Goal: Task Accomplishment & Management: Use online tool/utility

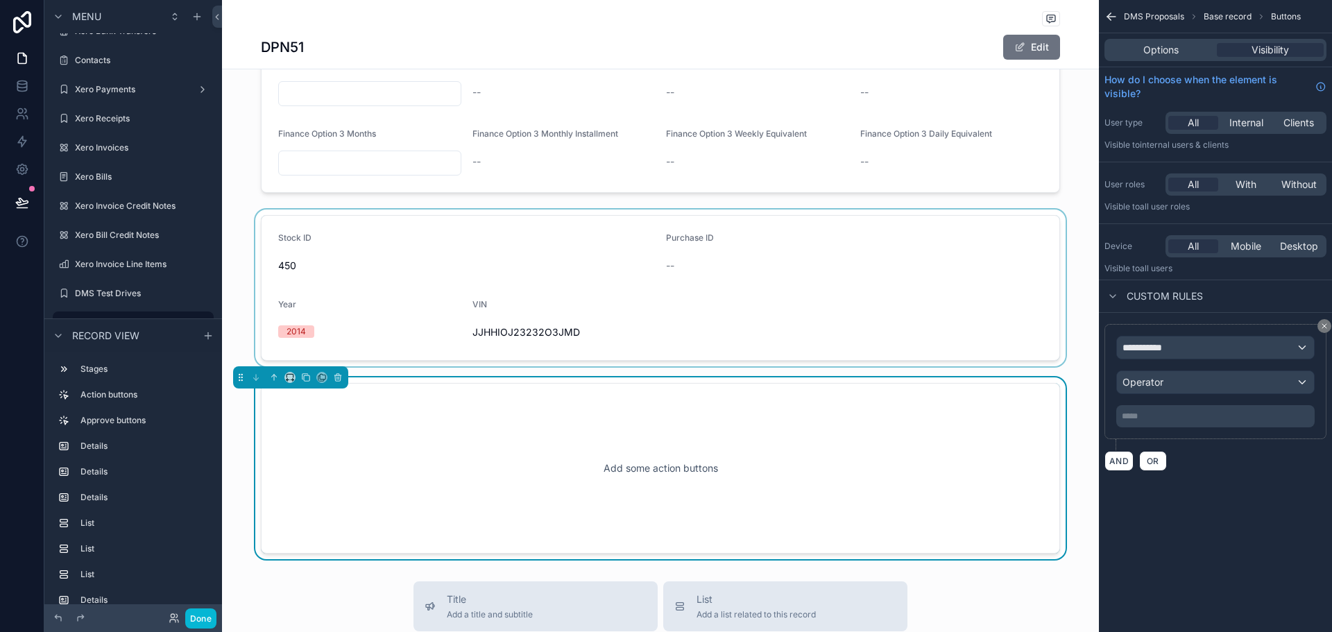
scroll to position [1285, 0]
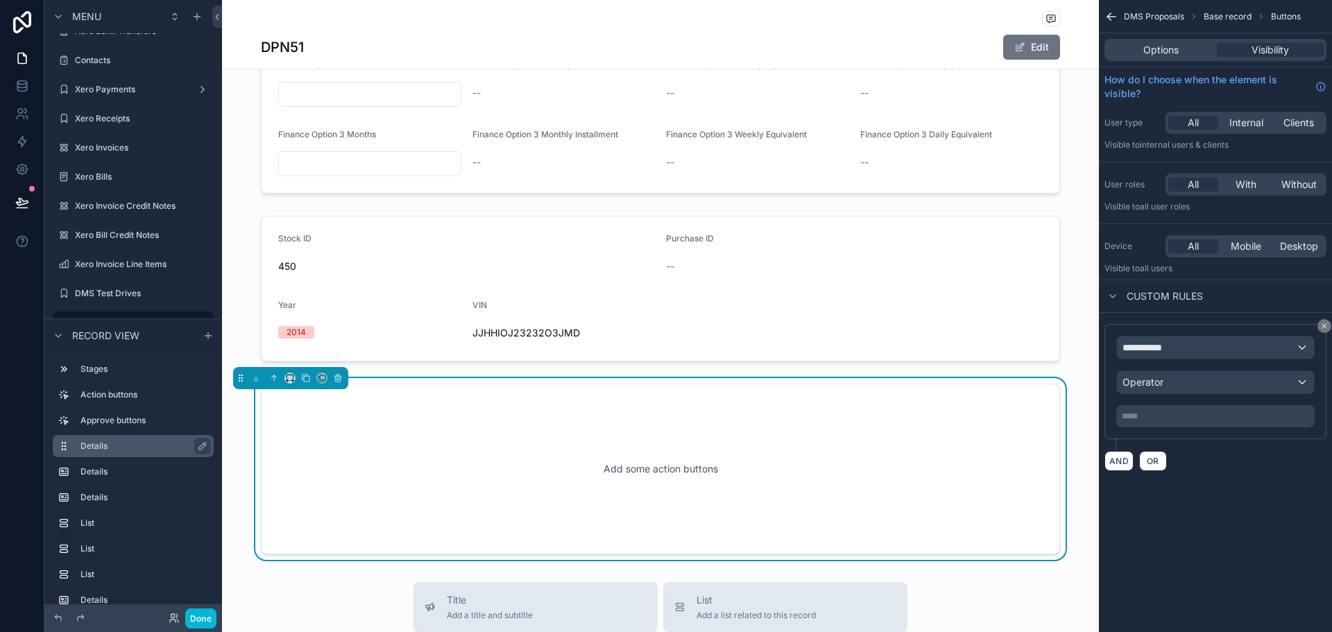
click at [144, 447] on label "Details" at bounding box center [141, 446] width 122 height 11
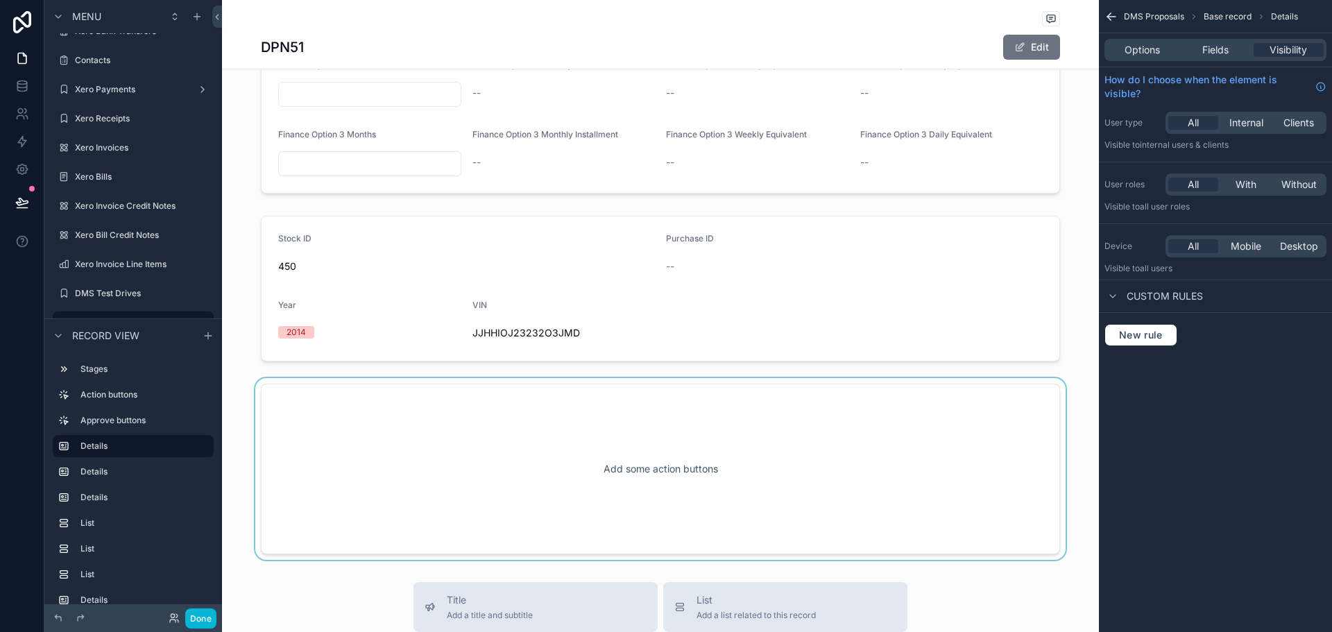
click at [540, 453] on div "scrollable content" at bounding box center [660, 469] width 877 height 182
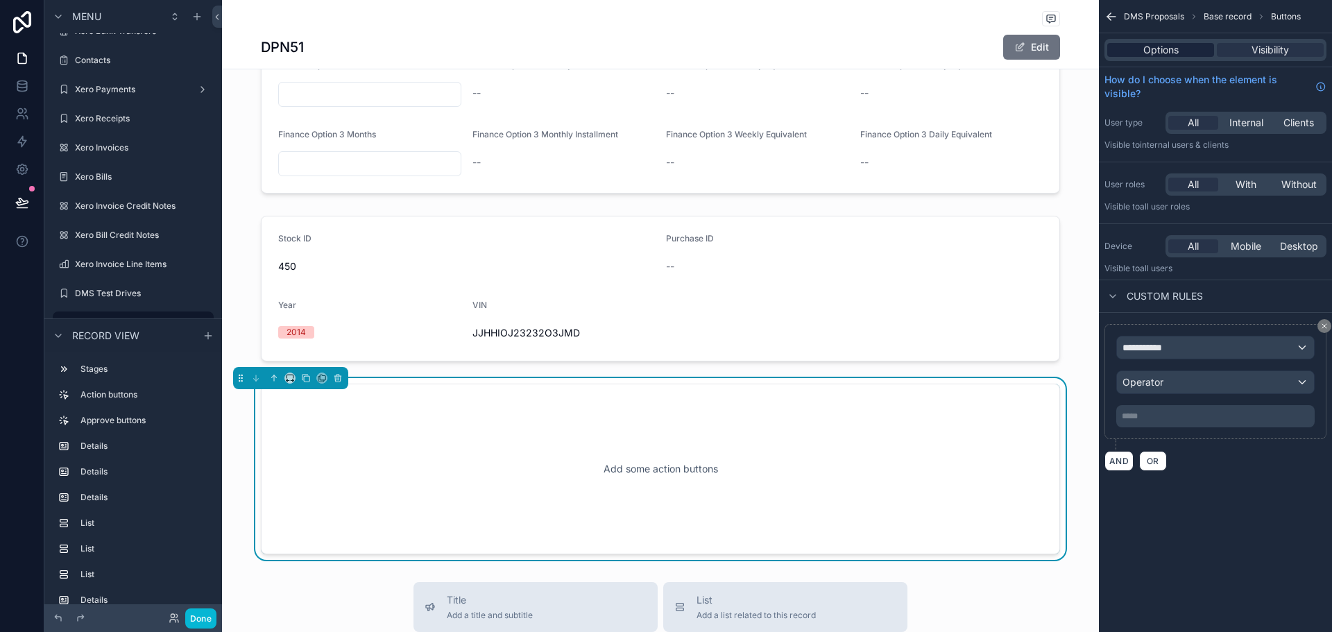
click at [1179, 44] on div "Options" at bounding box center [1160, 50] width 107 height 14
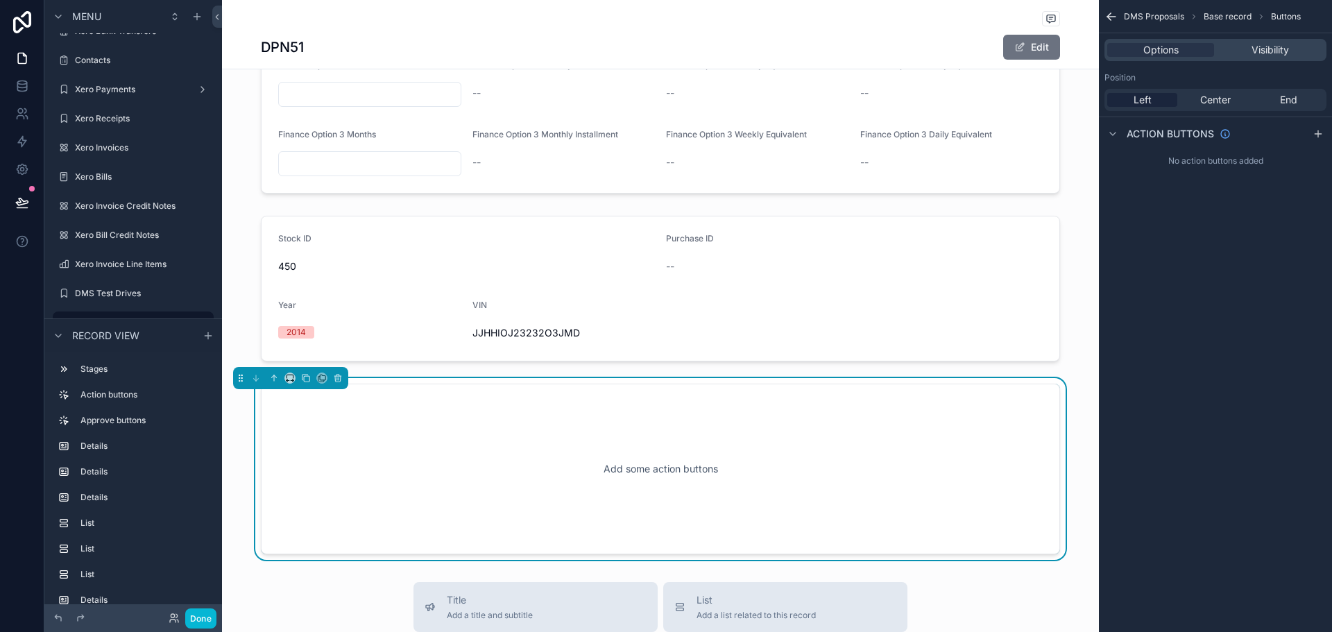
click at [654, 436] on div "Add some action buttons" at bounding box center [661, 469] width 754 height 125
click at [340, 377] on icon "scrollable content" at bounding box center [338, 378] width 10 height 10
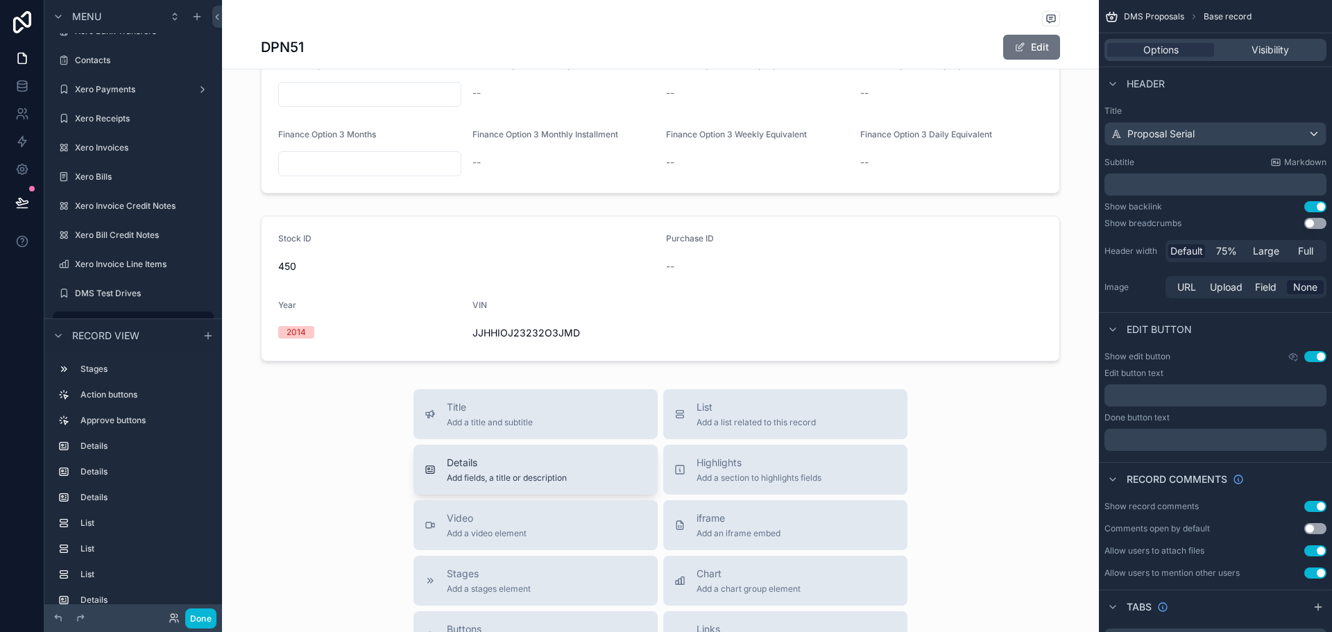
click at [545, 479] on span "Add fields, a title or description" at bounding box center [507, 478] width 120 height 11
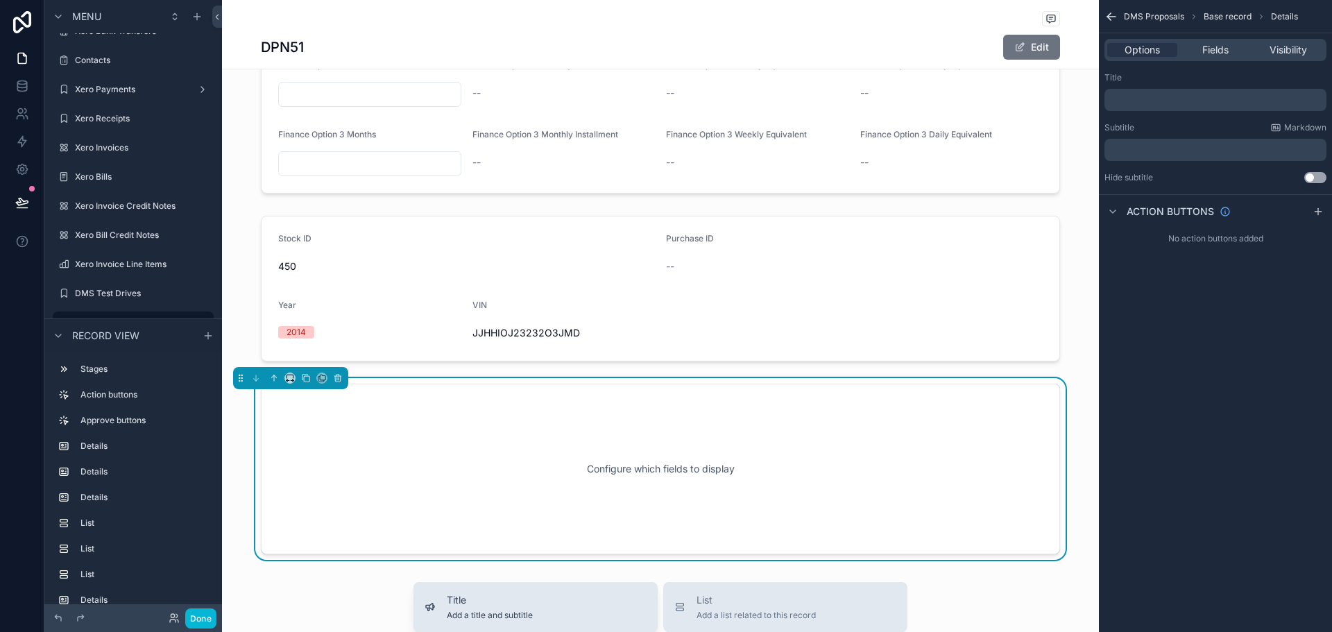
scroll to position [1438, 0]
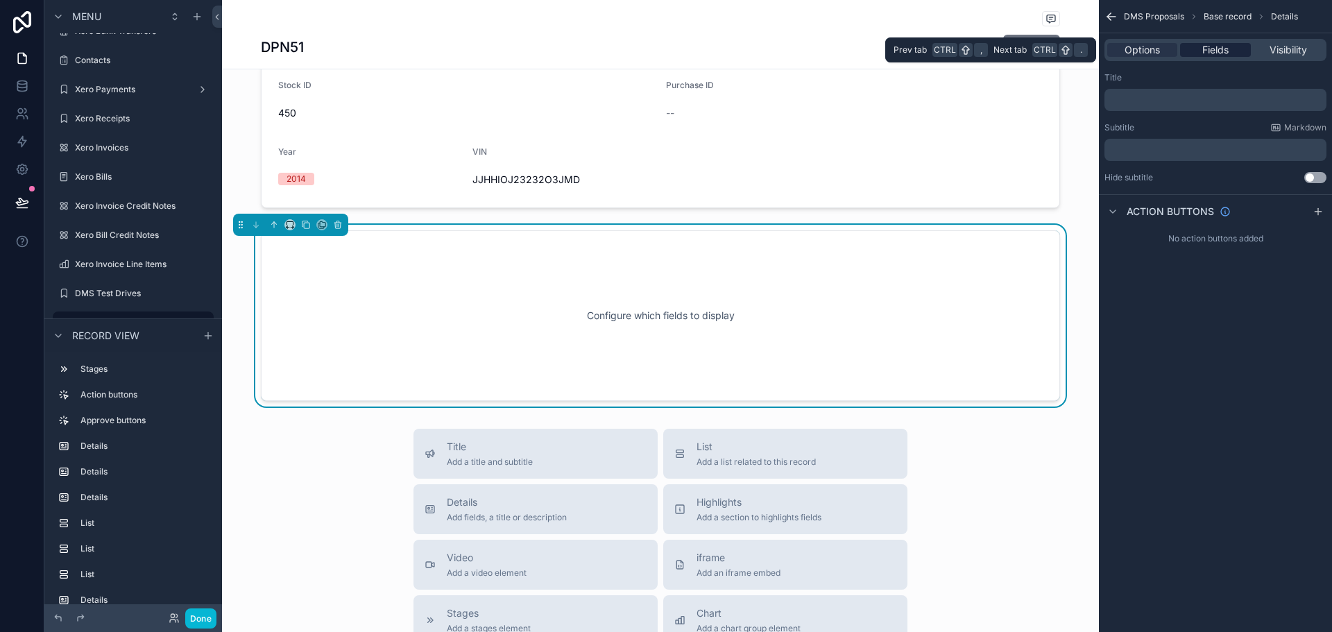
click at [1207, 44] on span "Fields" at bounding box center [1215, 50] width 26 height 14
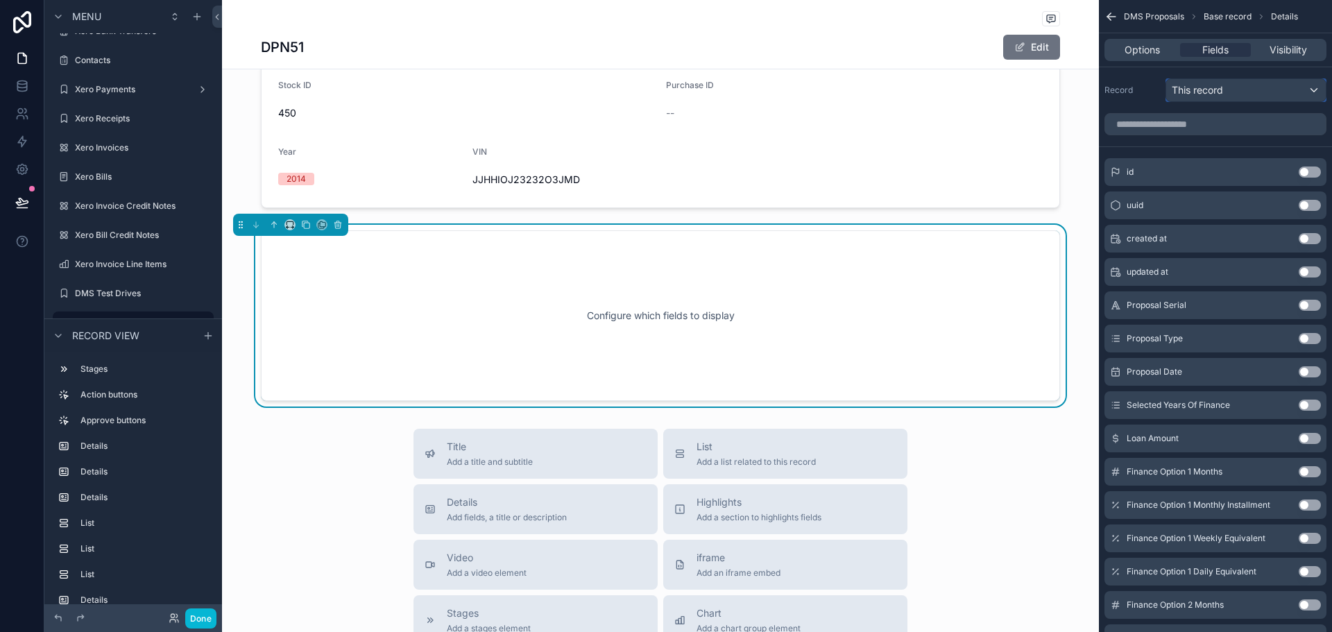
click at [1227, 85] on div "This record" at bounding box center [1246, 90] width 160 height 22
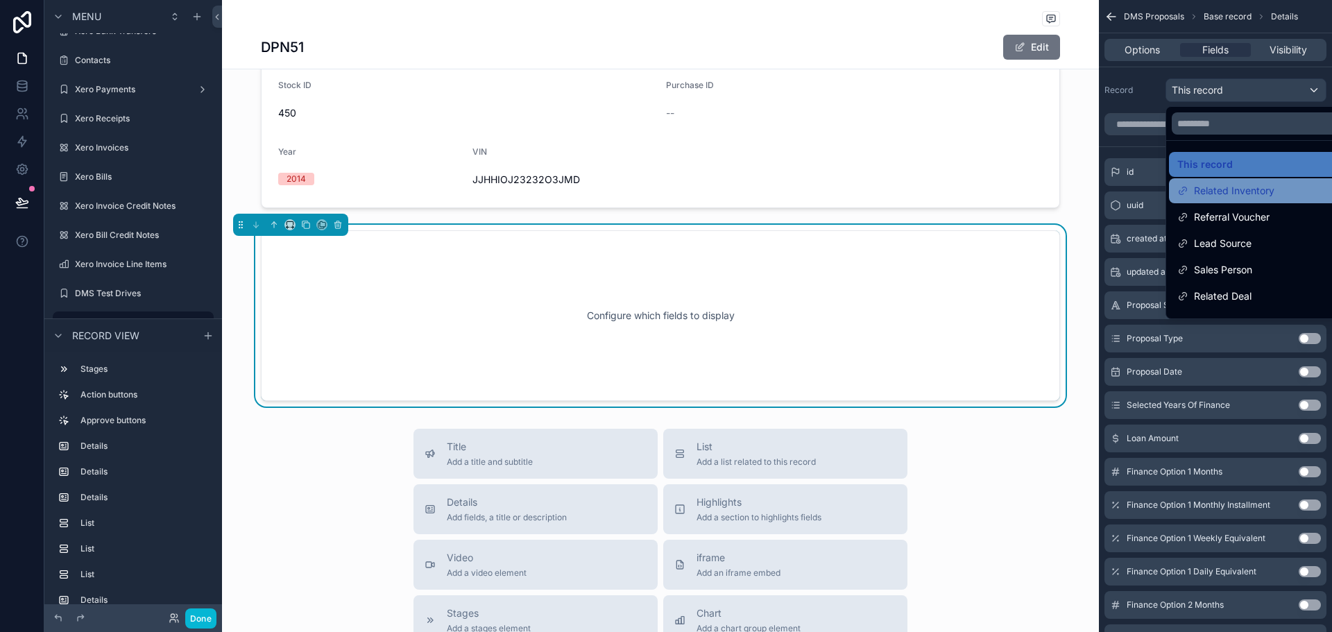
click at [1276, 198] on div "Related Inventory" at bounding box center [1261, 190] width 169 height 17
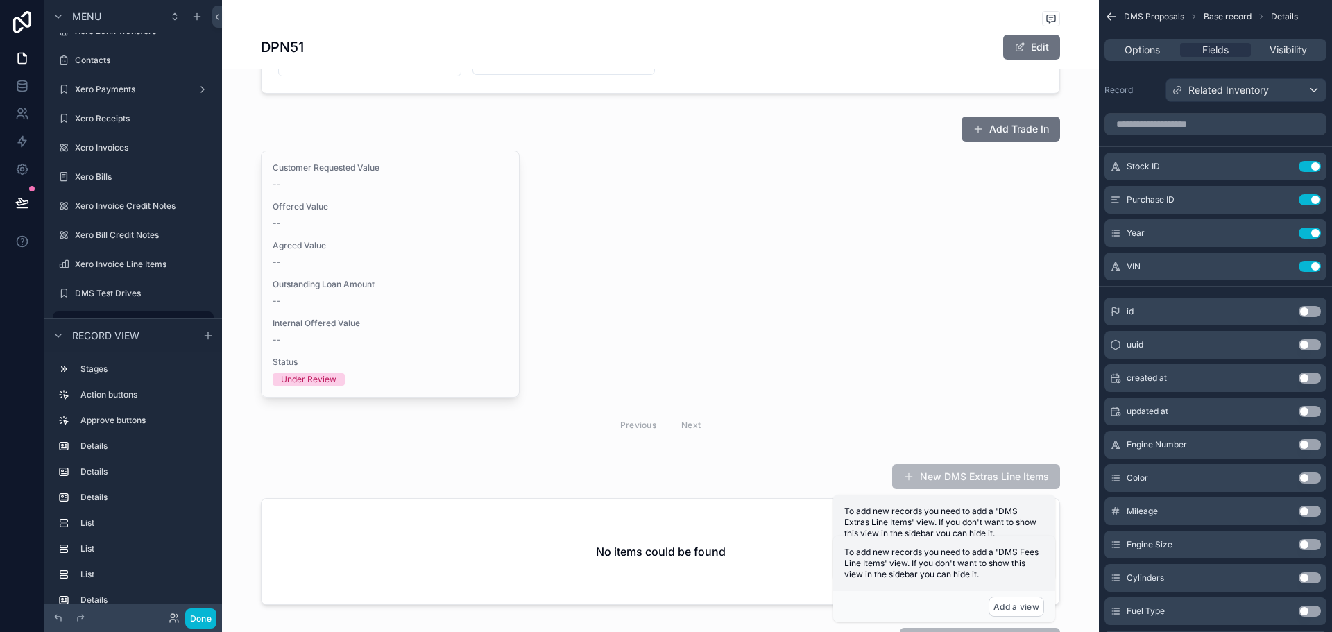
scroll to position [0, 0]
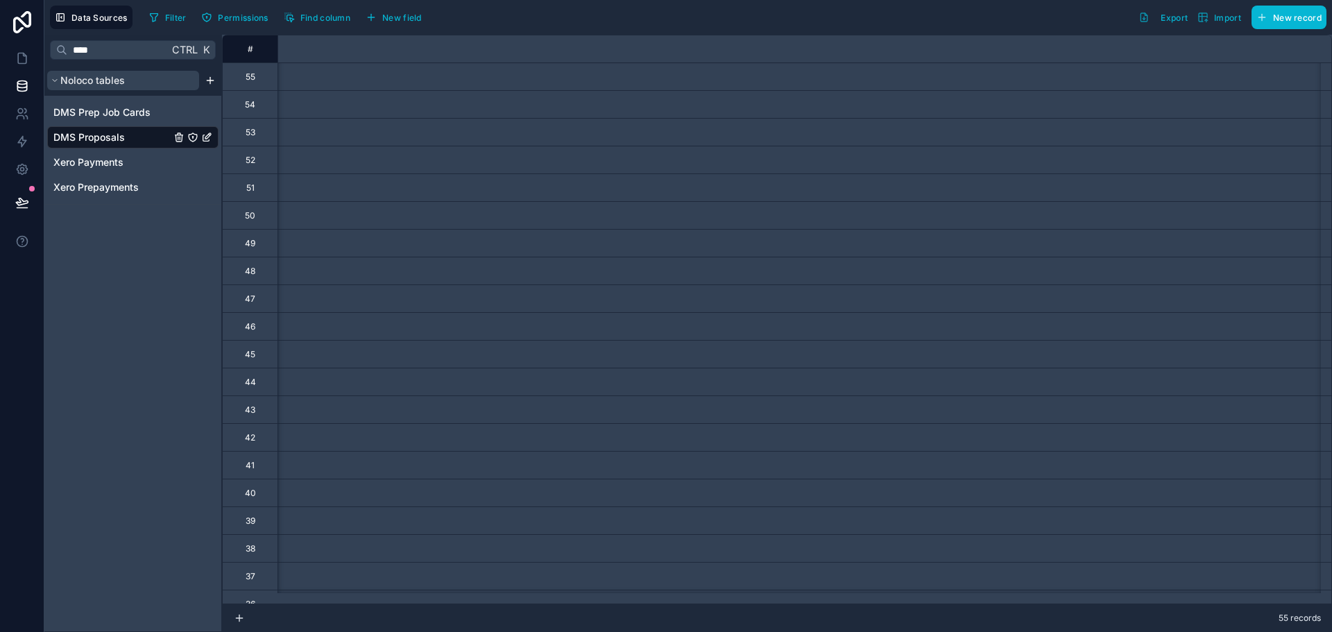
scroll to position [0, 7560]
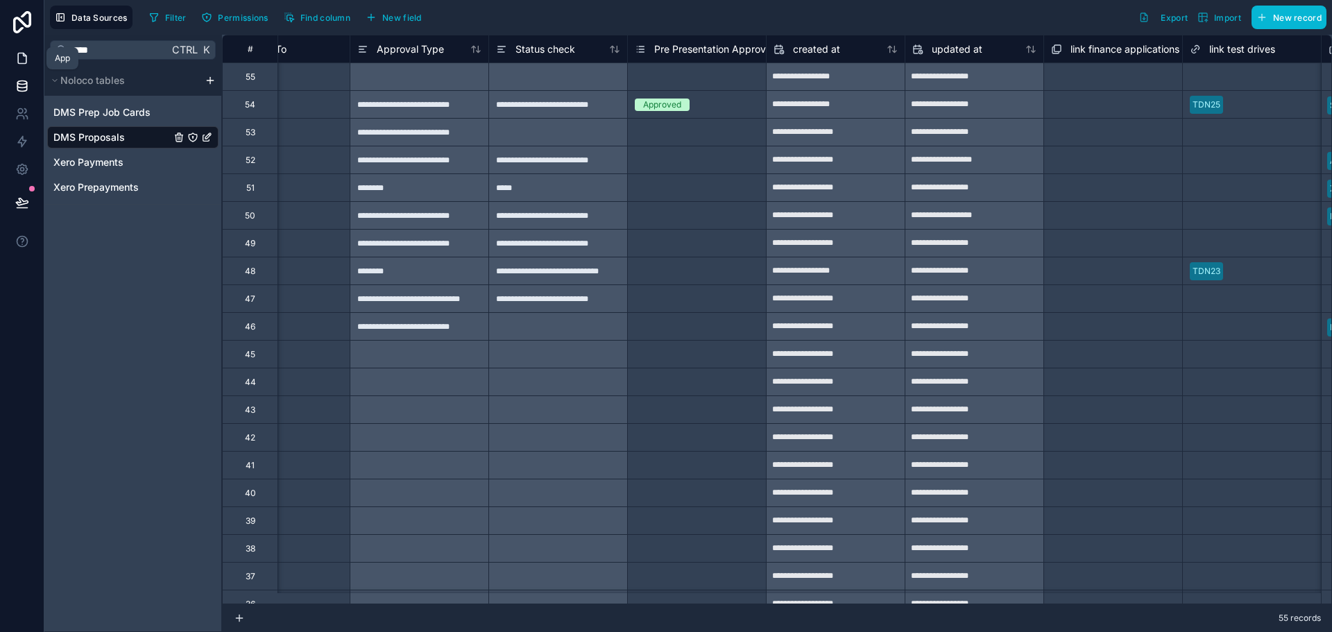
click at [32, 56] on link at bounding box center [22, 58] width 44 height 28
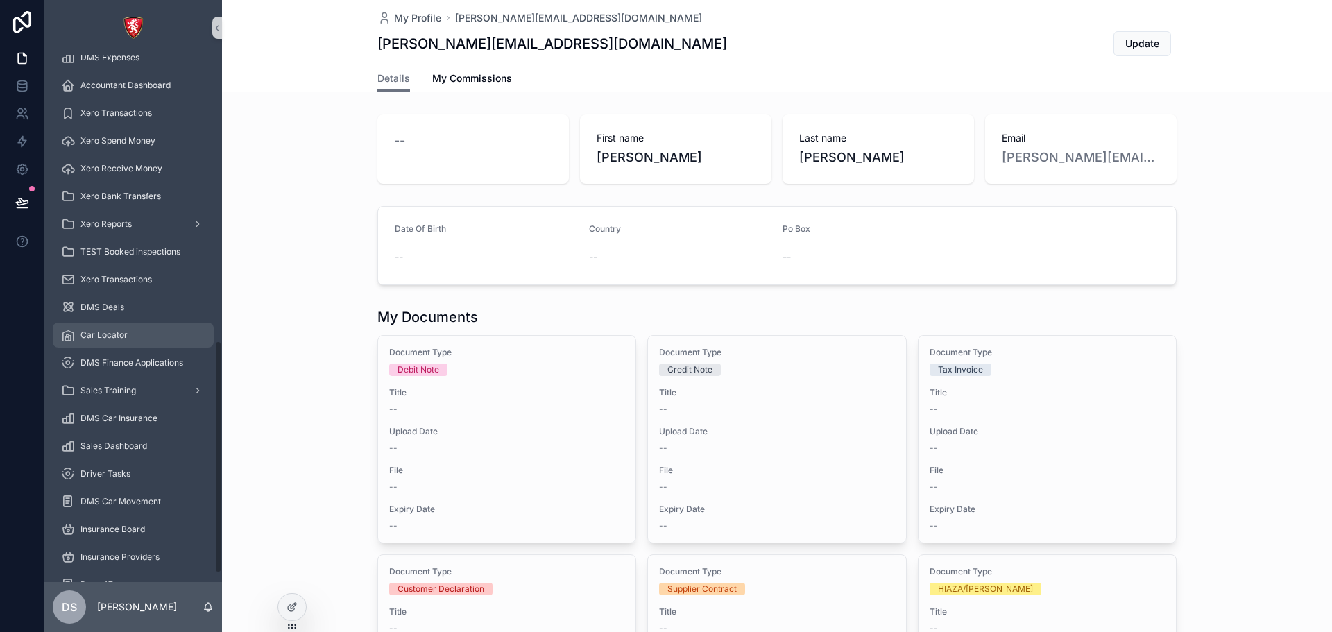
scroll to position [664, 0]
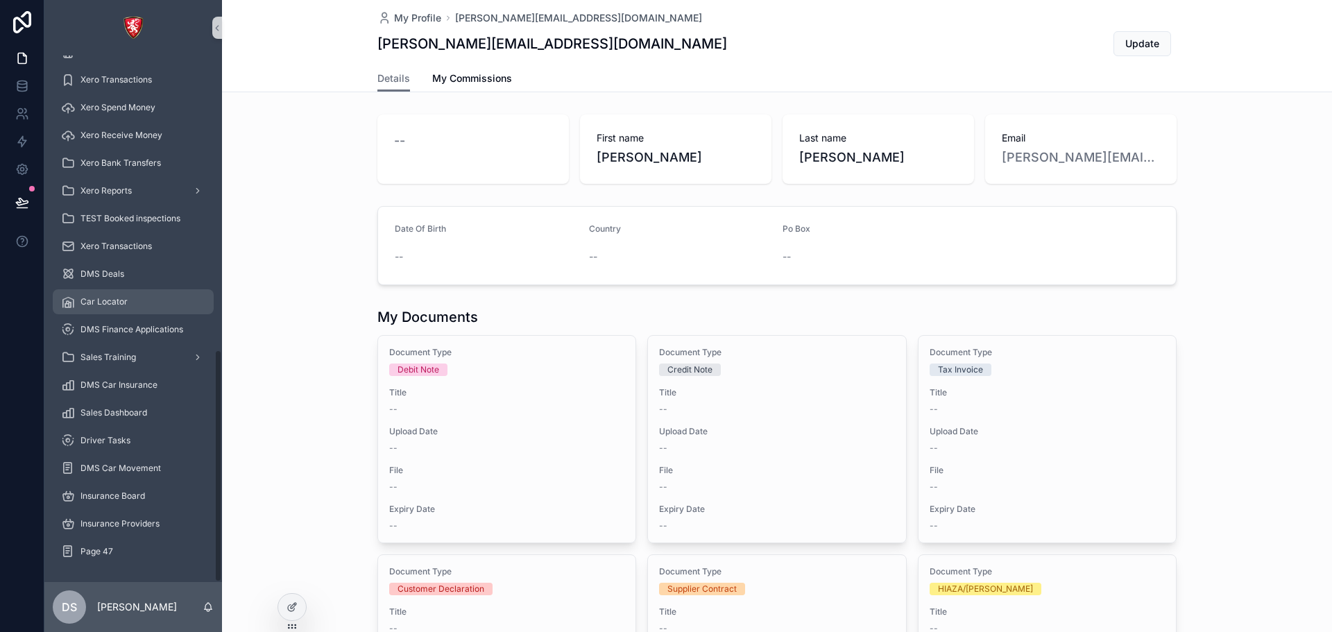
click at [120, 292] on div "Car Locator" at bounding box center [133, 302] width 144 height 22
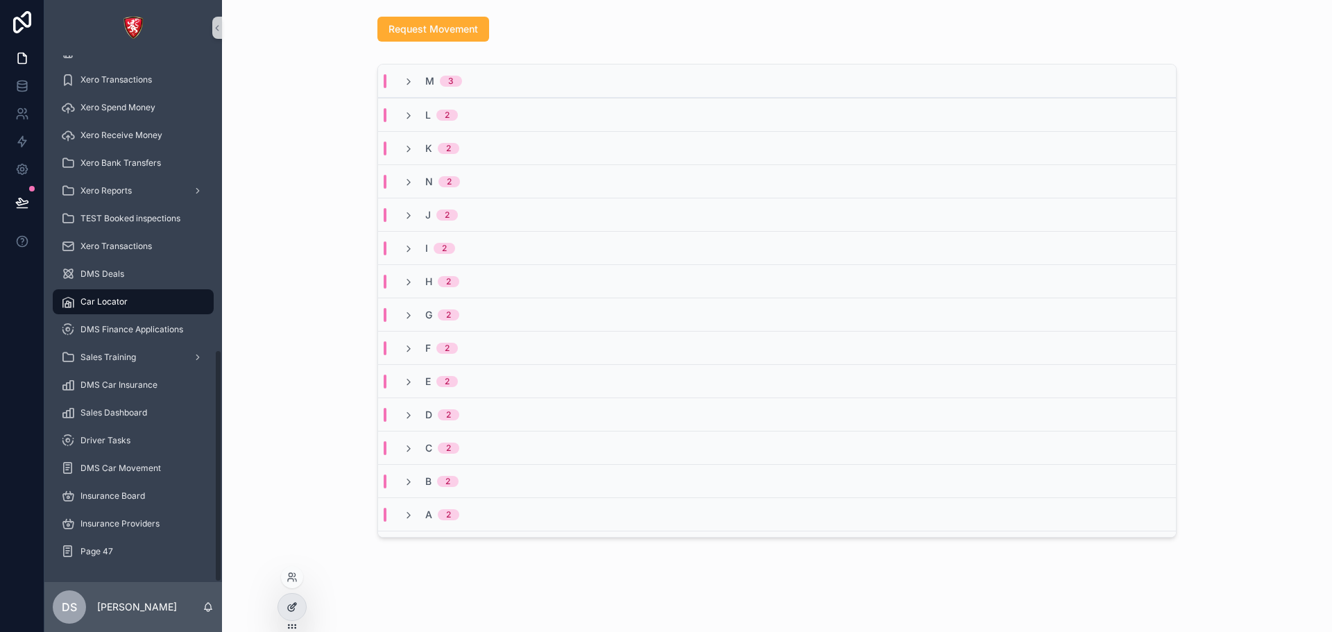
click at [295, 602] on icon at bounding box center [292, 607] width 11 height 11
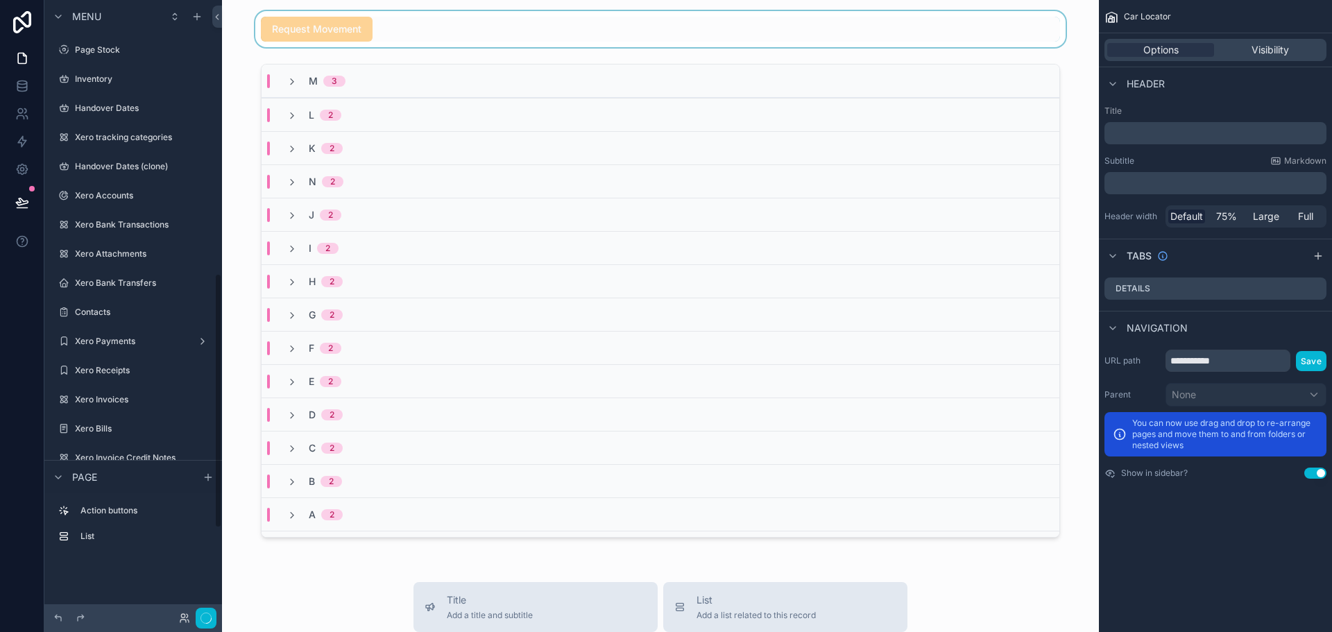
scroll to position [660, 0]
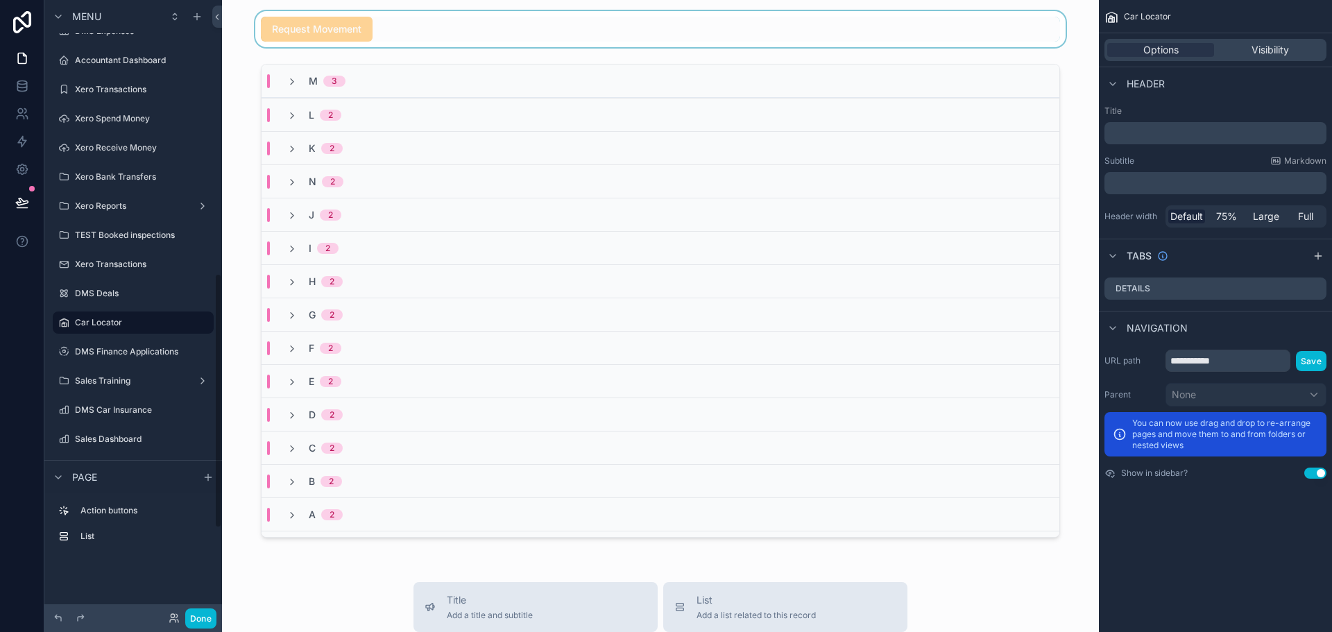
click at [319, 28] on div "scrollable content" at bounding box center [660, 29] width 855 height 36
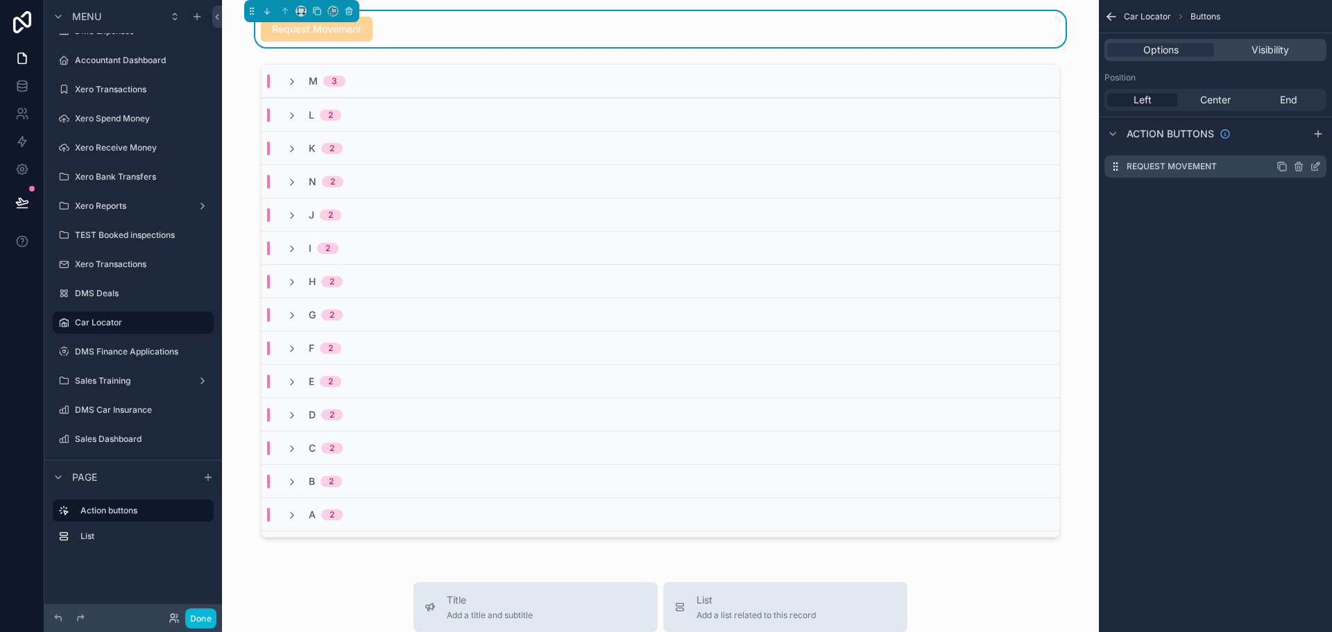
click at [1314, 165] on icon "scrollable content" at bounding box center [1315, 166] width 11 height 11
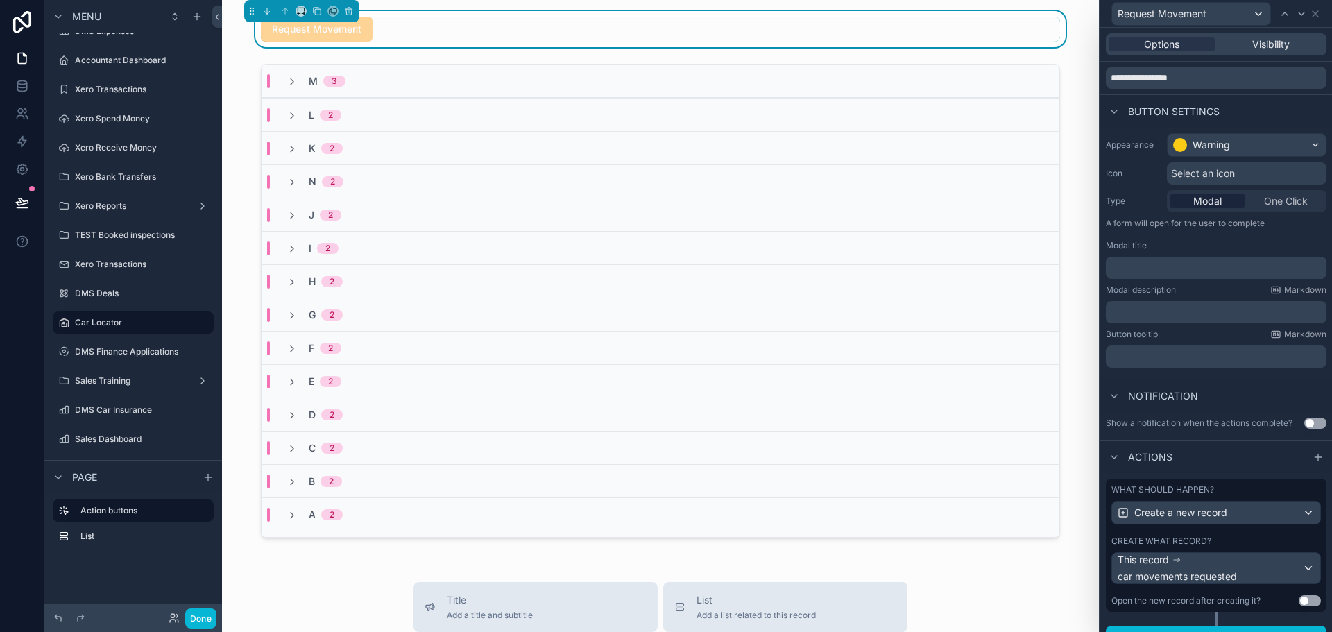
scroll to position [67, 0]
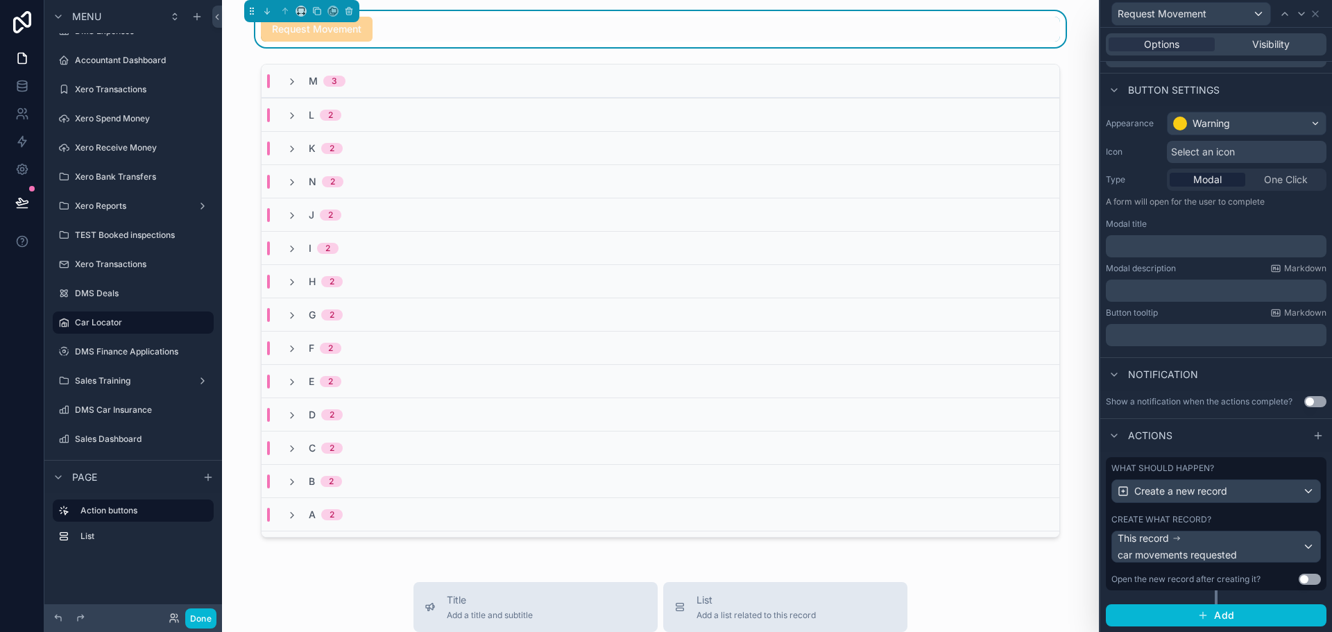
click at [1273, 515] on div "Create what record?" at bounding box center [1217, 519] width 210 height 11
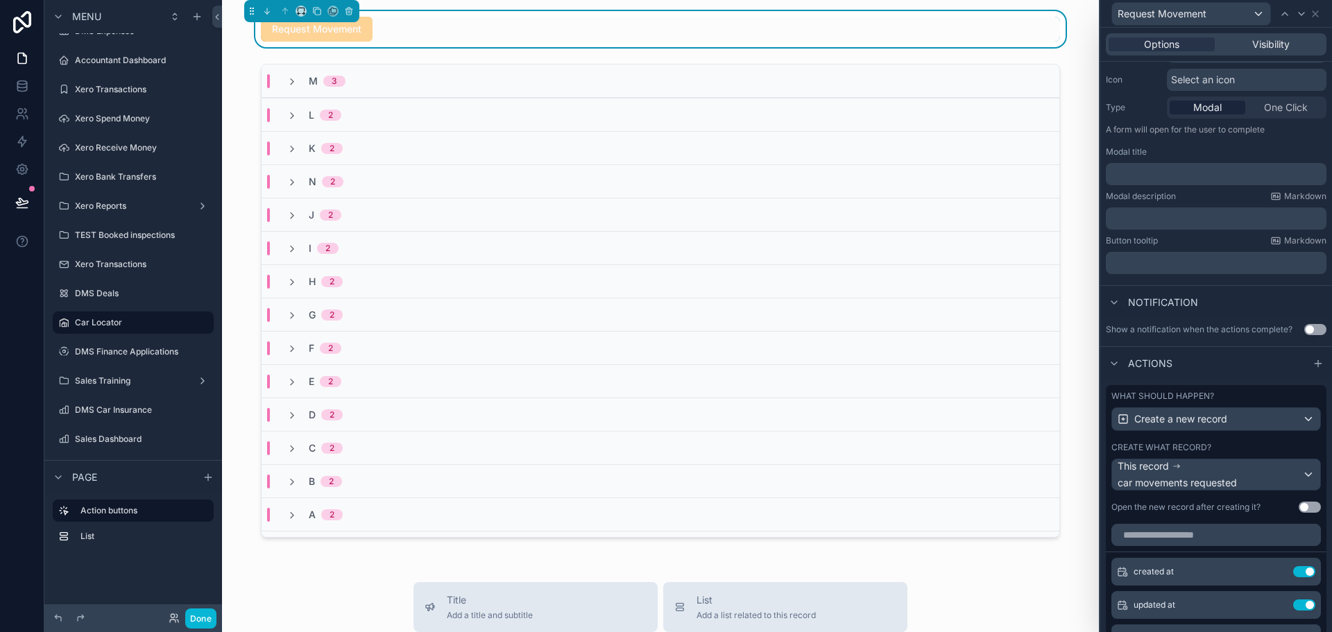
scroll to position [414, 0]
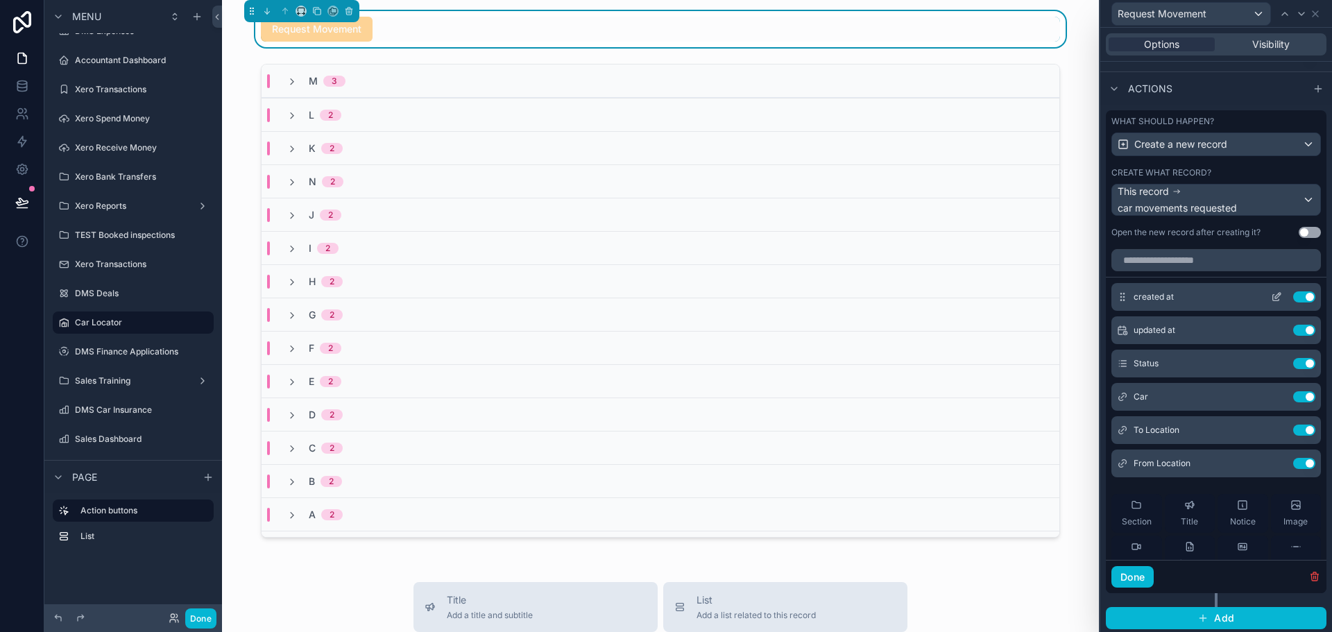
click at [1293, 295] on button "Use setting" at bounding box center [1304, 296] width 22 height 11
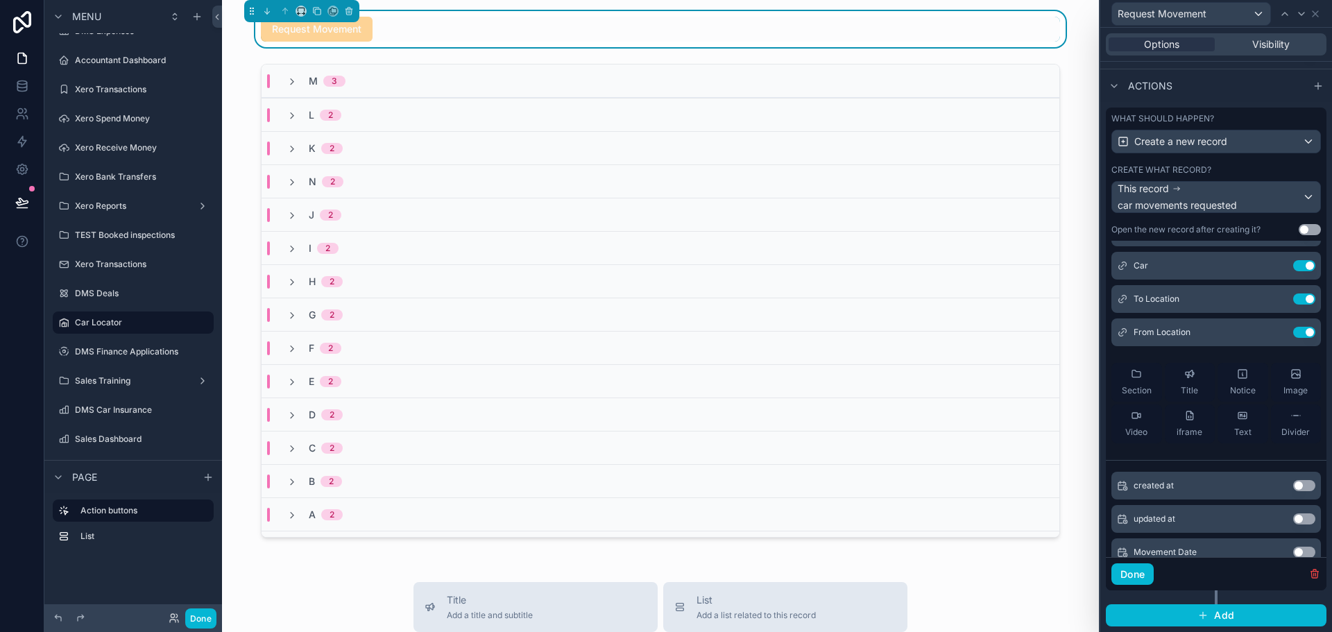
scroll to position [0, 0]
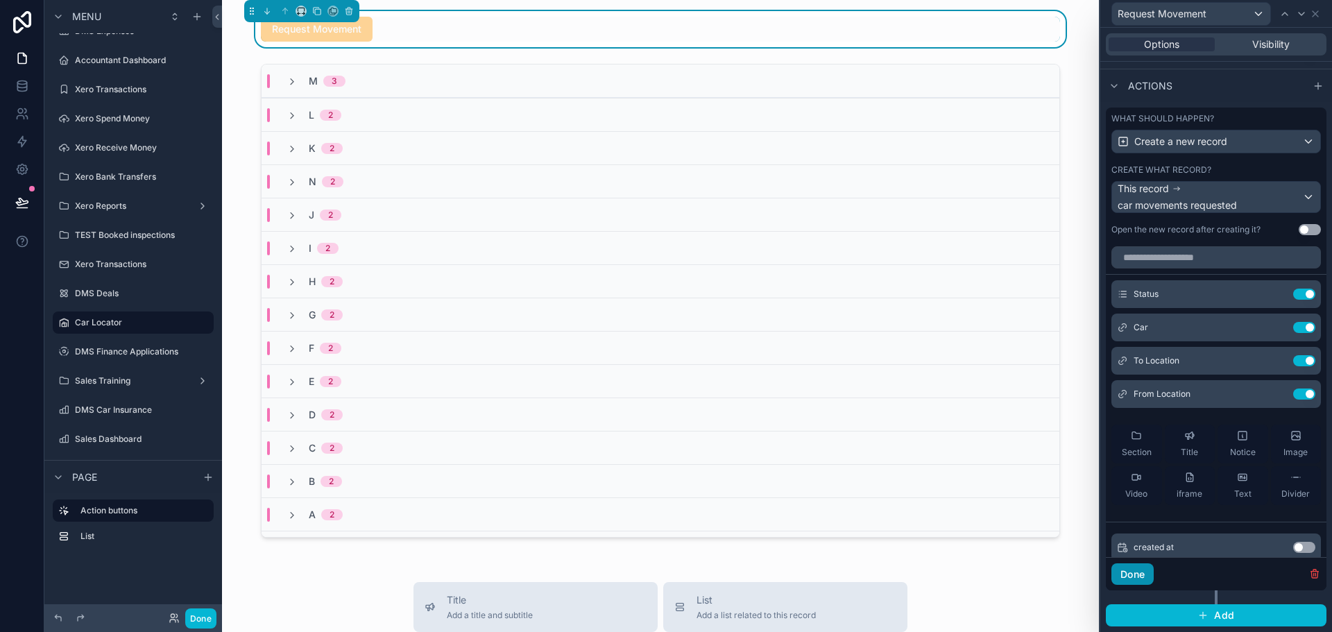
click at [1139, 565] on button "Done" at bounding box center [1133, 574] width 42 height 22
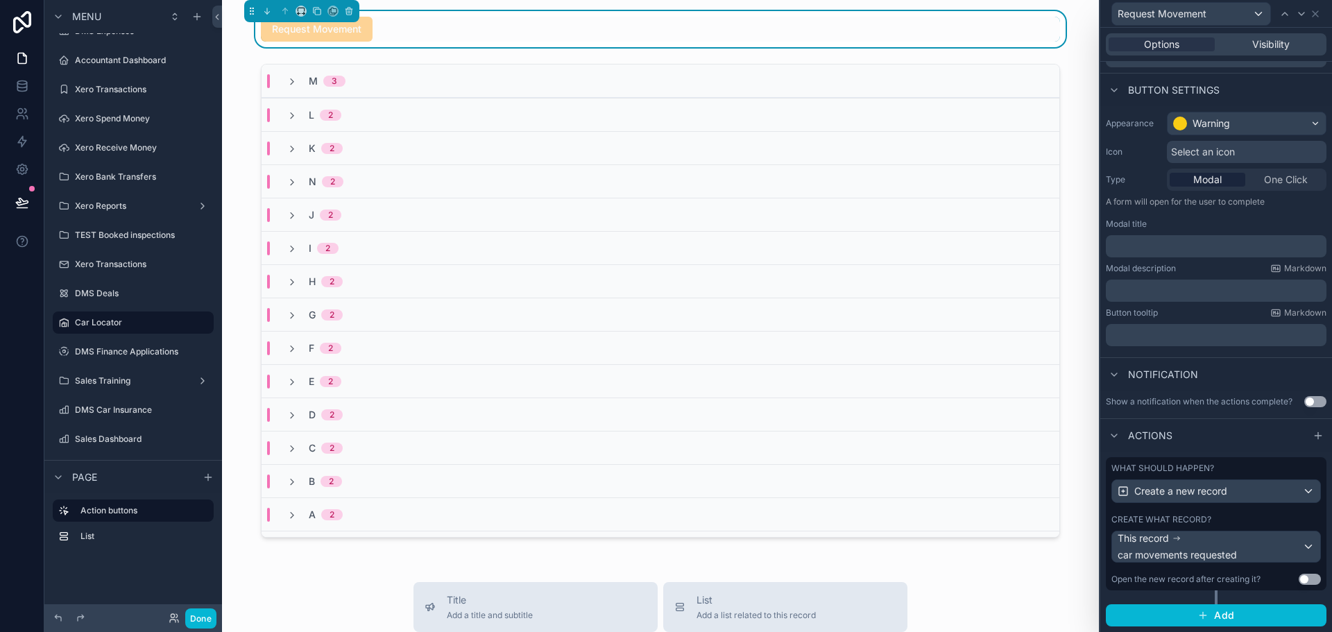
scroll to position [67, 0]
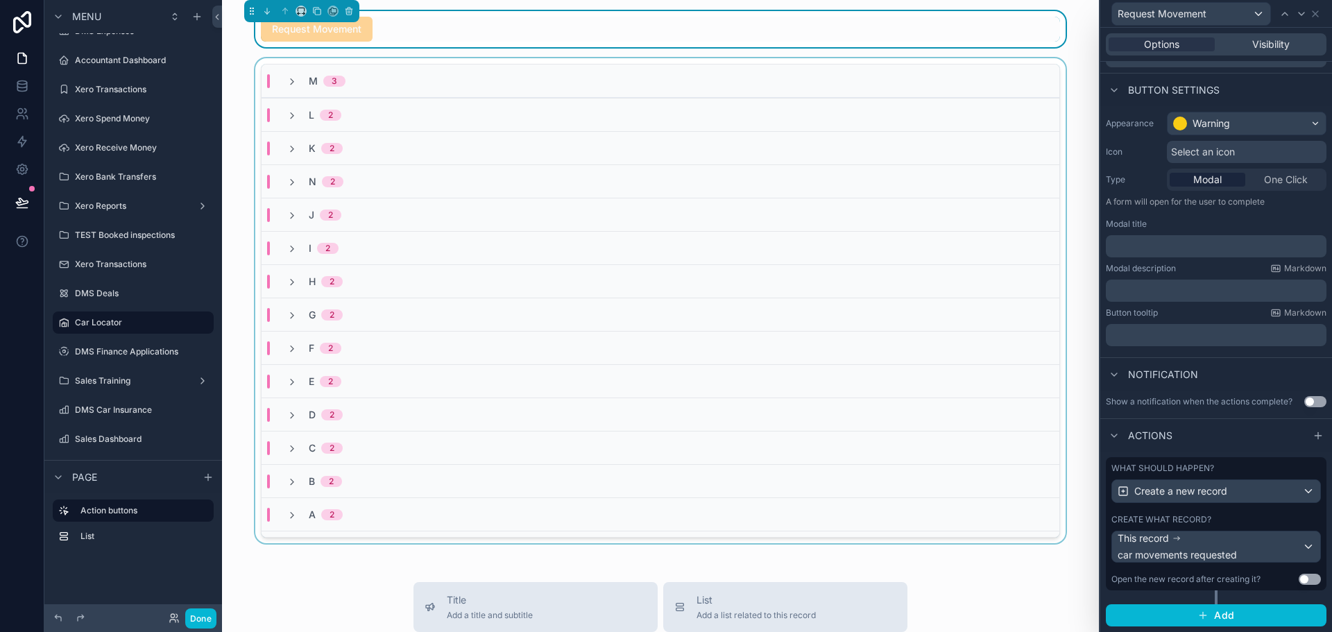
click at [399, 91] on div "M 3" at bounding box center [661, 81] width 798 height 33
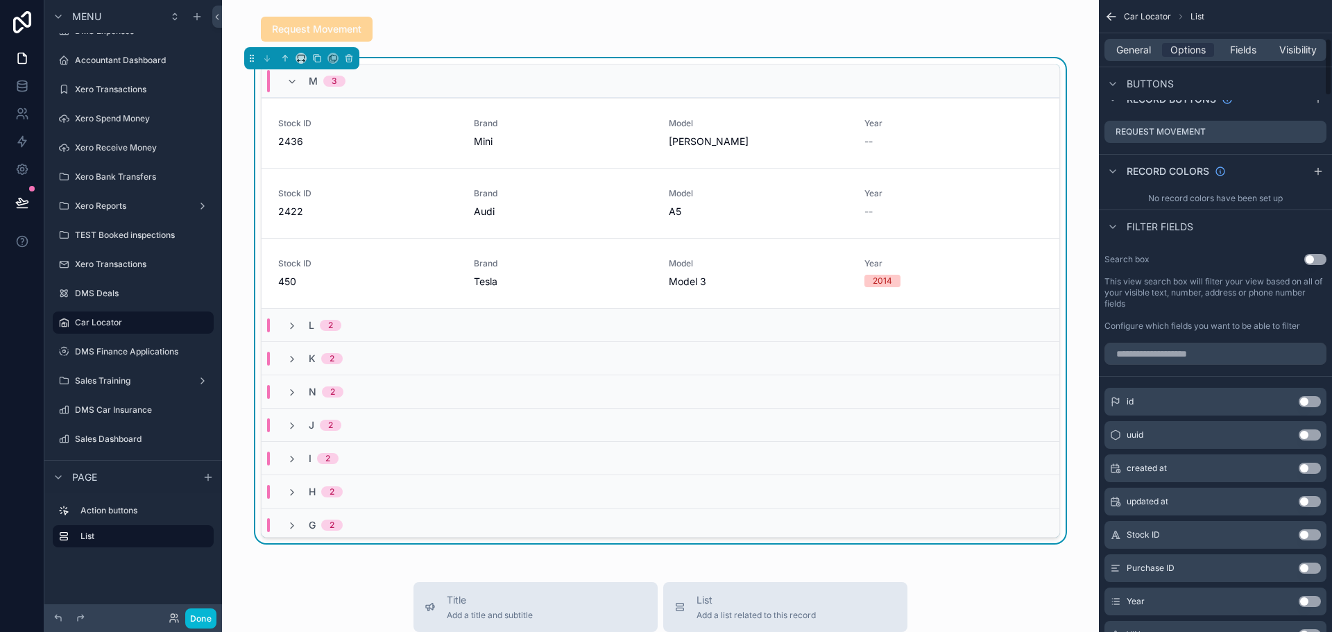
scroll to position [416, 0]
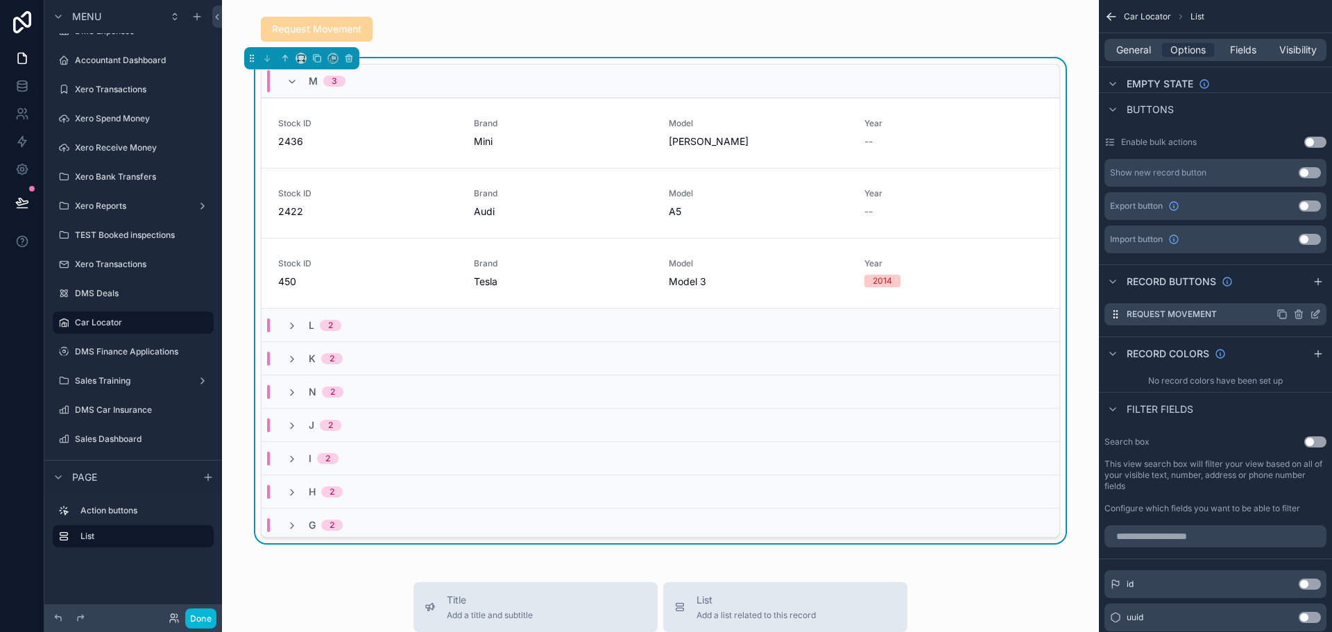
click at [1317, 314] on icon "scrollable content" at bounding box center [1315, 314] width 11 height 11
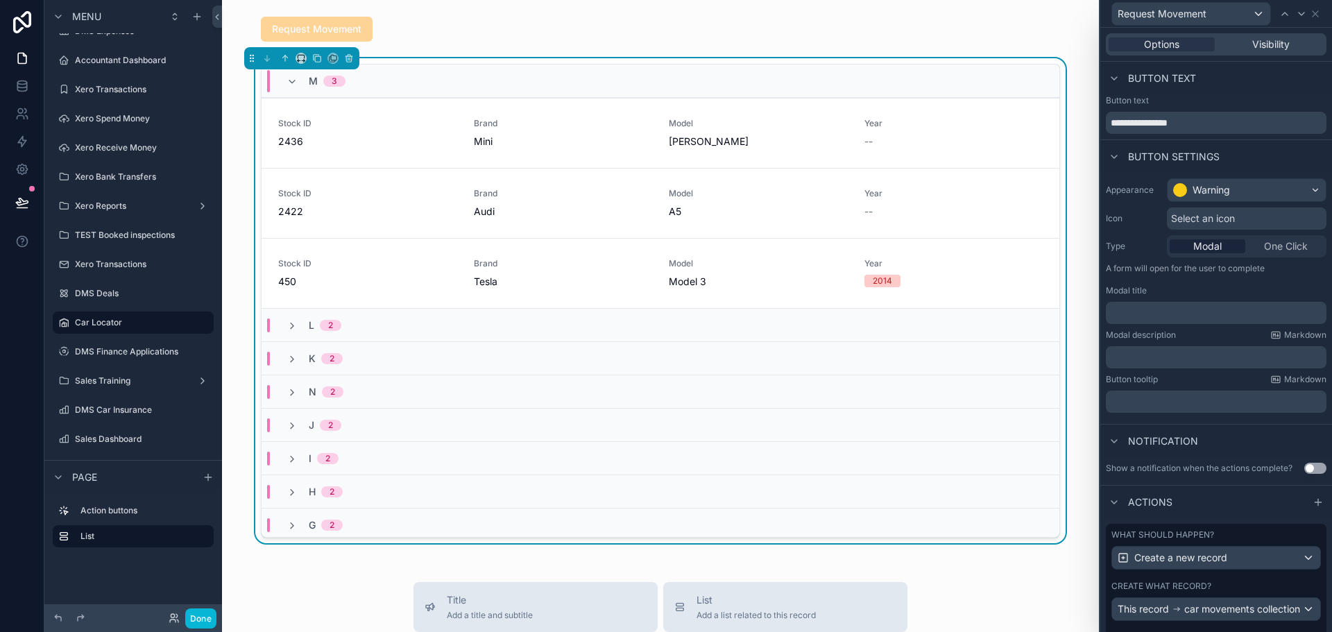
scroll to position [67, 0]
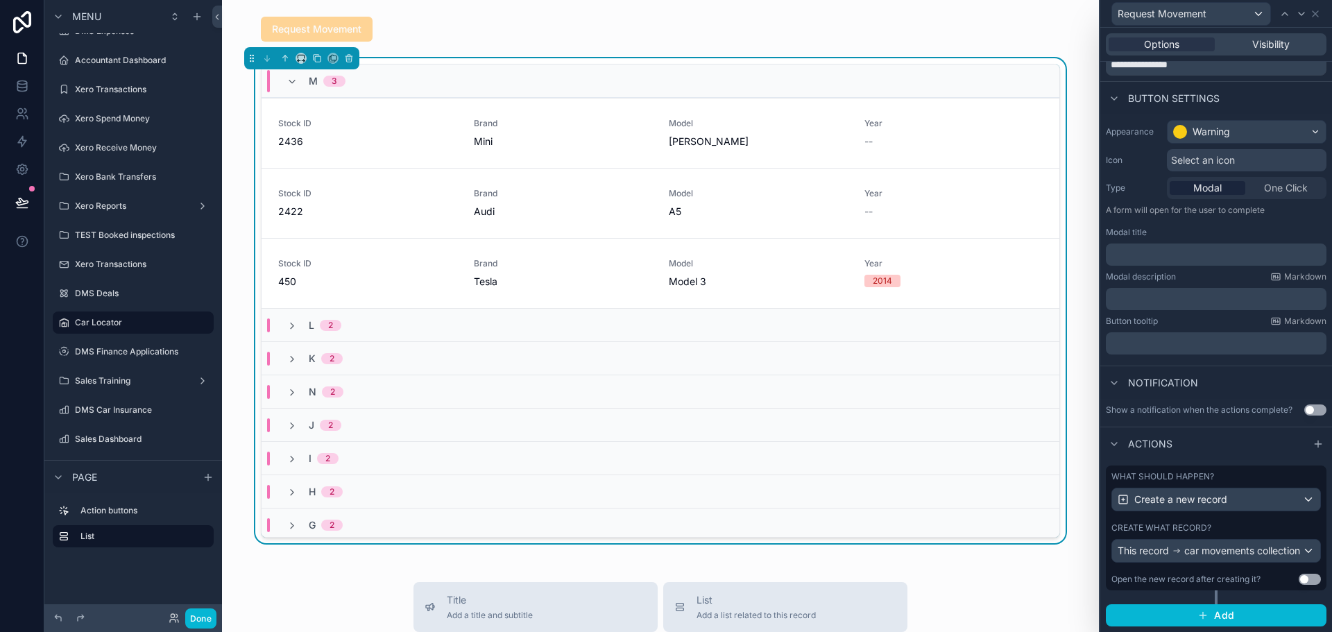
click at [1245, 466] on div "What should happen? Create a new record Create what record? This record car mov…" at bounding box center [1216, 528] width 221 height 125
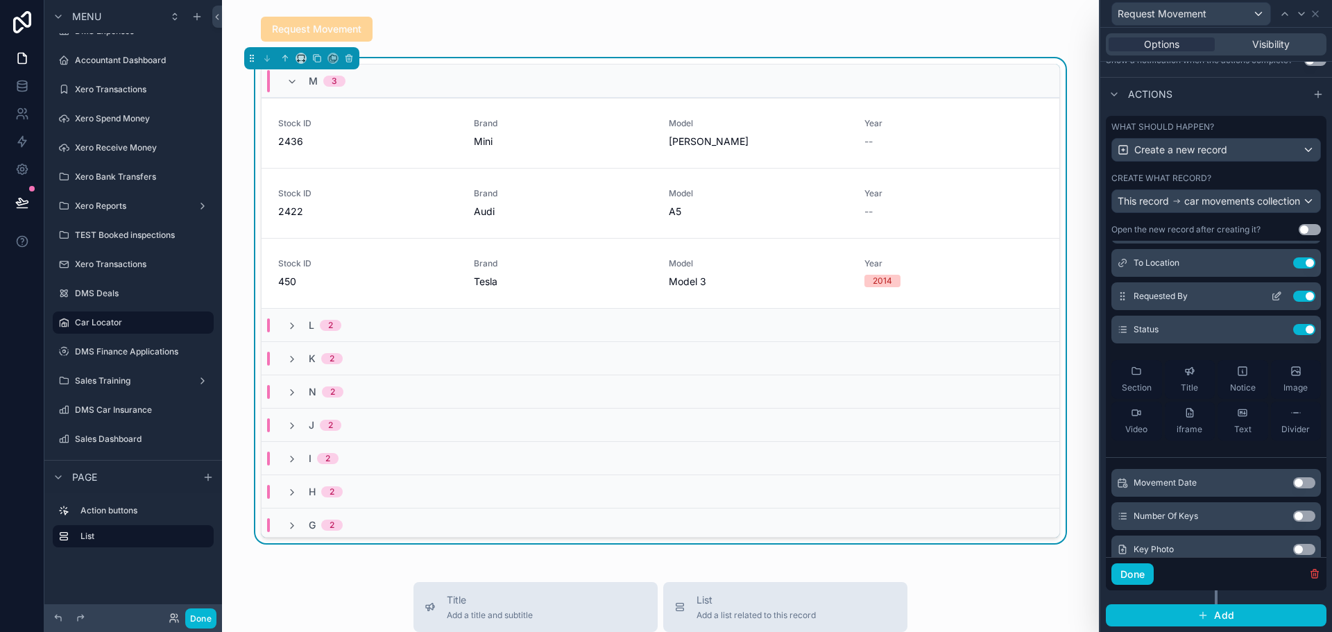
scroll to position [0, 0]
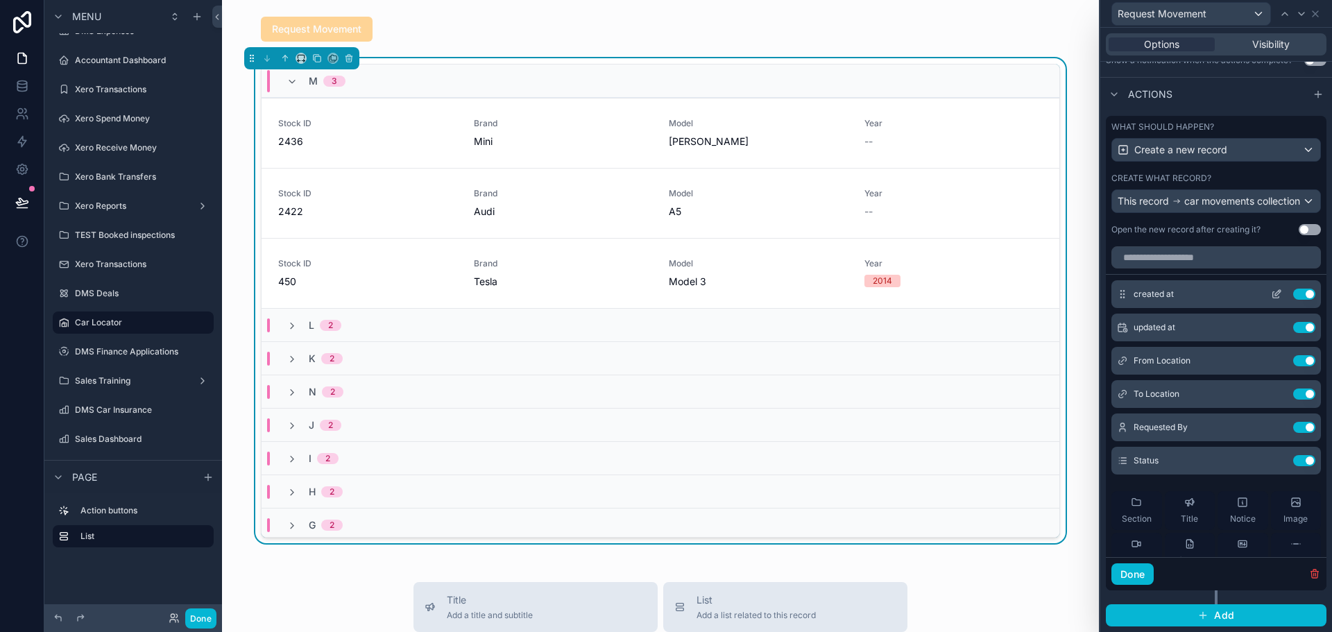
click at [1293, 296] on button "Use setting" at bounding box center [1304, 294] width 22 height 11
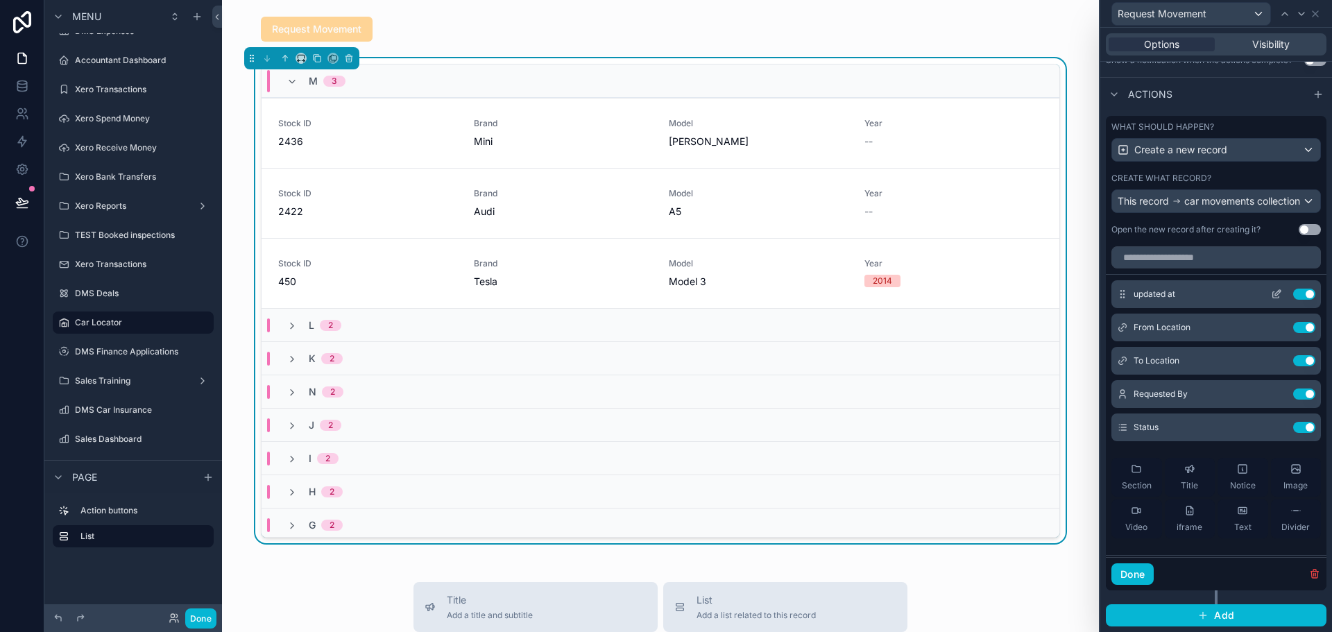
click at [1293, 296] on button "Use setting" at bounding box center [1304, 294] width 22 height 11
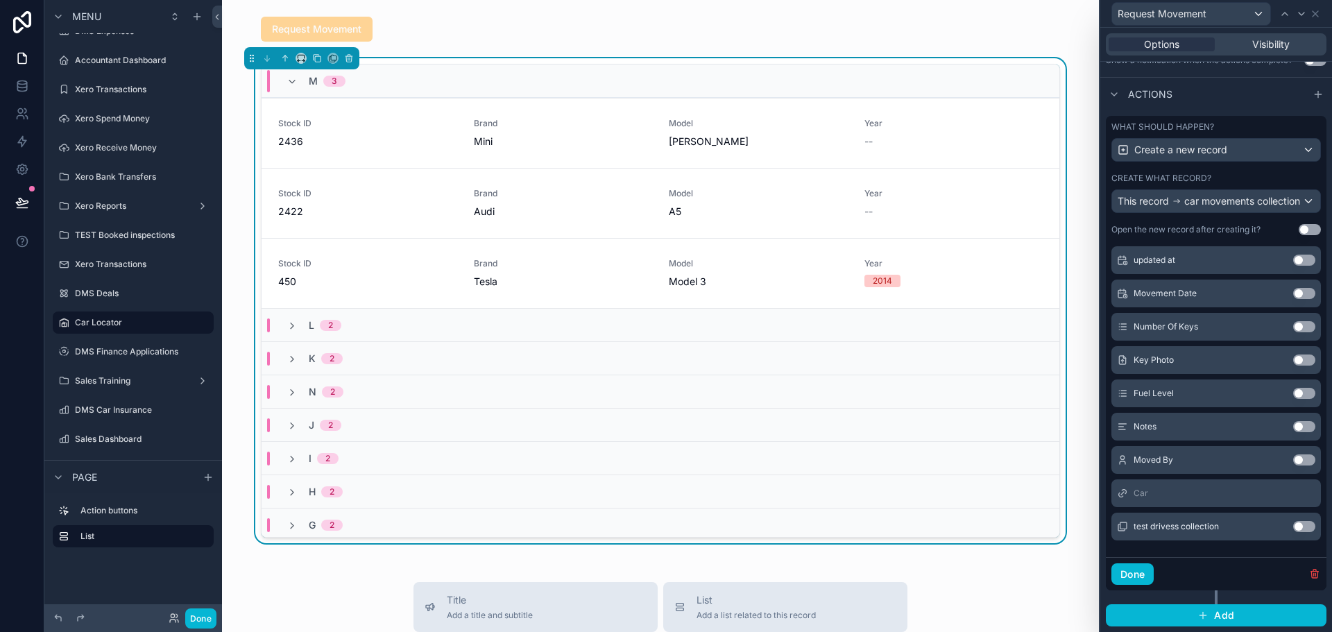
scroll to position [251, 0]
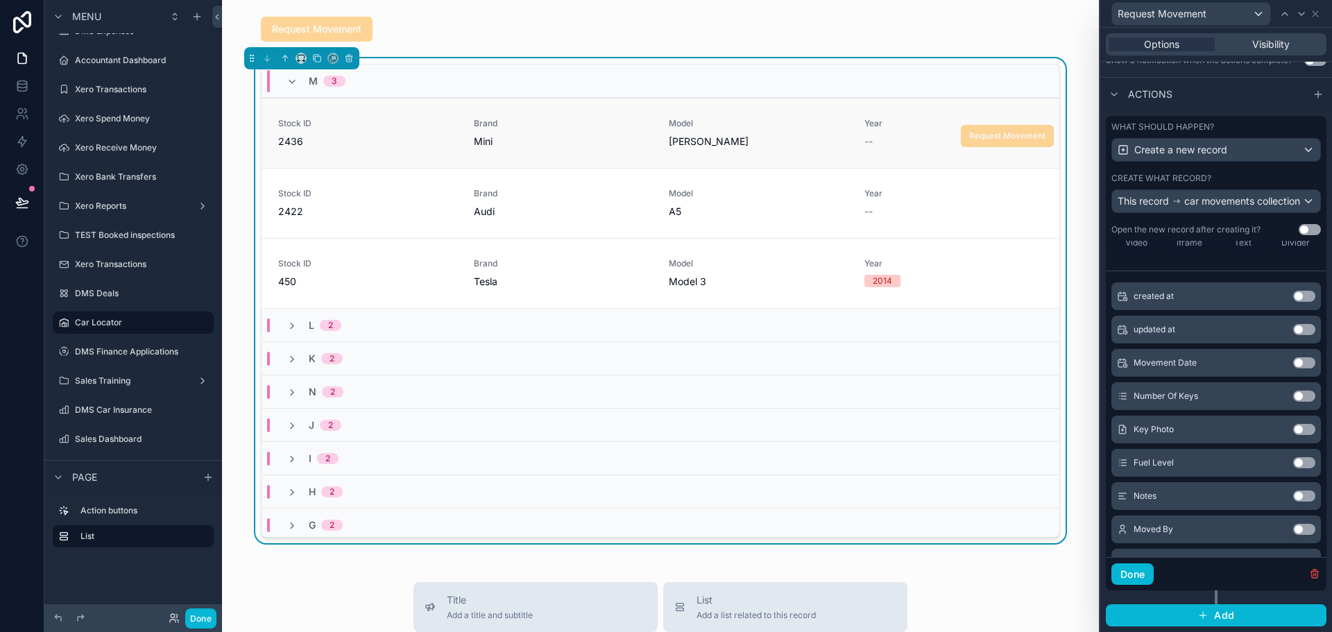
click at [758, 143] on div "[PERSON_NAME]" at bounding box center [758, 142] width 179 height 14
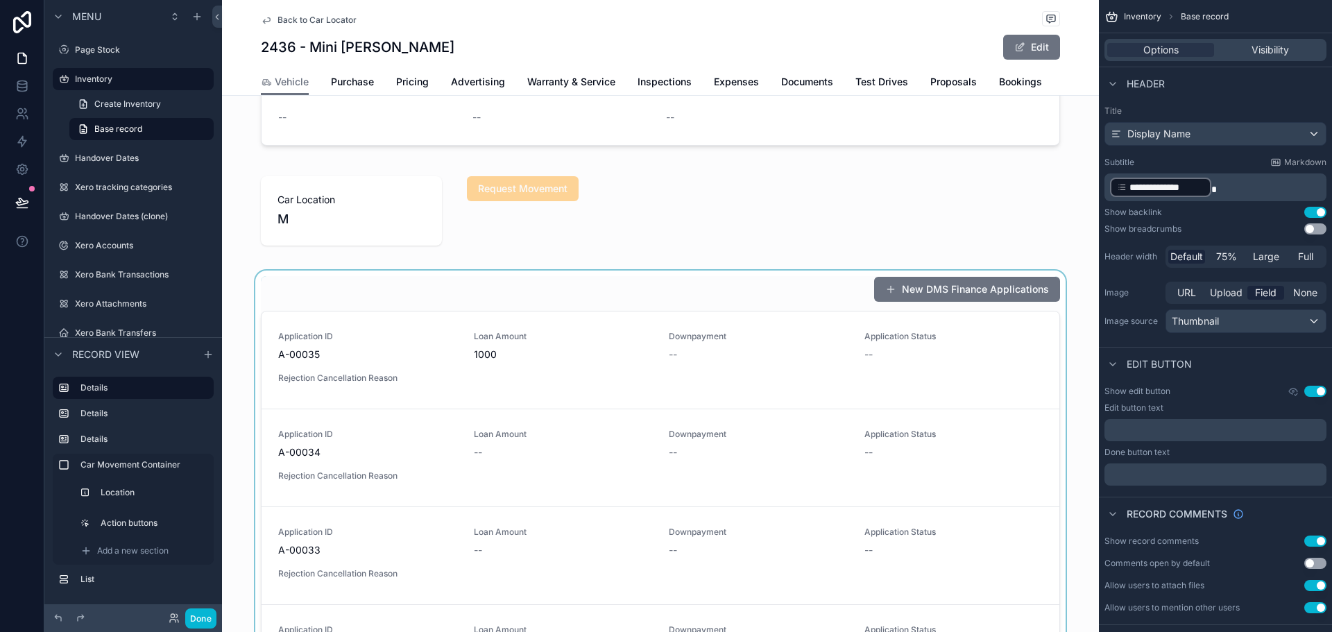
scroll to position [278, 0]
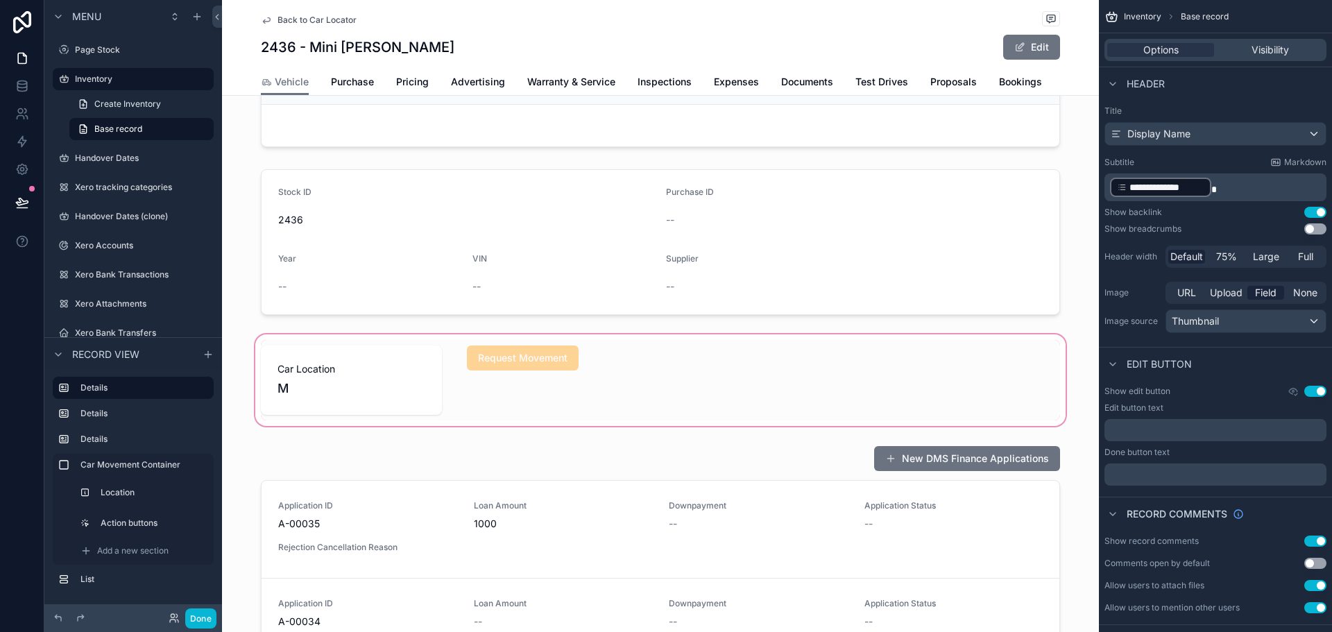
click at [468, 400] on div "scrollable content" at bounding box center [660, 380] width 877 height 97
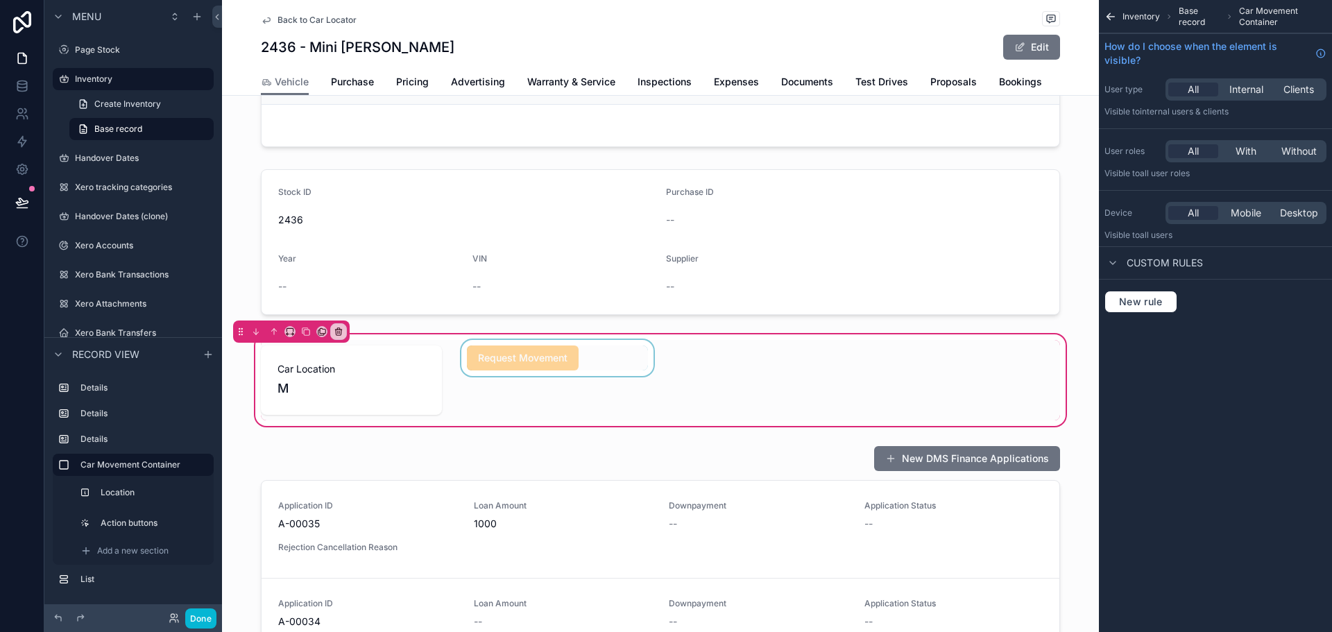
click at [609, 372] on div "scrollable content" at bounding box center [558, 380] width 198 height 80
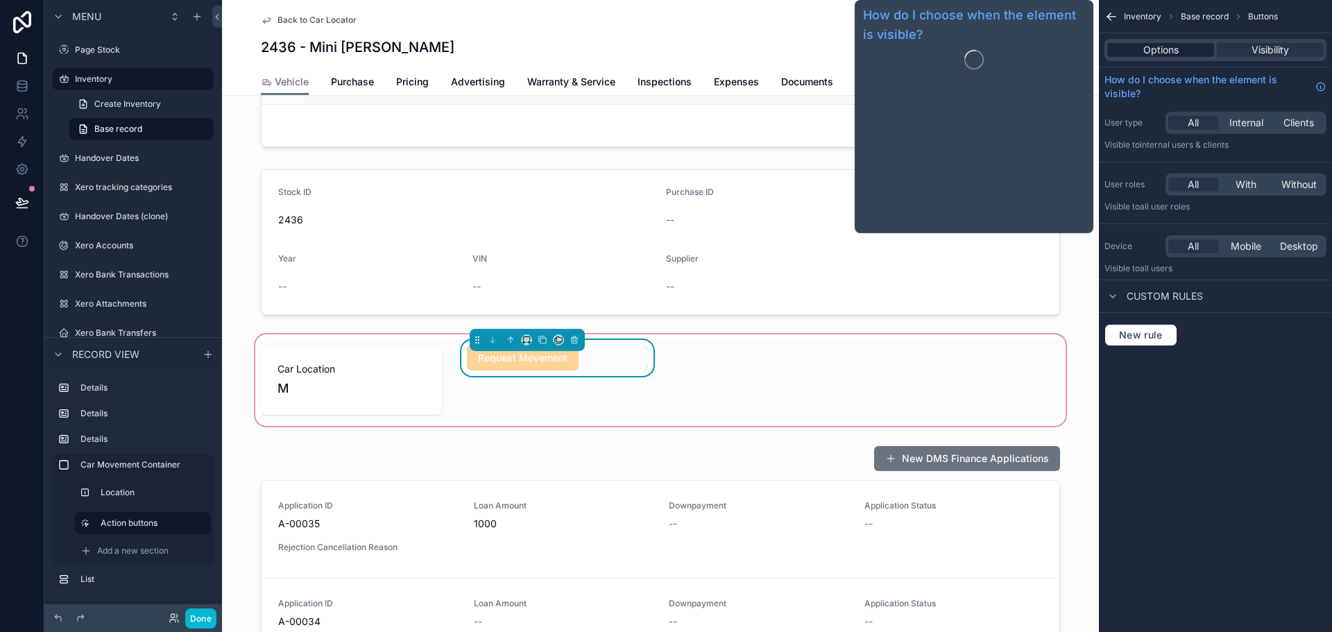
click at [1151, 54] on span "Options" at bounding box center [1160, 50] width 35 height 14
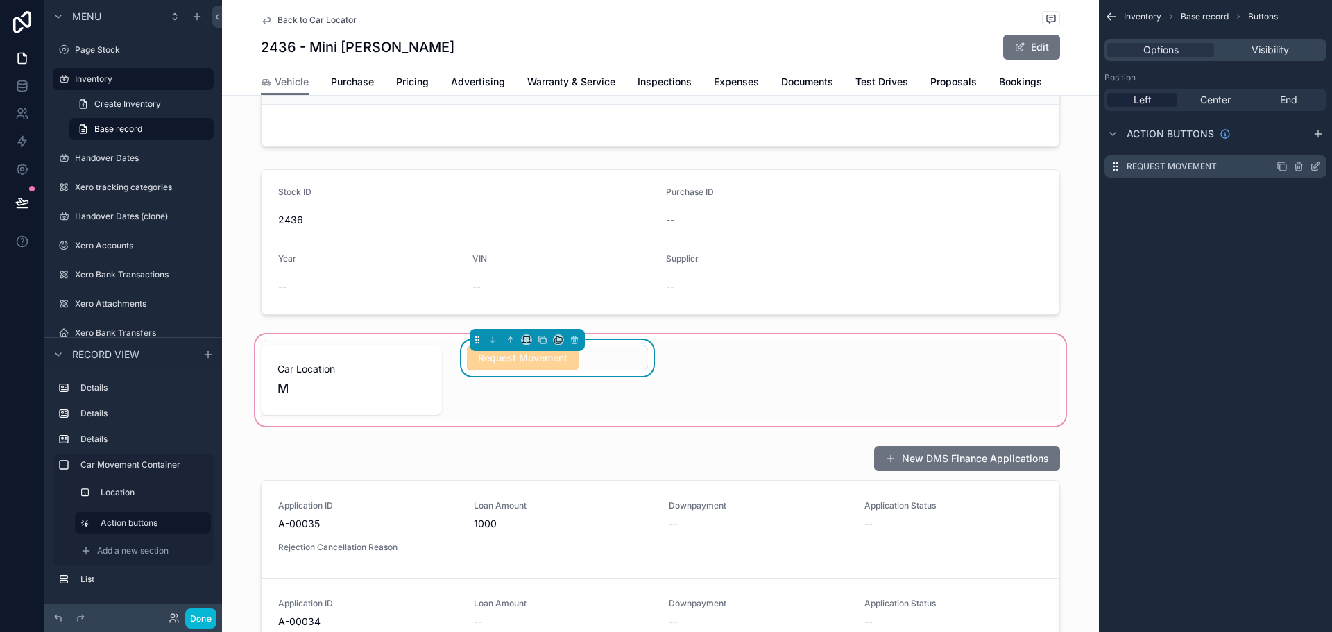
click at [1313, 168] on icon "scrollable content" at bounding box center [1315, 166] width 11 height 11
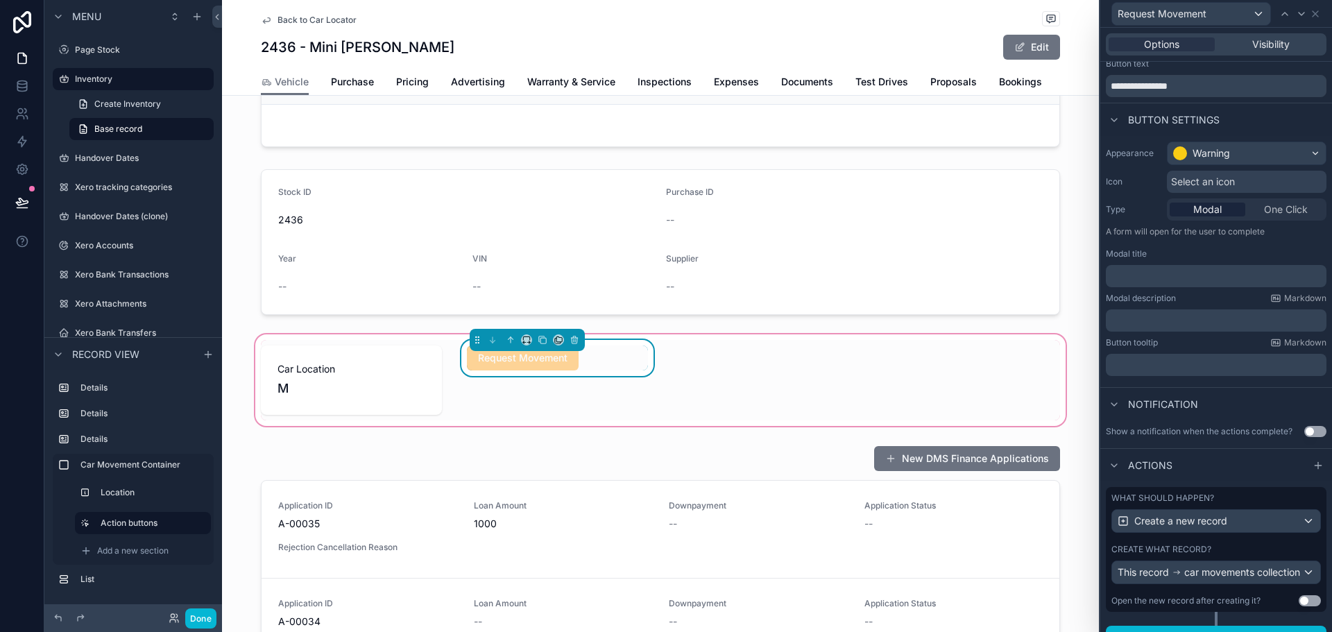
scroll to position [67, 0]
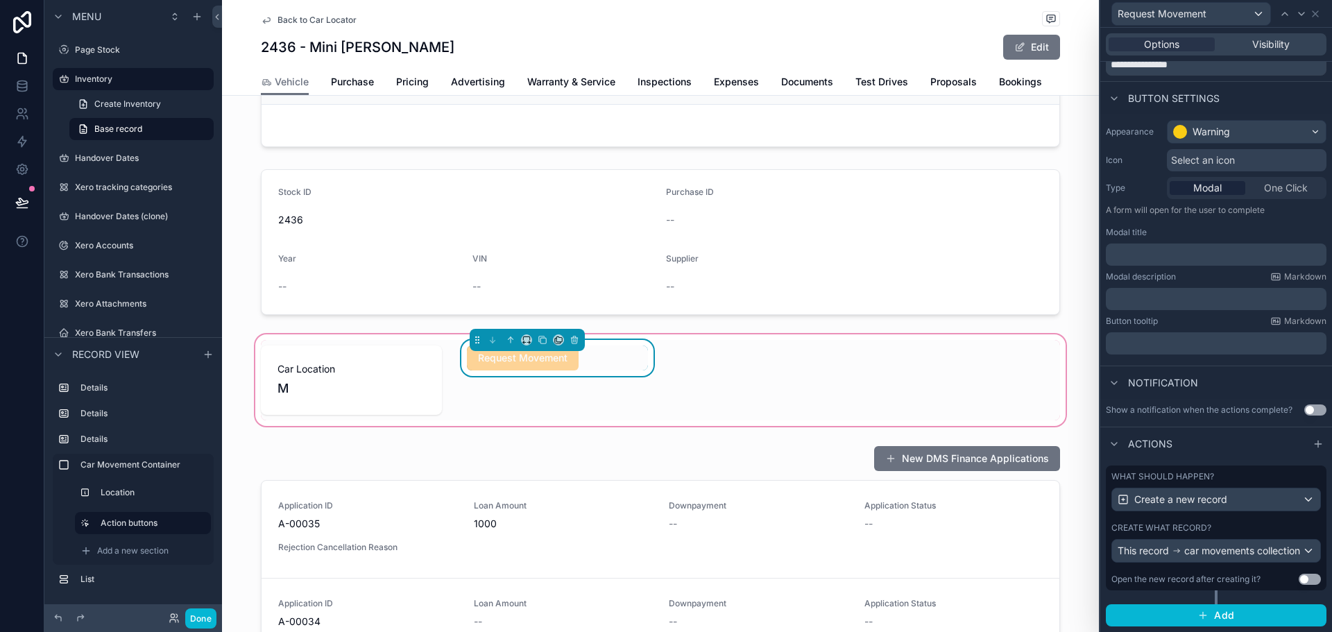
click at [1232, 509] on div "What should happen? Create a new record Create what record? This record car mov…" at bounding box center [1216, 528] width 221 height 125
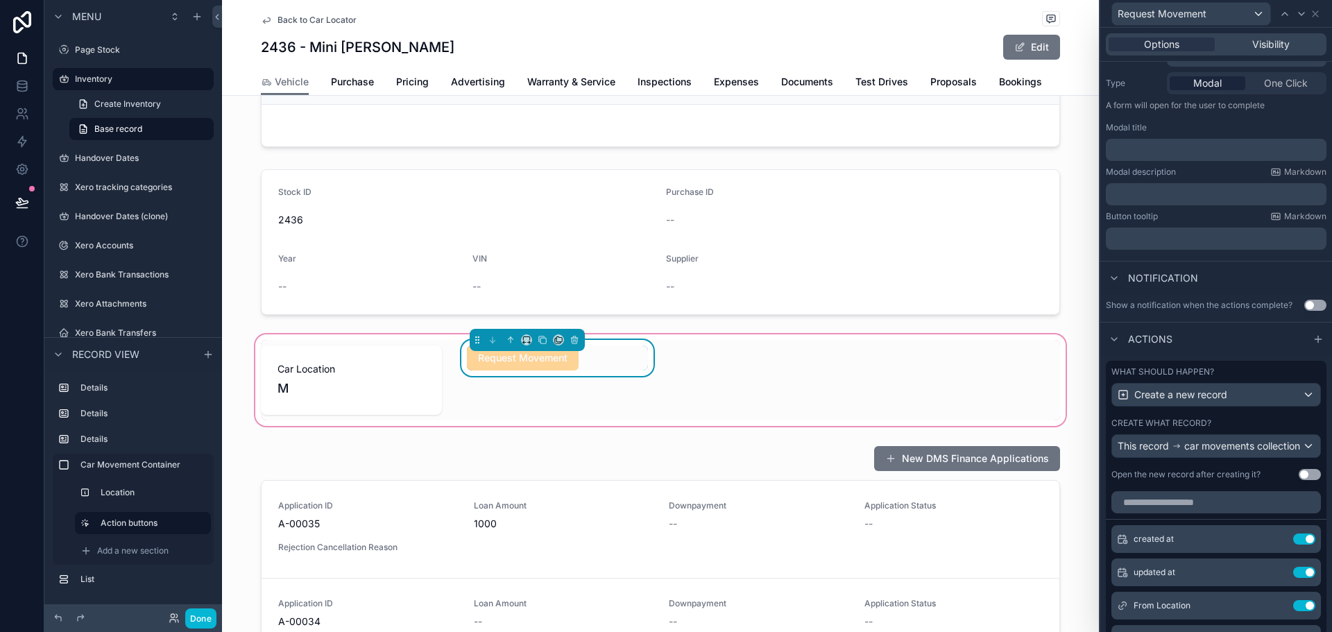
scroll to position [414, 0]
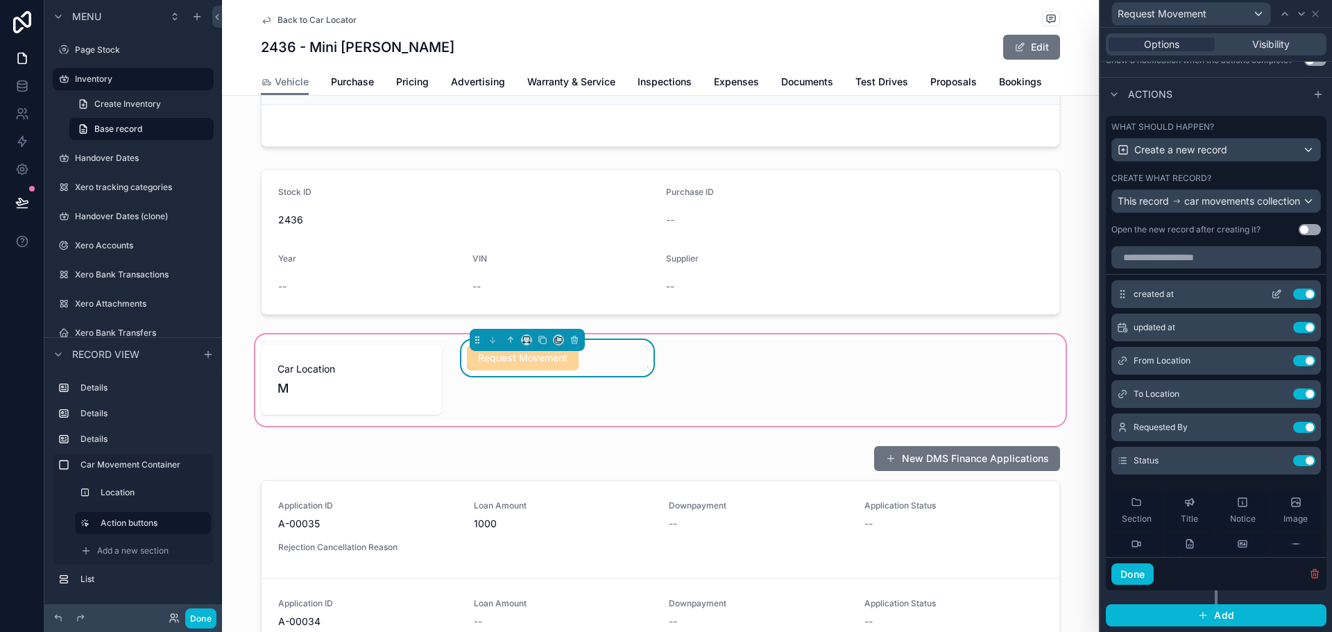
click at [1293, 300] on button "Use setting" at bounding box center [1304, 294] width 22 height 11
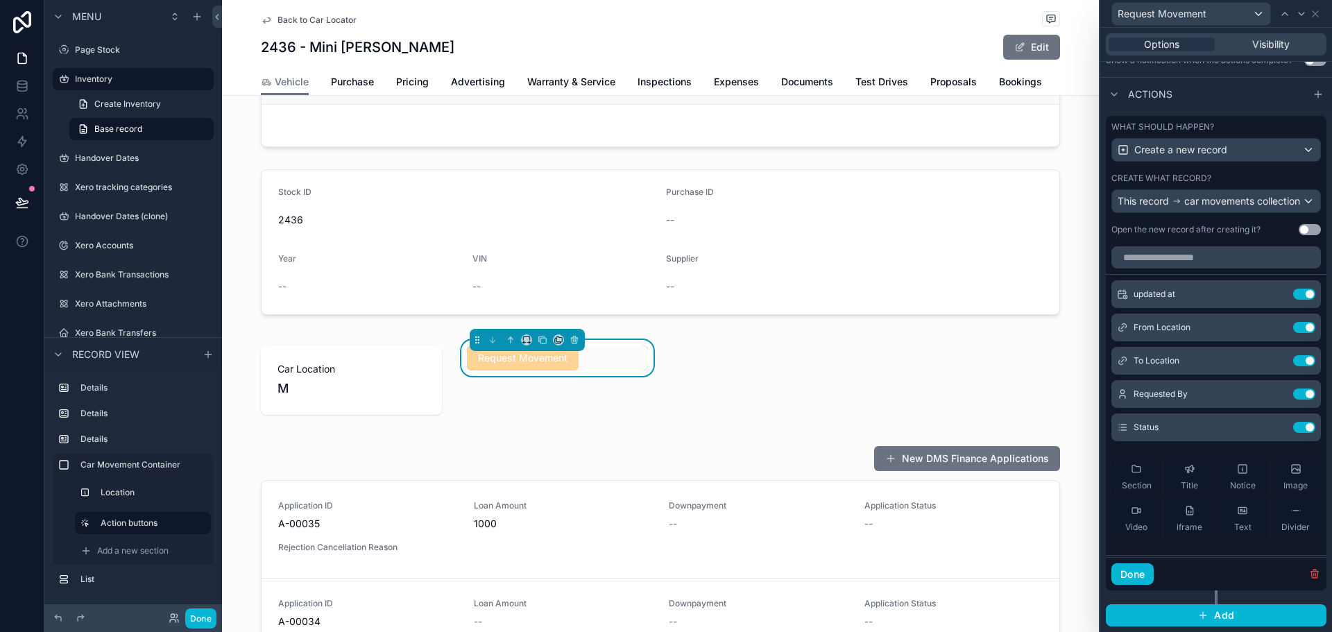
click at [1293, 300] on button "Use setting" at bounding box center [1304, 294] width 22 height 11
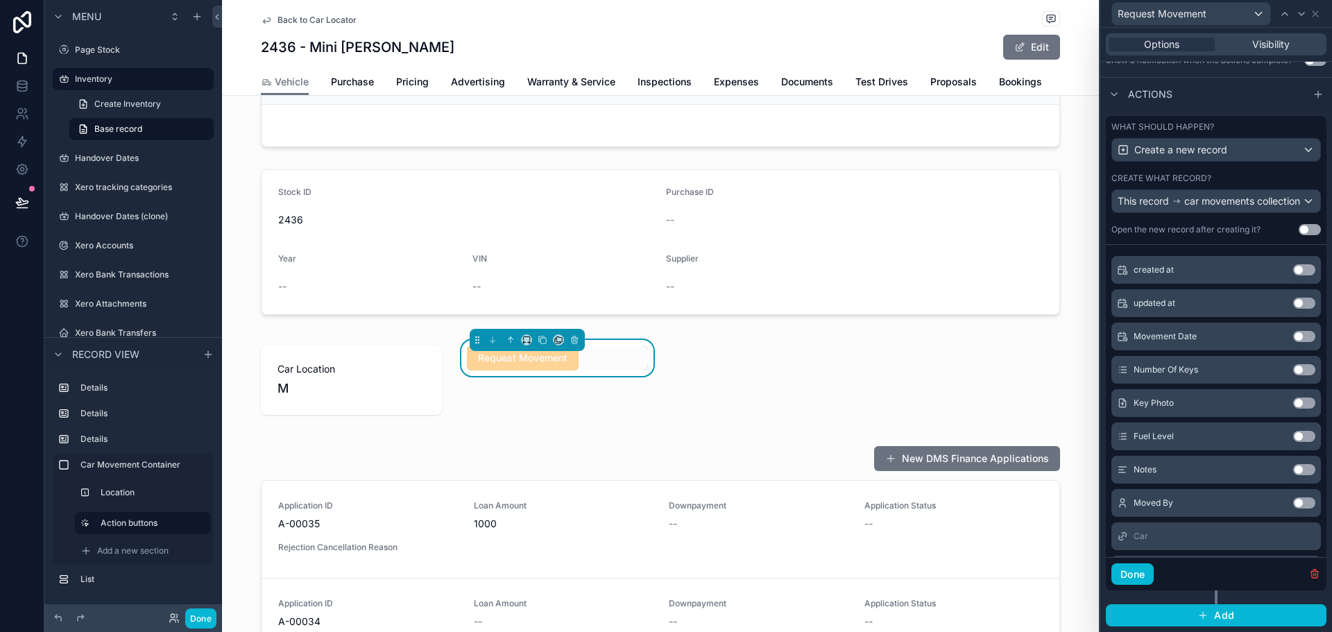
scroll to position [321, 0]
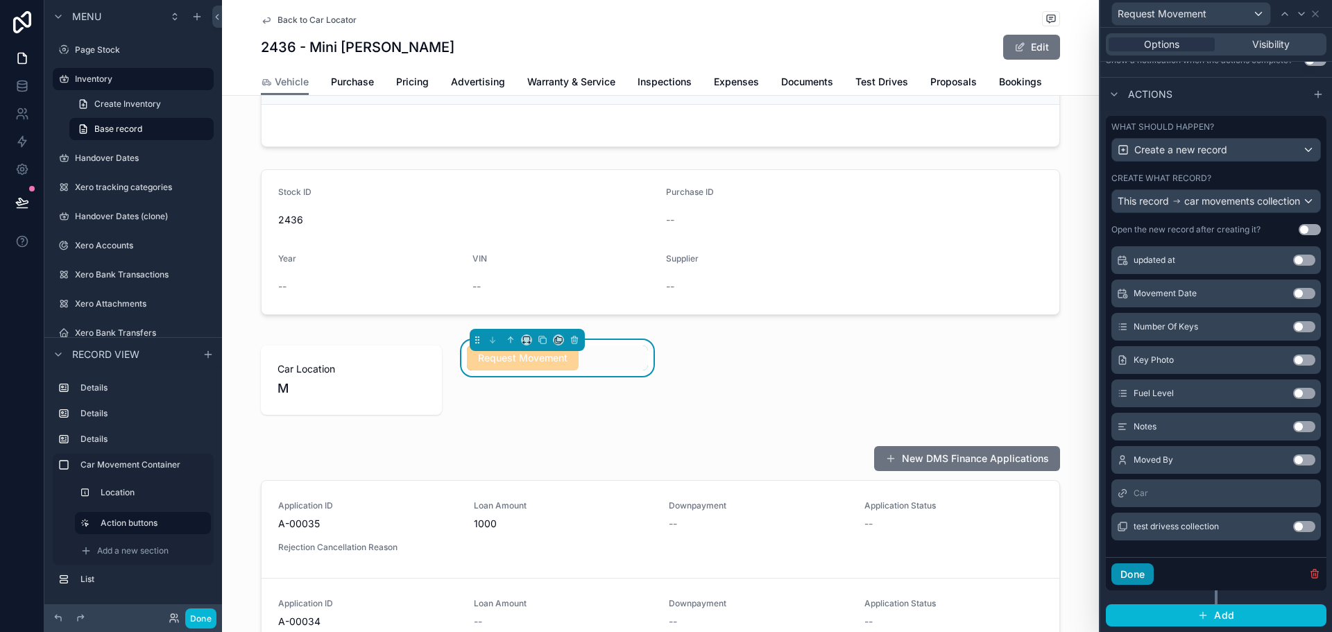
click at [1138, 577] on button "Done" at bounding box center [1133, 574] width 42 height 22
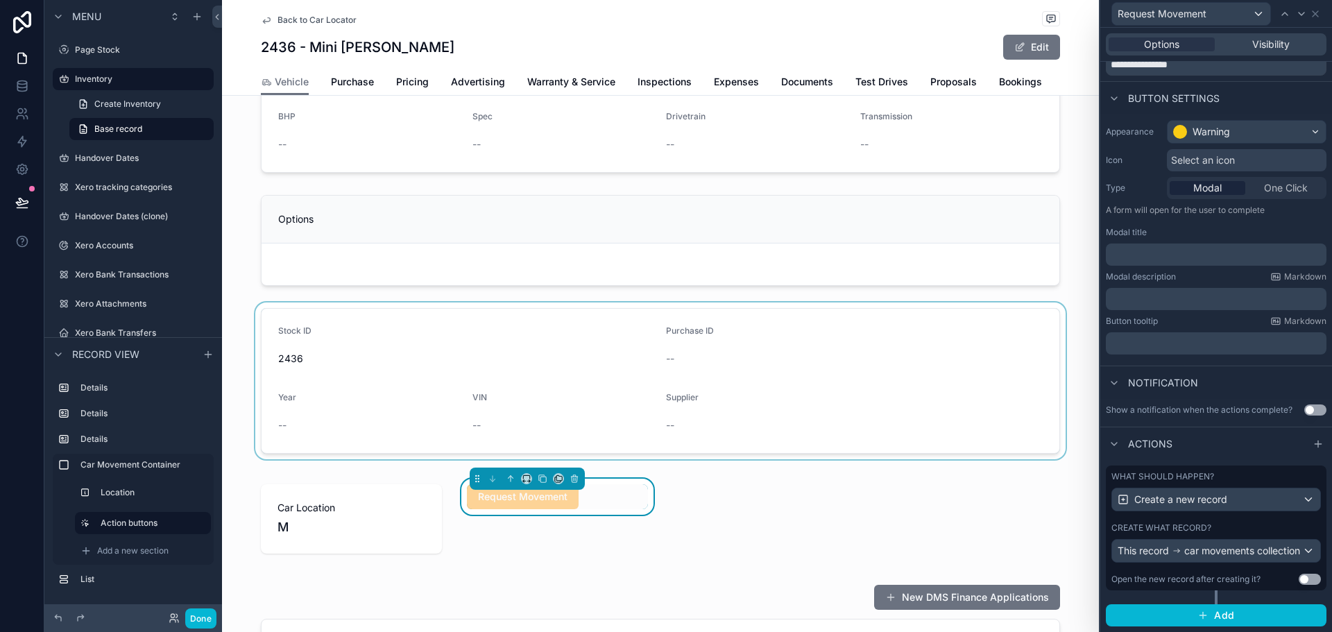
scroll to position [0, 0]
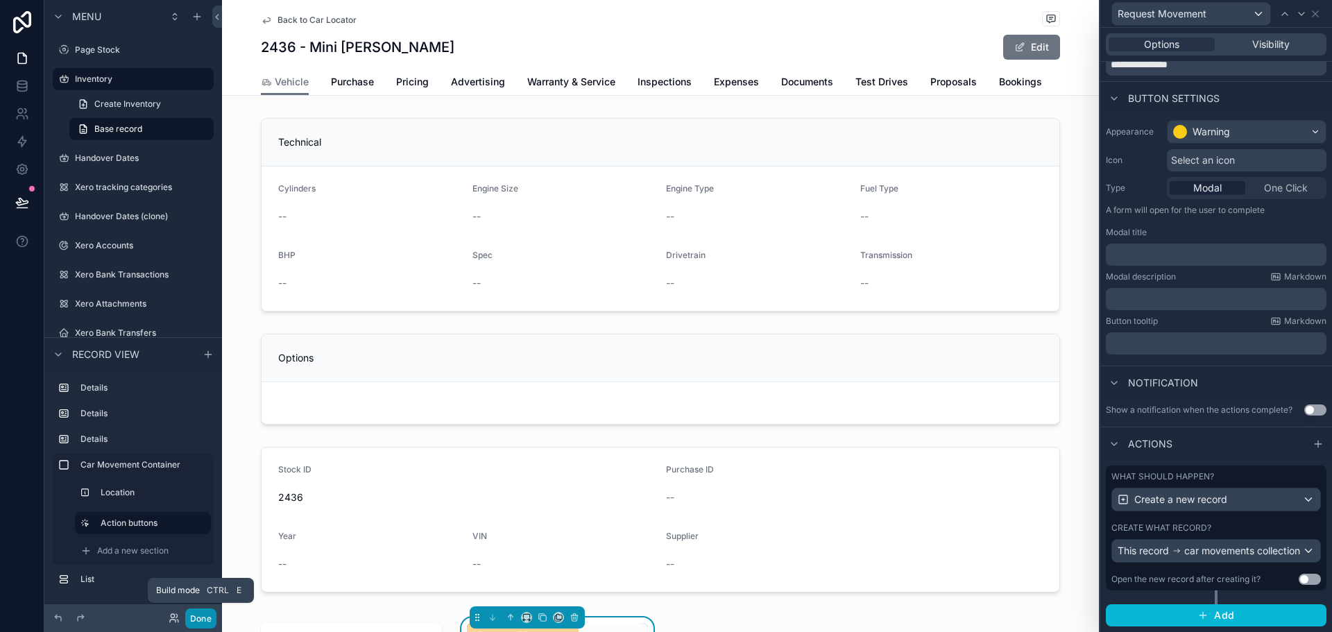
click at [202, 613] on button "Done" at bounding box center [200, 619] width 31 height 20
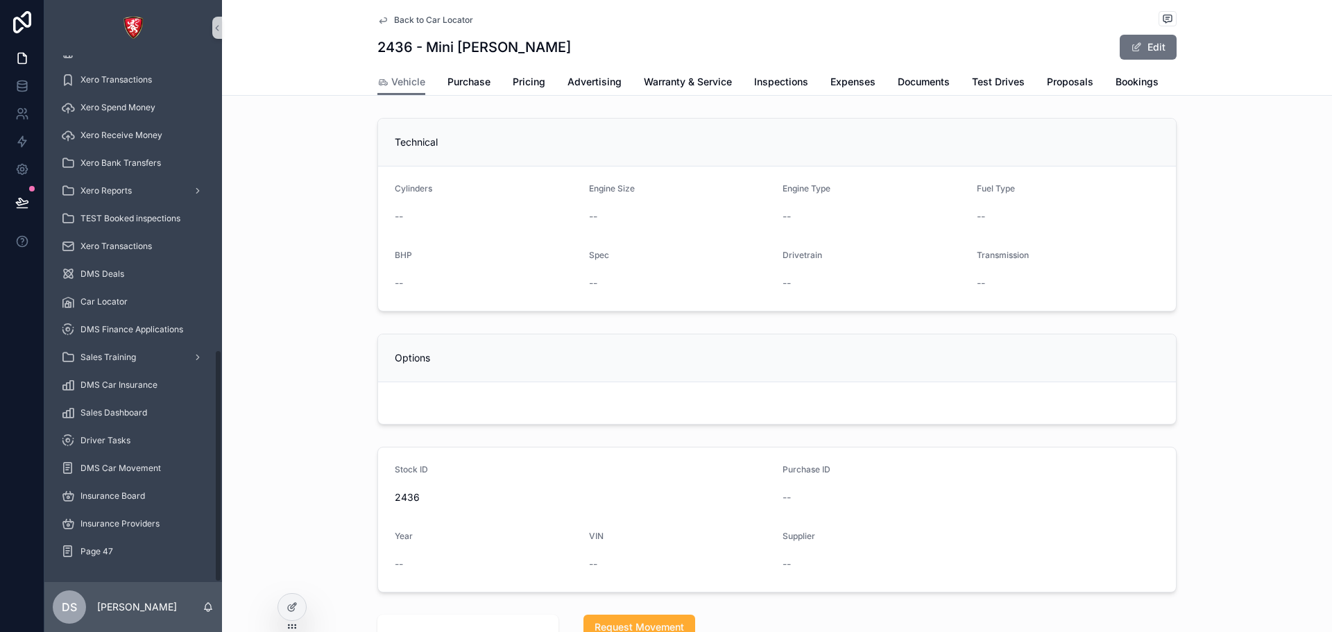
click at [436, 17] on span "Back to Car Locator" at bounding box center [433, 20] width 79 height 11
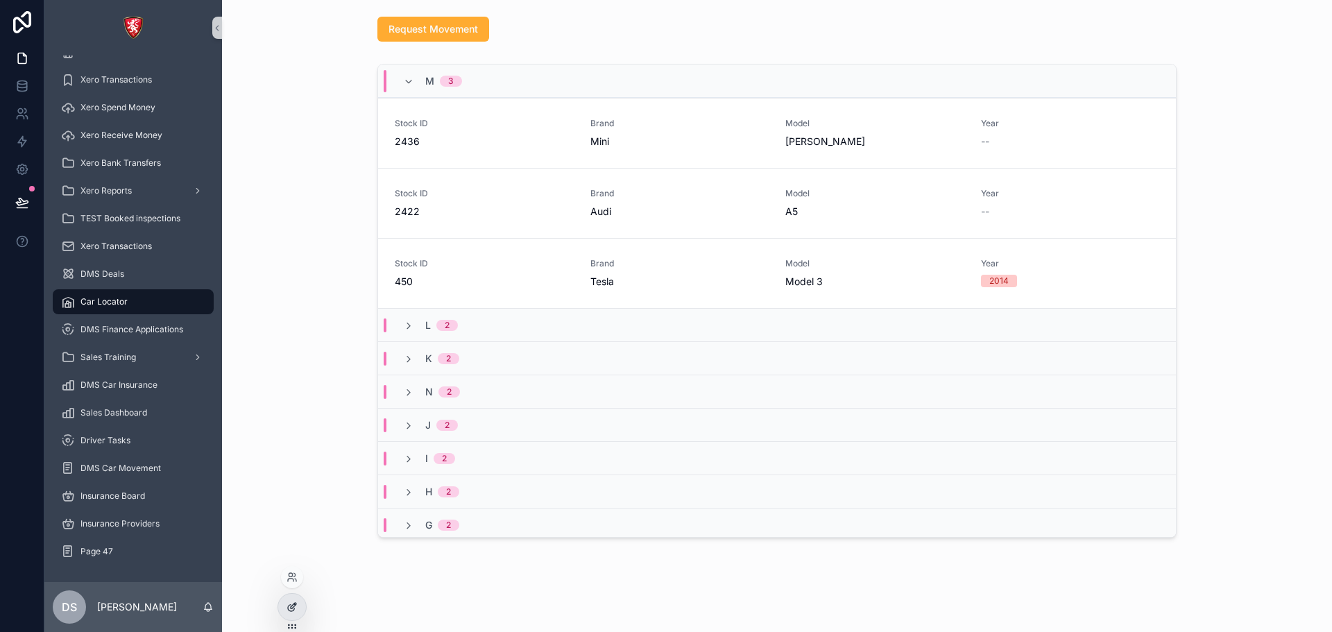
click at [280, 610] on div at bounding box center [292, 607] width 28 height 26
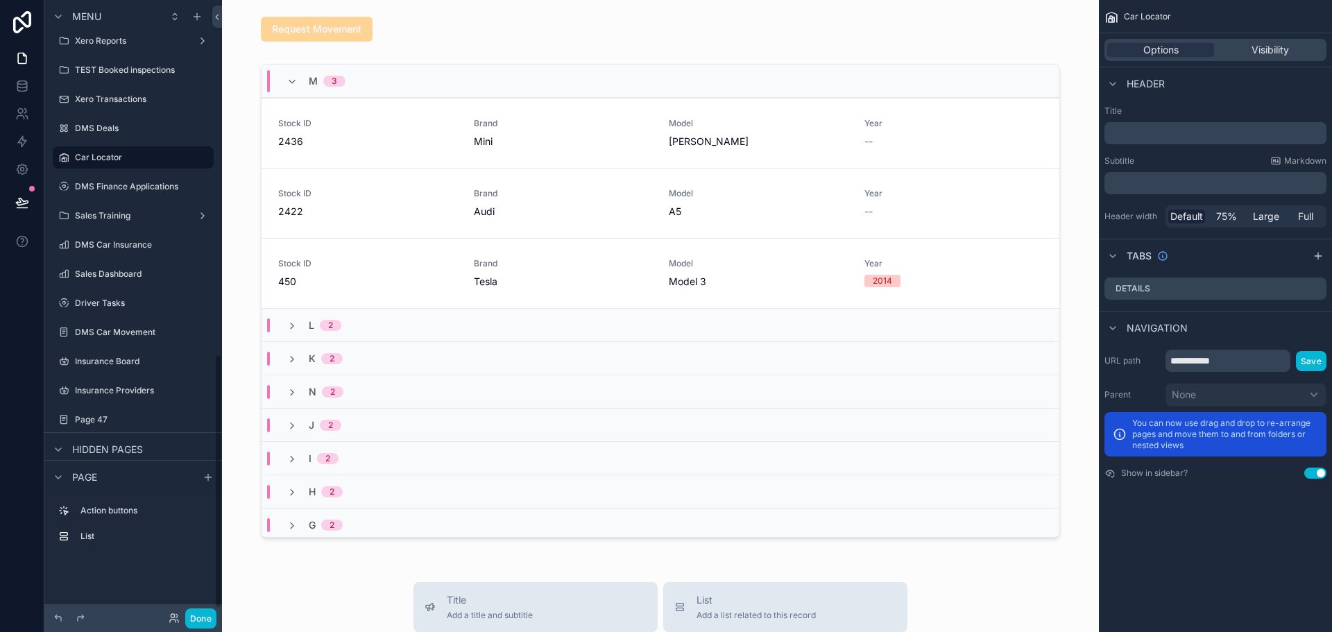
scroll to position [869, 0]
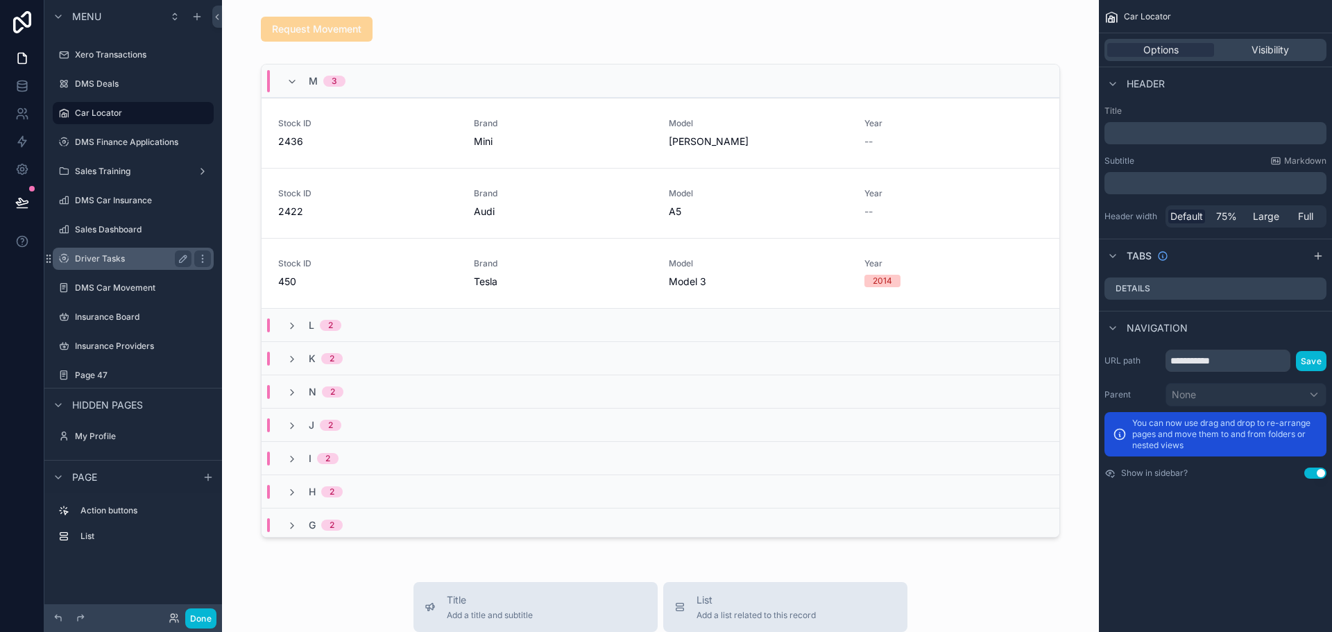
click at [128, 258] on label "Driver Tasks" at bounding box center [130, 258] width 111 height 11
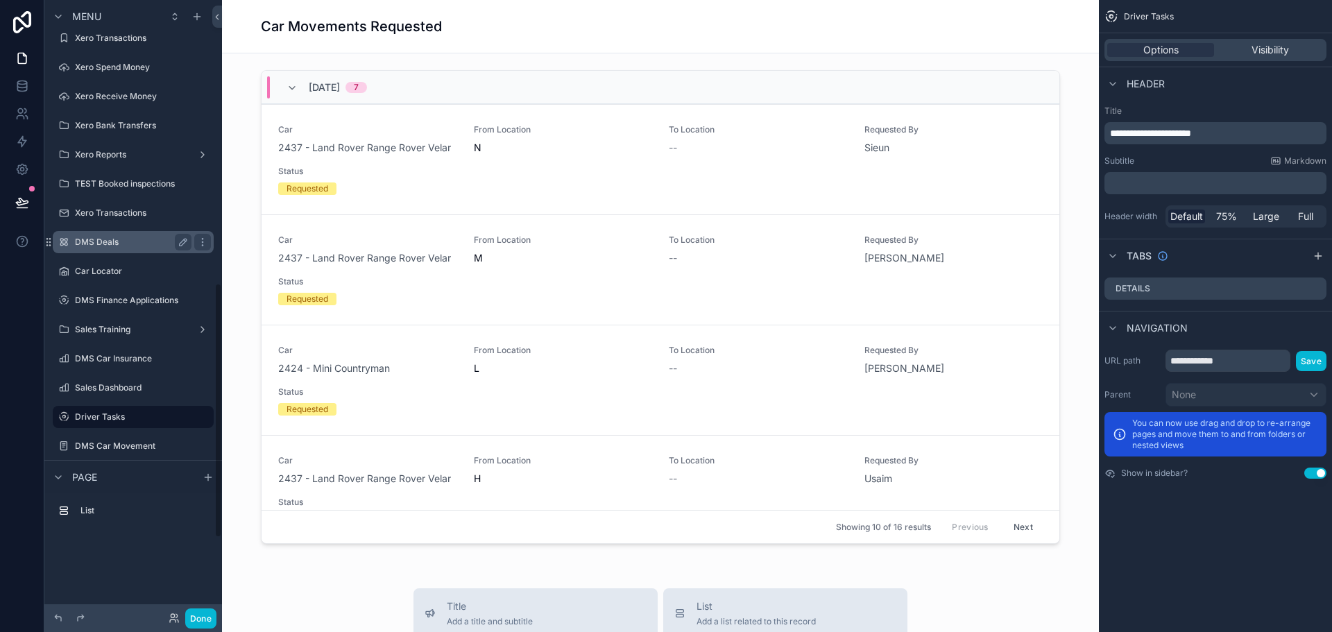
scroll to position [736, 0]
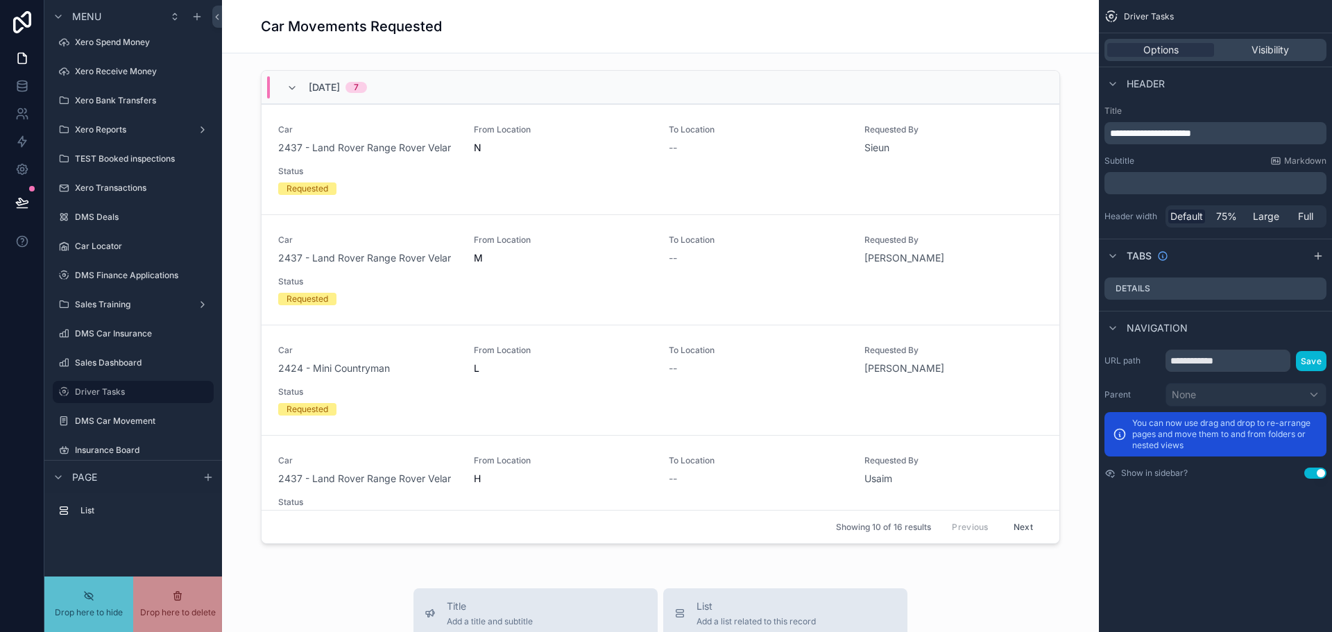
click at [51, 269] on div "DMS Finance Applications" at bounding box center [133, 275] width 178 height 25
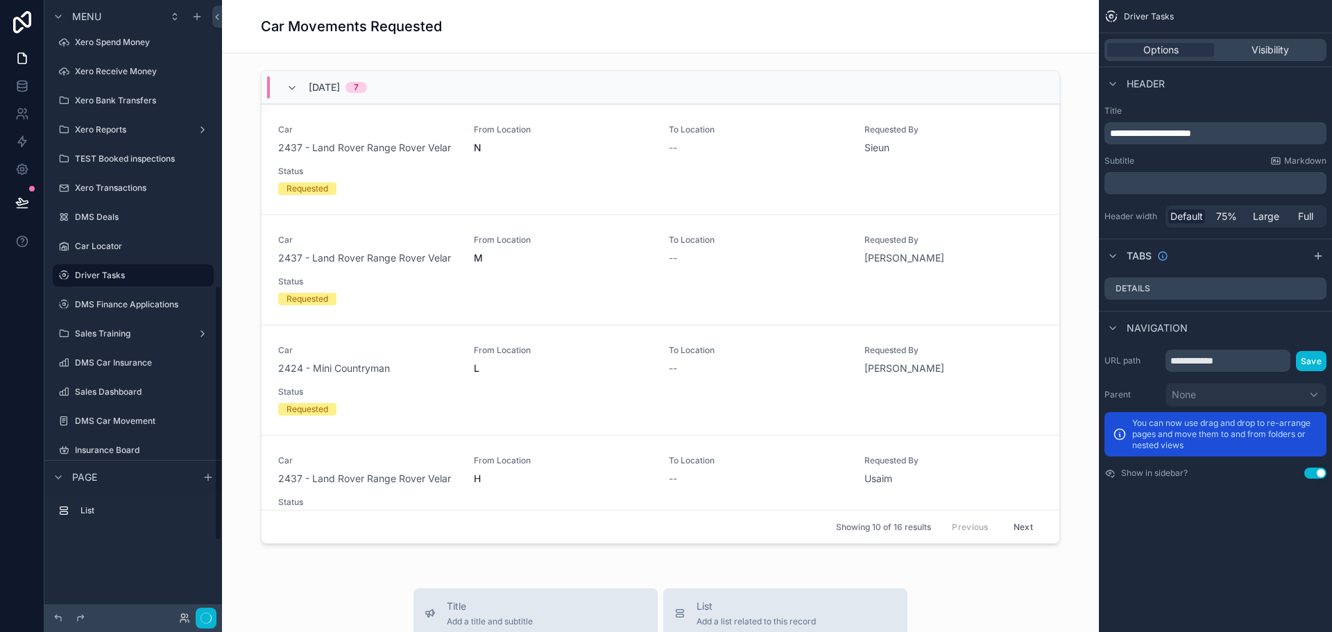
scroll to position [689, 0]
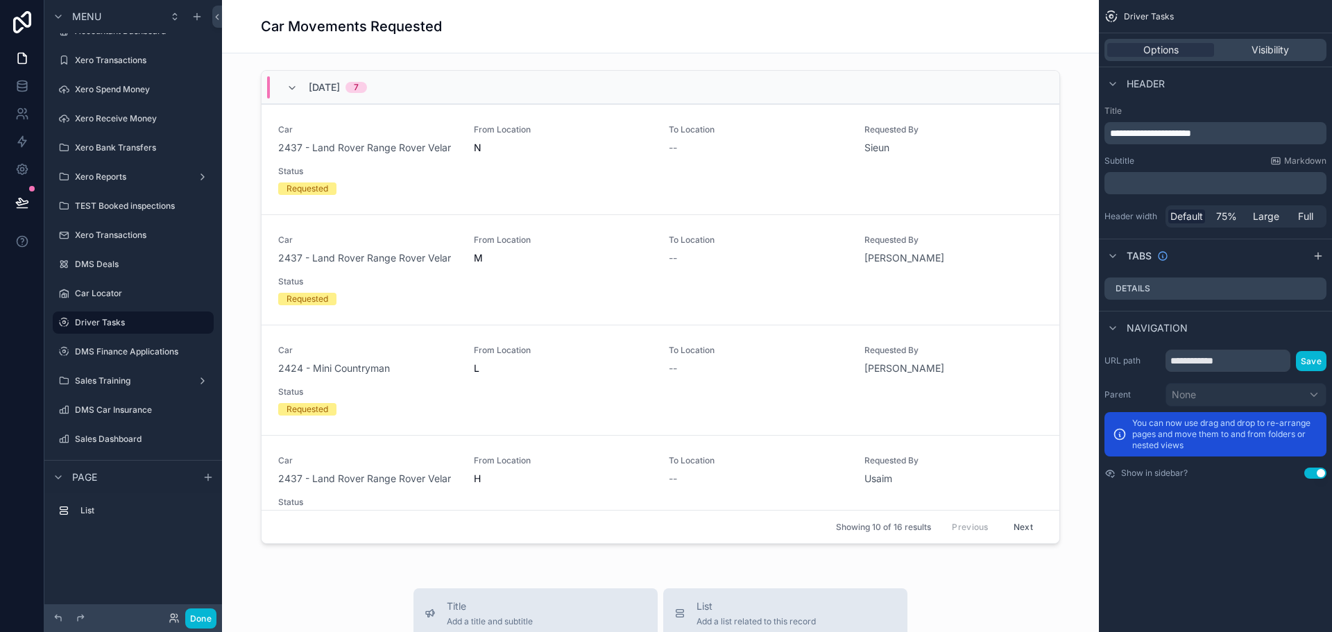
click at [602, 53] on div "Car Movements Requested" at bounding box center [660, 26] width 877 height 53
click at [520, 159] on div "scrollable content" at bounding box center [660, 310] width 855 height 491
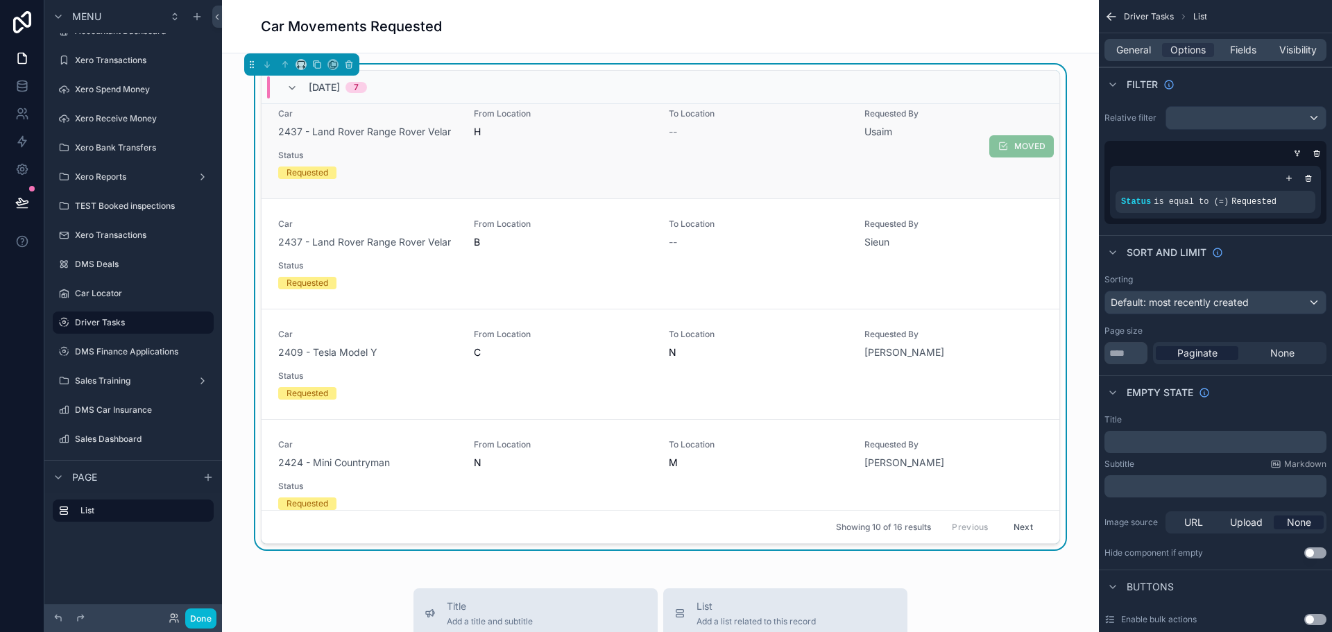
scroll to position [0, 0]
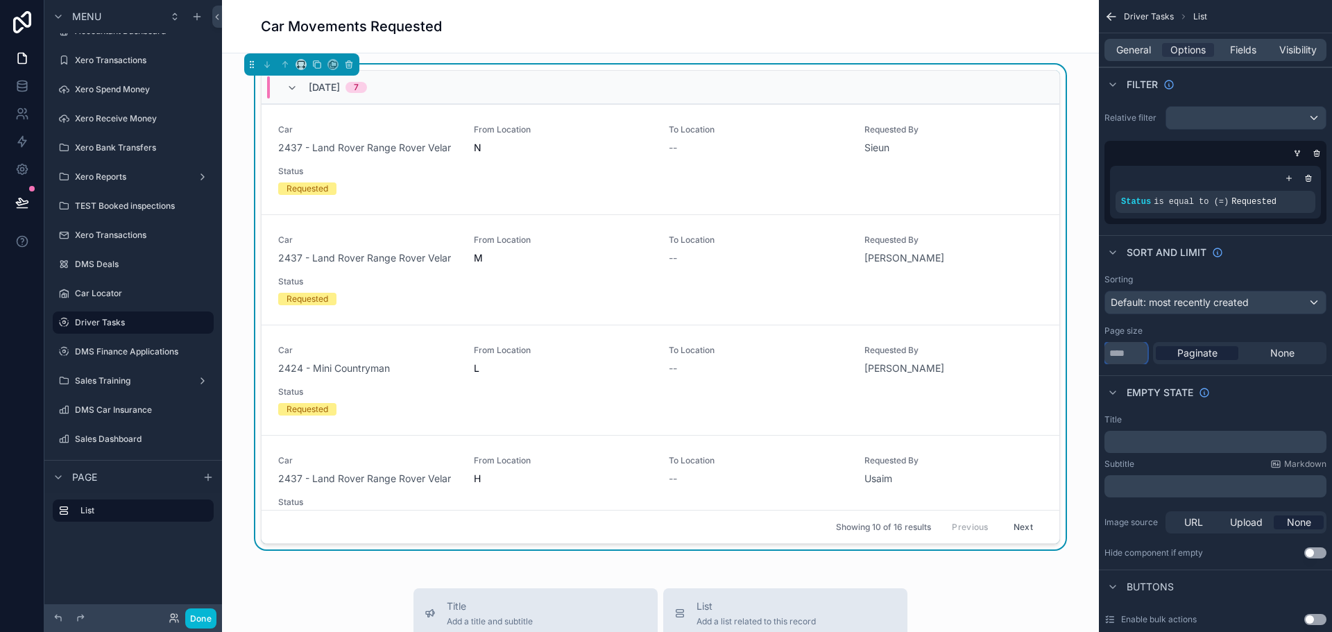
click at [1134, 350] on input "**" at bounding box center [1126, 353] width 43 height 22
type input "****"
click at [1177, 334] on div "Page size" at bounding box center [1216, 330] width 222 height 11
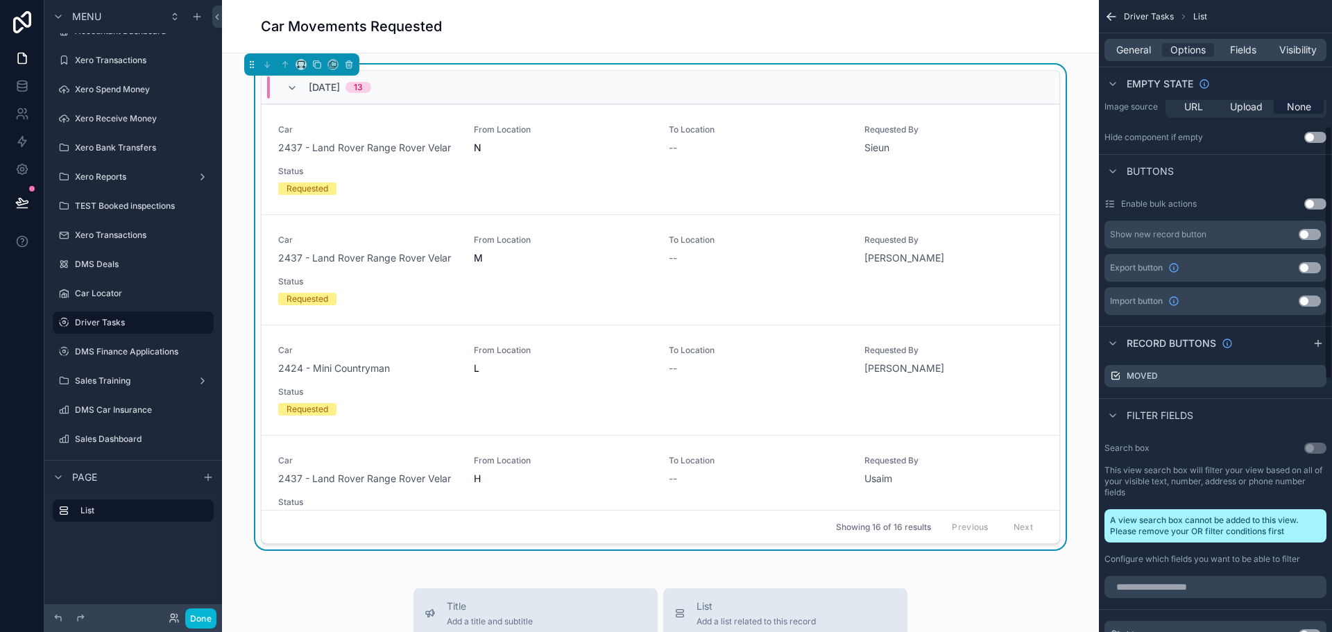
scroll to position [416, 0]
click at [1314, 376] on icon "scrollable content" at bounding box center [1317, 374] width 6 height 6
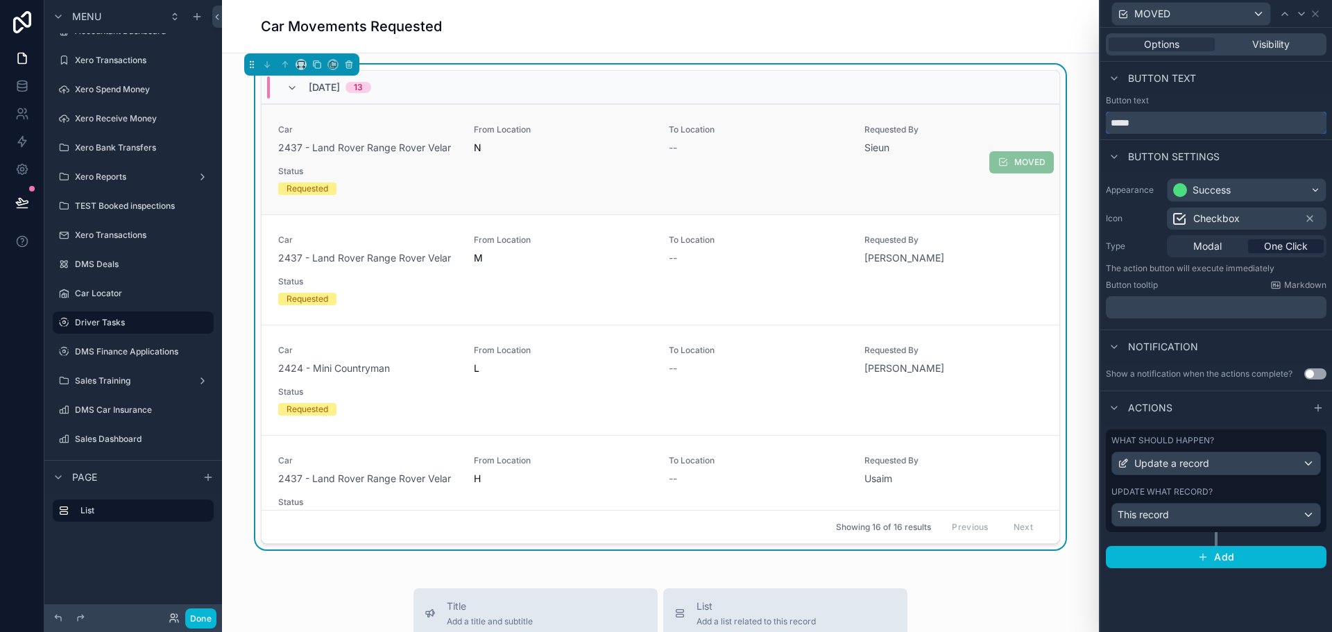
drag, startPoint x: 1202, startPoint y: 126, endPoint x: 923, endPoint y: 132, distance: 279.7
click at [923, 132] on div "MOVED Options Visibility Button text Button text ***** Button settings Appearan…" at bounding box center [666, 316] width 1332 height 632
type input "********"
click at [1259, 490] on div "Update what record?" at bounding box center [1217, 491] width 210 height 11
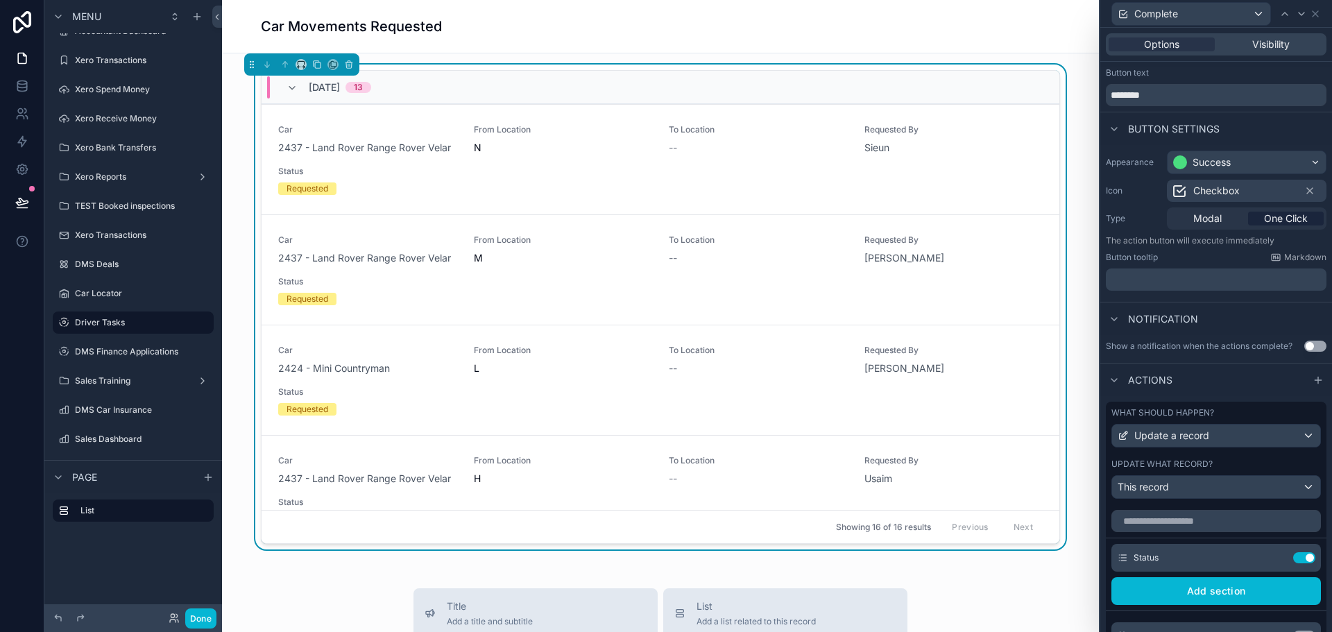
scroll to position [14, 0]
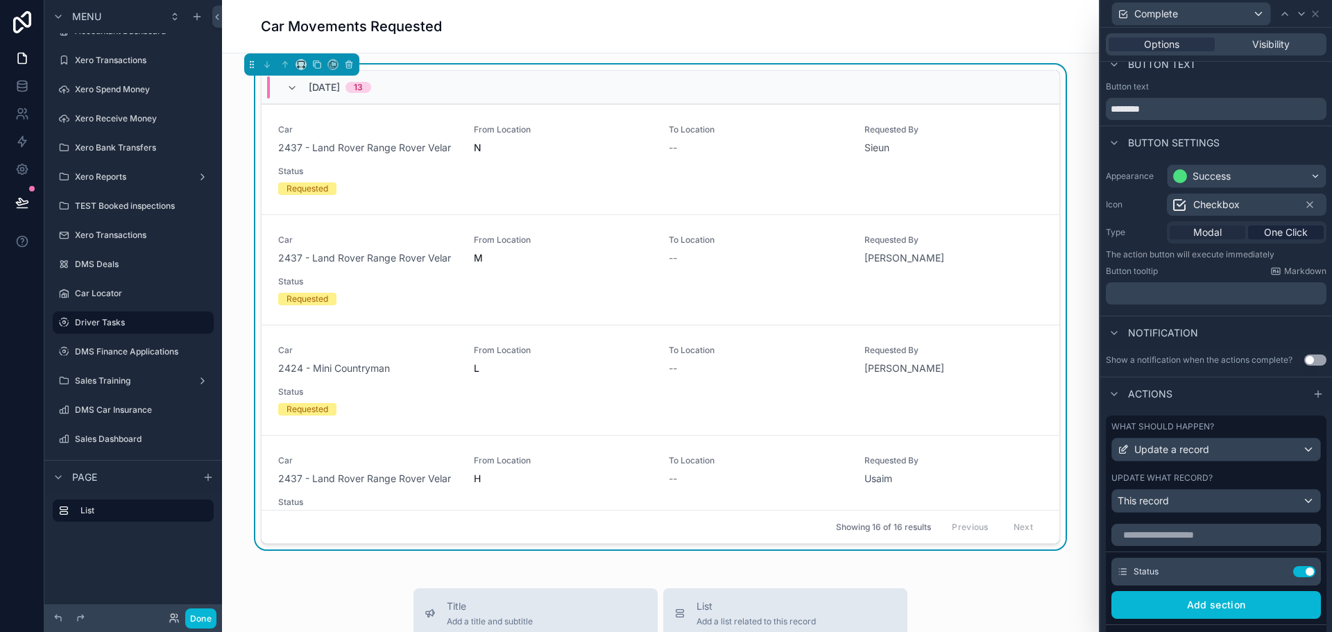
click at [1198, 237] on span "Modal" at bounding box center [1207, 233] width 28 height 14
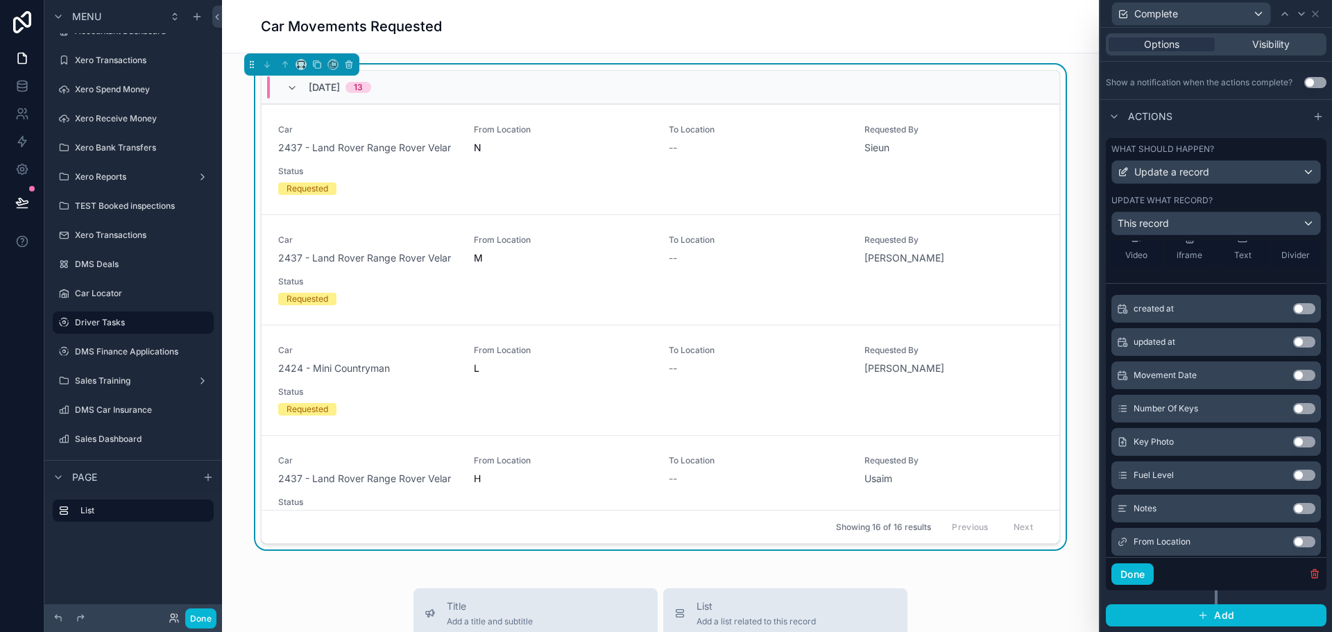
scroll to position [208, 0]
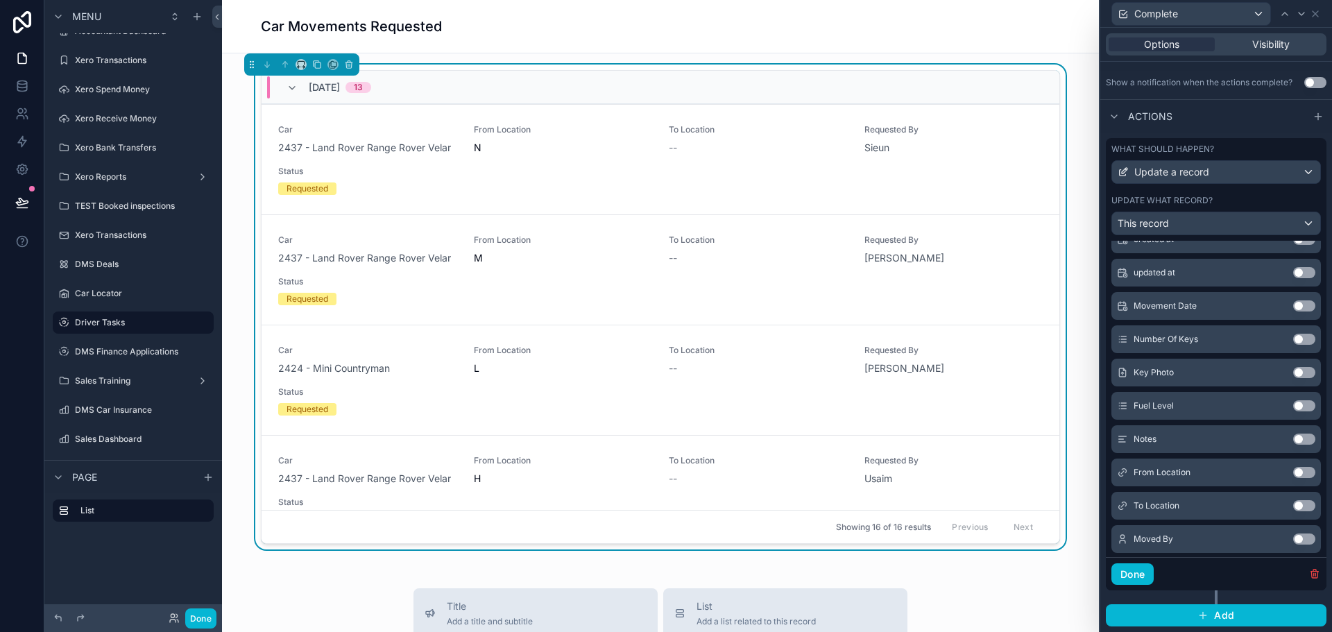
click at [1293, 307] on button "Use setting" at bounding box center [1304, 305] width 22 height 11
click at [1293, 304] on button "Use setting" at bounding box center [1304, 305] width 22 height 11
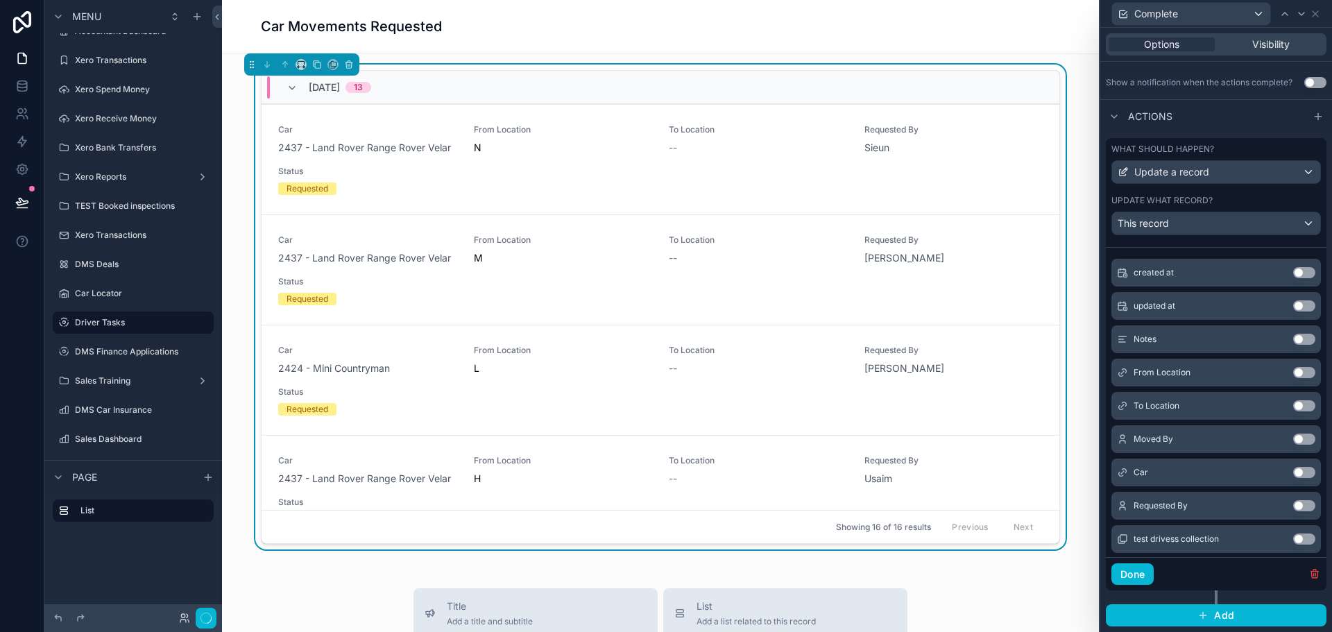
scroll to position [321, 0]
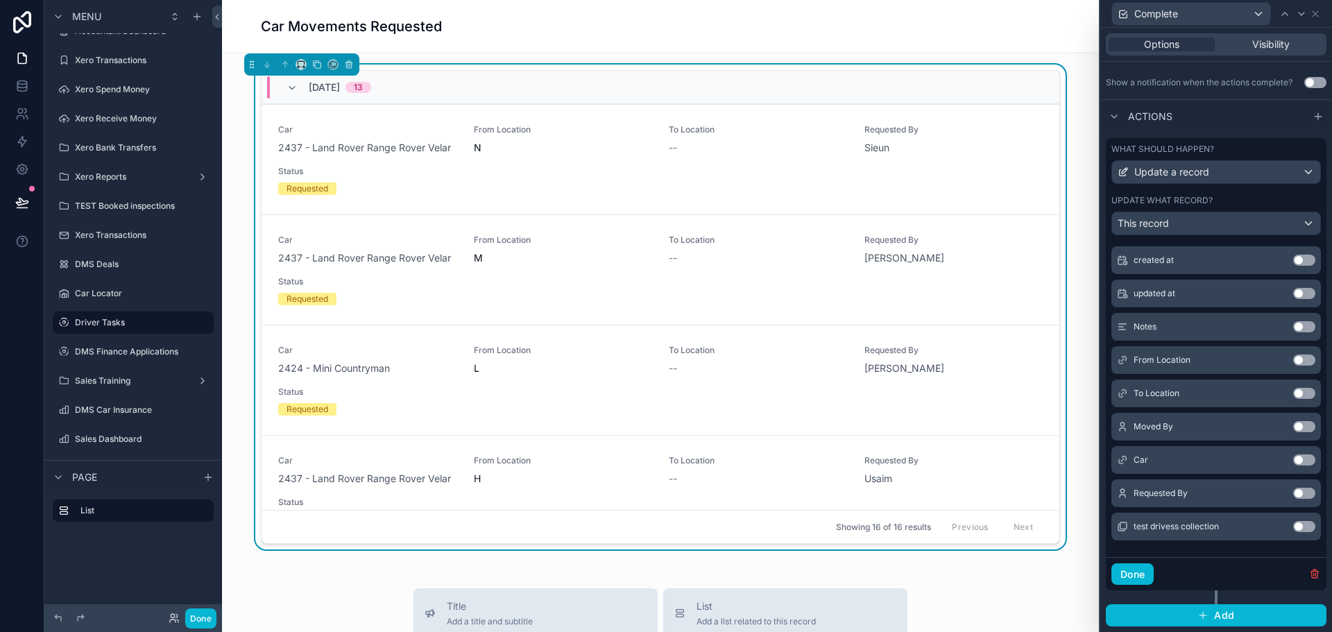
click at [1293, 327] on button "Use setting" at bounding box center [1304, 326] width 22 height 11
click at [1293, 426] on button "Use setting" at bounding box center [1304, 426] width 22 height 11
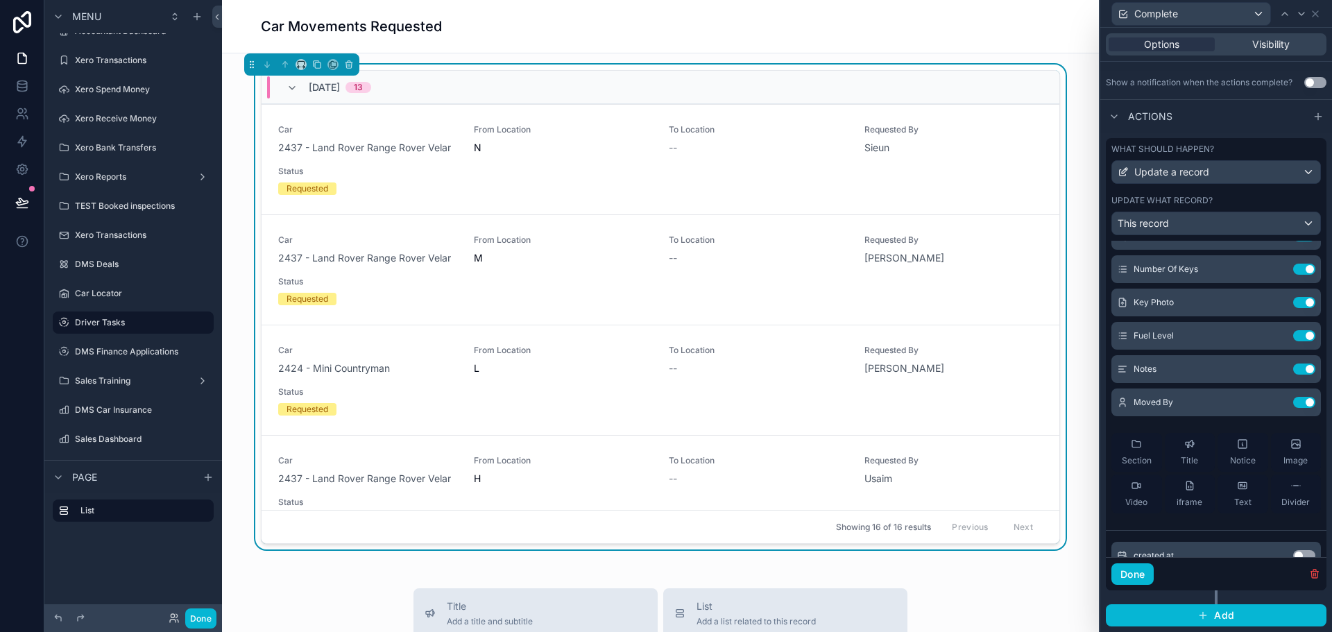
scroll to position [0, 0]
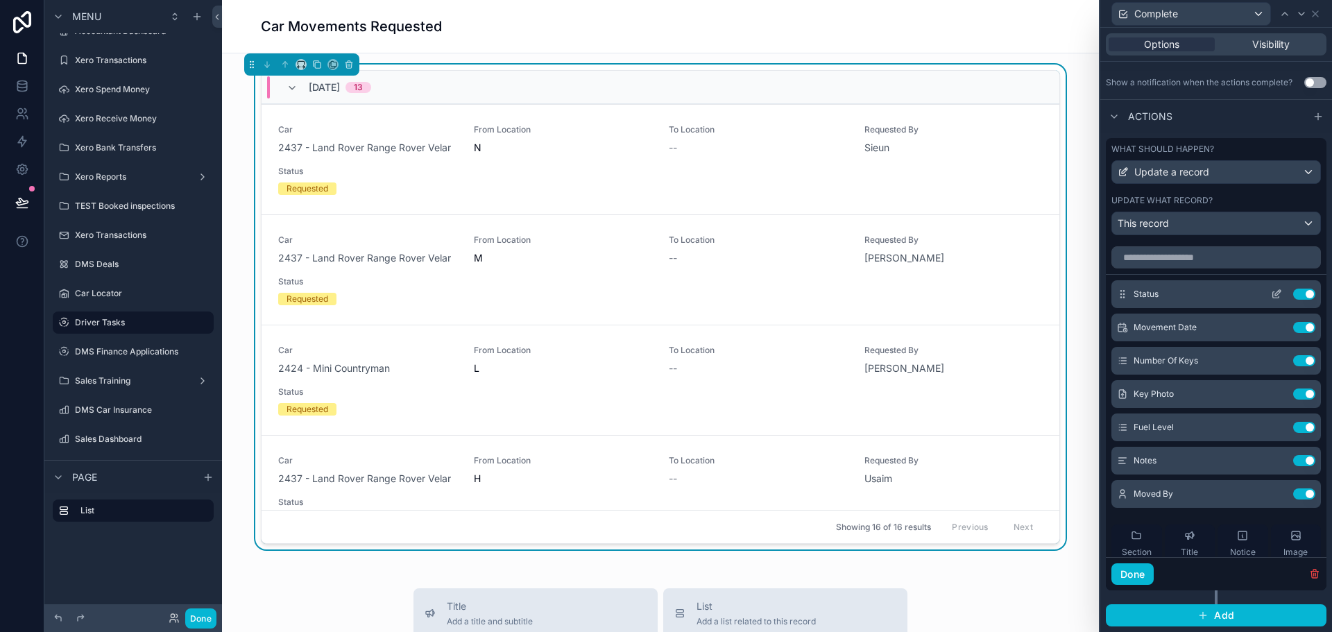
click at [1275, 296] on icon at bounding box center [1278, 293] width 6 height 6
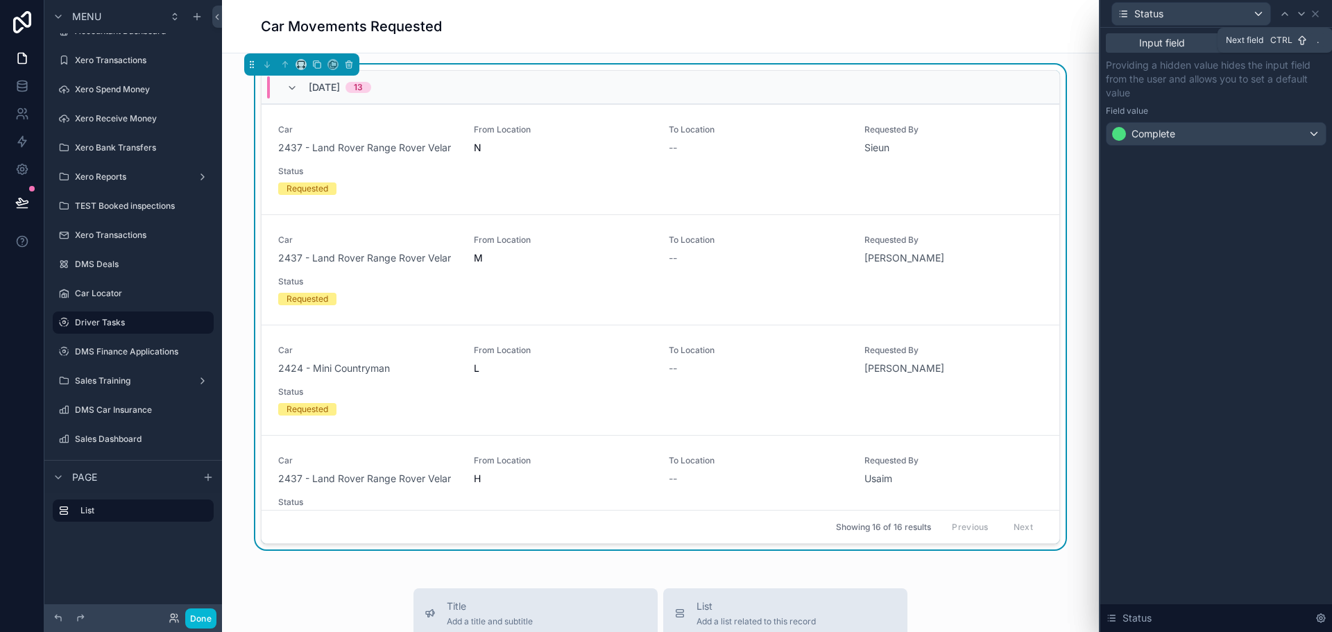
click at [1307, 15] on div at bounding box center [1301, 14] width 17 height 17
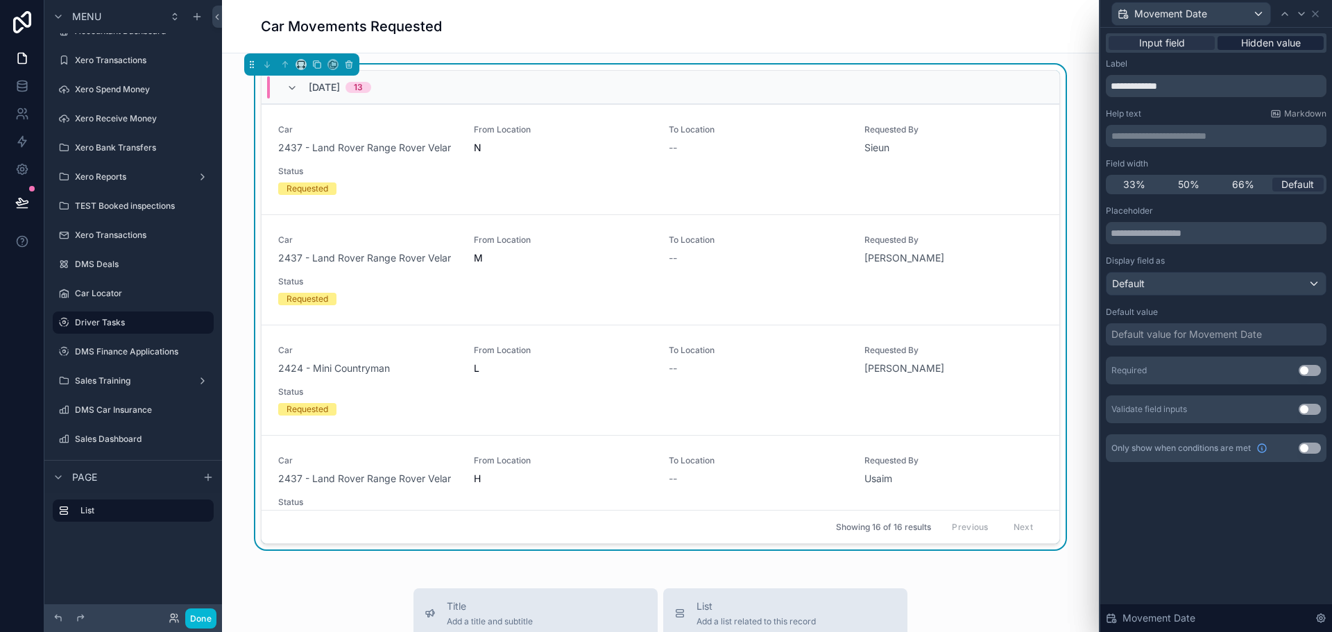
click at [1273, 40] on span "Hidden value" at bounding box center [1271, 43] width 60 height 14
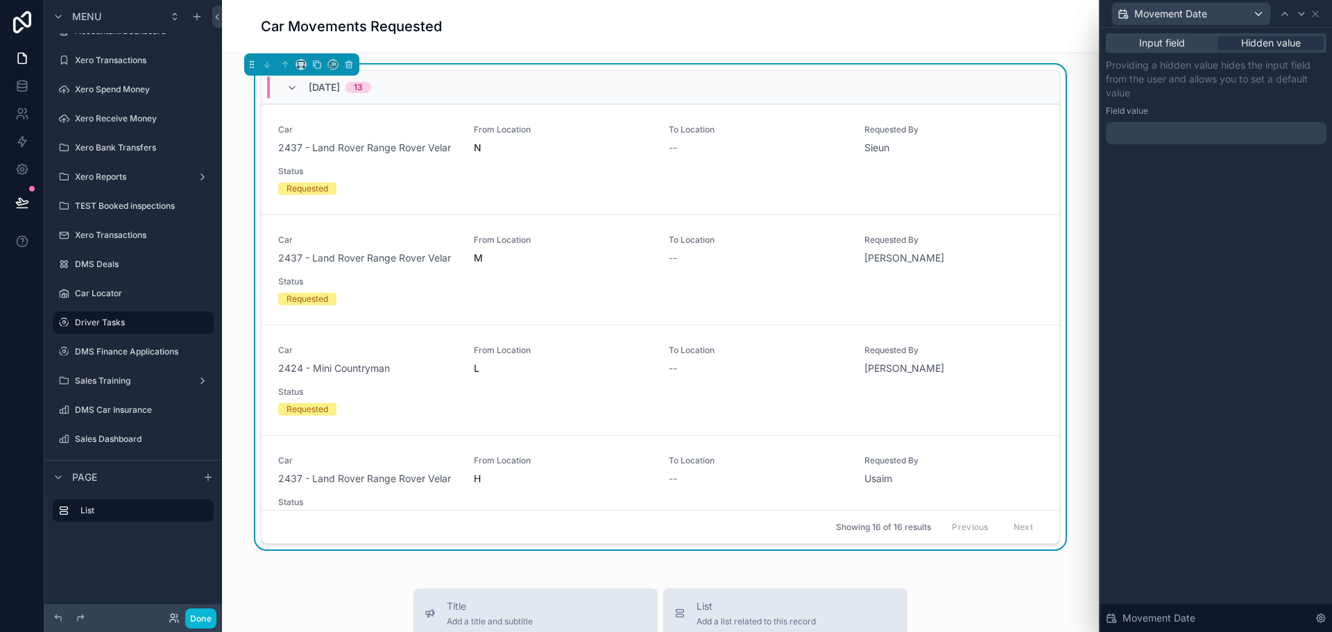
click at [1185, 138] on div at bounding box center [1216, 133] width 221 height 22
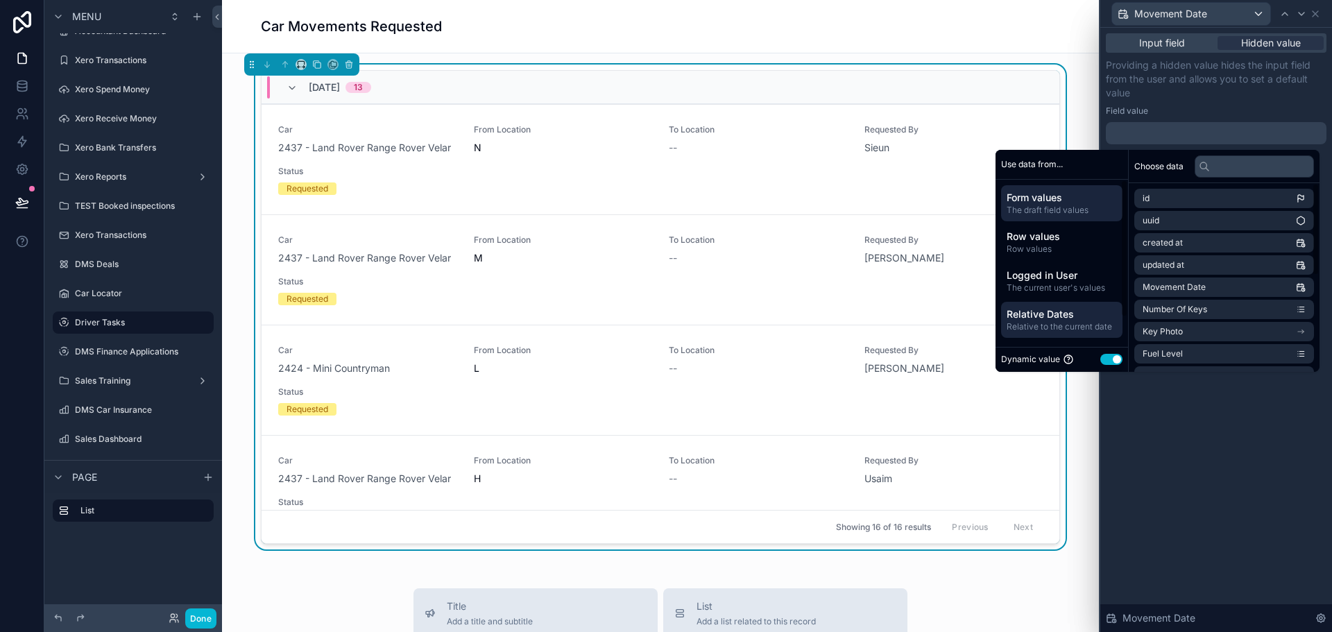
click at [1067, 321] on span "Relative to the current date" at bounding box center [1062, 326] width 110 height 11
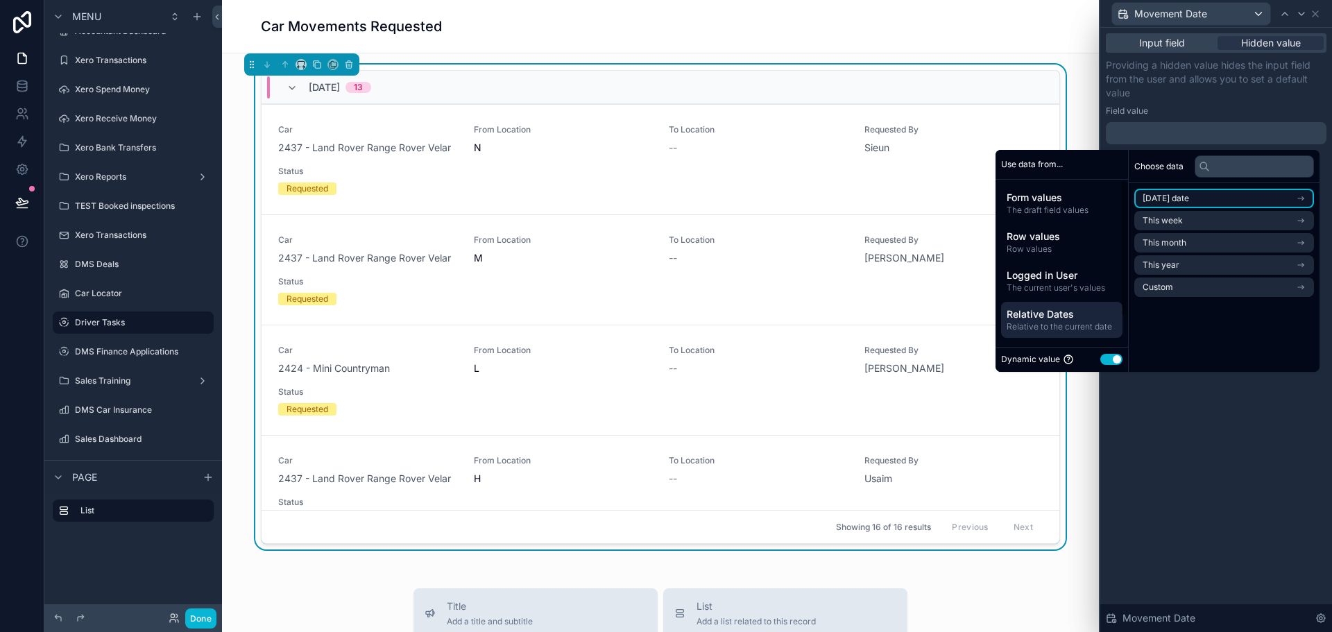
click at [1173, 199] on span "[DATE] date" at bounding box center [1166, 198] width 46 height 11
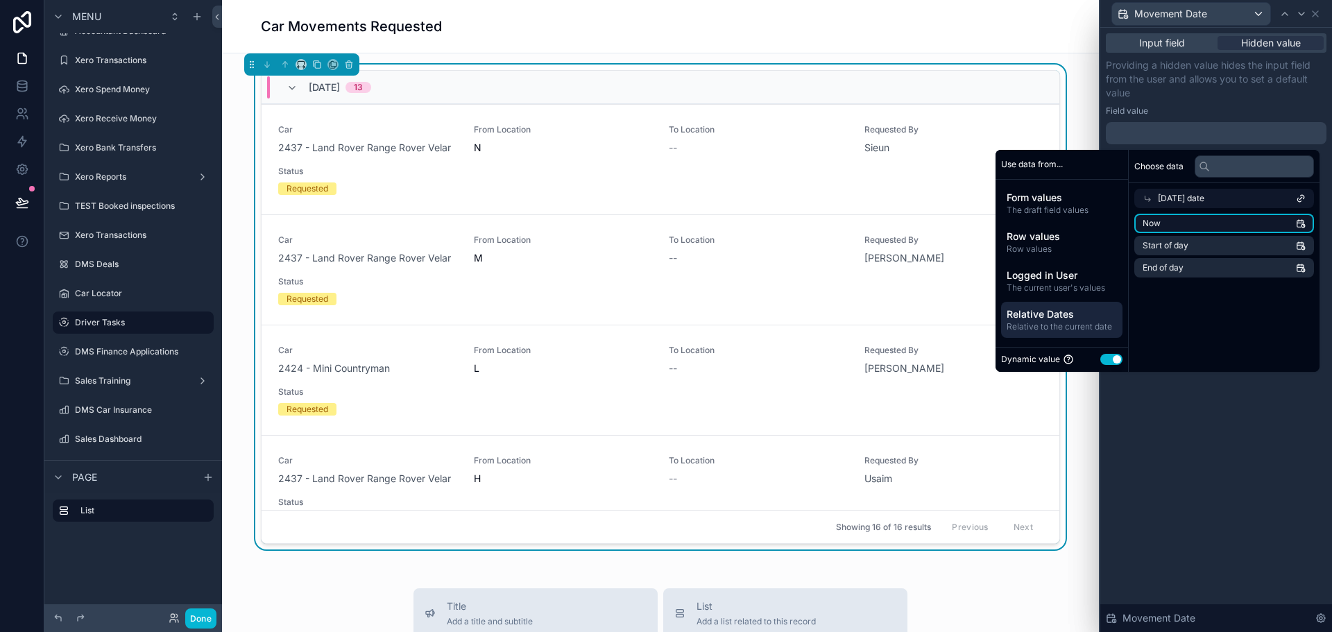
click at [1166, 226] on li "Now" at bounding box center [1224, 223] width 180 height 19
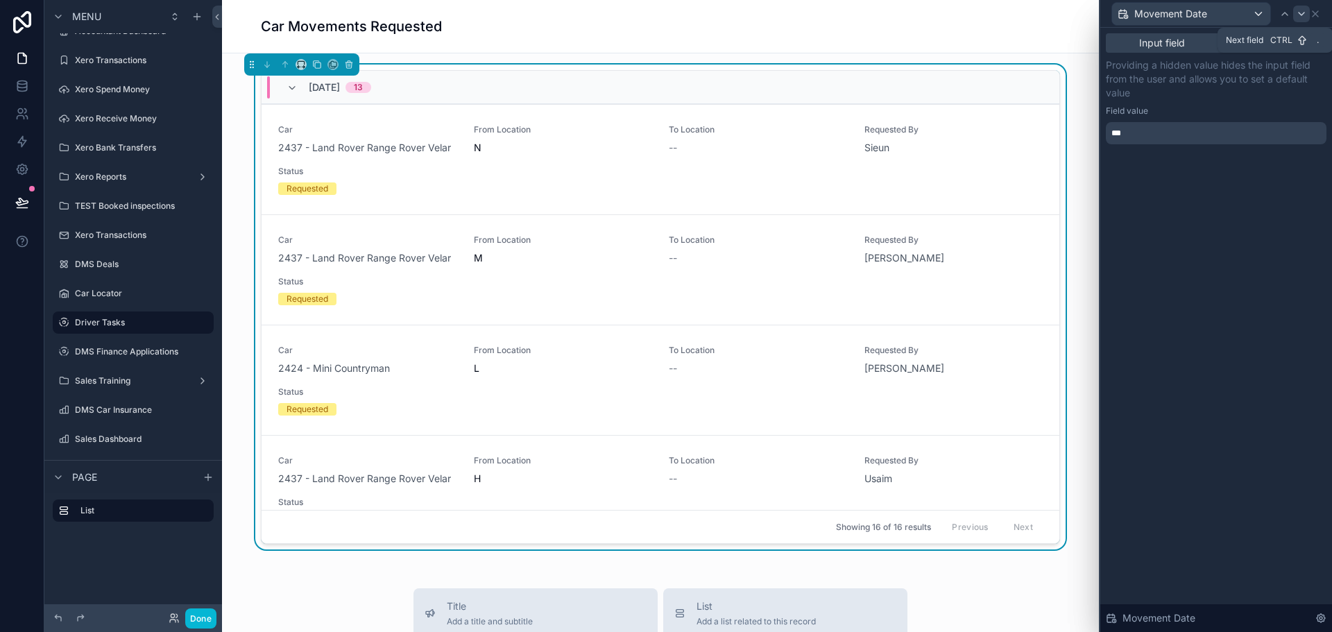
click at [1302, 15] on icon at bounding box center [1302, 13] width 6 height 3
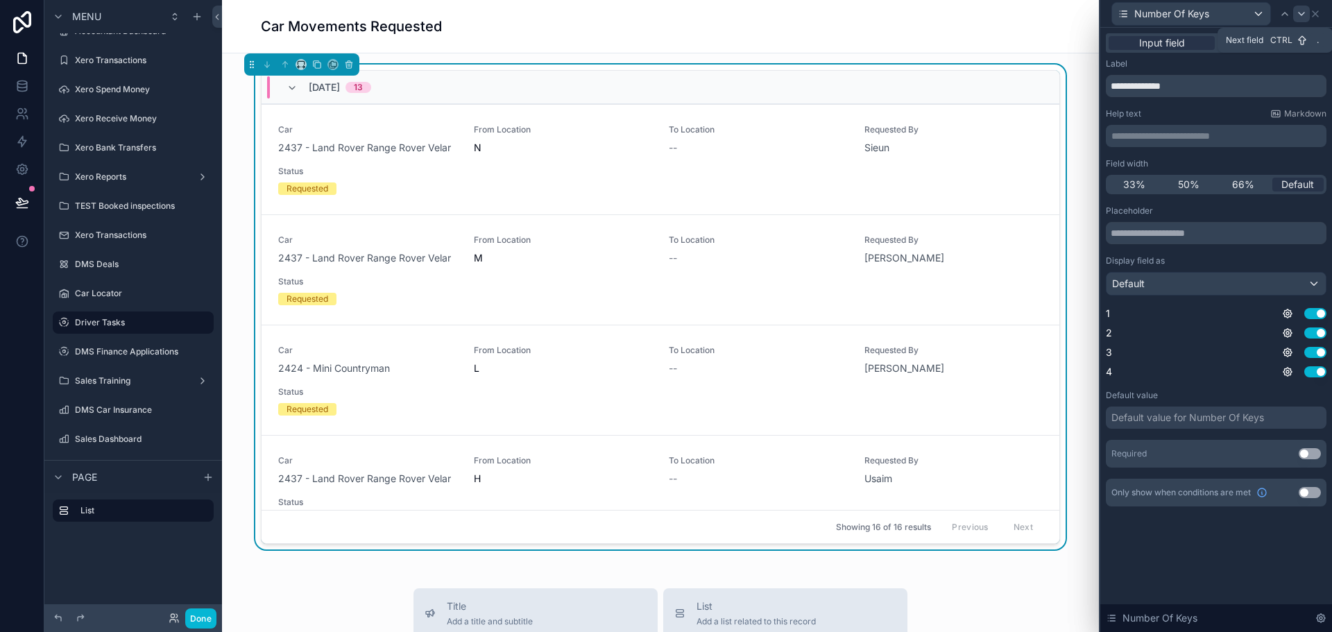
click at [1297, 15] on icon at bounding box center [1301, 13] width 11 height 11
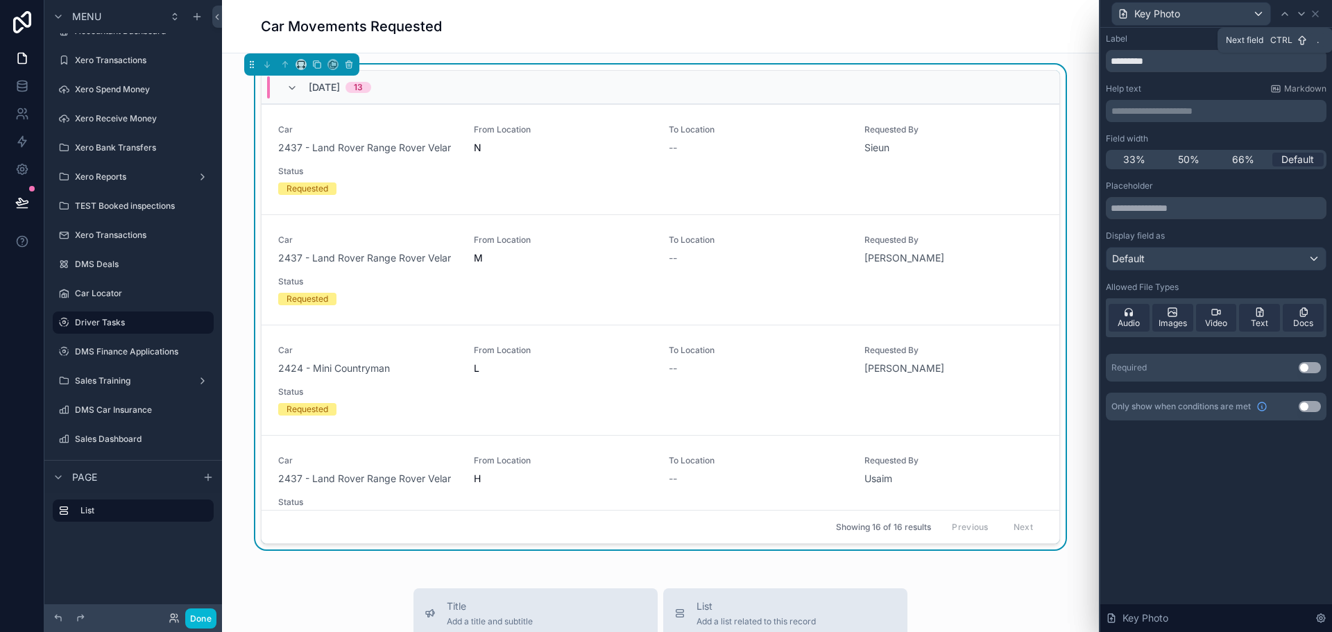
click at [1297, 15] on icon at bounding box center [1301, 13] width 11 height 11
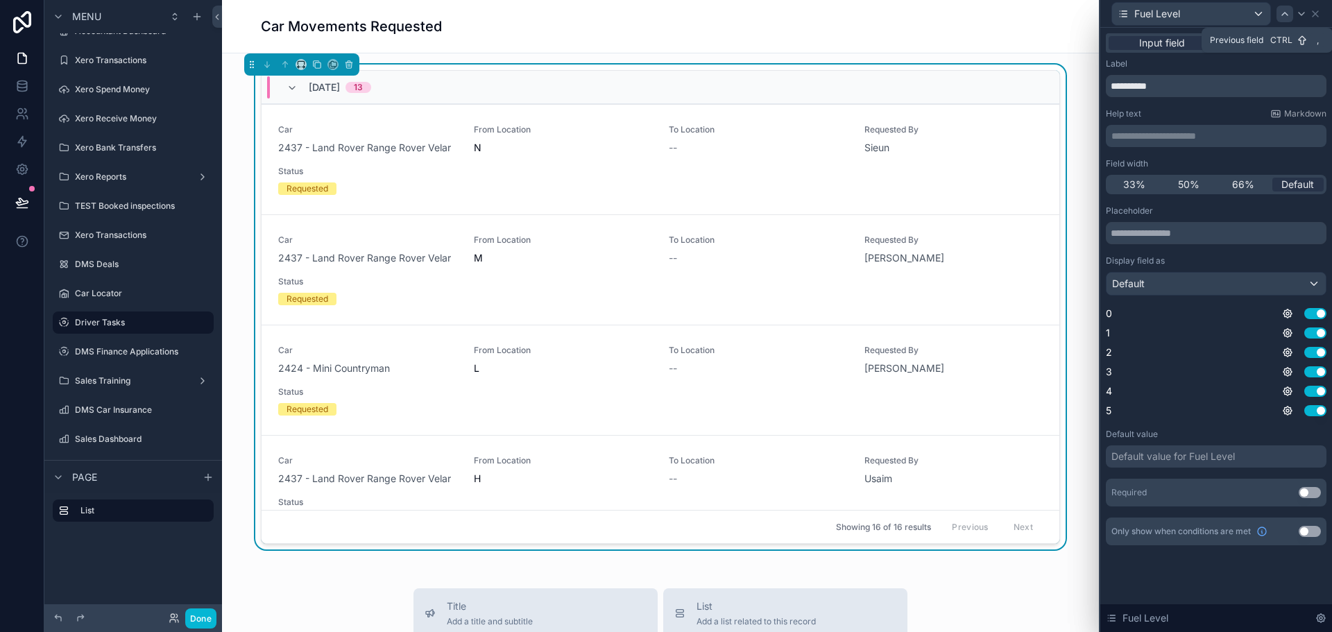
click at [1288, 15] on icon at bounding box center [1285, 13] width 6 height 3
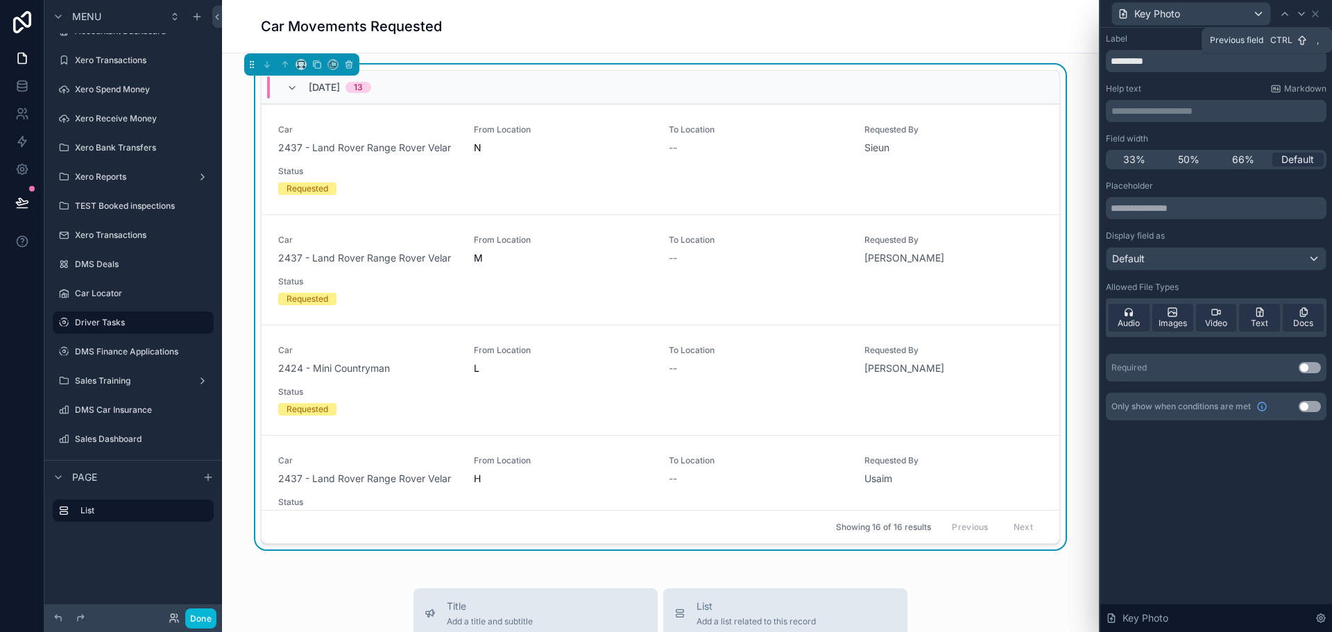
click at [1288, 15] on icon at bounding box center [1285, 13] width 6 height 3
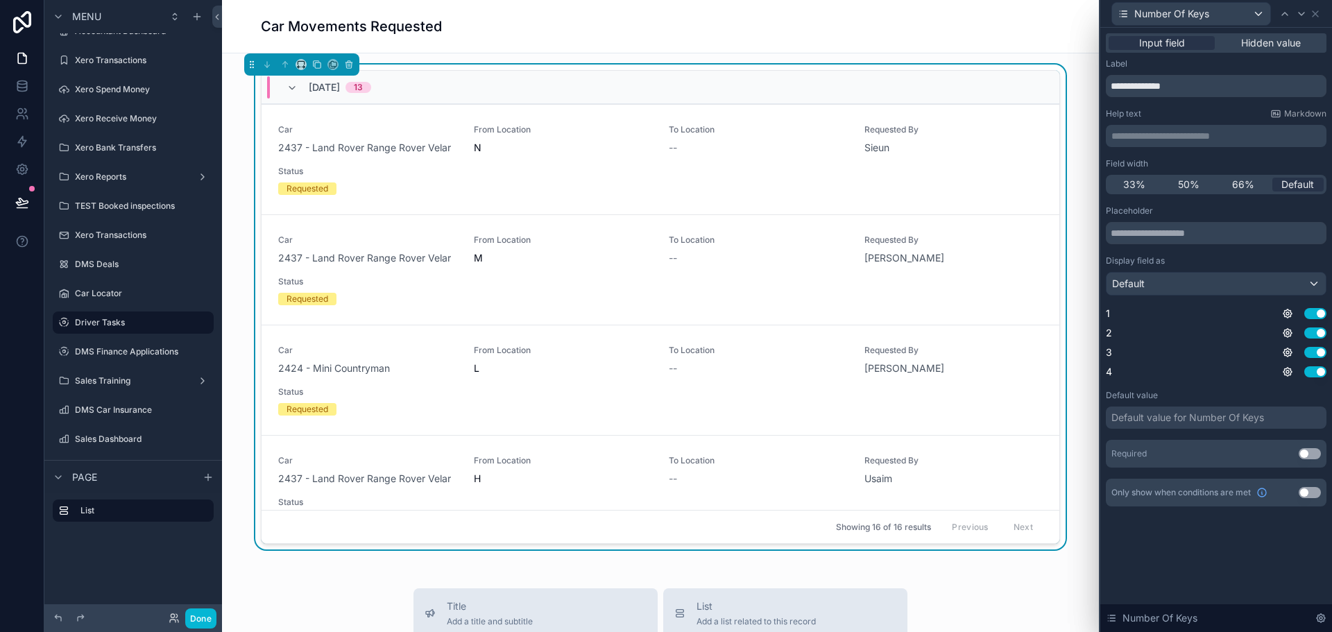
drag, startPoint x: 1302, startPoint y: 452, endPoint x: 1279, endPoint y: 104, distance: 349.1
click at [1302, 452] on button "Use setting" at bounding box center [1310, 453] width 22 height 11
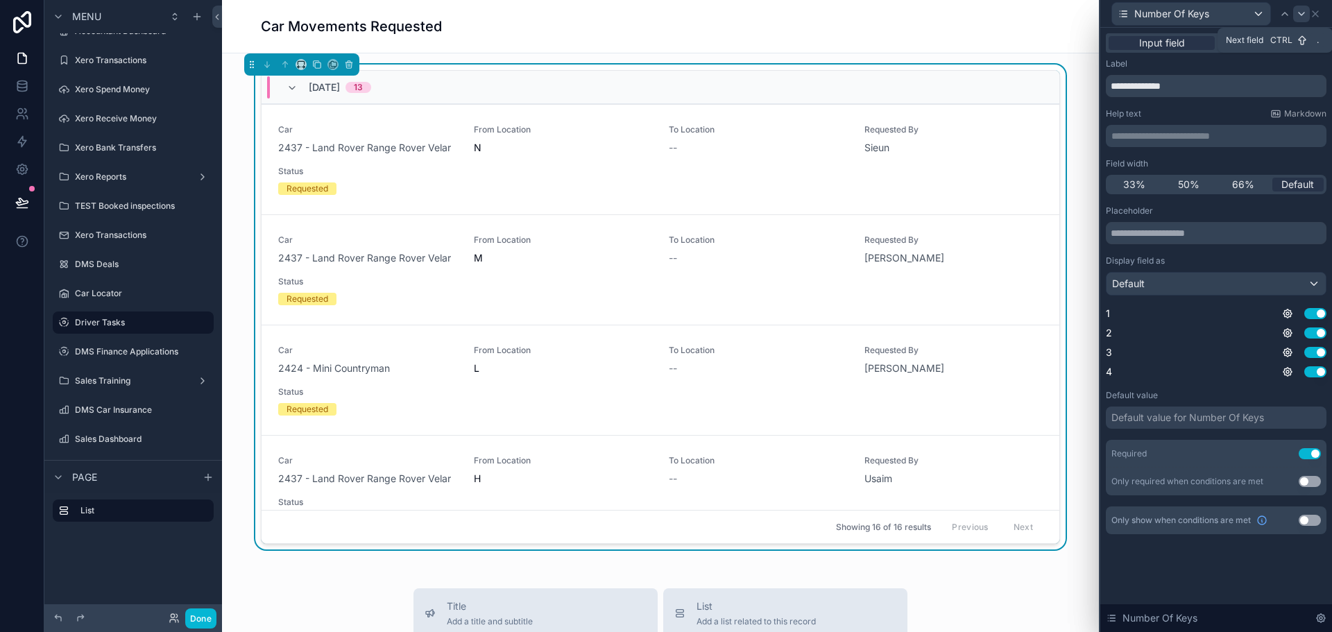
click at [1303, 13] on icon at bounding box center [1302, 13] width 6 height 3
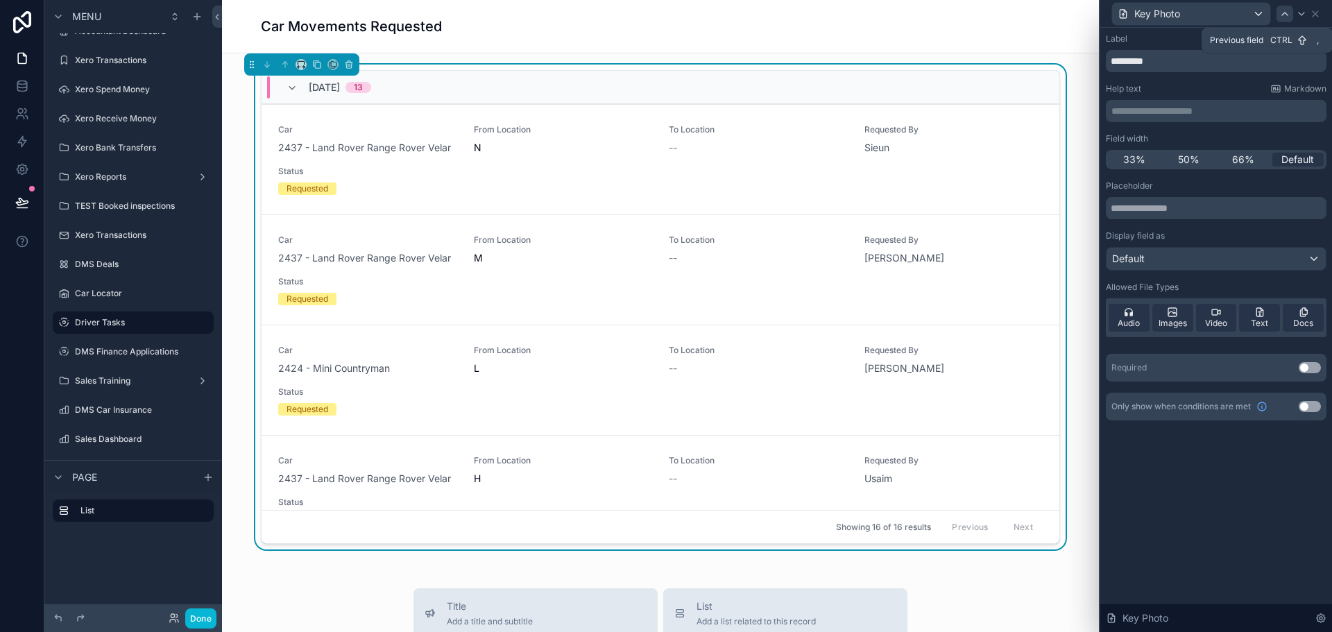
click at [1284, 13] on icon at bounding box center [1285, 13] width 6 height 3
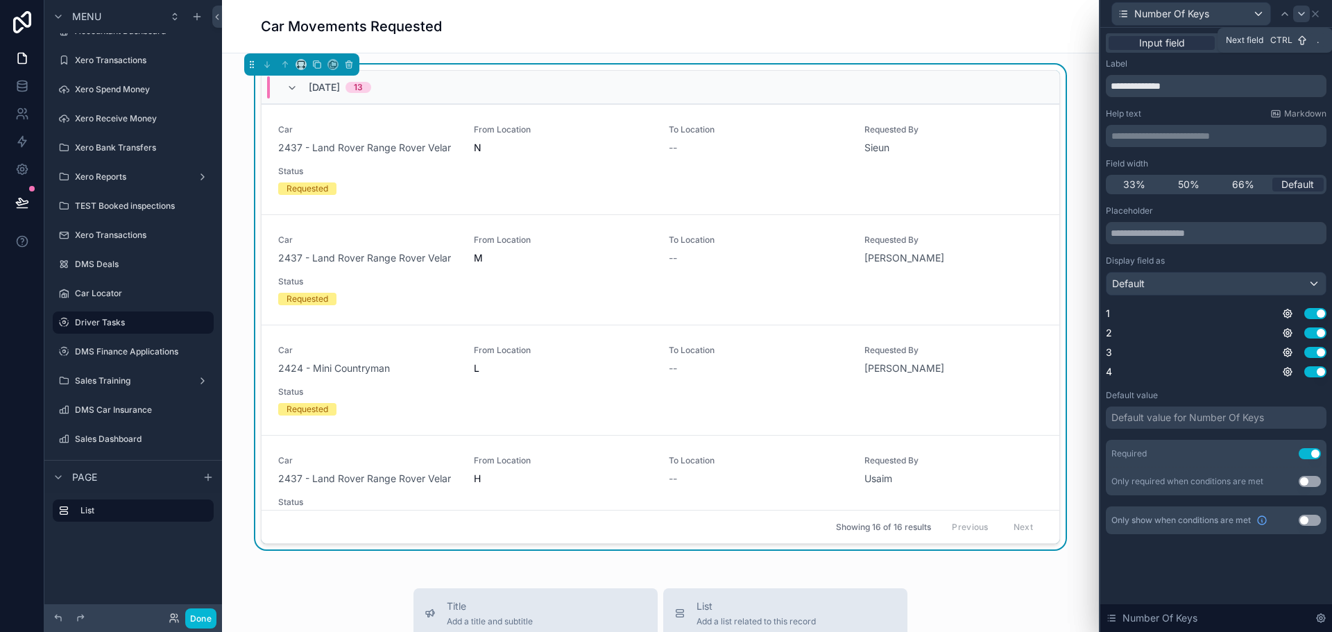
click at [1297, 10] on icon at bounding box center [1301, 13] width 11 height 11
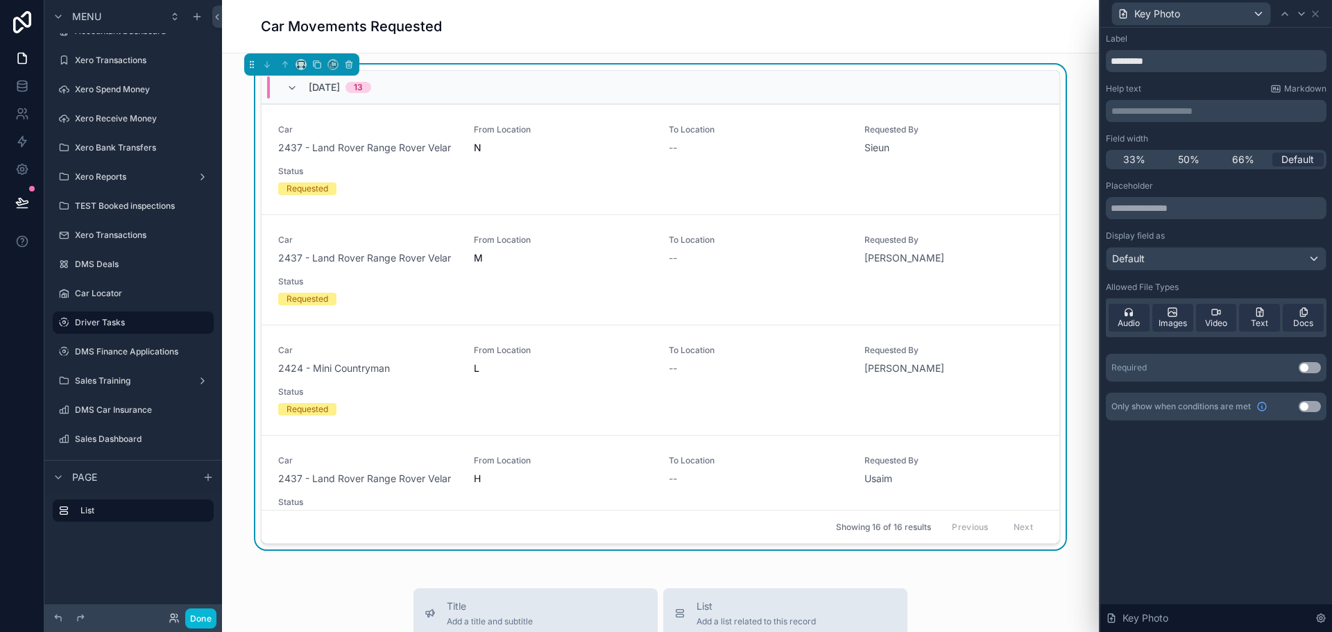
click at [1316, 366] on button "Use setting" at bounding box center [1310, 367] width 22 height 11
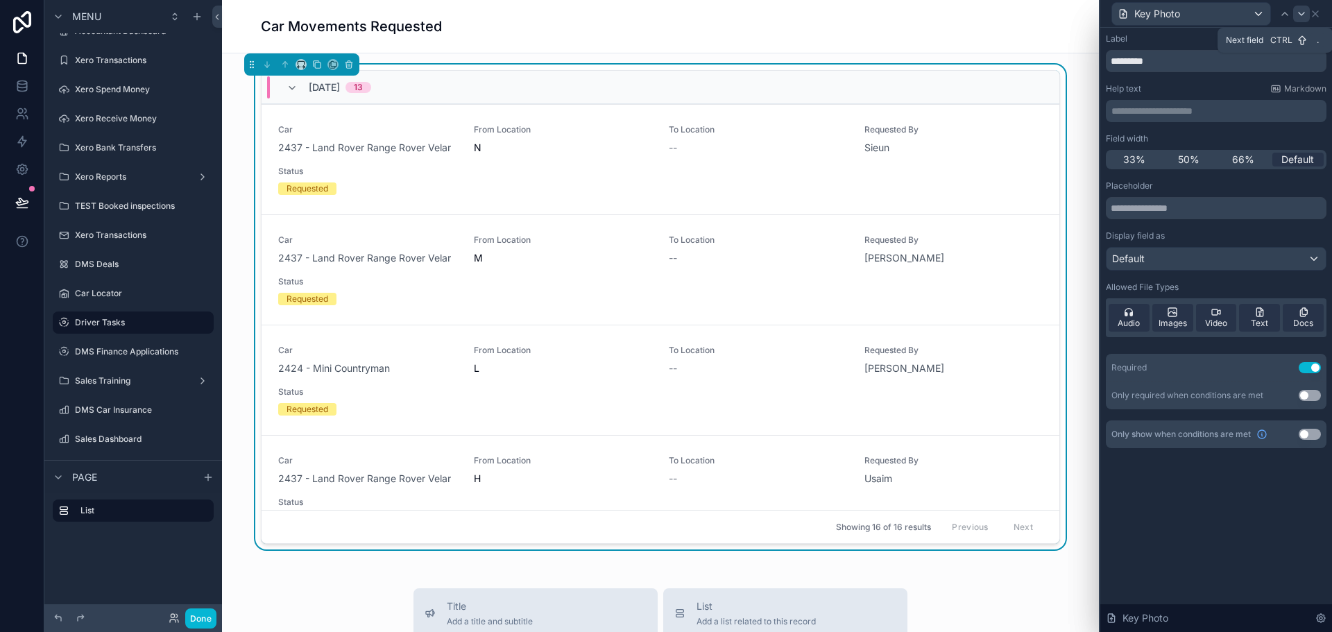
click at [1304, 16] on icon at bounding box center [1301, 13] width 11 height 11
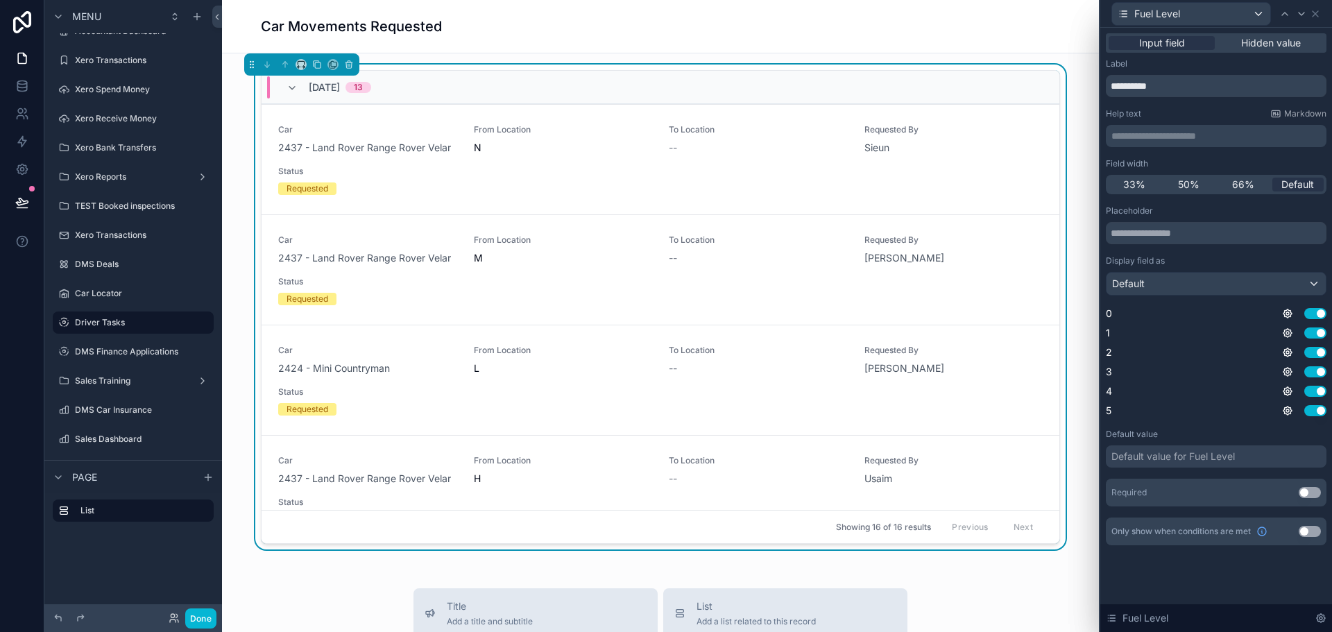
click at [1307, 495] on button "Use setting" at bounding box center [1310, 492] width 22 height 11
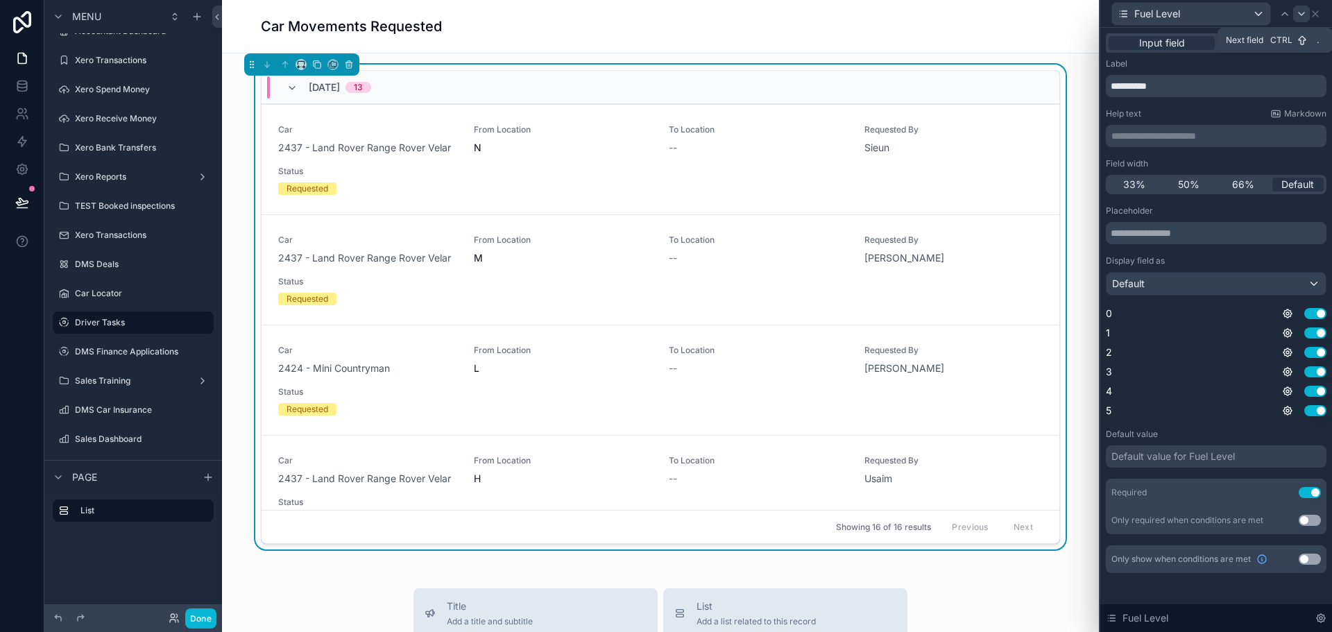
click at [1297, 14] on icon at bounding box center [1301, 13] width 11 height 11
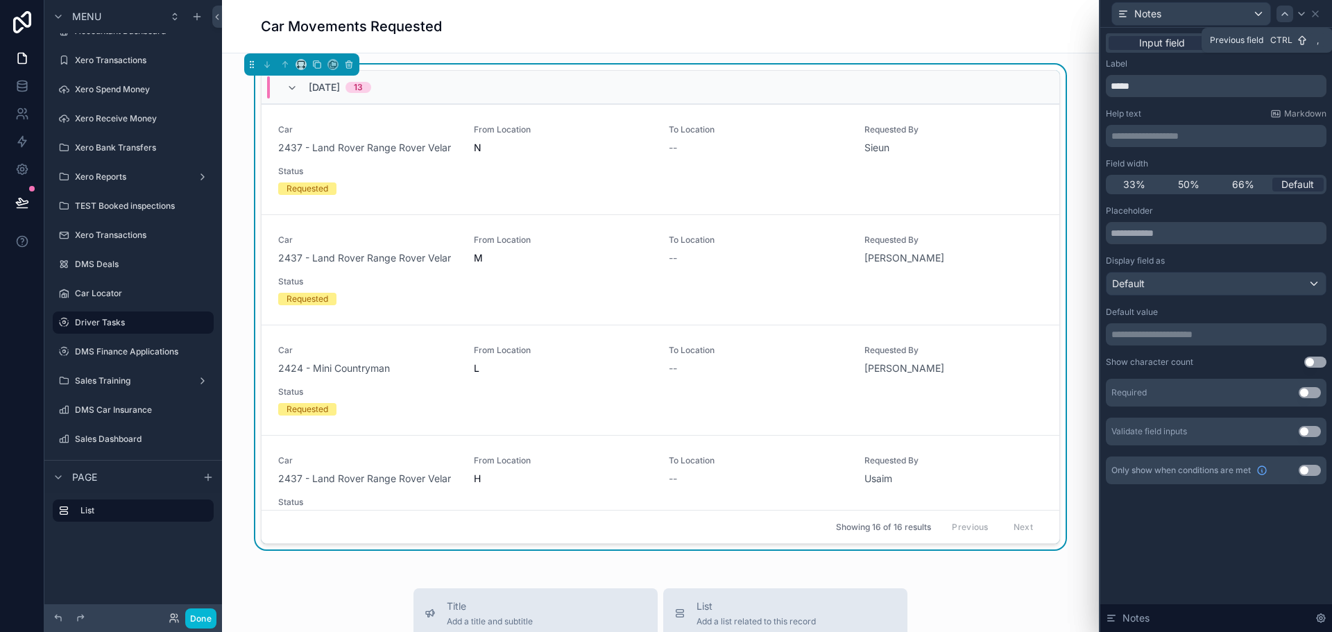
click at [1286, 14] on icon at bounding box center [1285, 13] width 6 height 3
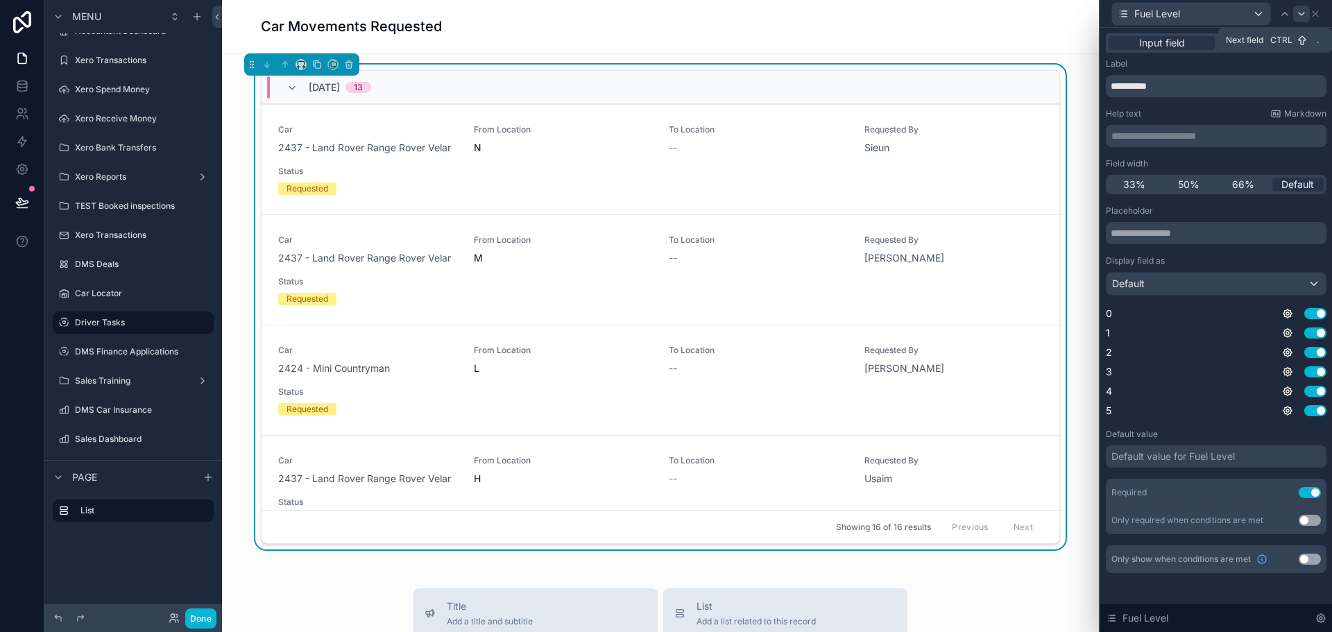
click at [1301, 14] on icon at bounding box center [1302, 13] width 6 height 3
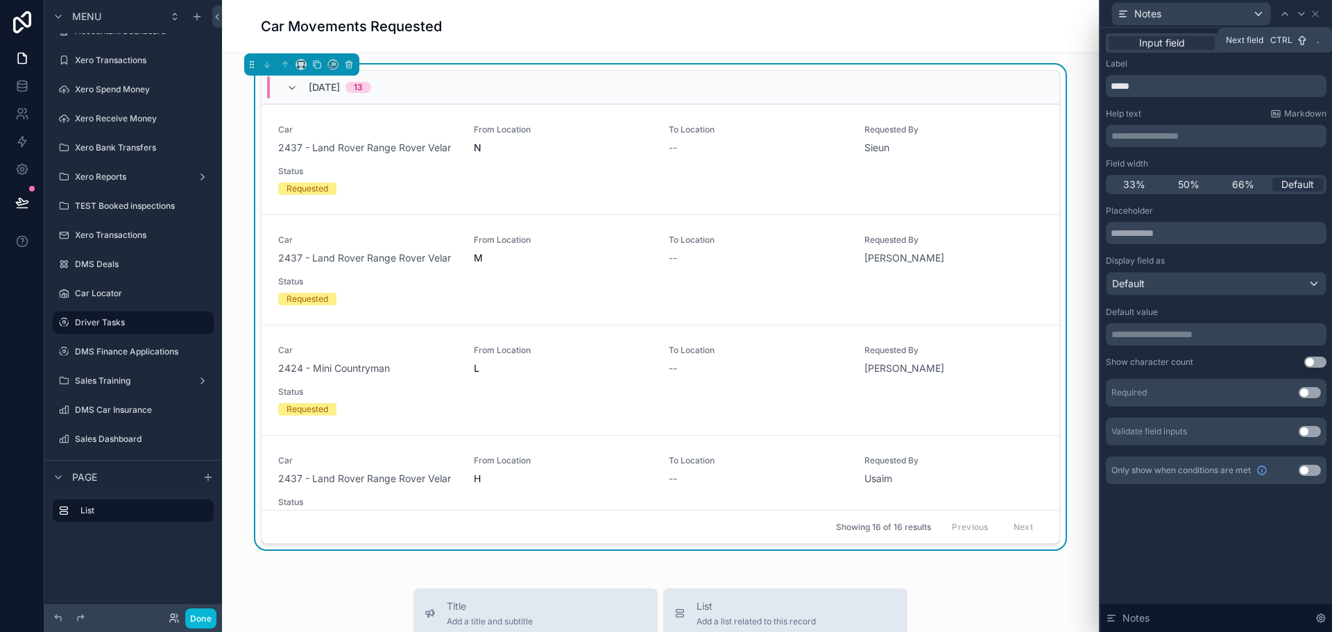
click at [1301, 14] on icon at bounding box center [1302, 13] width 6 height 3
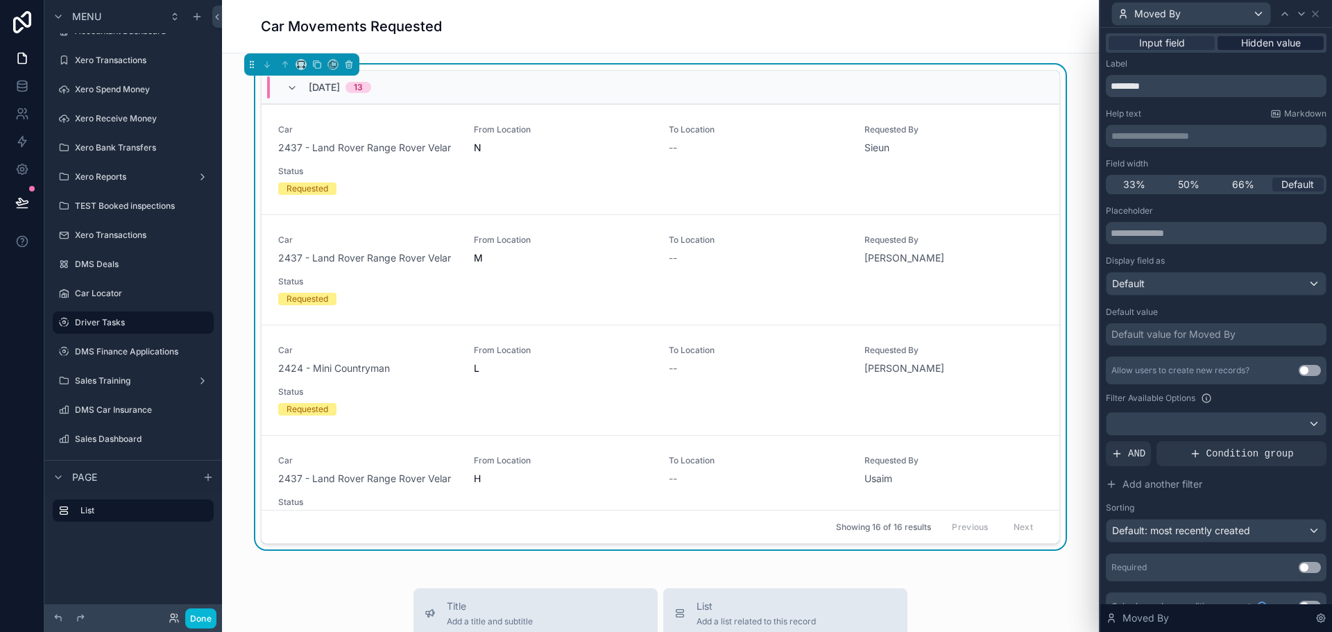
click at [1270, 44] on span "Hidden value" at bounding box center [1271, 43] width 60 height 14
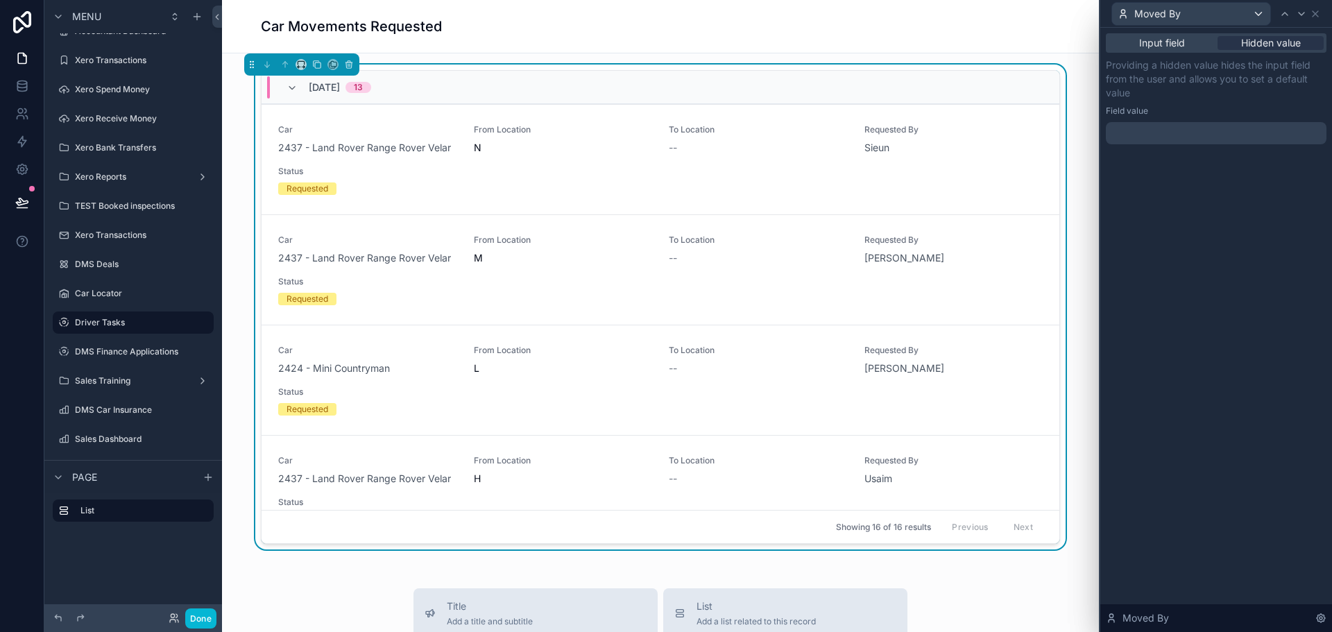
click at [1172, 134] on div at bounding box center [1216, 133] width 221 height 22
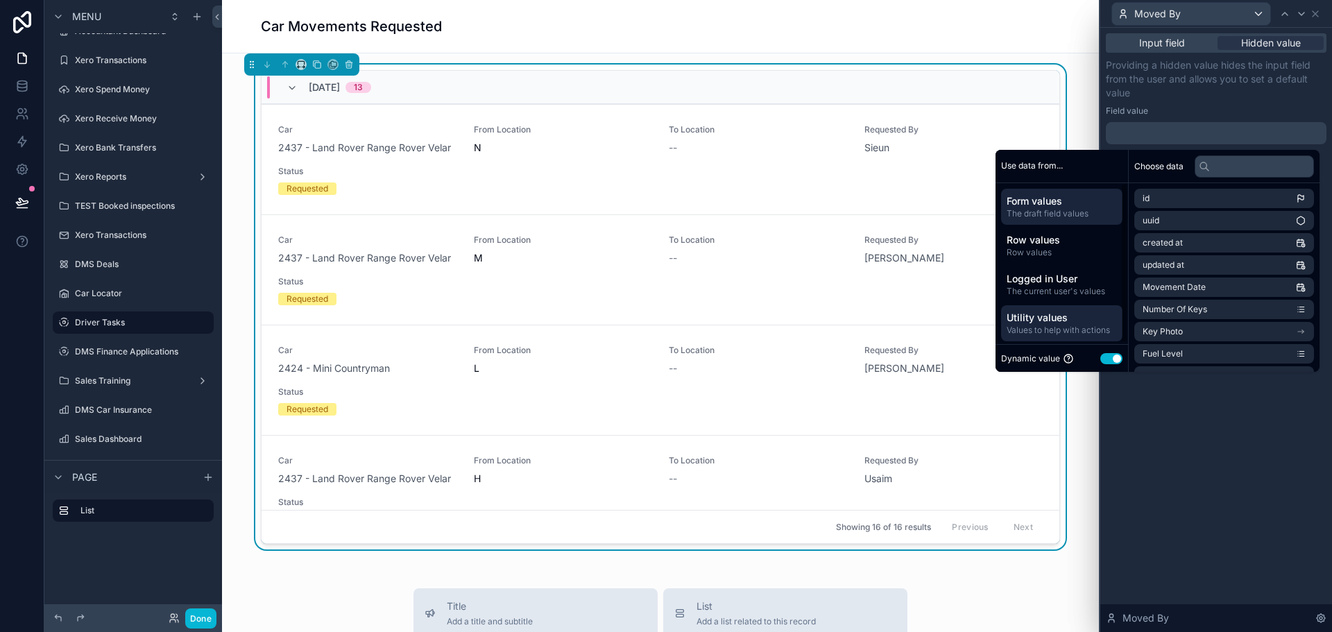
click at [1039, 316] on span "Utility values" at bounding box center [1062, 318] width 110 height 14
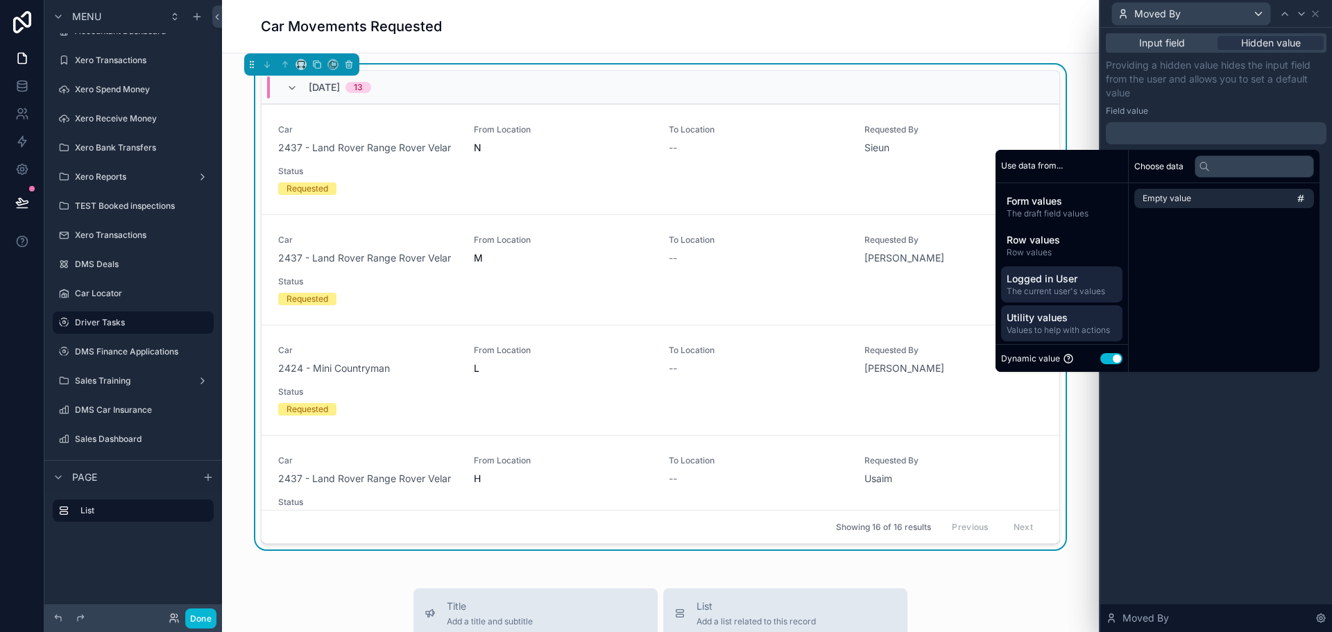
click at [1040, 284] on span "Logged in User" at bounding box center [1062, 279] width 110 height 14
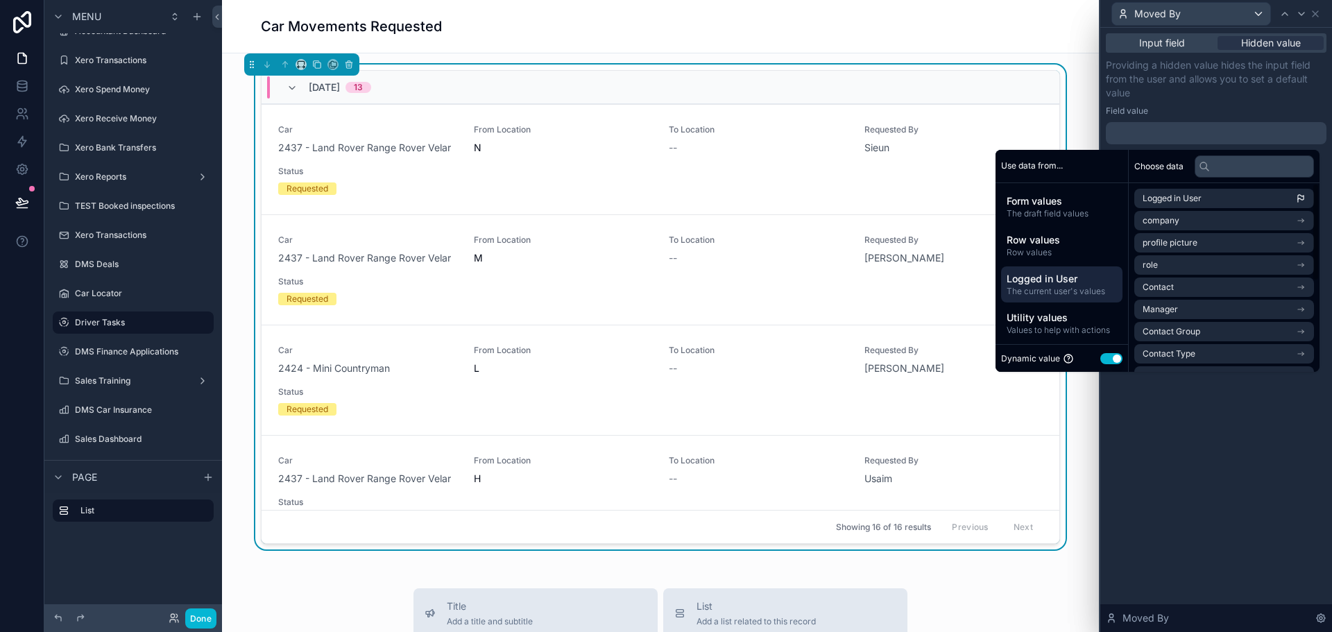
click at [1181, 198] on span "Logged in User" at bounding box center [1172, 198] width 59 height 11
click at [1159, 192] on li "Logged in User" at bounding box center [1224, 198] width 180 height 19
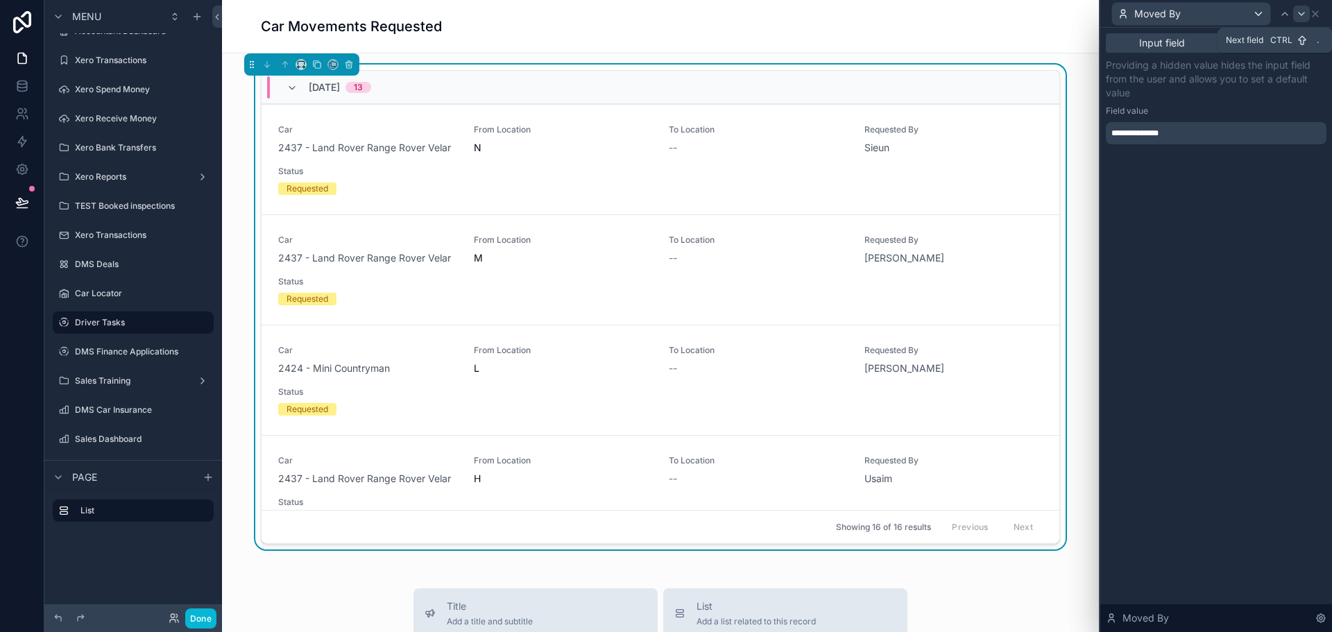
click at [1305, 12] on icon at bounding box center [1301, 13] width 11 height 11
click at [1319, 12] on icon at bounding box center [1315, 13] width 11 height 11
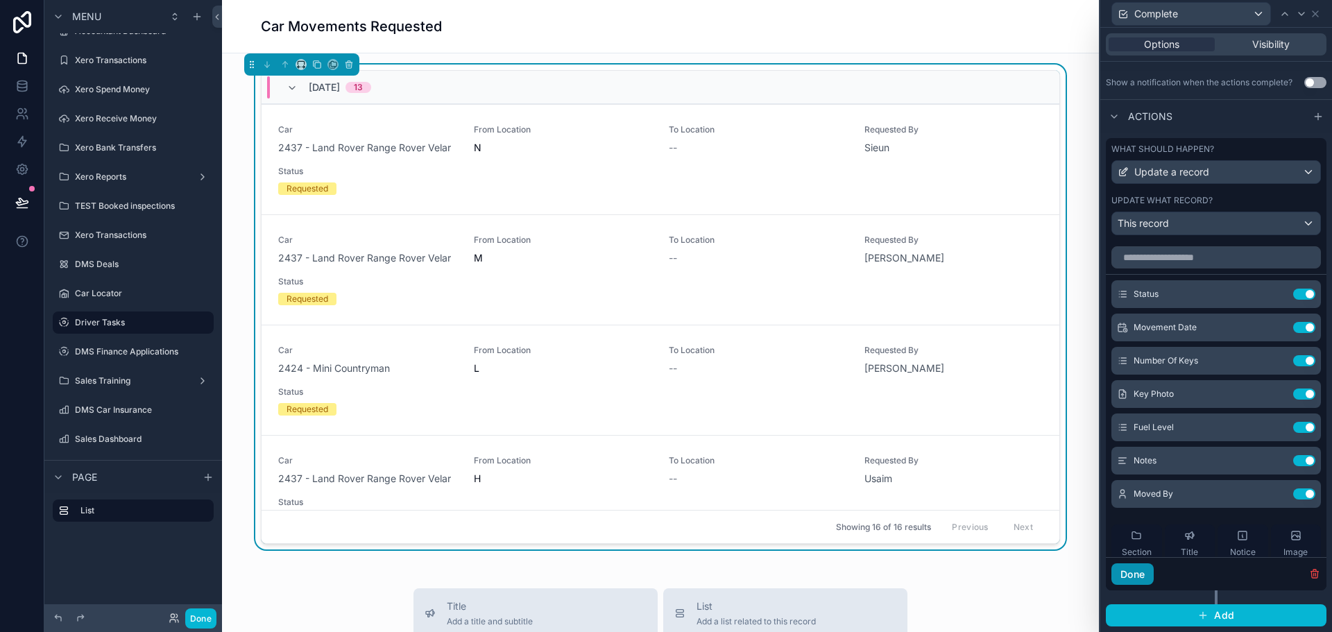
click at [1143, 576] on button "Done" at bounding box center [1133, 574] width 42 height 22
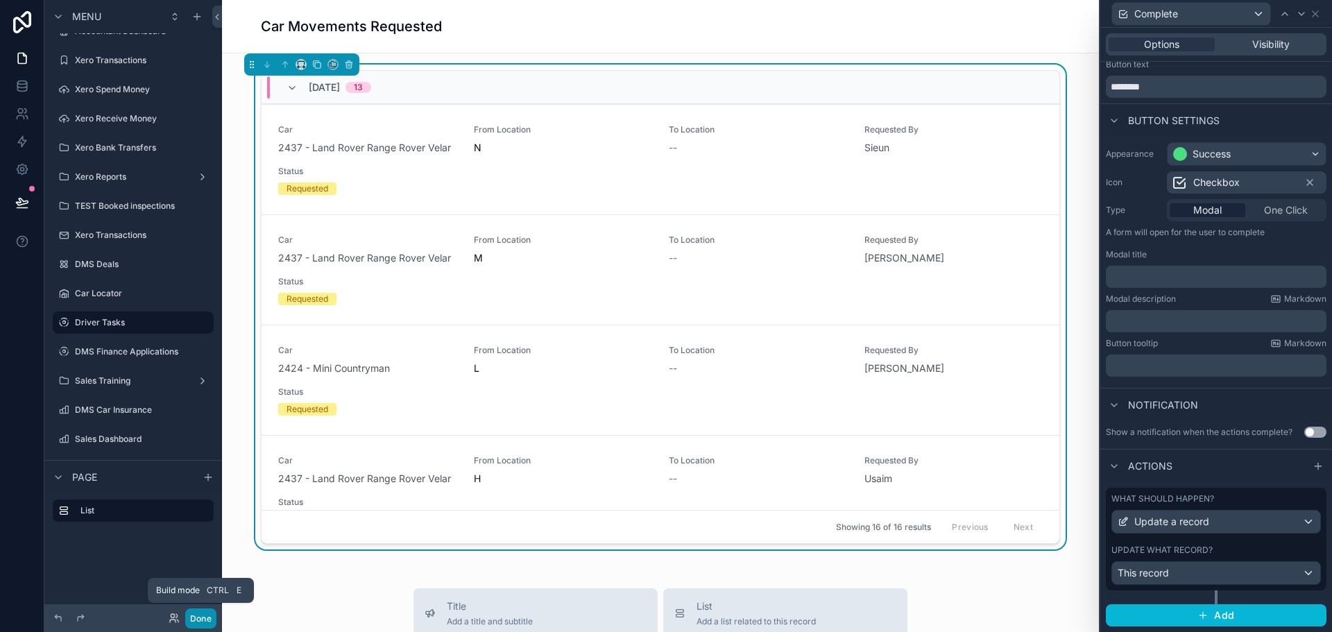
click at [197, 613] on button "Done" at bounding box center [200, 619] width 31 height 20
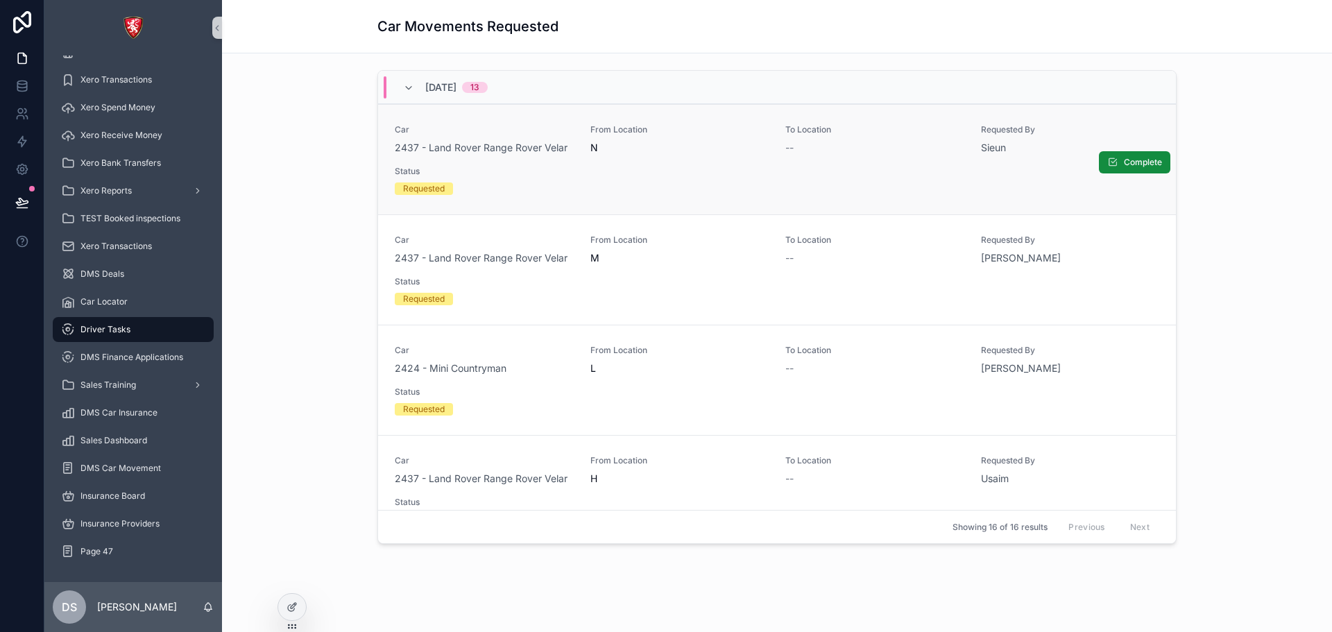
click at [786, 169] on div "Car 2437 - Land Rover Range Rover Velar From Location N To Location -- Requeste…" at bounding box center [777, 159] width 765 height 71
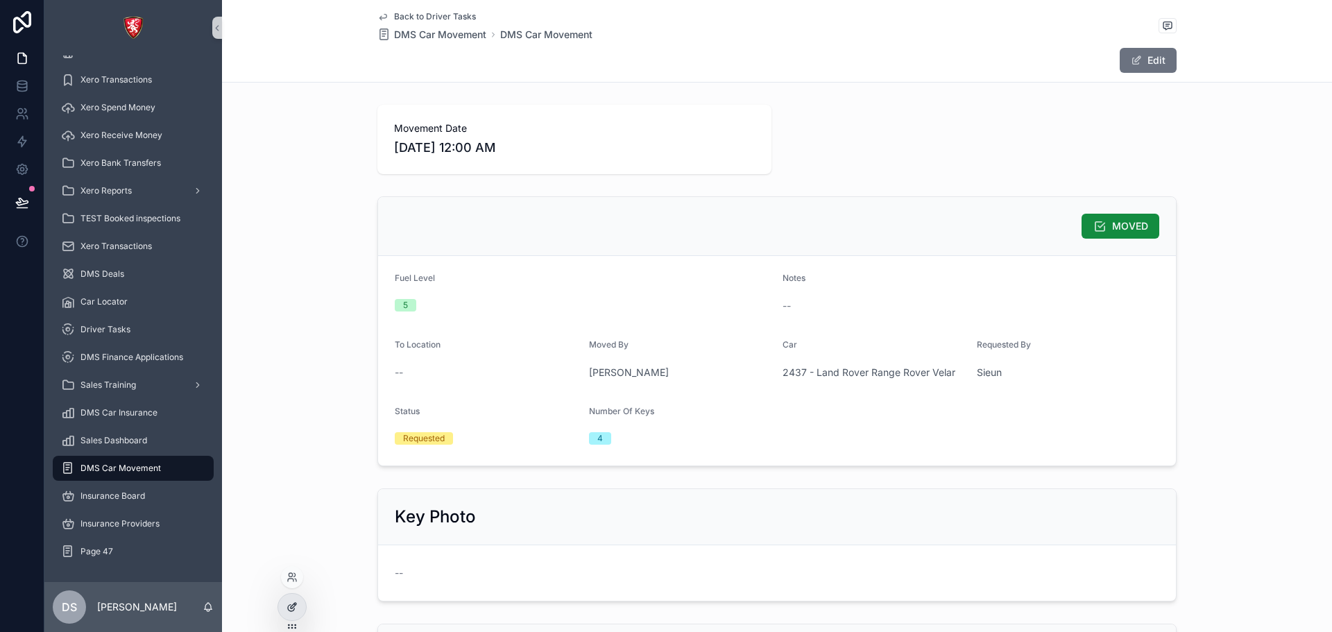
click at [301, 605] on div at bounding box center [292, 607] width 28 height 26
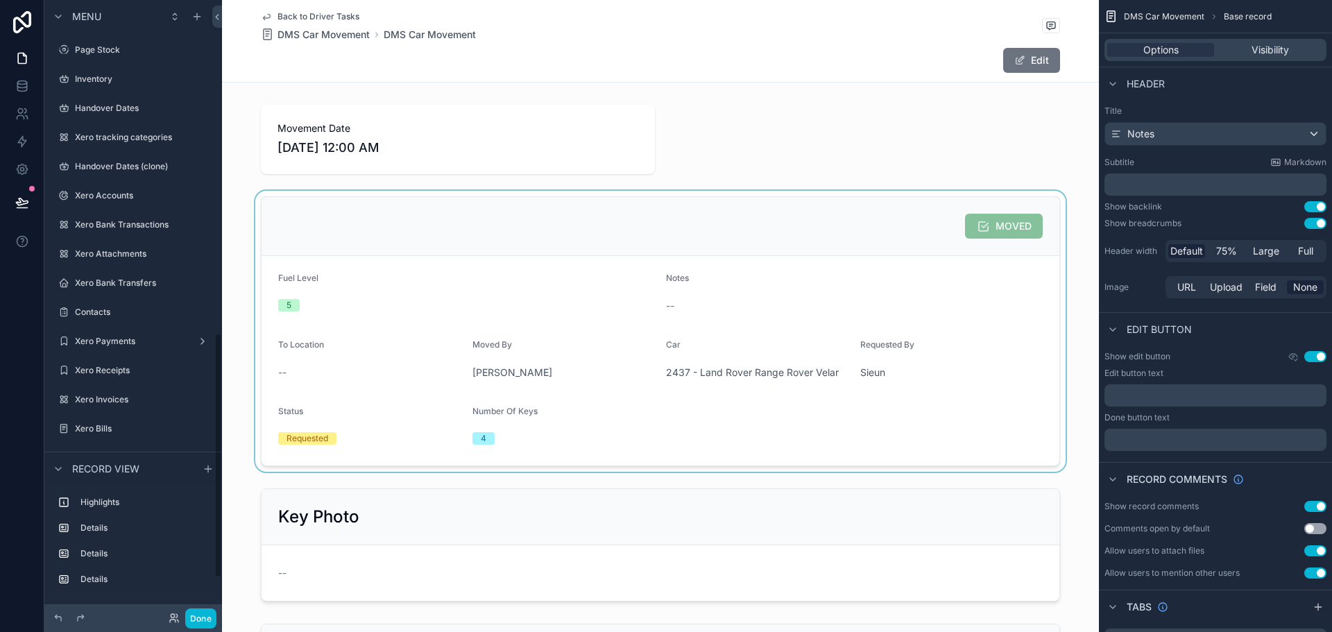
scroll to position [835, 0]
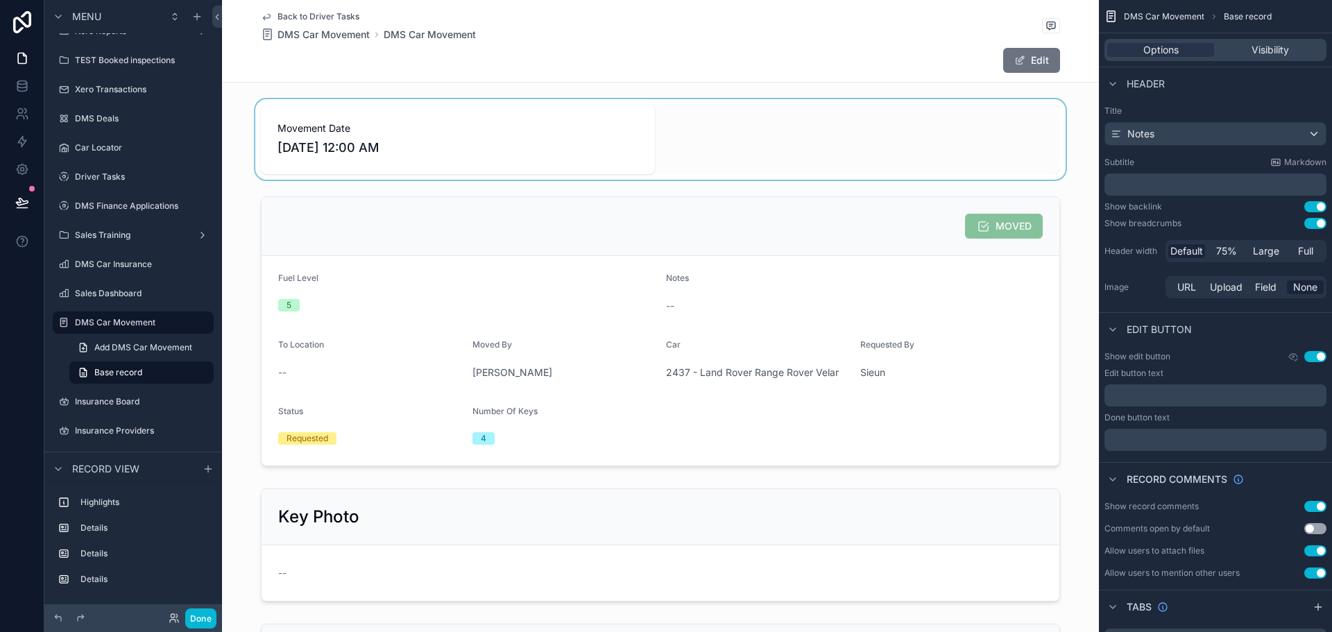
click at [802, 139] on div "scrollable content" at bounding box center [660, 139] width 877 height 80
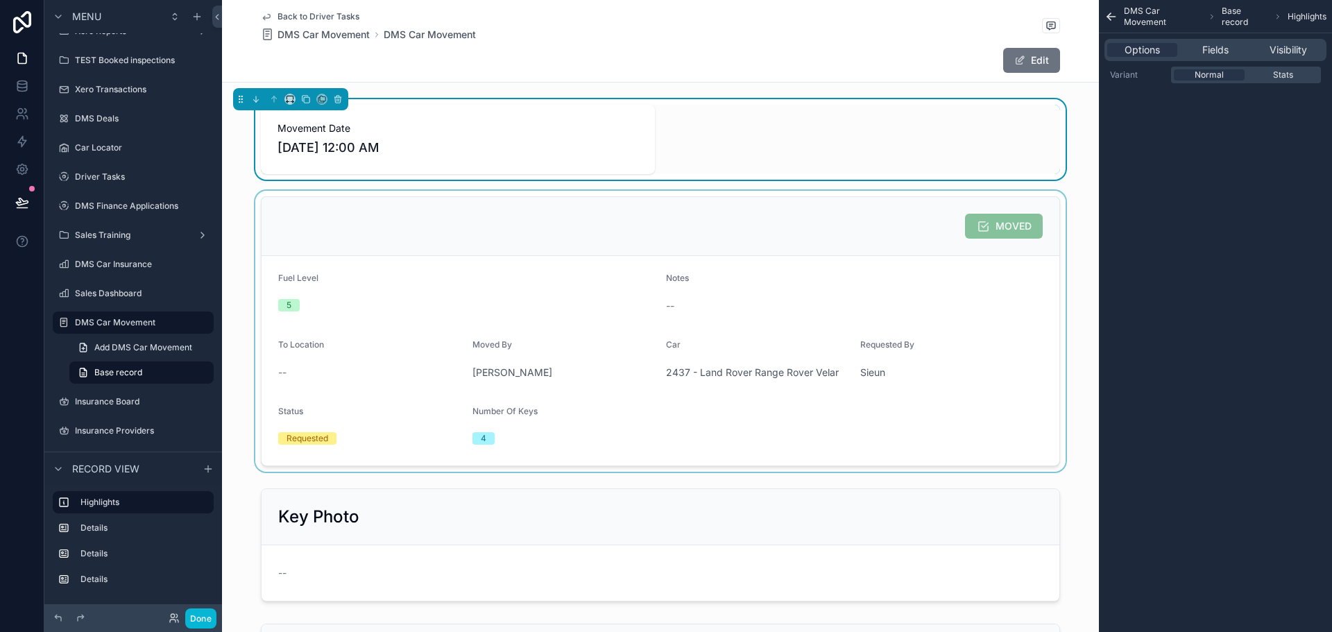
click at [568, 394] on div "scrollable content" at bounding box center [660, 331] width 877 height 281
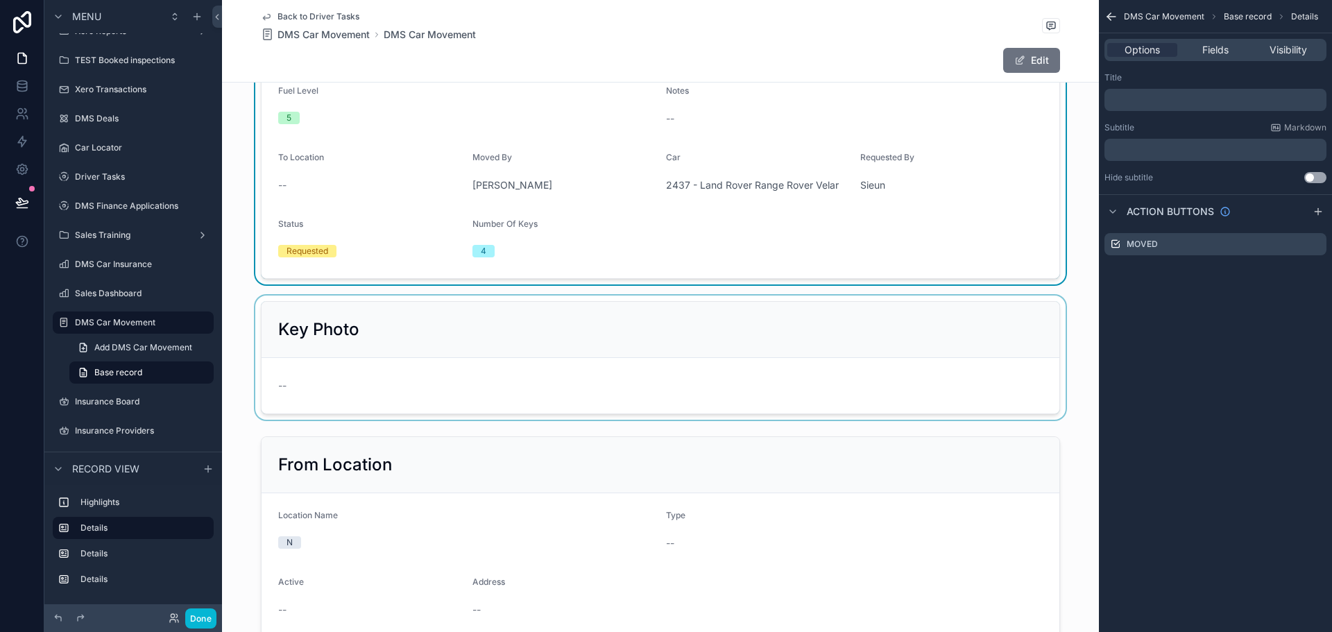
scroll to position [208, 0]
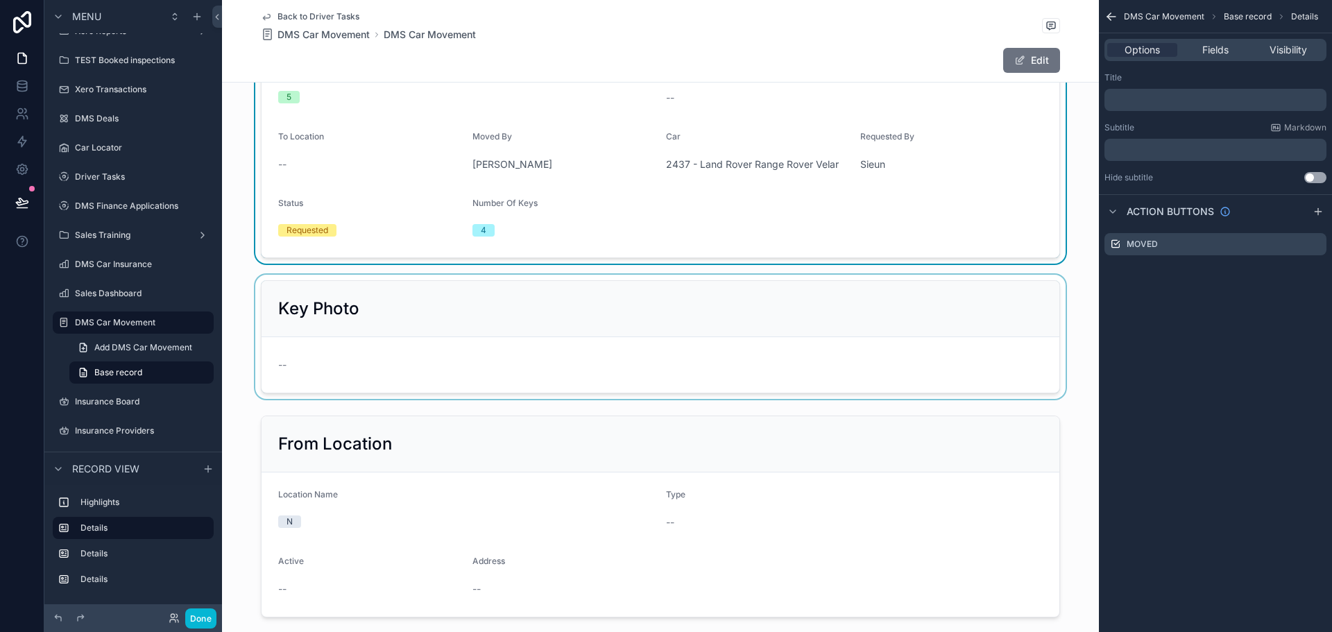
click at [587, 360] on div "scrollable content" at bounding box center [660, 337] width 877 height 124
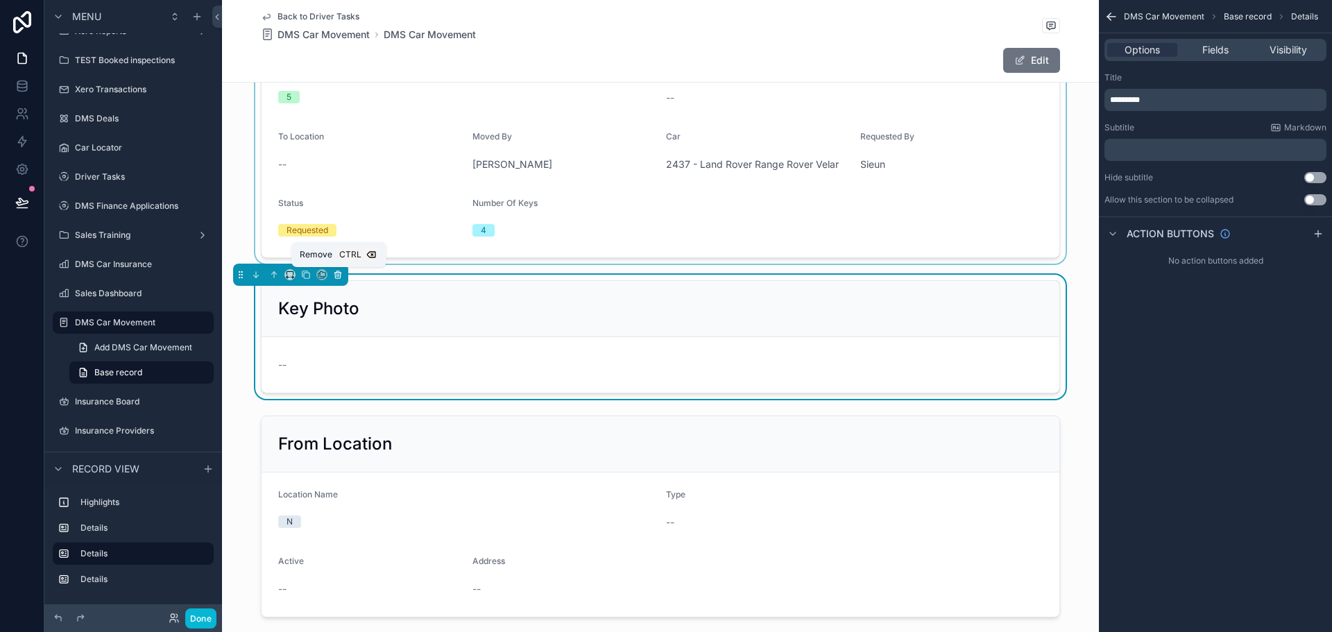
click at [334, 272] on icon "scrollable content" at bounding box center [338, 275] width 10 height 10
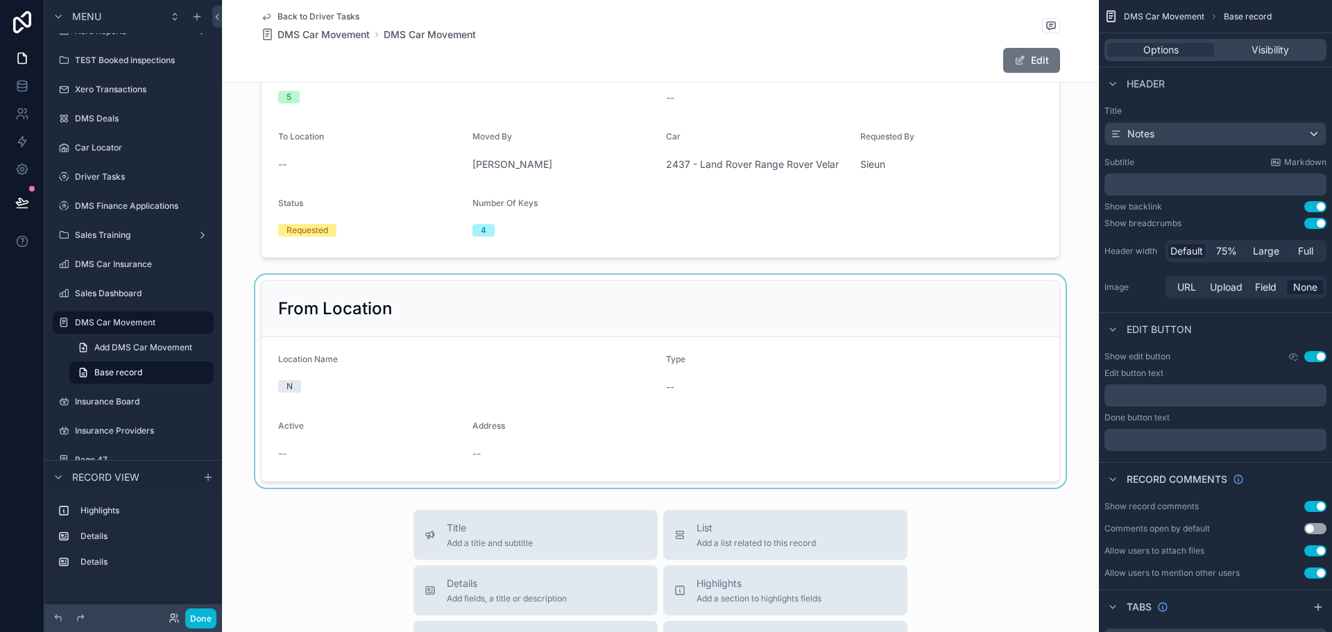
click at [375, 379] on div "scrollable content" at bounding box center [660, 381] width 877 height 213
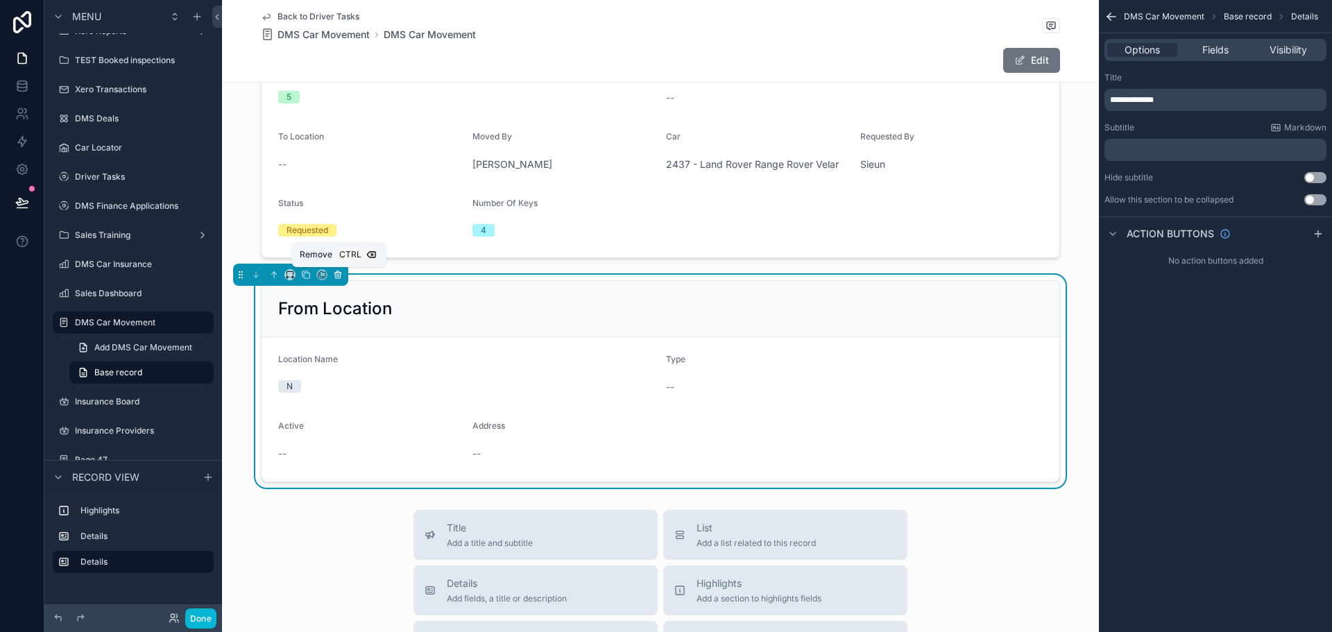
click at [339, 277] on icon "scrollable content" at bounding box center [338, 275] width 10 height 10
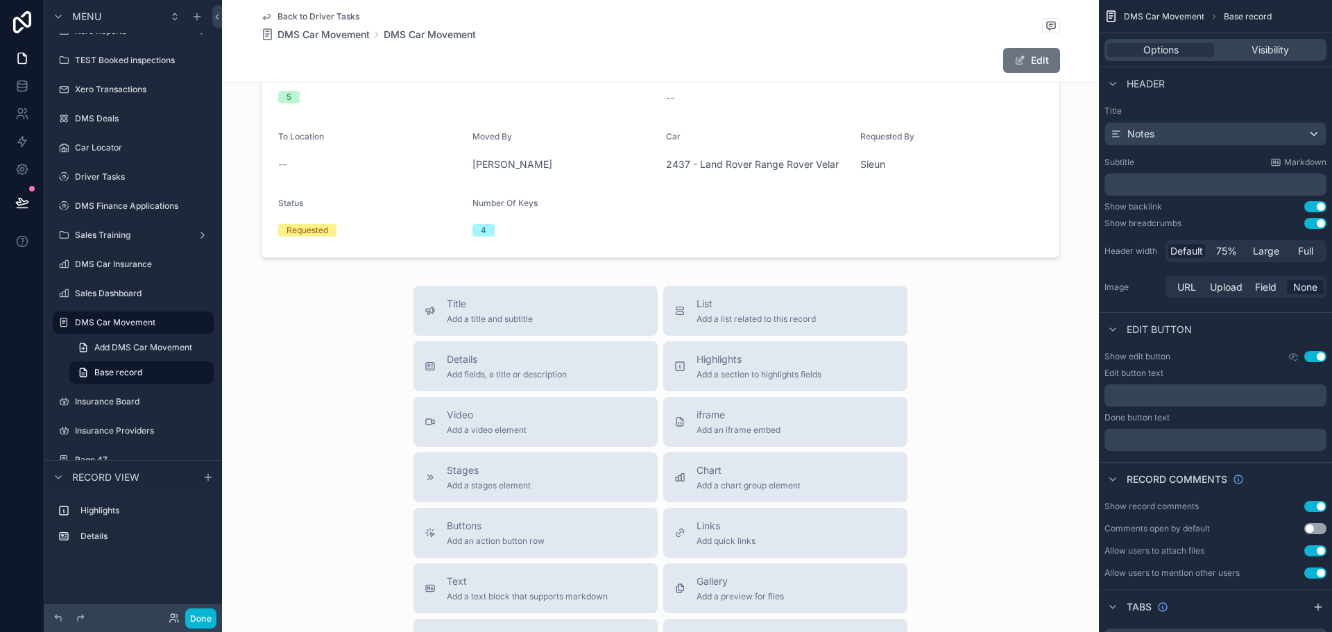
scroll to position [0, 0]
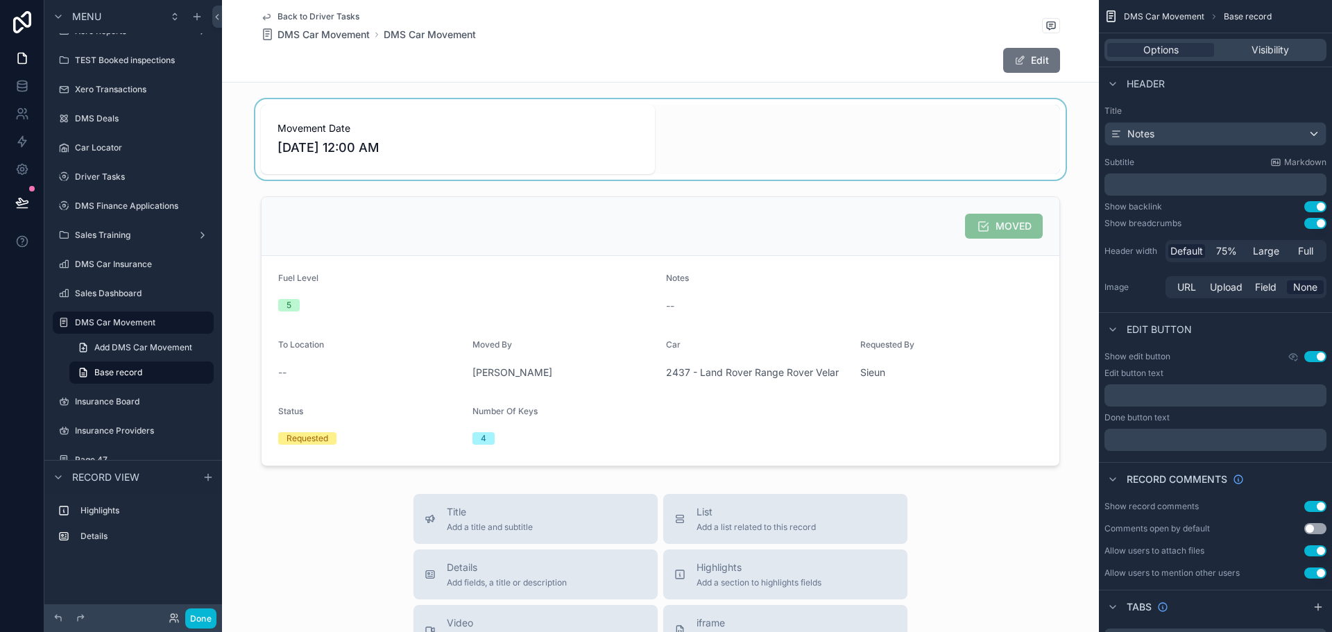
click at [509, 150] on div "scrollable content" at bounding box center [660, 139] width 877 height 80
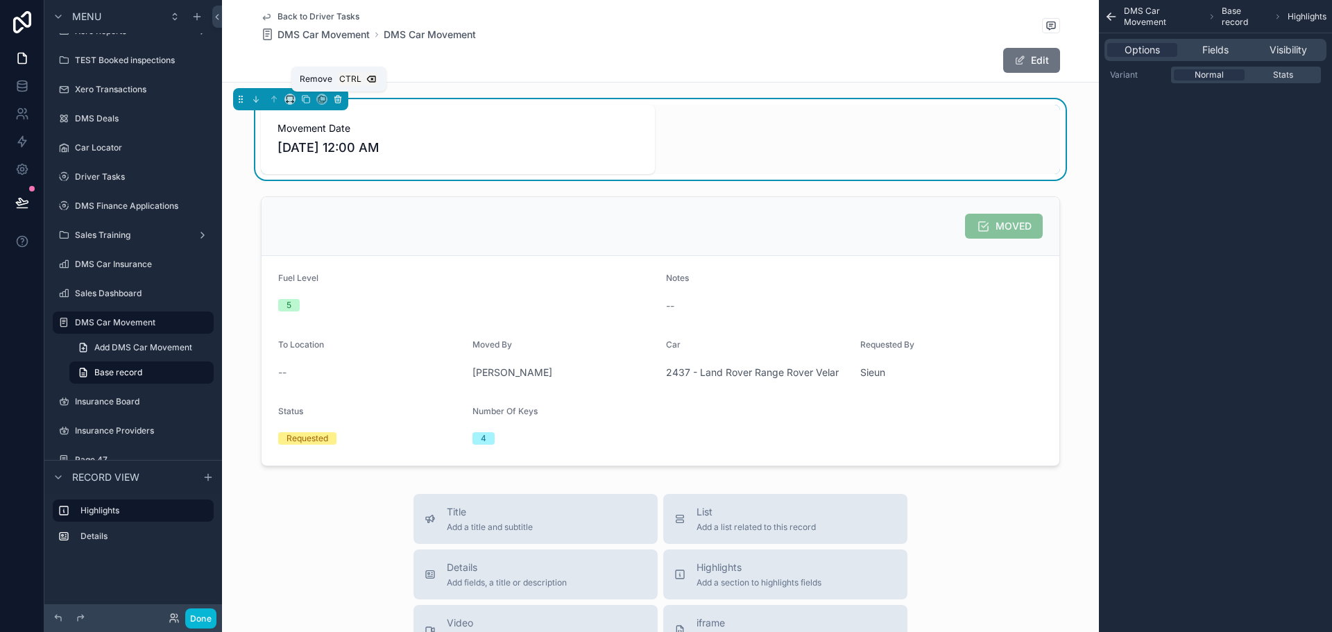
click at [335, 99] on icon "scrollable content" at bounding box center [338, 100] width 6 height 6
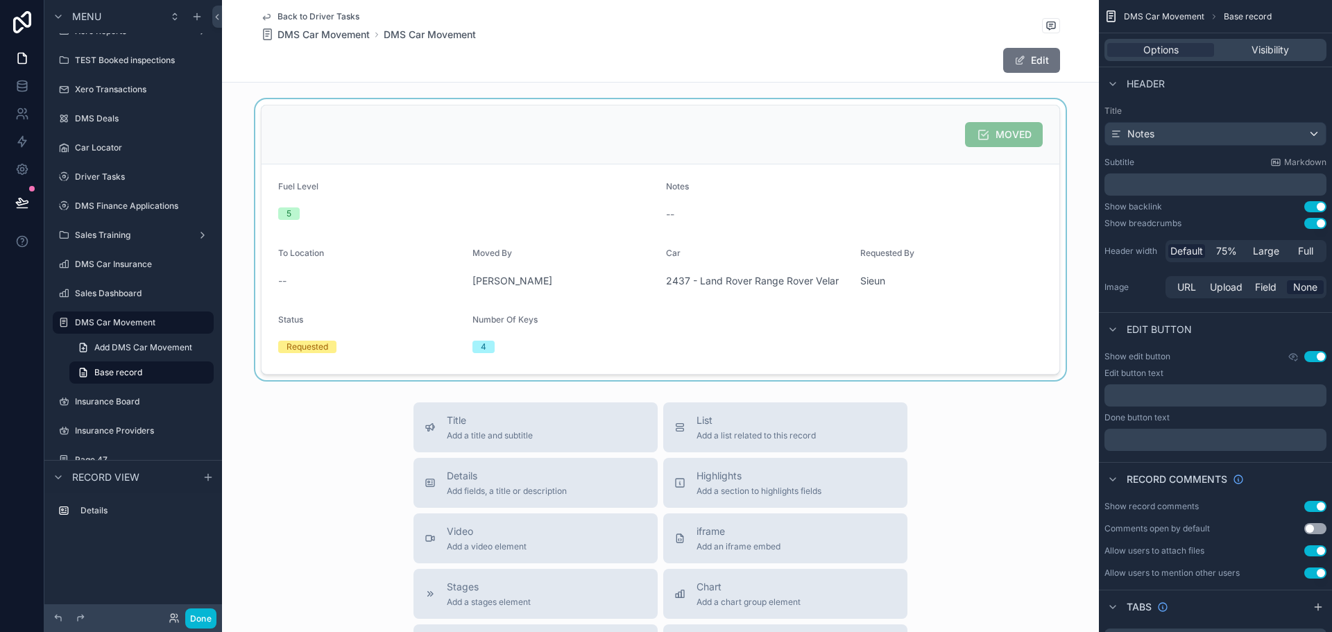
click at [400, 201] on div "scrollable content" at bounding box center [660, 239] width 877 height 281
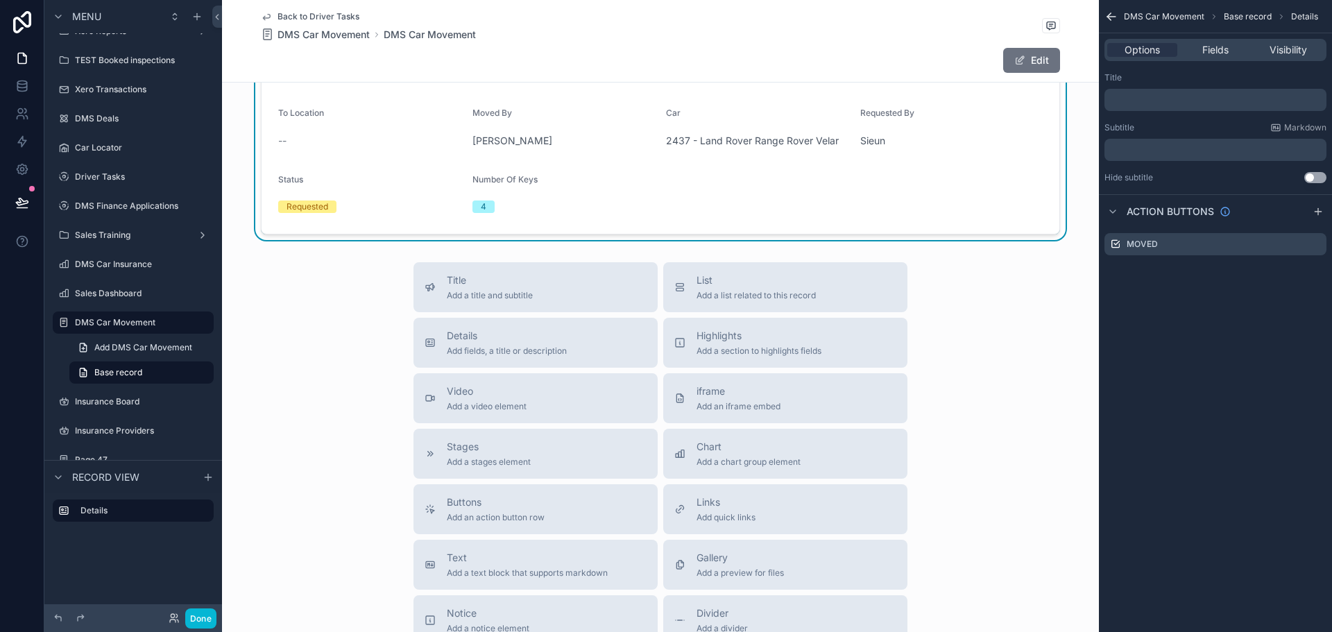
scroll to position [139, 0]
click at [516, 207] on div "4" at bounding box center [564, 208] width 183 height 12
click at [1234, 49] on div "Fields" at bounding box center [1215, 50] width 70 height 14
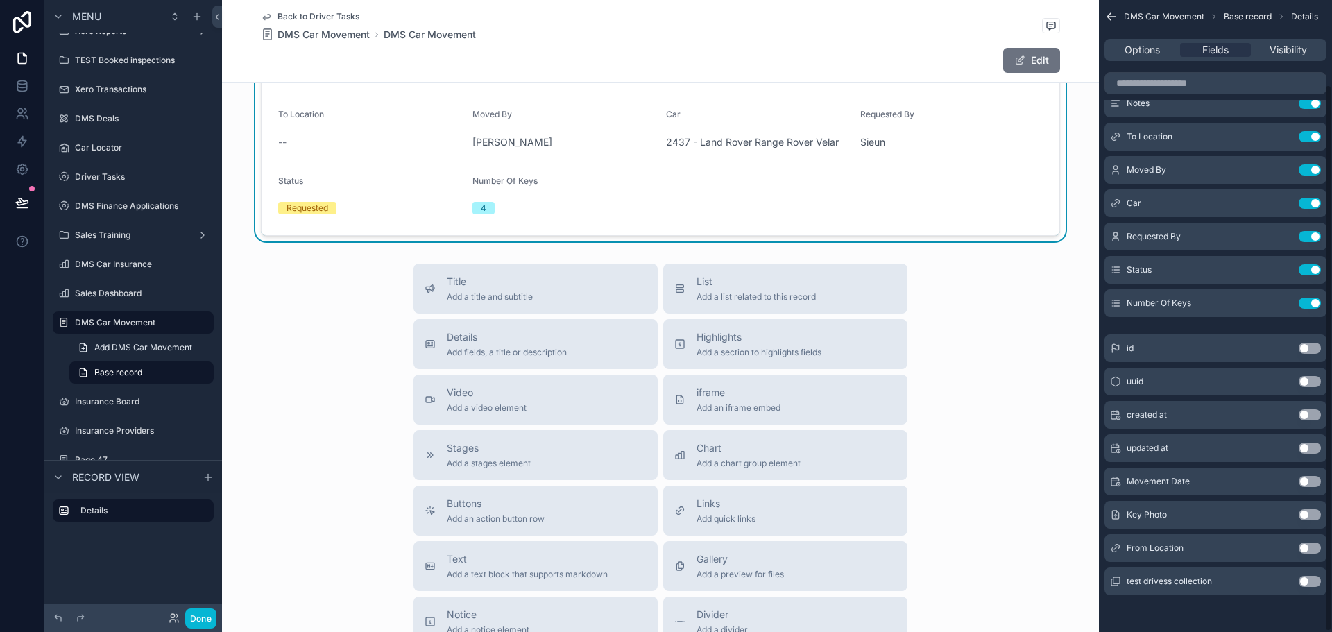
scroll to position [99, 0]
click at [1311, 483] on button "Use setting" at bounding box center [1310, 479] width 22 height 11
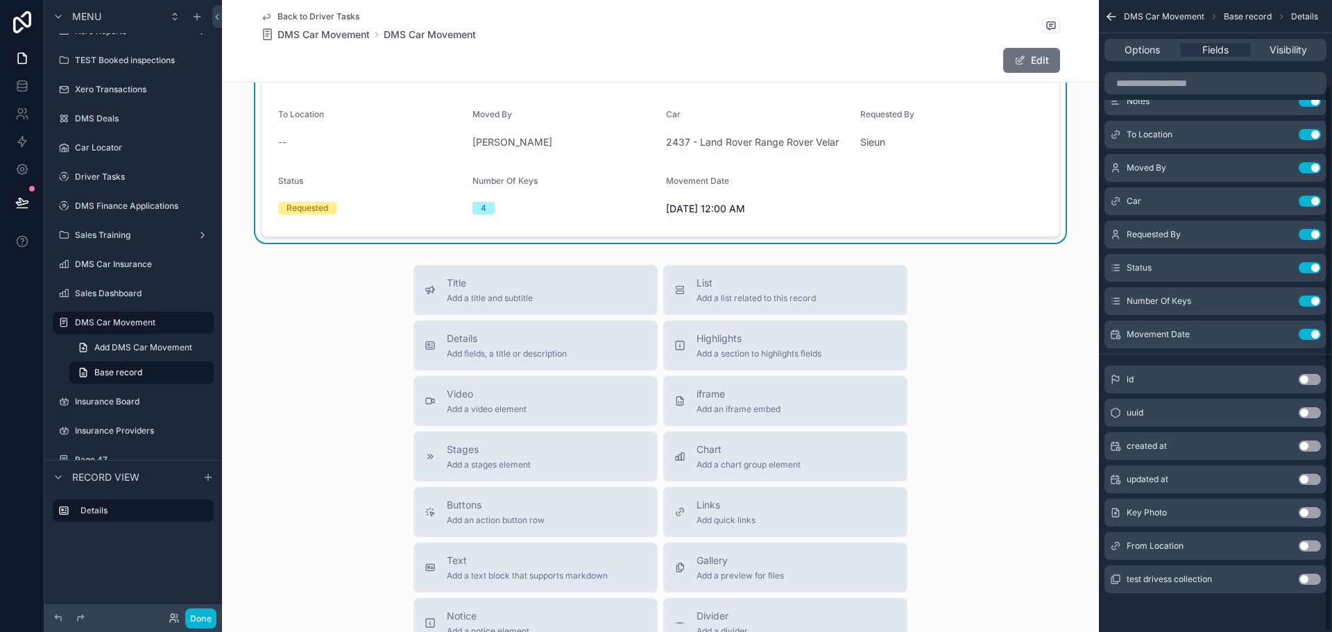
click at [1309, 515] on button "Use setting" at bounding box center [1310, 512] width 22 height 11
click at [1307, 545] on button "Use setting" at bounding box center [1310, 546] width 22 height 11
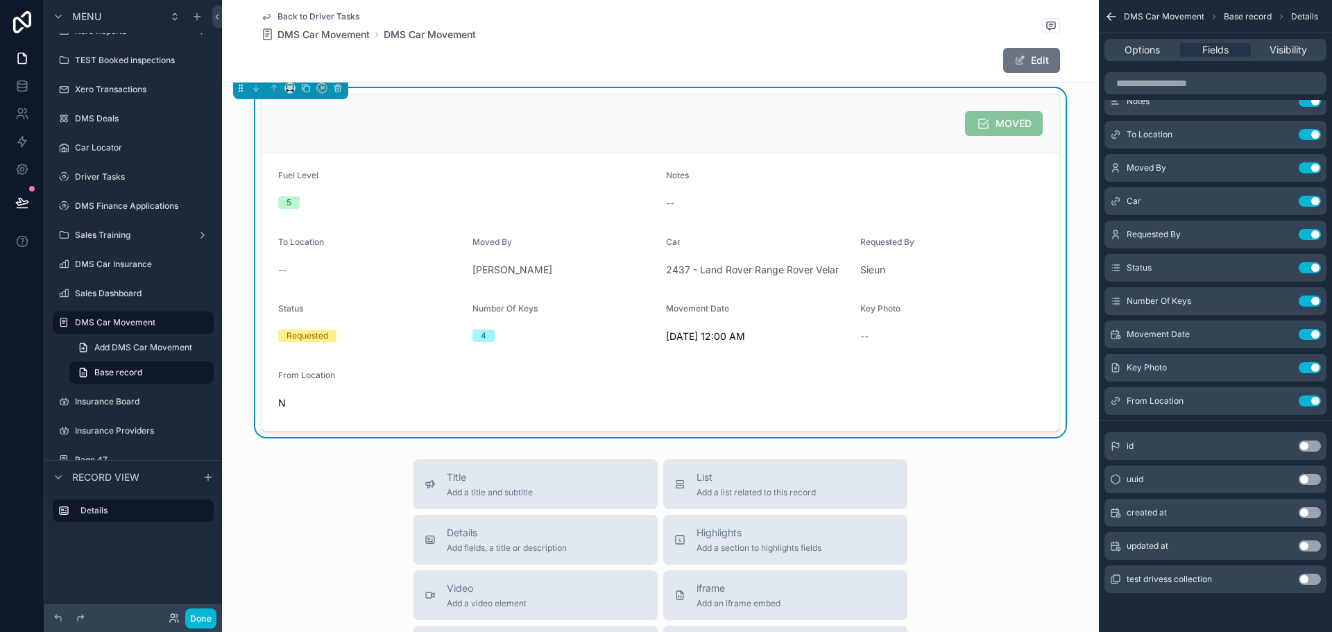
scroll to position [0, 0]
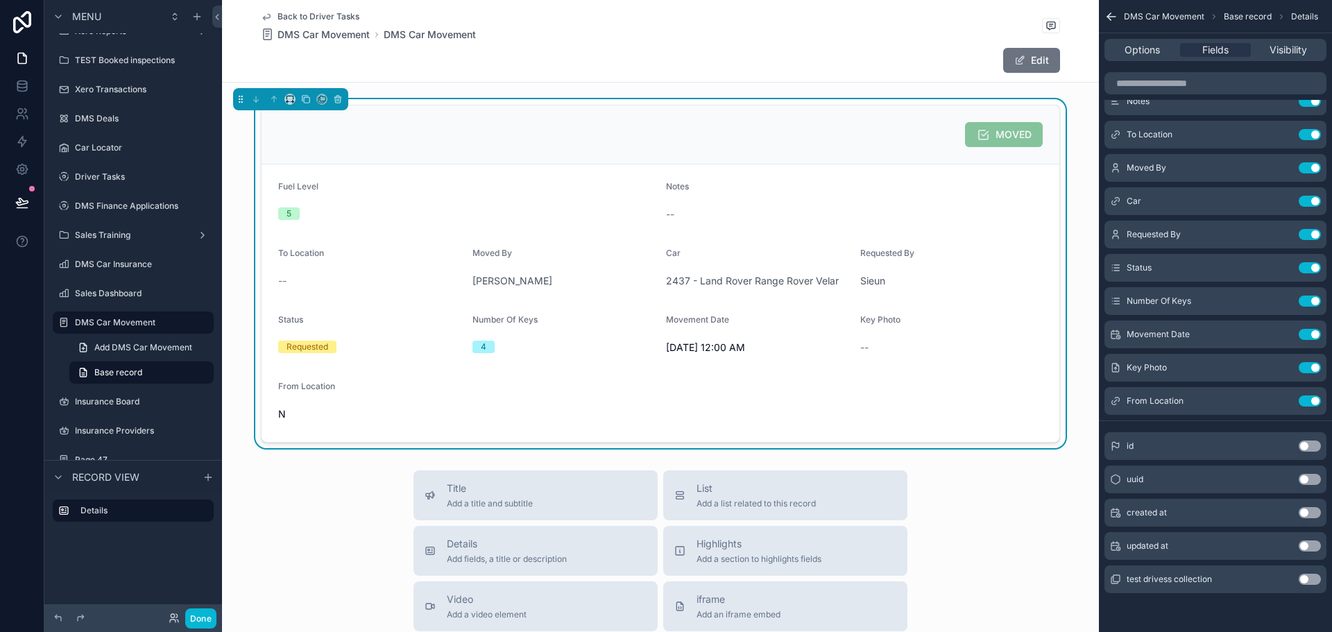
click at [1306, 508] on button "Use setting" at bounding box center [1310, 512] width 22 height 11
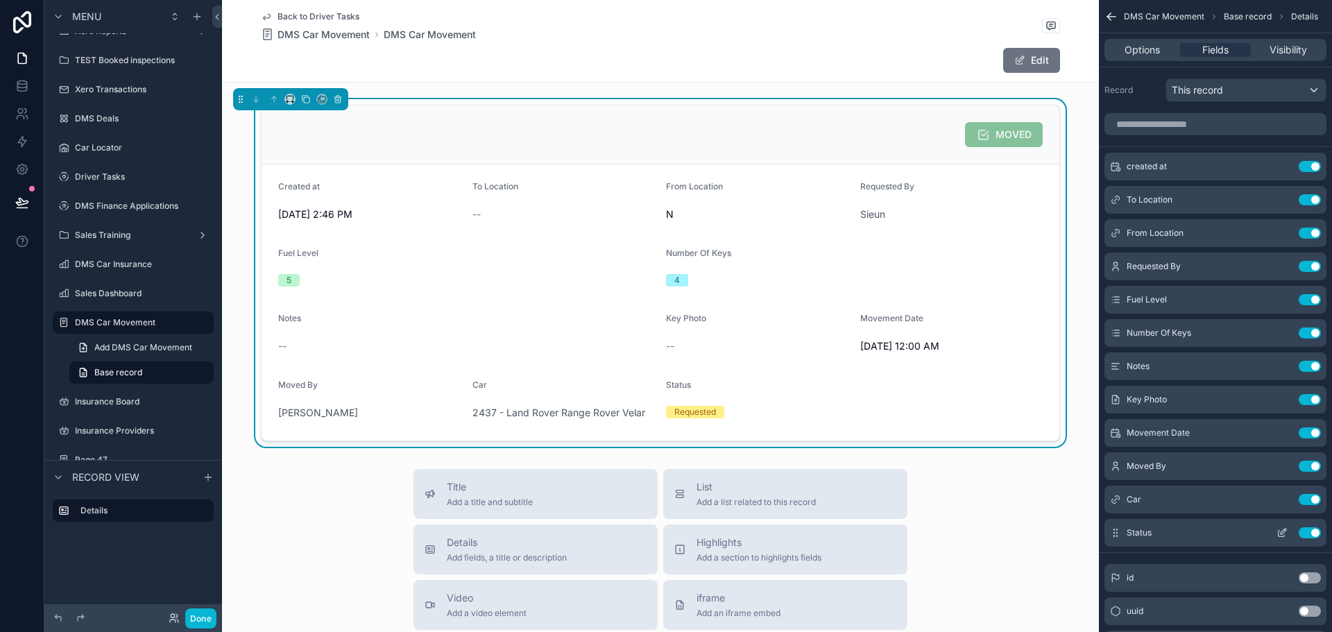
click at [1310, 532] on button "Use setting" at bounding box center [1310, 532] width 22 height 11
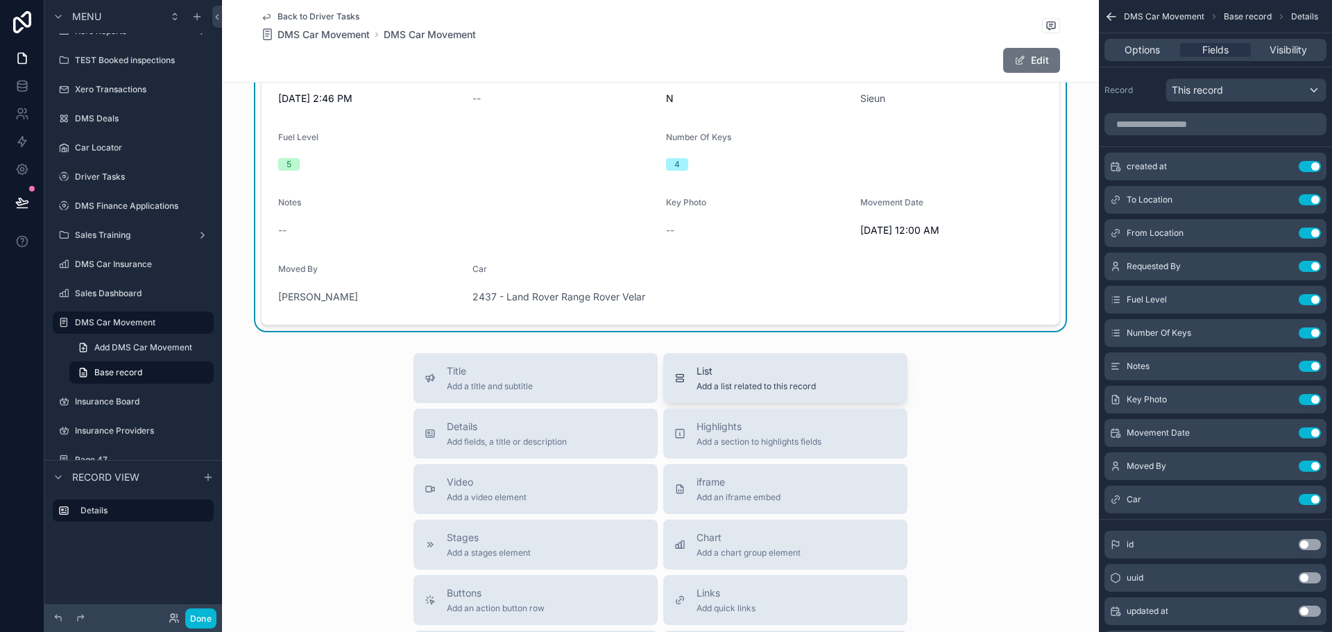
scroll to position [139, 0]
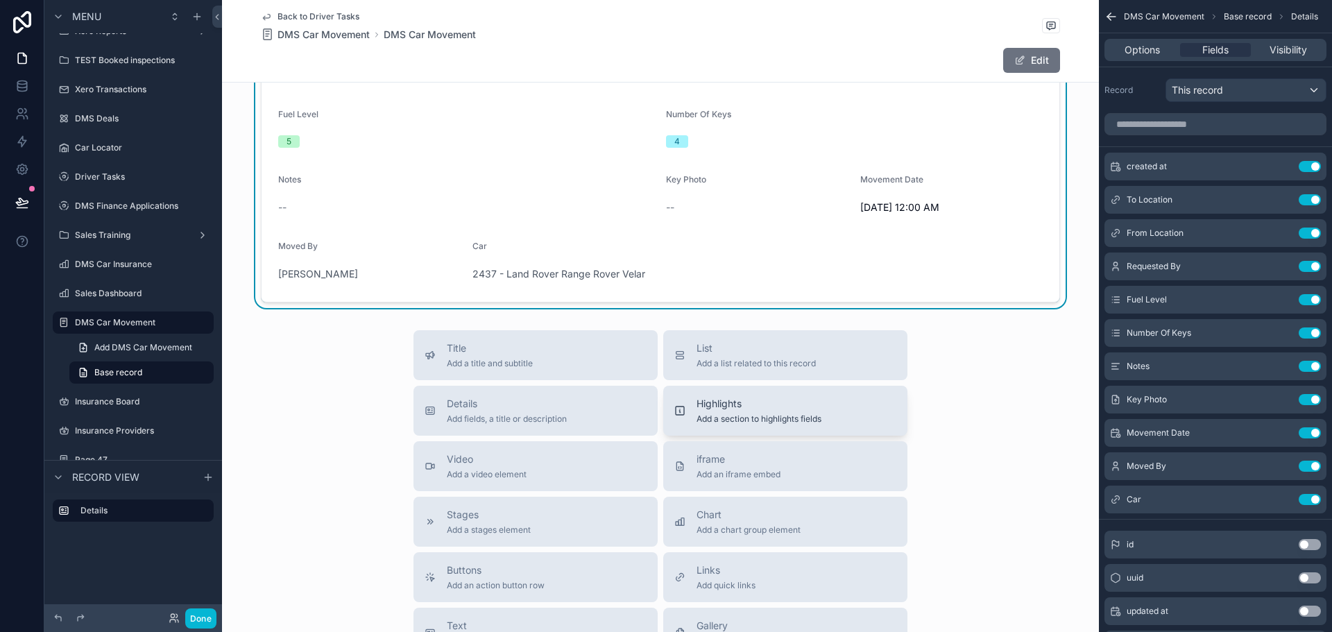
click at [797, 417] on span "Add a section to highlights fields" at bounding box center [759, 419] width 125 height 11
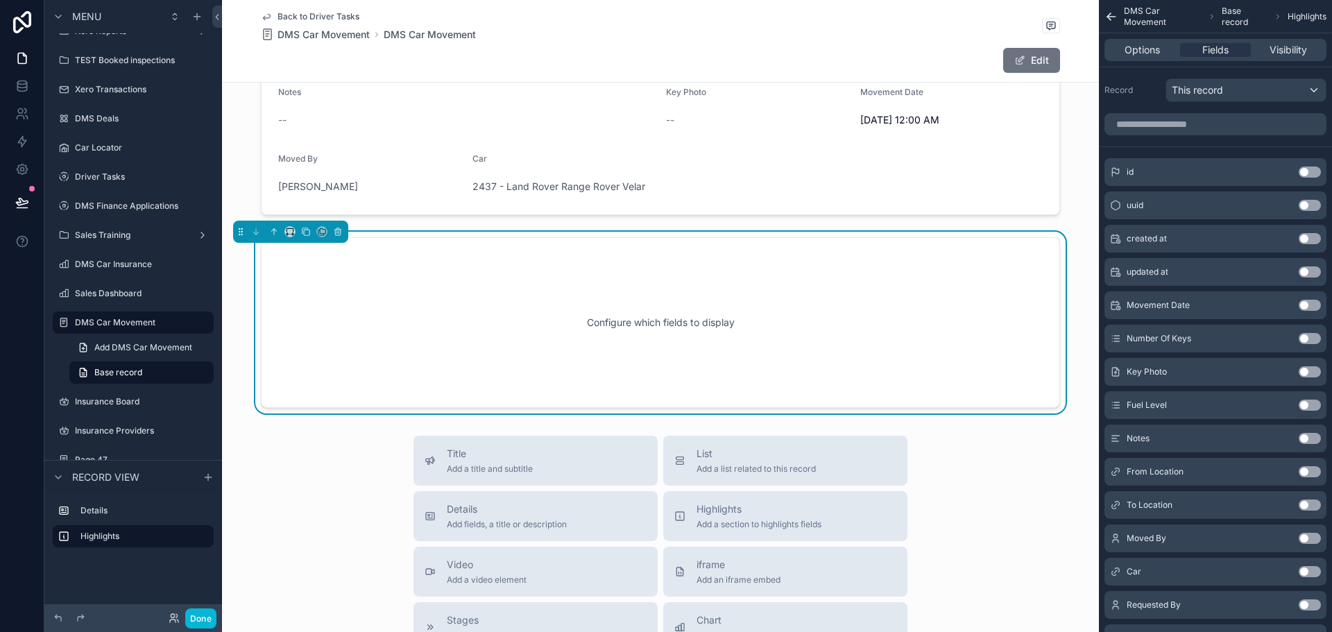
scroll to position [233, 0]
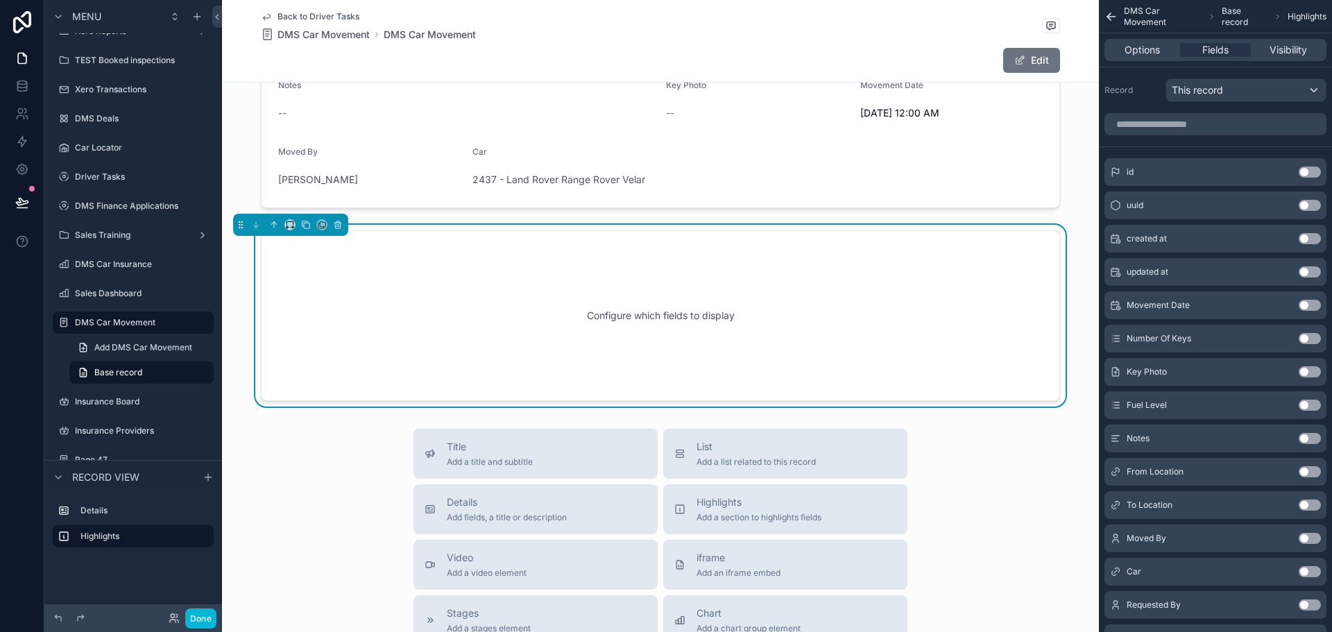
click at [762, 350] on div "Configure which fields to display" at bounding box center [661, 315] width 754 height 125
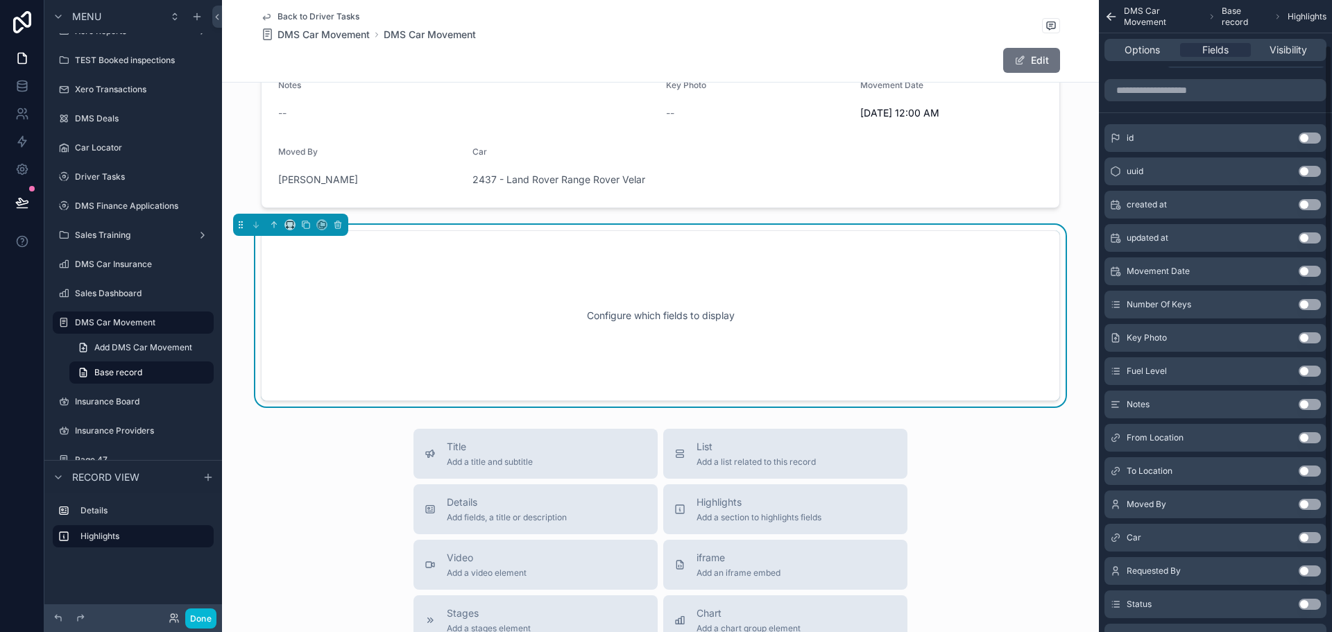
scroll to position [92, 0]
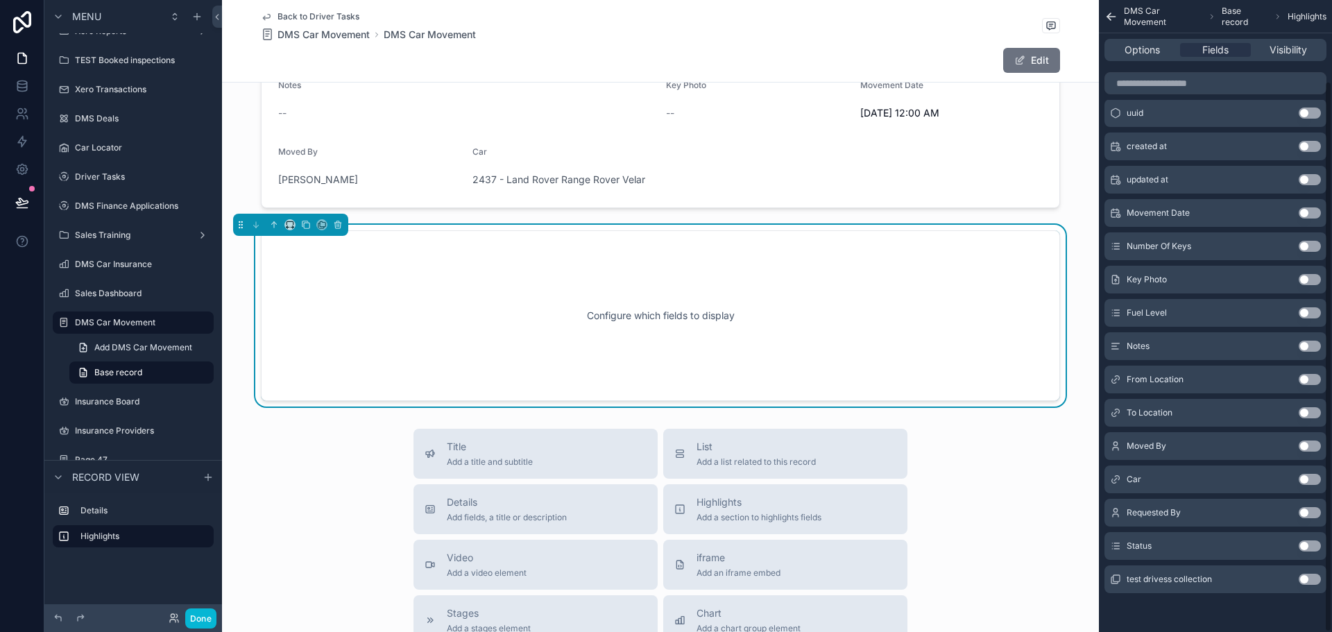
click at [1311, 547] on button "Use setting" at bounding box center [1310, 546] width 22 height 11
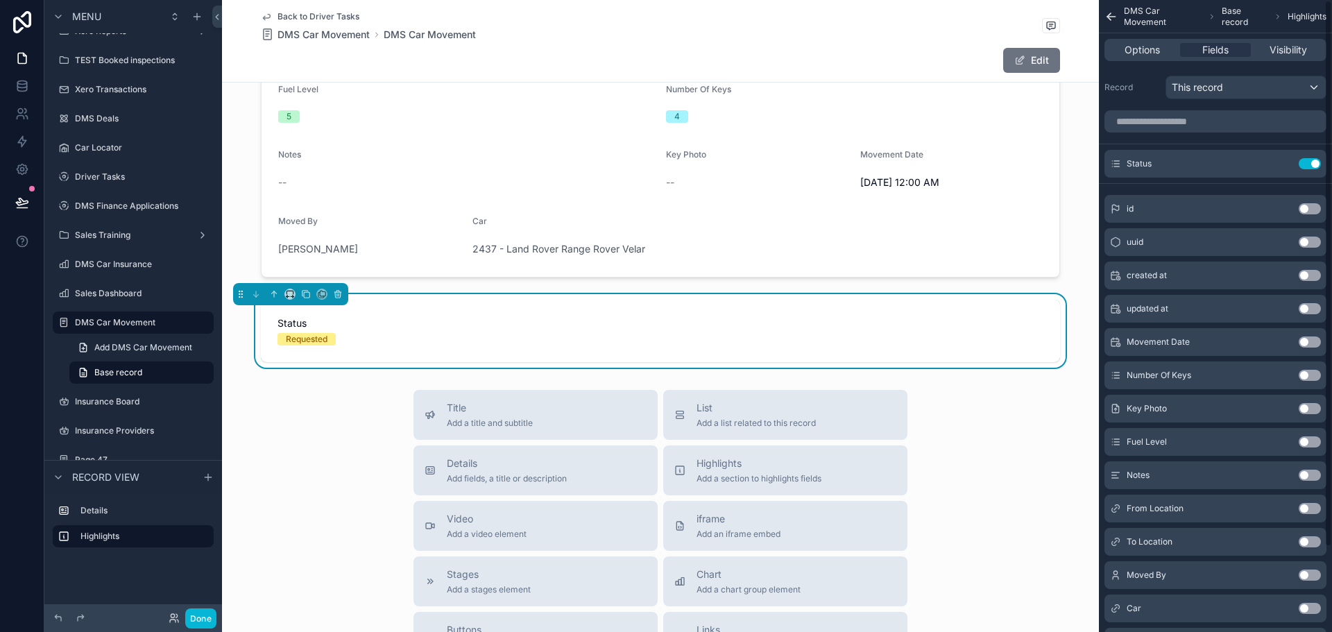
scroll to position [0, 0]
click at [1152, 53] on span "Options" at bounding box center [1142, 50] width 35 height 14
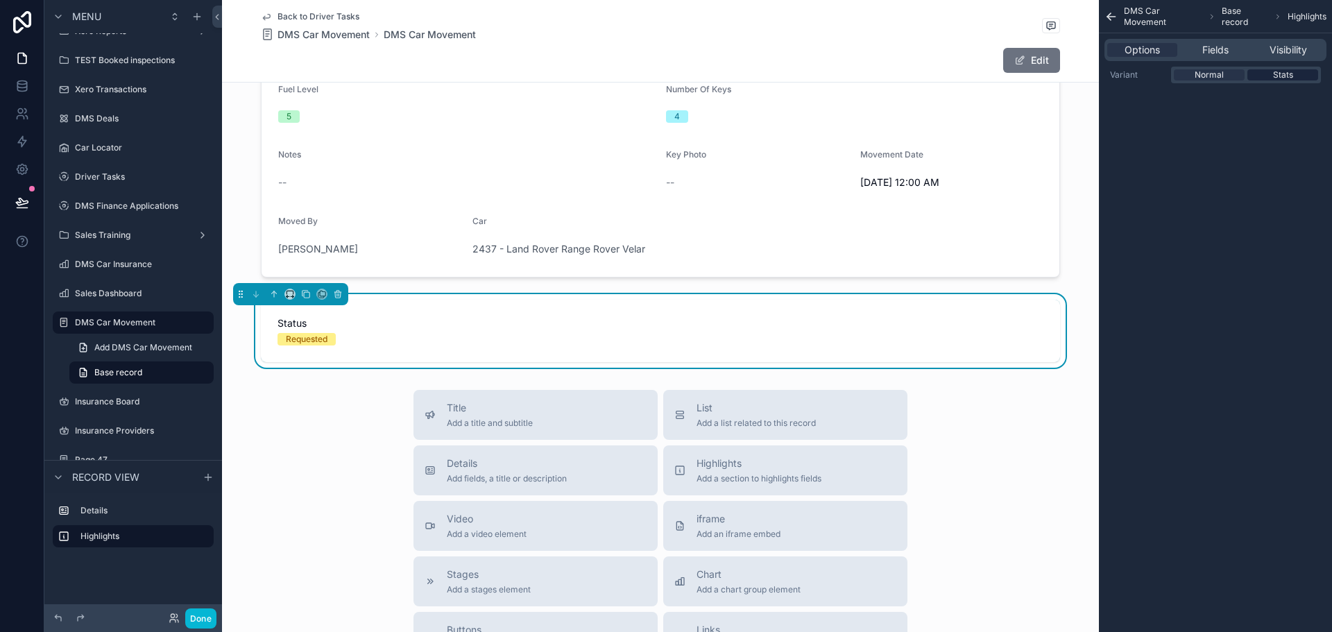
click at [1298, 76] on div "Stats" at bounding box center [1283, 74] width 71 height 11
click at [1227, 72] on div "Normal" at bounding box center [1209, 74] width 71 height 11
click at [340, 298] on icon "scrollable content" at bounding box center [338, 295] width 6 height 6
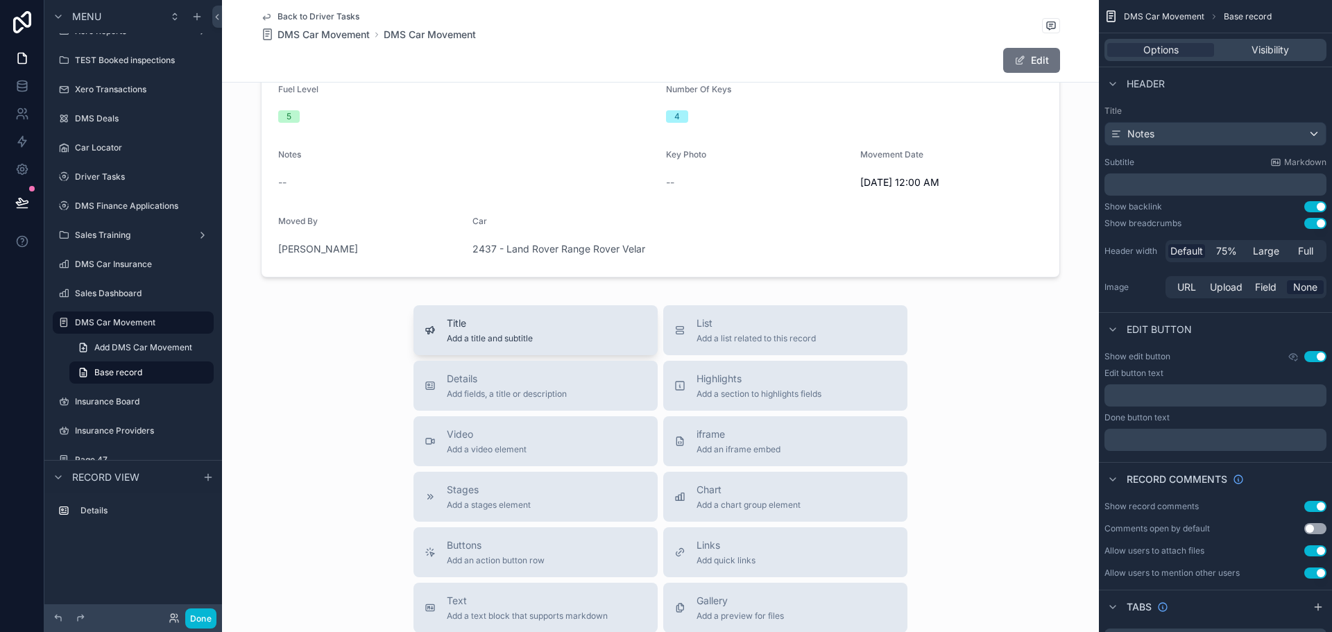
click at [459, 325] on span "Title" at bounding box center [490, 323] width 86 height 14
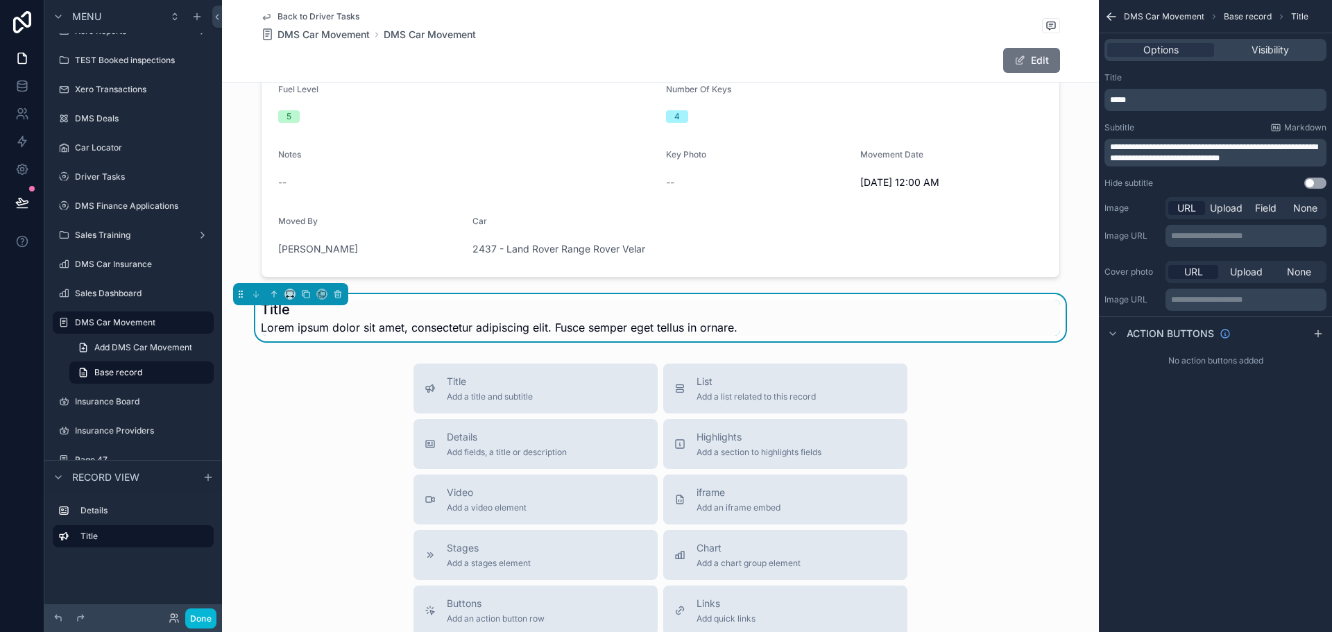
scroll to position [166, 0]
click at [1217, 149] on span "**********" at bounding box center [1213, 152] width 207 height 19
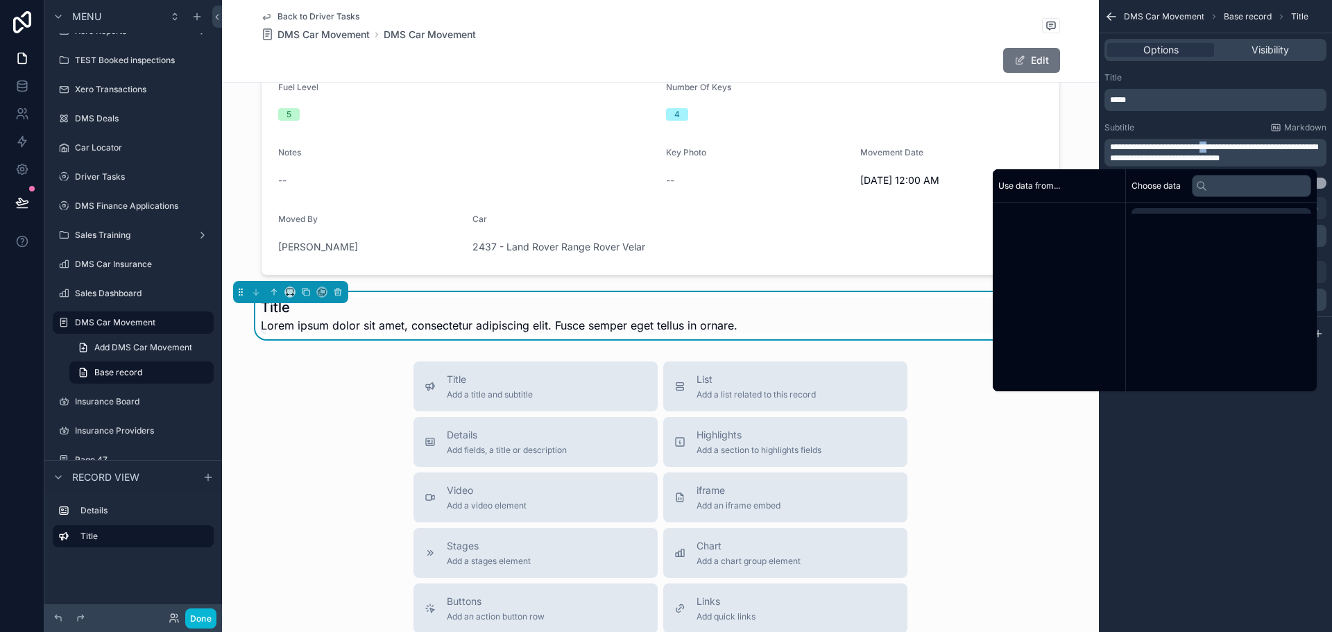
click at [1217, 149] on span "**********" at bounding box center [1213, 152] width 207 height 19
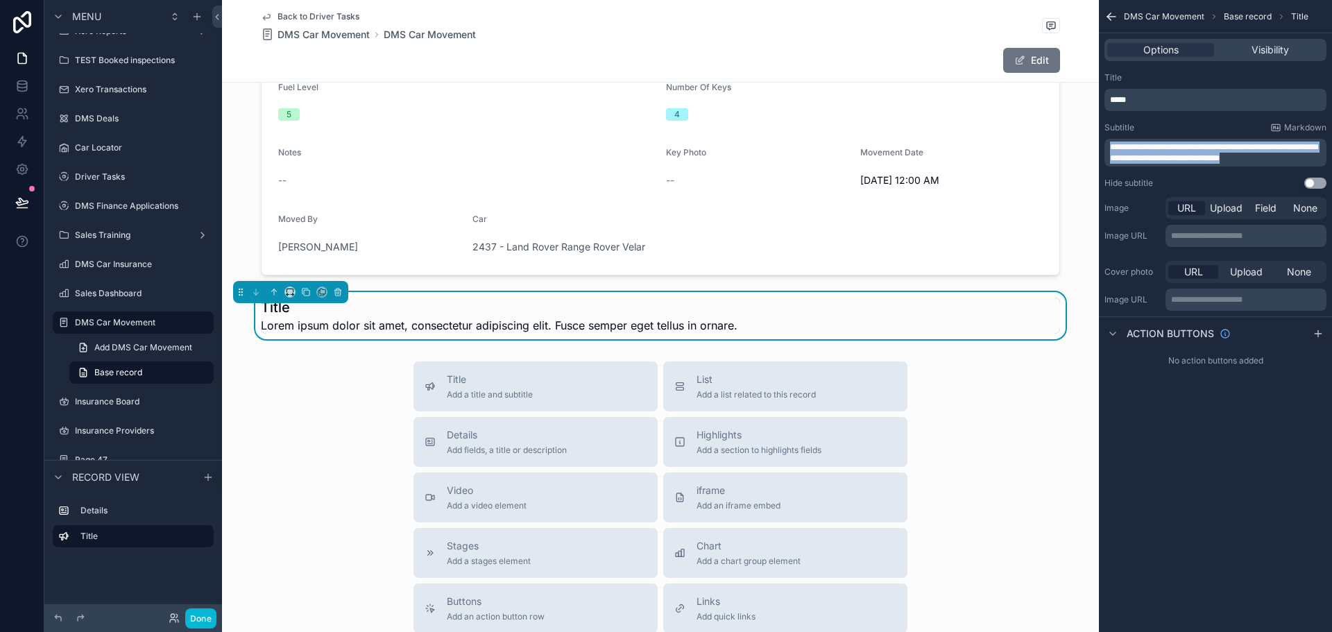
click at [1217, 149] on span "**********" at bounding box center [1213, 152] width 207 height 19
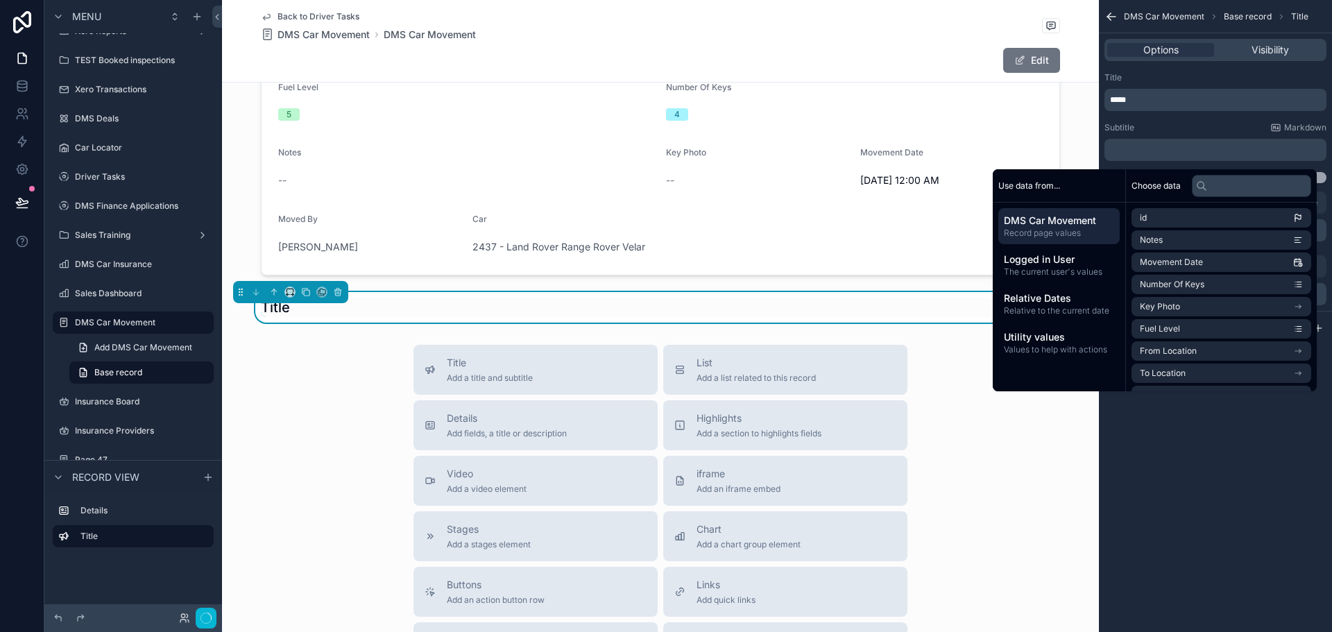
click at [1157, 104] on p "*****" at bounding box center [1217, 99] width 214 height 11
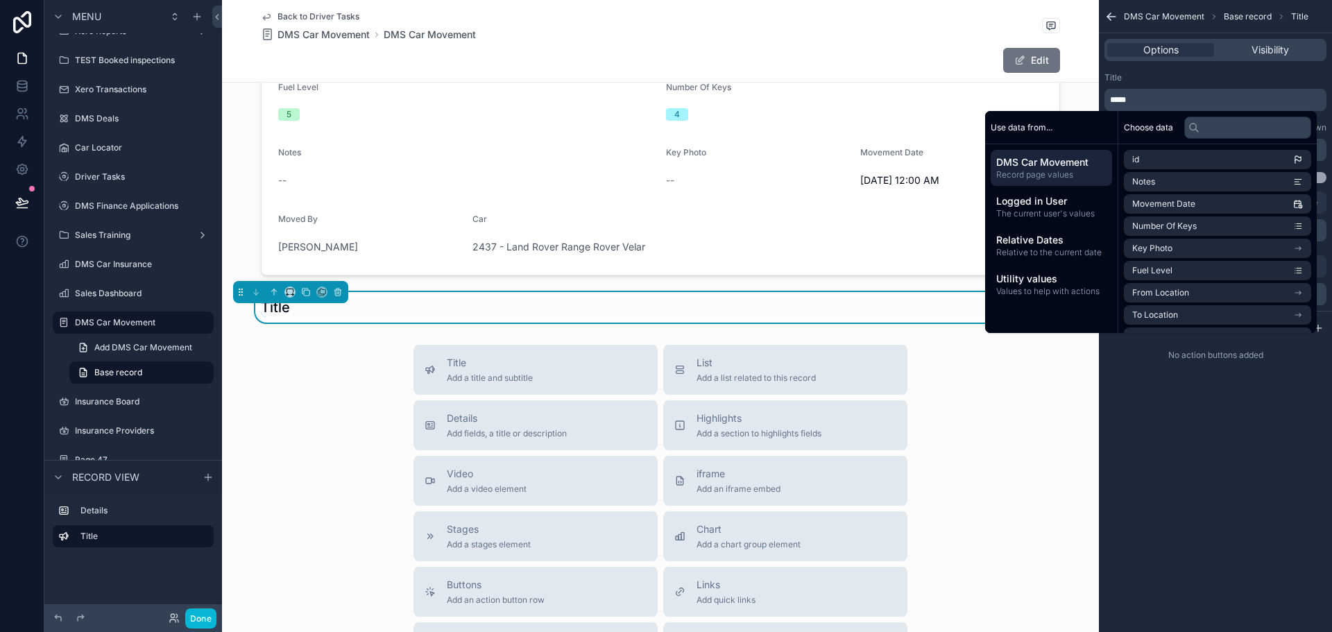
click at [1157, 104] on p "*****" at bounding box center [1217, 99] width 214 height 11
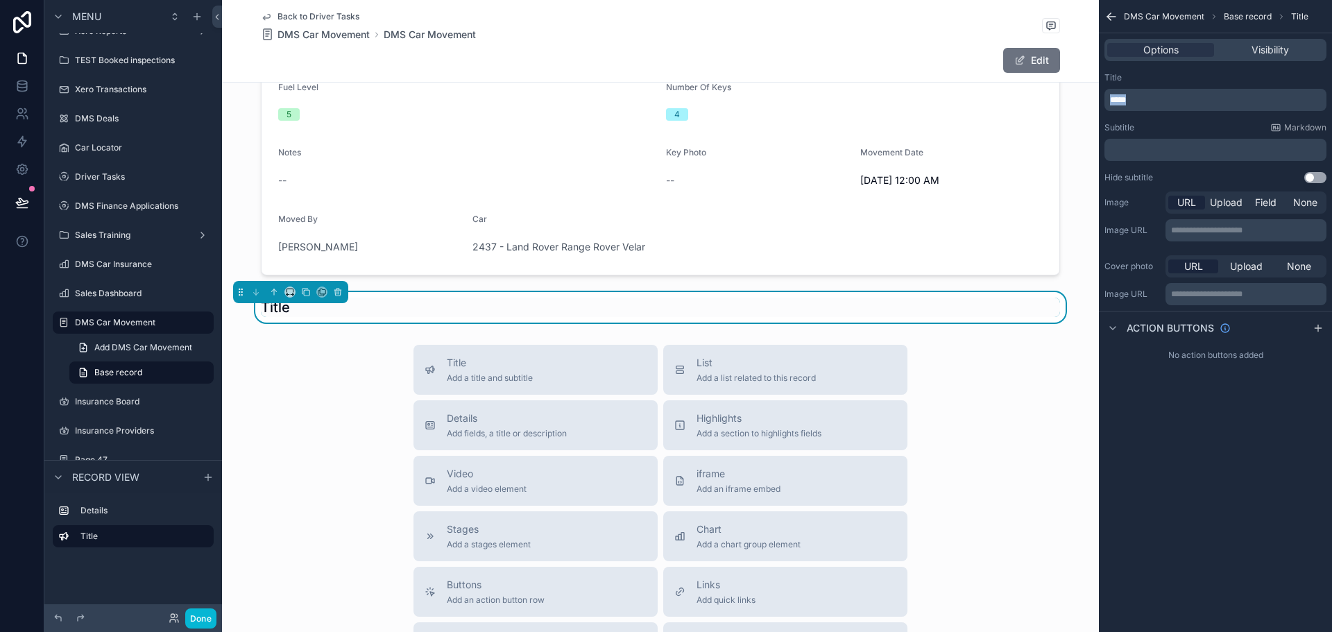
click at [1157, 104] on p "*****" at bounding box center [1217, 99] width 214 height 11
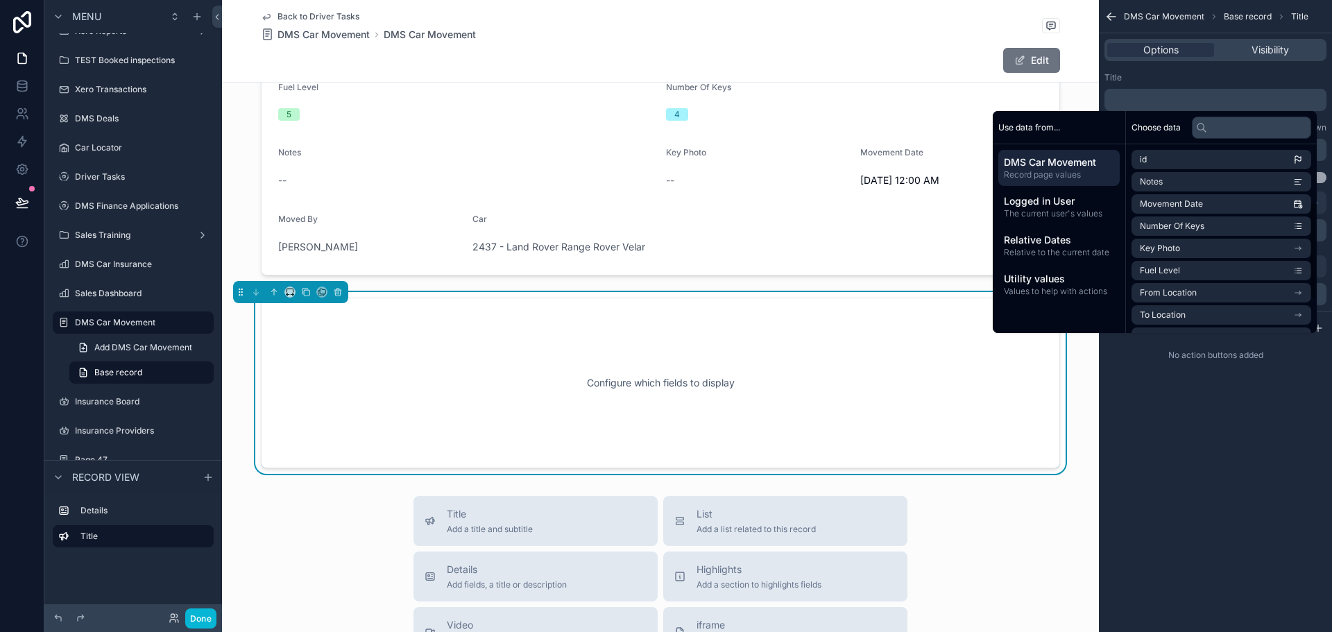
scroll to position [139, 0]
click at [1166, 265] on li "Status" at bounding box center [1222, 264] width 180 height 19
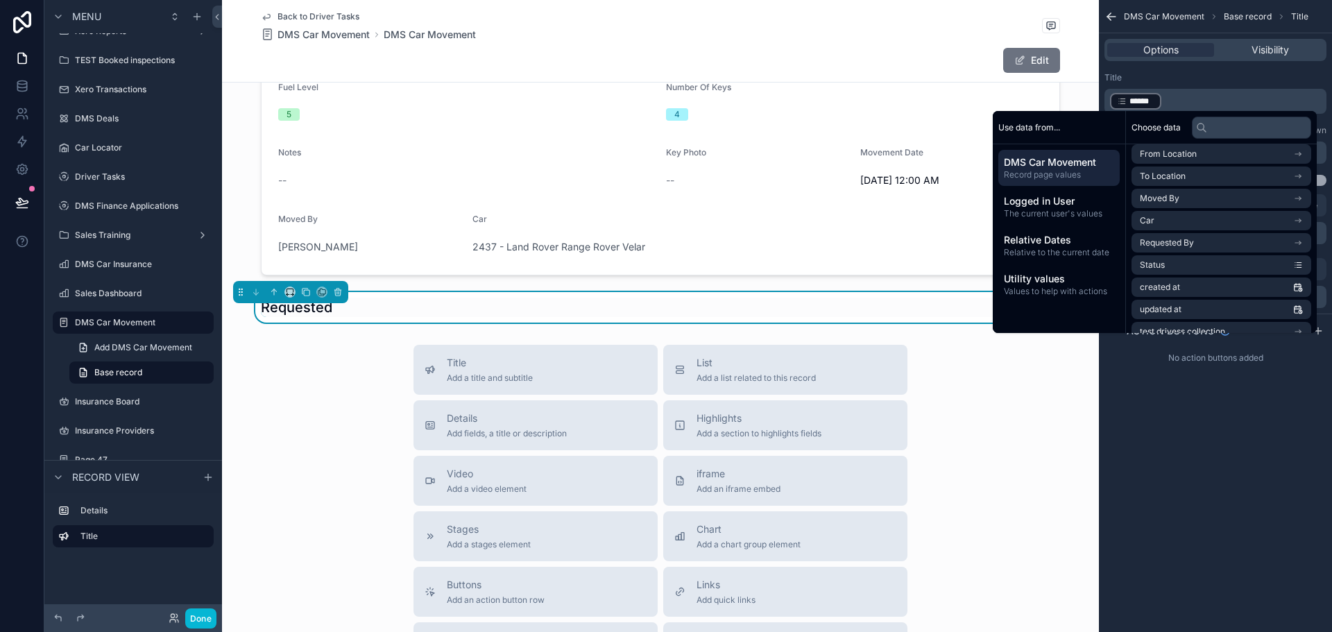
click at [1177, 429] on div "**********" at bounding box center [1215, 316] width 233 height 632
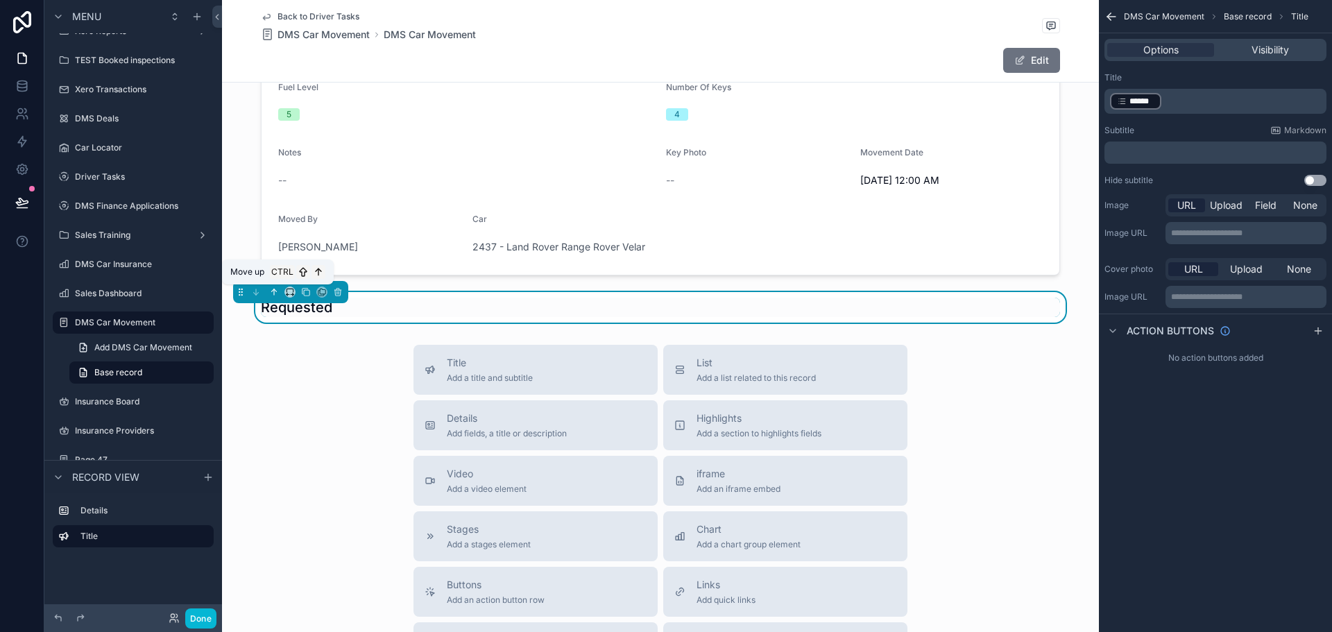
click at [275, 291] on icon "scrollable content" at bounding box center [274, 292] width 10 height 10
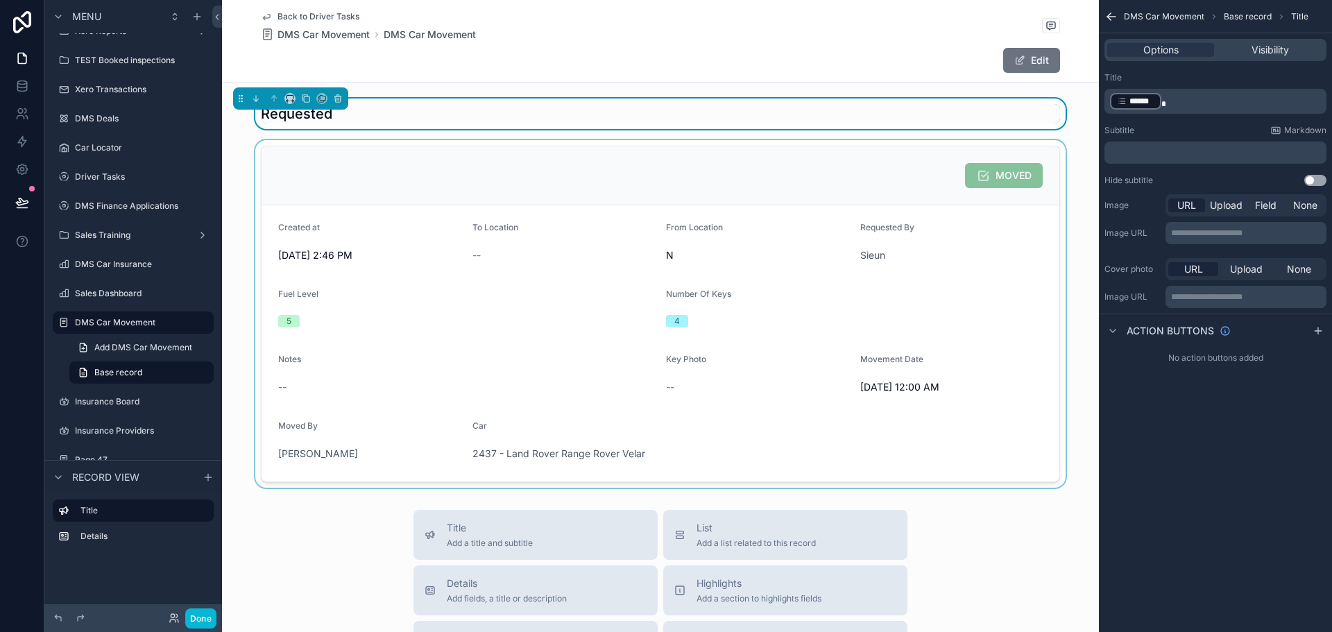
scroll to position [0, 0]
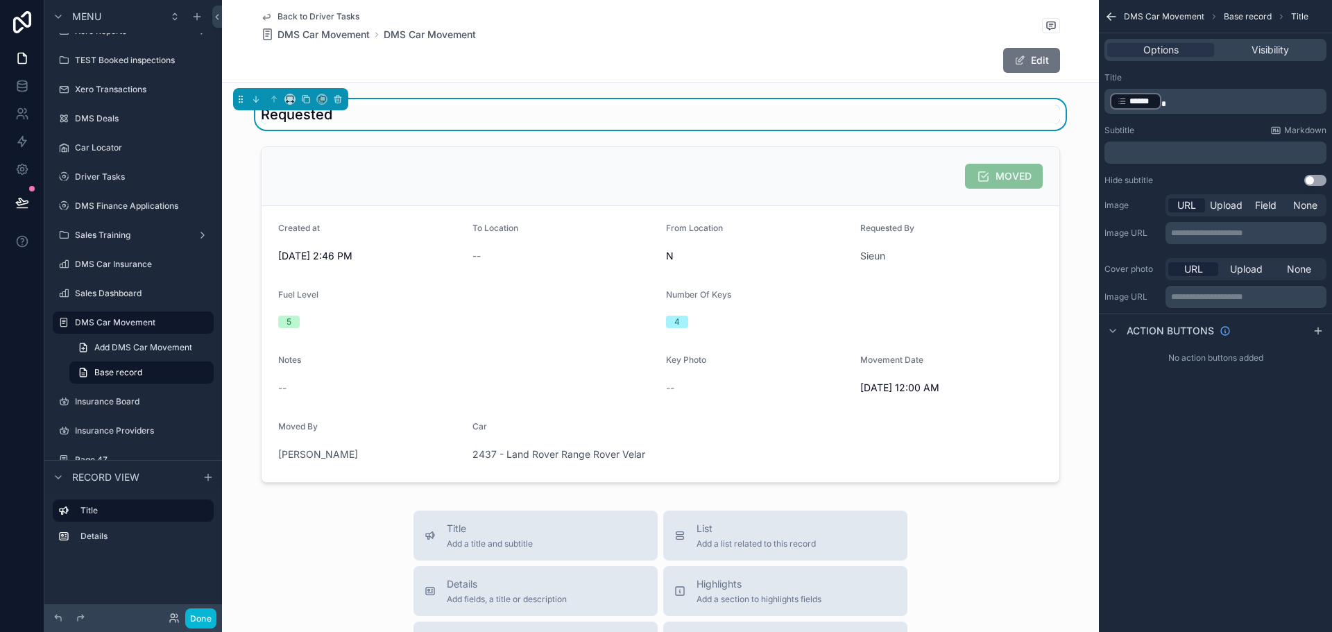
click at [427, 119] on div "Requested" at bounding box center [660, 114] width 799 height 19
click at [1200, 91] on div "﻿ ****** ﻿" at bounding box center [1216, 101] width 222 height 25
click at [1201, 96] on p "﻿ ****** ﻿" at bounding box center [1217, 101] width 214 height 19
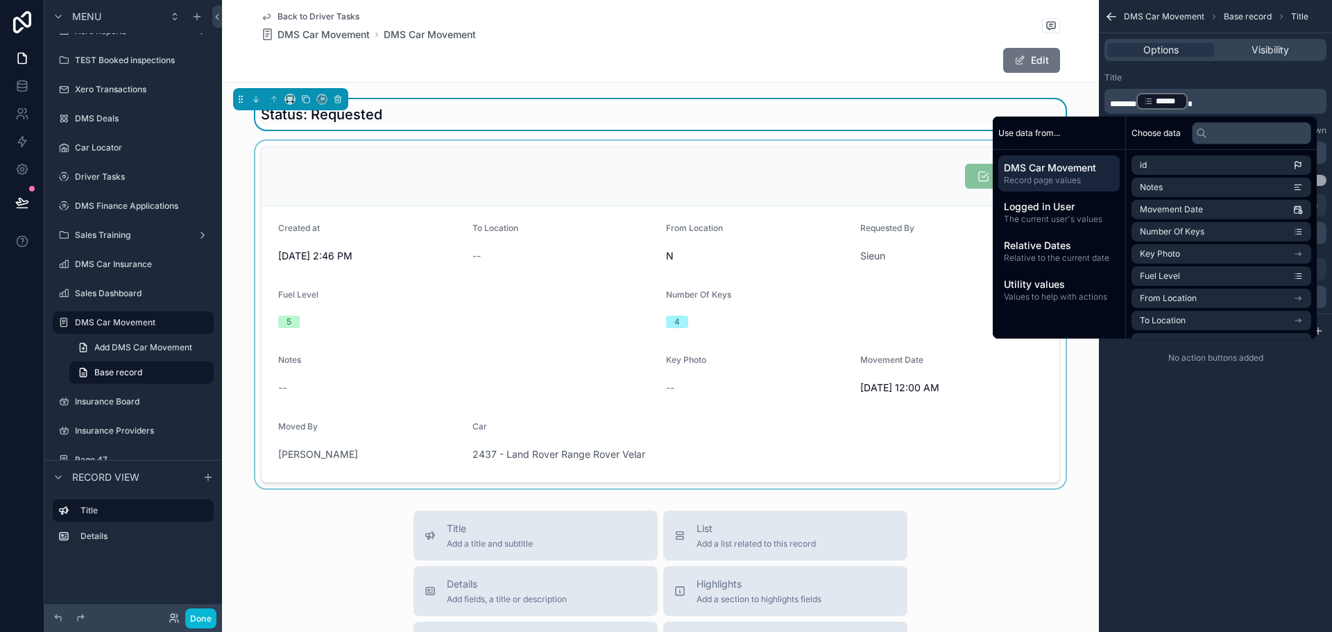
click at [407, 233] on div "scrollable content" at bounding box center [660, 315] width 877 height 348
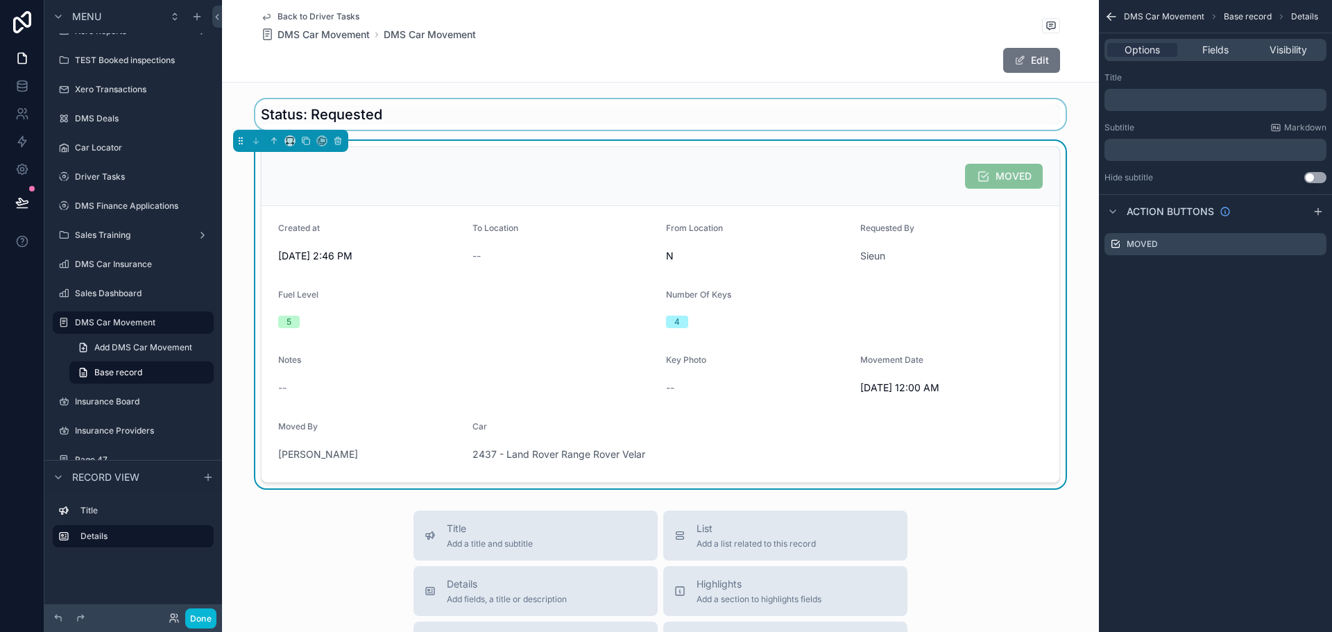
click at [423, 114] on div "scrollable content" at bounding box center [660, 114] width 877 height 31
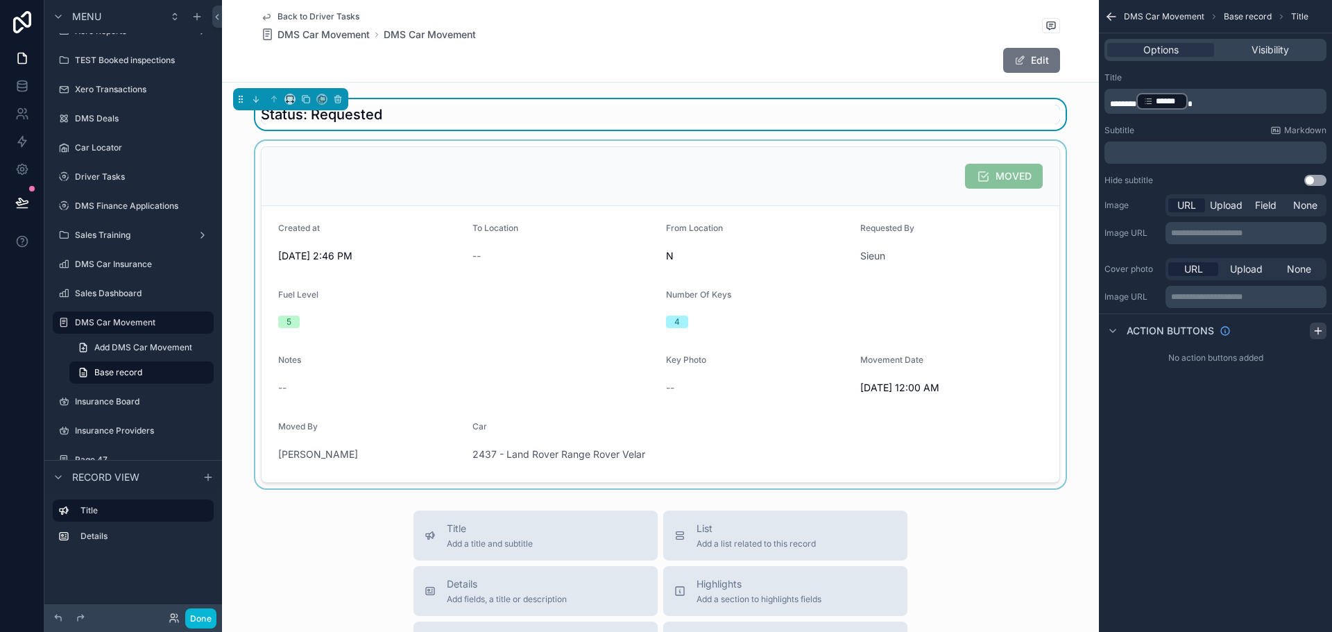
click at [1319, 328] on icon "scrollable content" at bounding box center [1318, 330] width 11 height 11
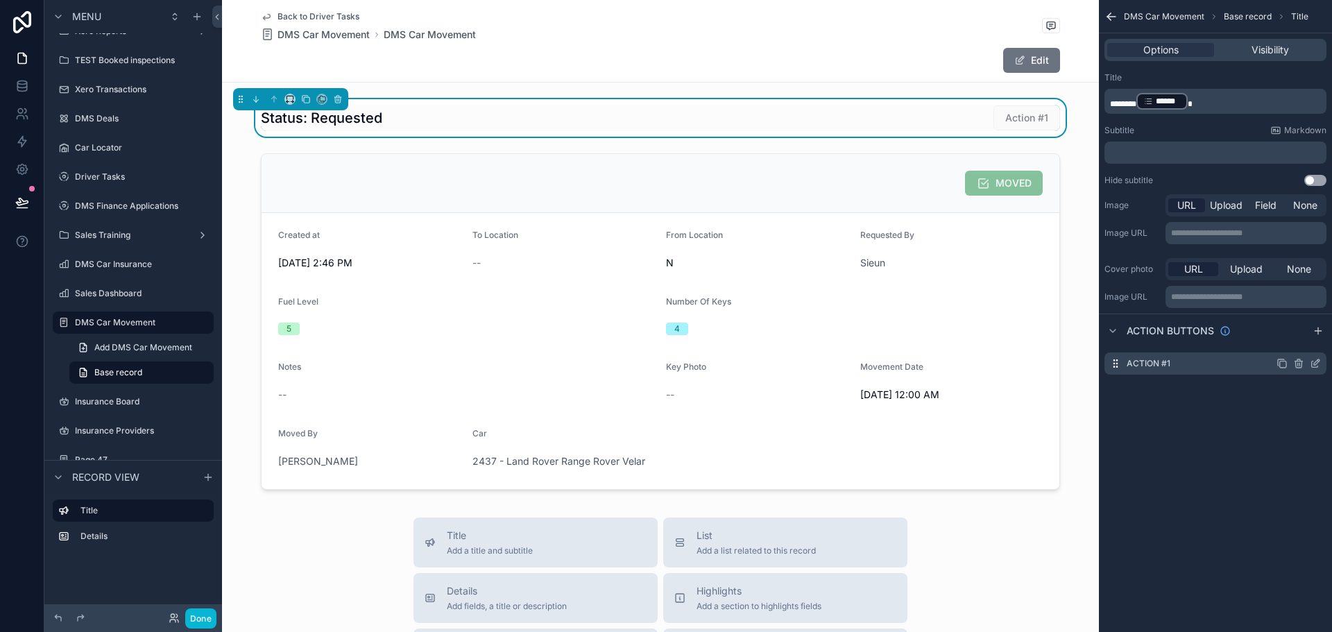
click at [1317, 364] on icon "scrollable content" at bounding box center [1317, 362] width 6 height 6
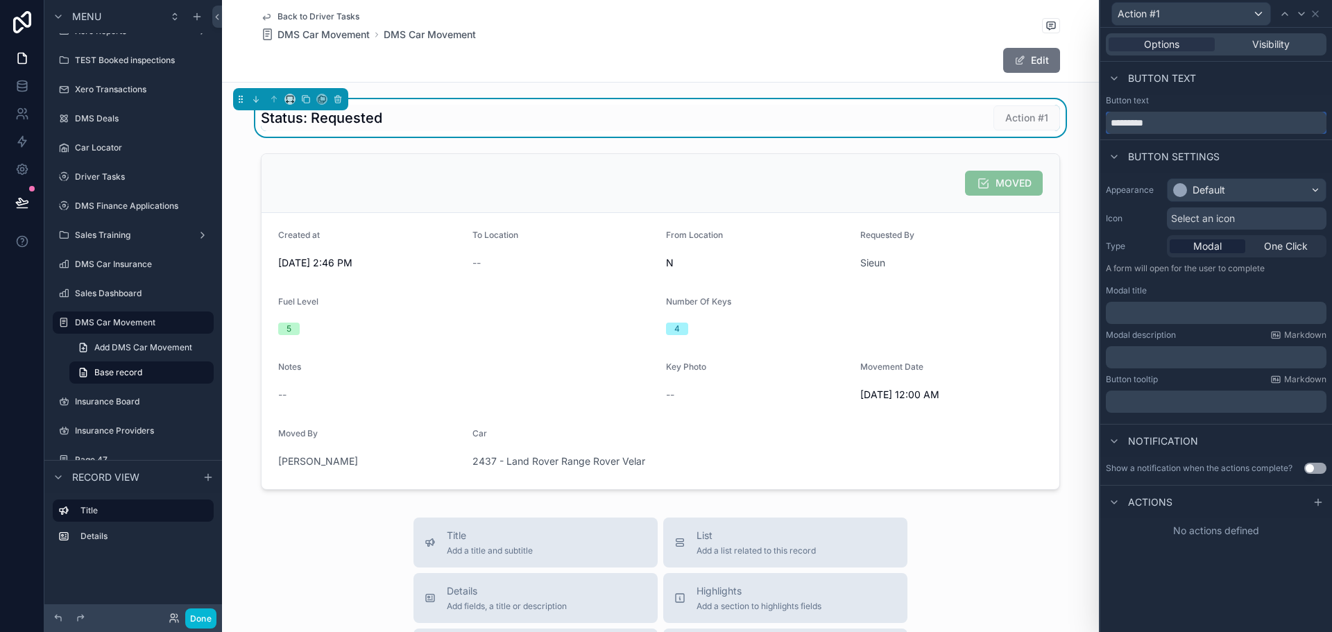
drag, startPoint x: 1224, startPoint y: 124, endPoint x: 989, endPoint y: 94, distance: 237.0
click at [987, 93] on div "Action #1 Options Visibility Button text Button text ********* Button settings …" at bounding box center [666, 316] width 1332 height 632
type input "********"
click at [1252, 192] on div "Default" at bounding box center [1247, 190] width 158 height 22
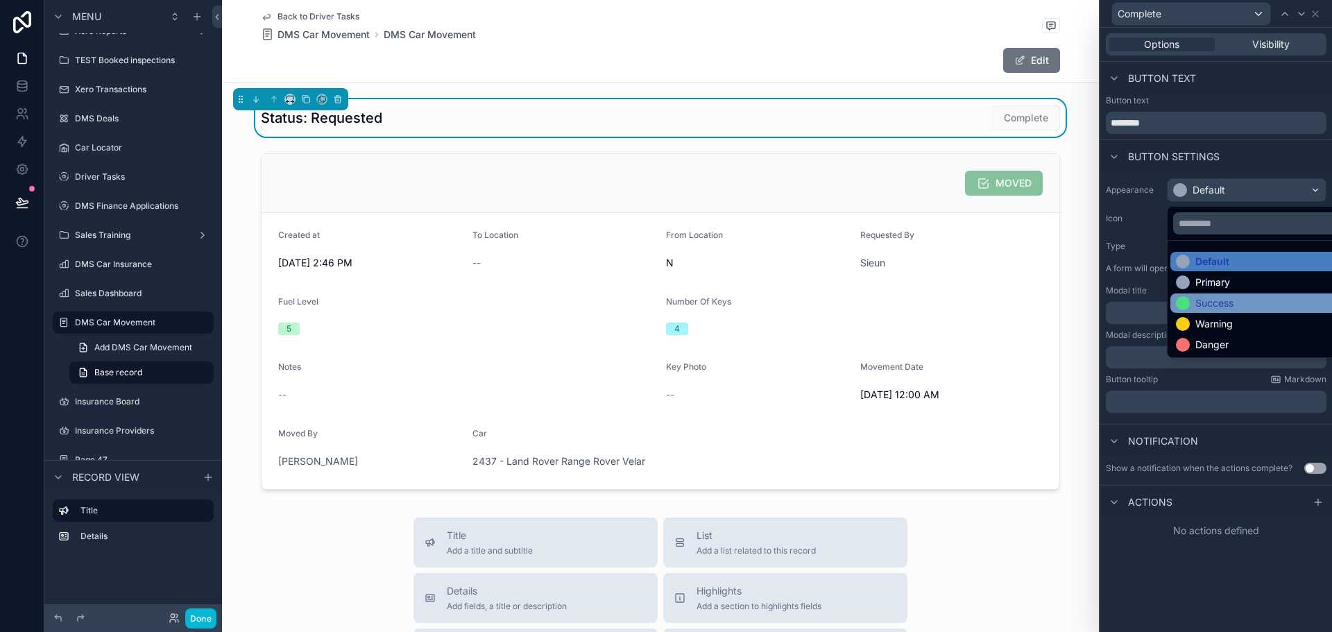
click at [1240, 305] on div "Success" at bounding box center [1262, 303] width 173 height 14
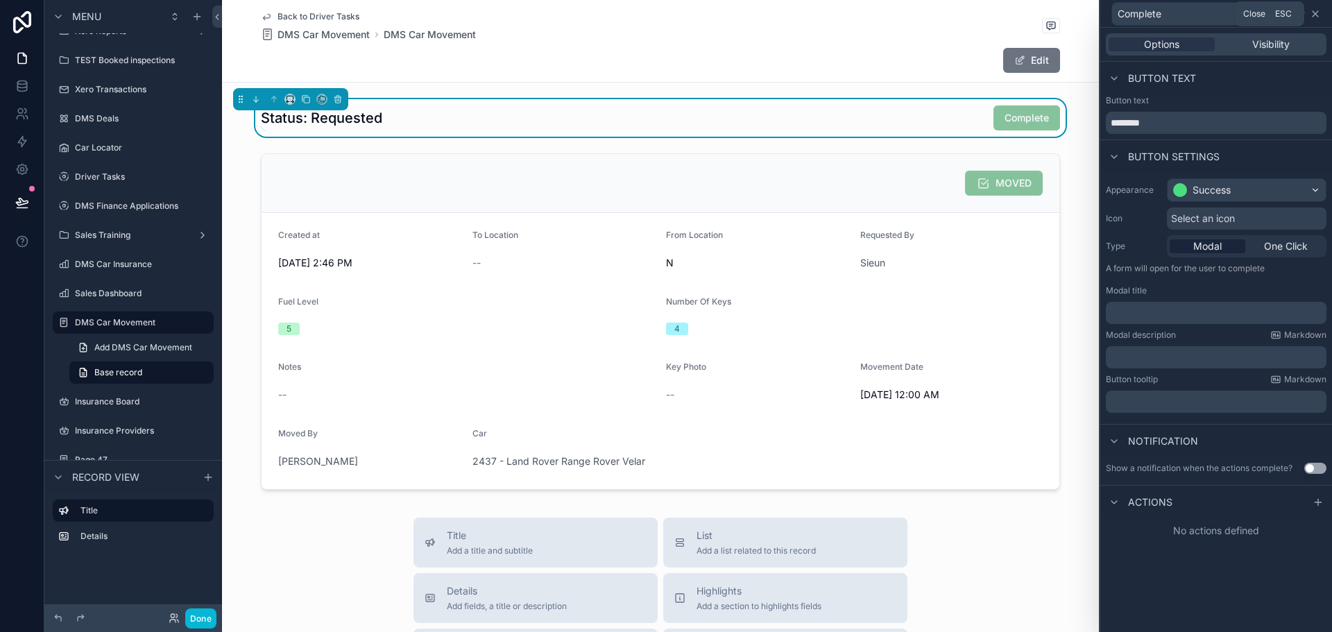
click at [1318, 16] on icon at bounding box center [1316, 14] width 6 height 6
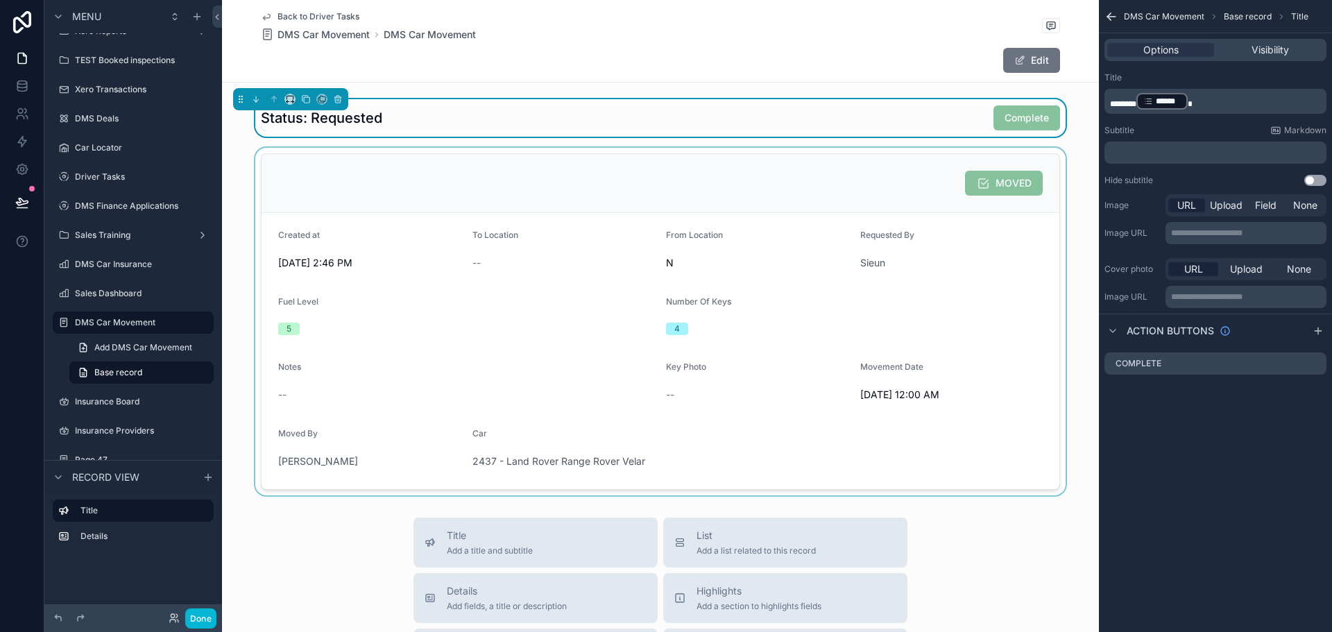
click at [837, 213] on div "scrollable content" at bounding box center [660, 322] width 877 height 348
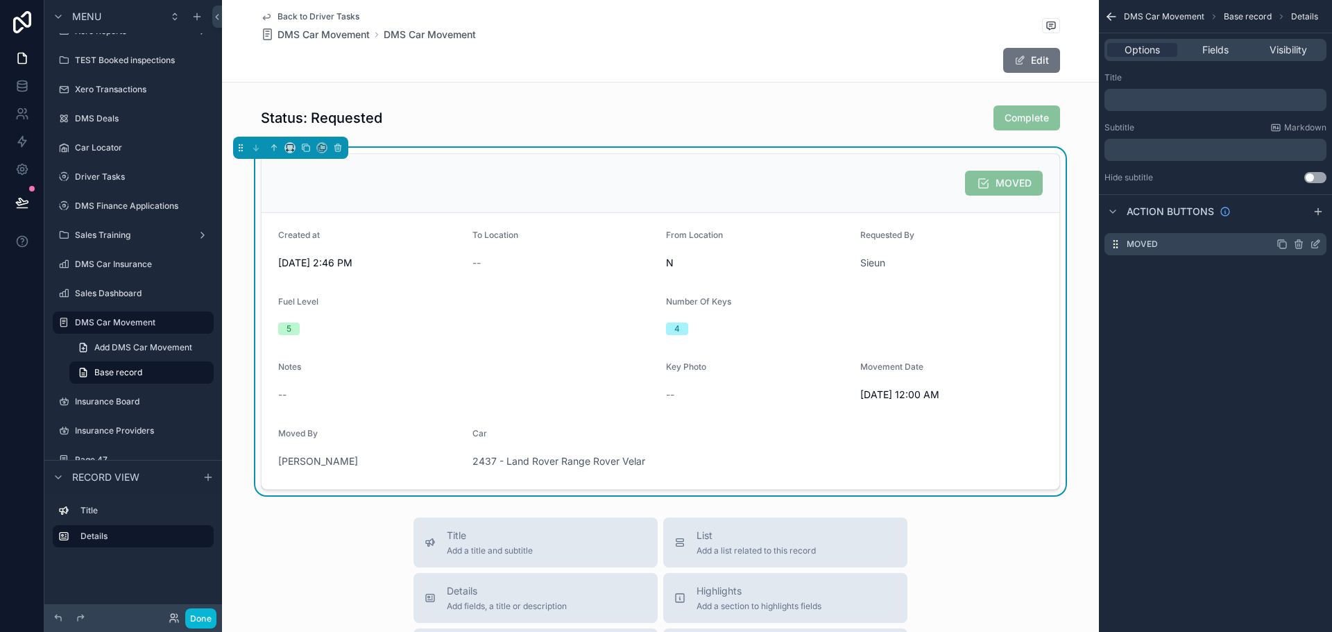
click at [1300, 243] on icon "scrollable content" at bounding box center [1298, 244] width 11 height 11
click at [1296, 222] on icon at bounding box center [1293, 223] width 6 height 6
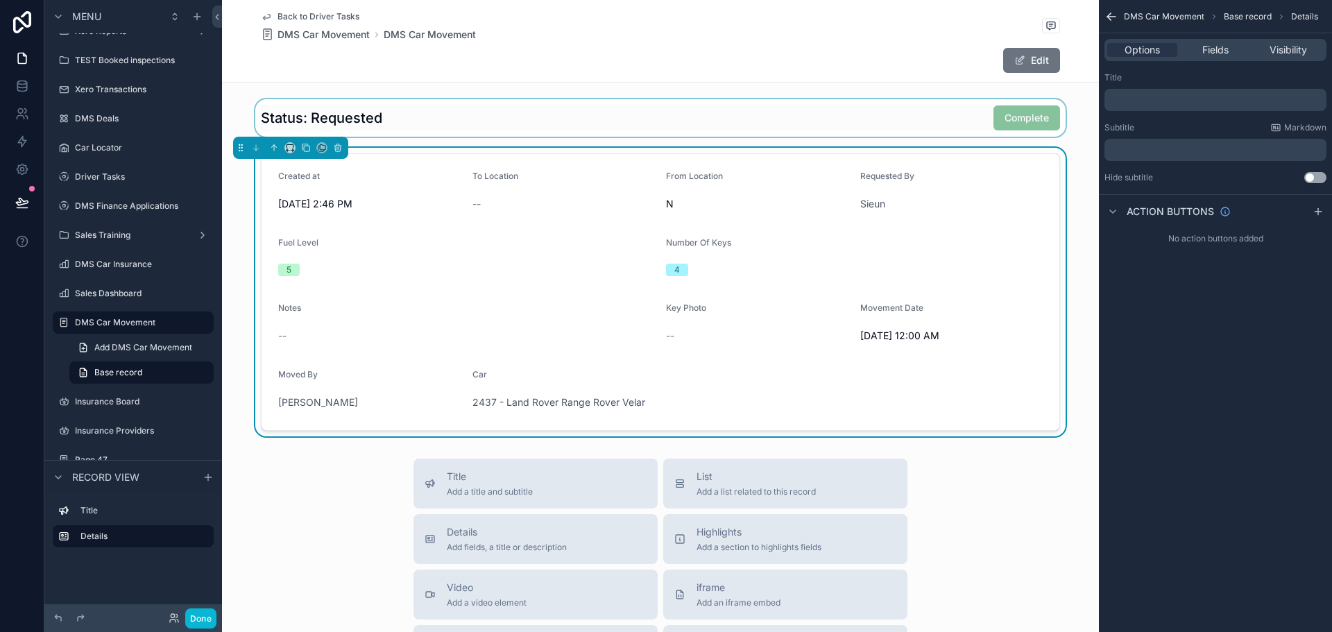
click at [435, 117] on div "scrollable content" at bounding box center [660, 117] width 877 height 37
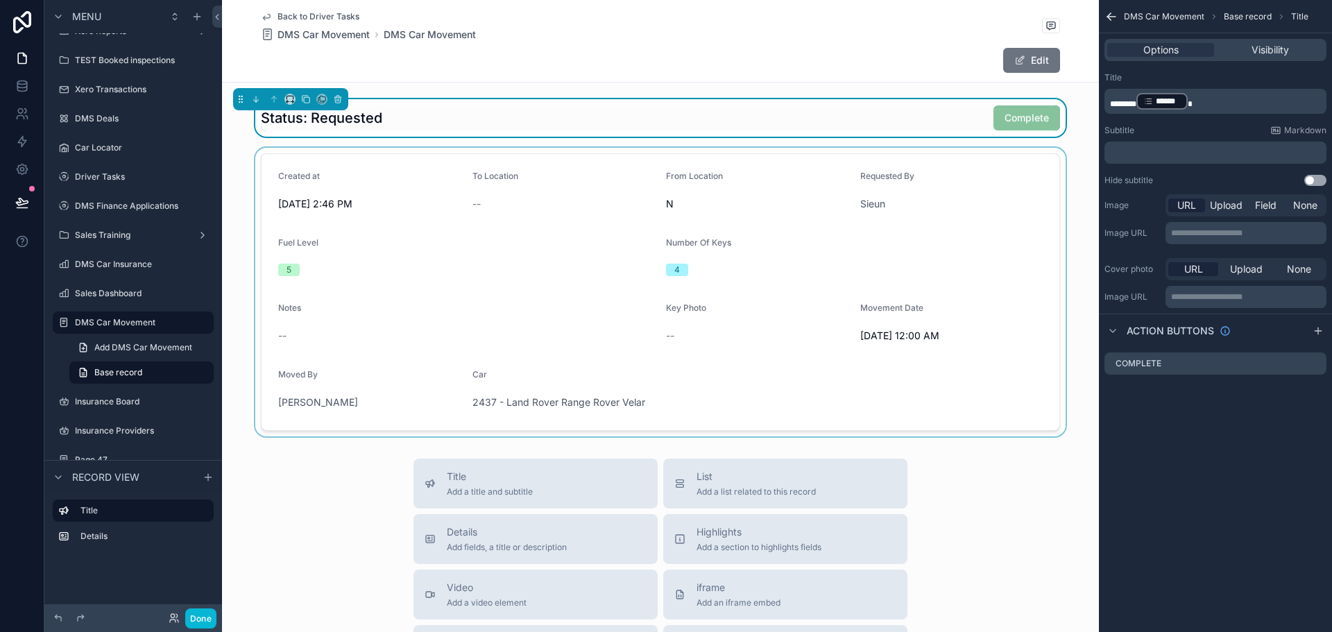
click at [487, 324] on div "scrollable content" at bounding box center [660, 292] width 877 height 289
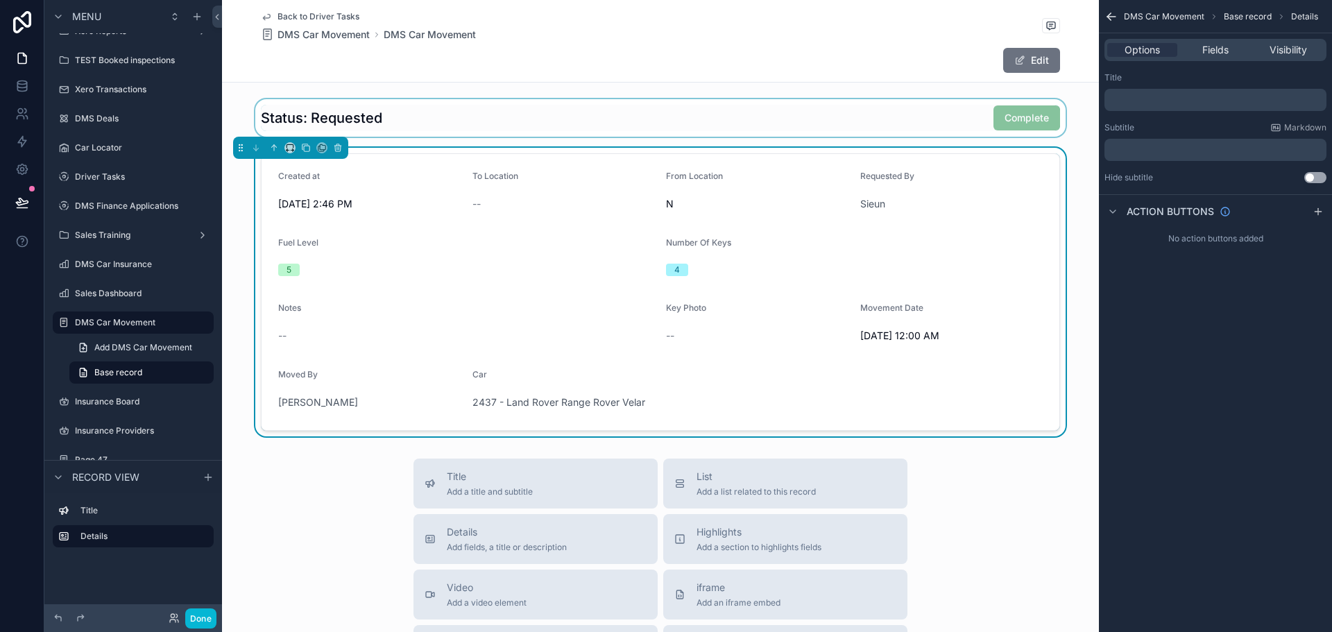
click at [408, 112] on div "scrollable content" at bounding box center [660, 117] width 877 height 37
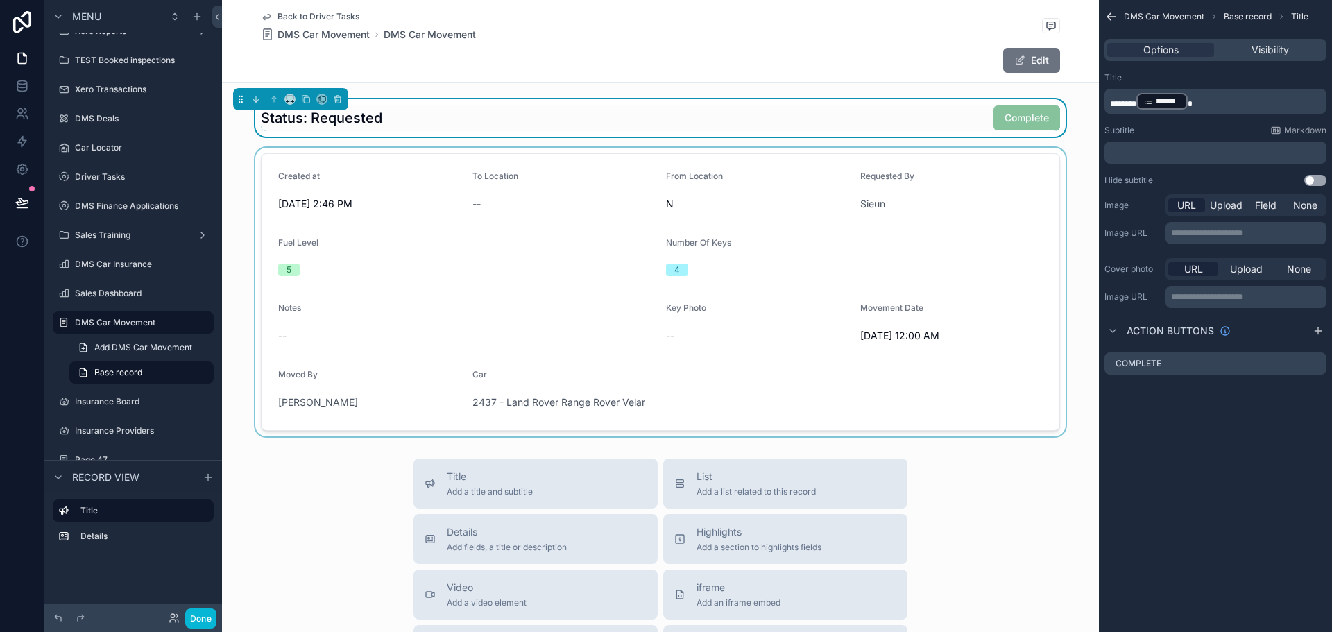
click at [551, 209] on div "scrollable content" at bounding box center [660, 292] width 877 height 289
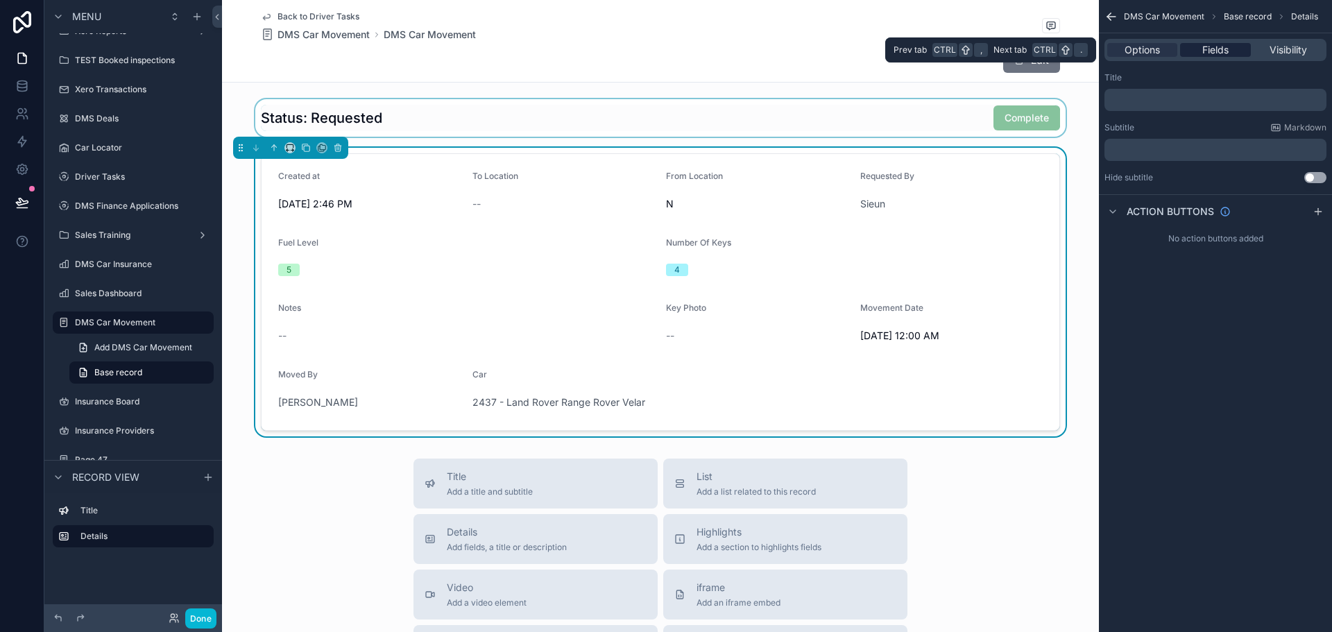
click at [1212, 46] on span "Fields" at bounding box center [1215, 50] width 26 height 14
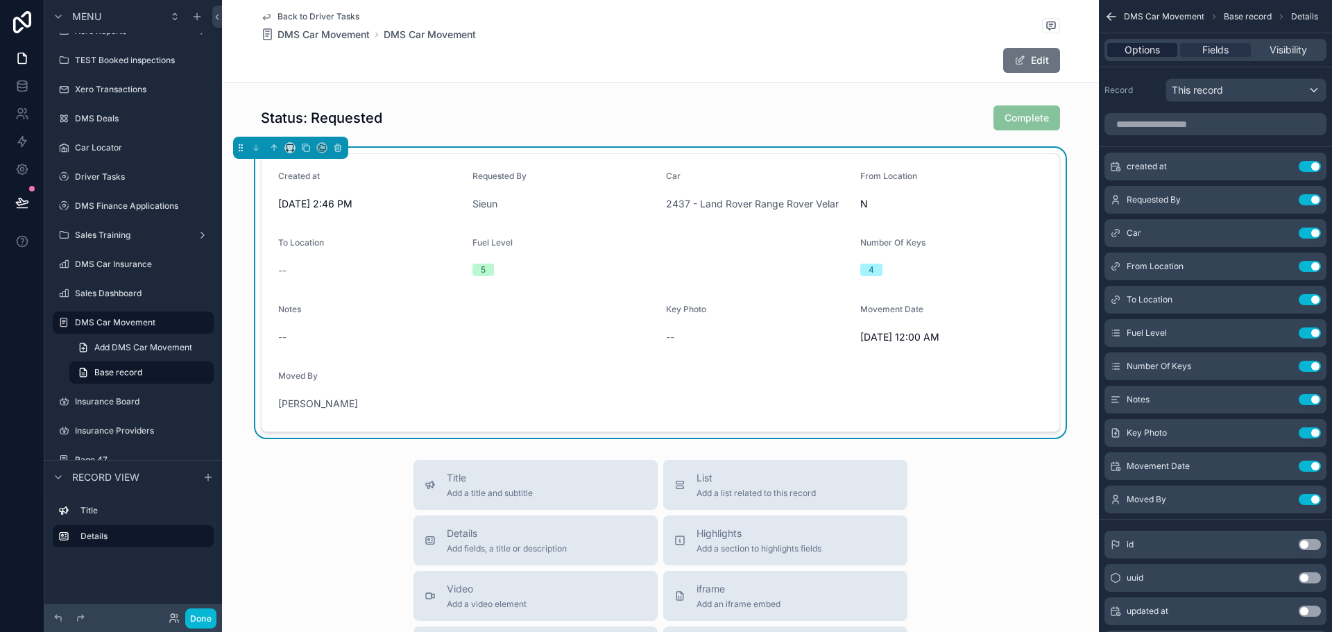
click at [1128, 56] on span "Options" at bounding box center [1142, 50] width 35 height 14
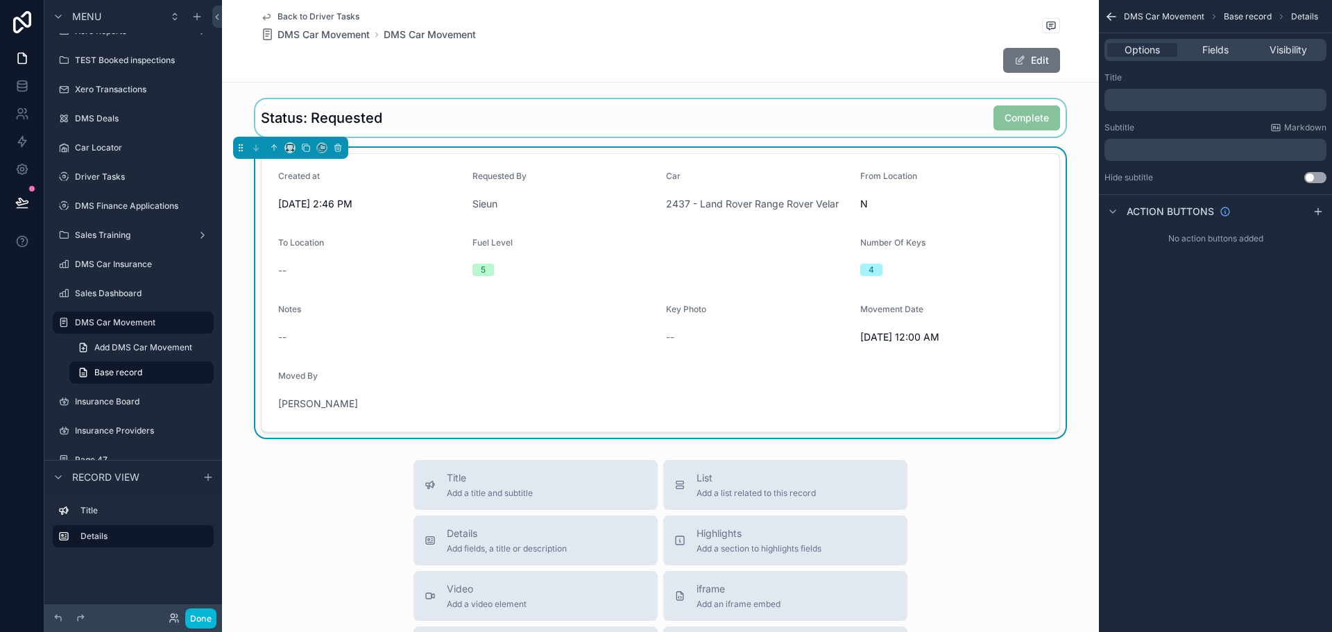
click at [854, 123] on div "scrollable content" at bounding box center [660, 117] width 877 height 37
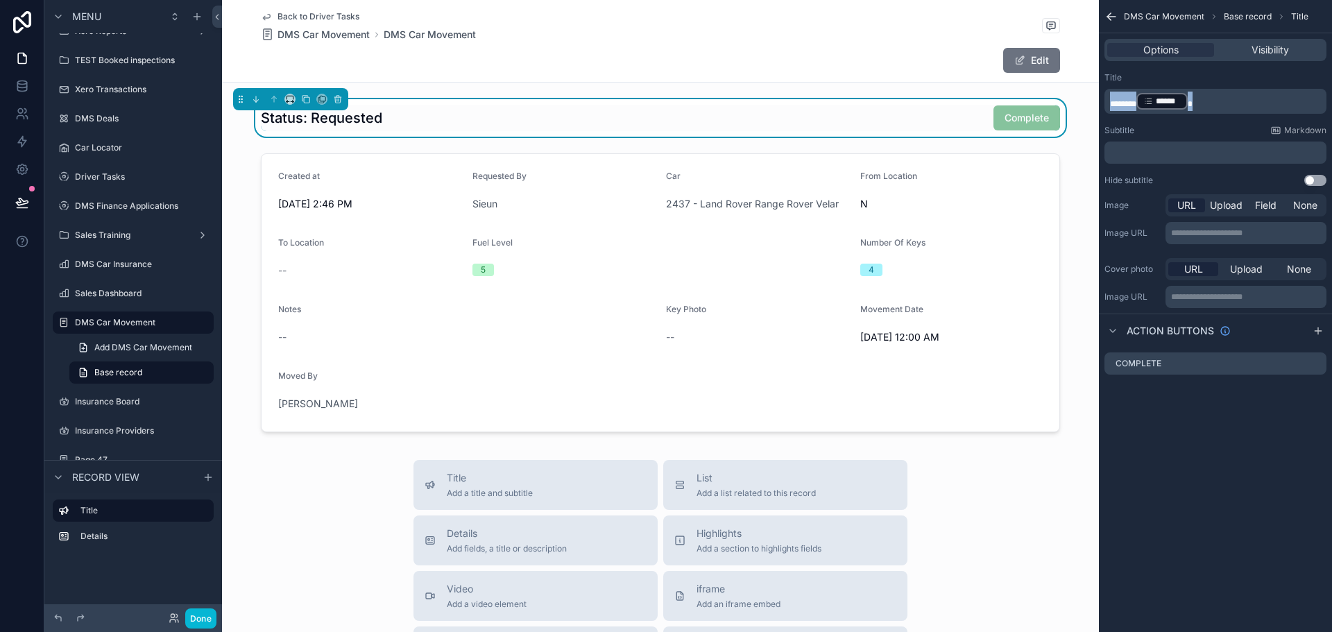
drag, startPoint x: 1243, startPoint y: 99, endPoint x: 1012, endPoint y: 105, distance: 231.1
click at [1012, 105] on div "Page Stock Inventory 1,987 Handover Dates Xero tracking categories Handover Dat…" at bounding box center [777, 316] width 1110 height 632
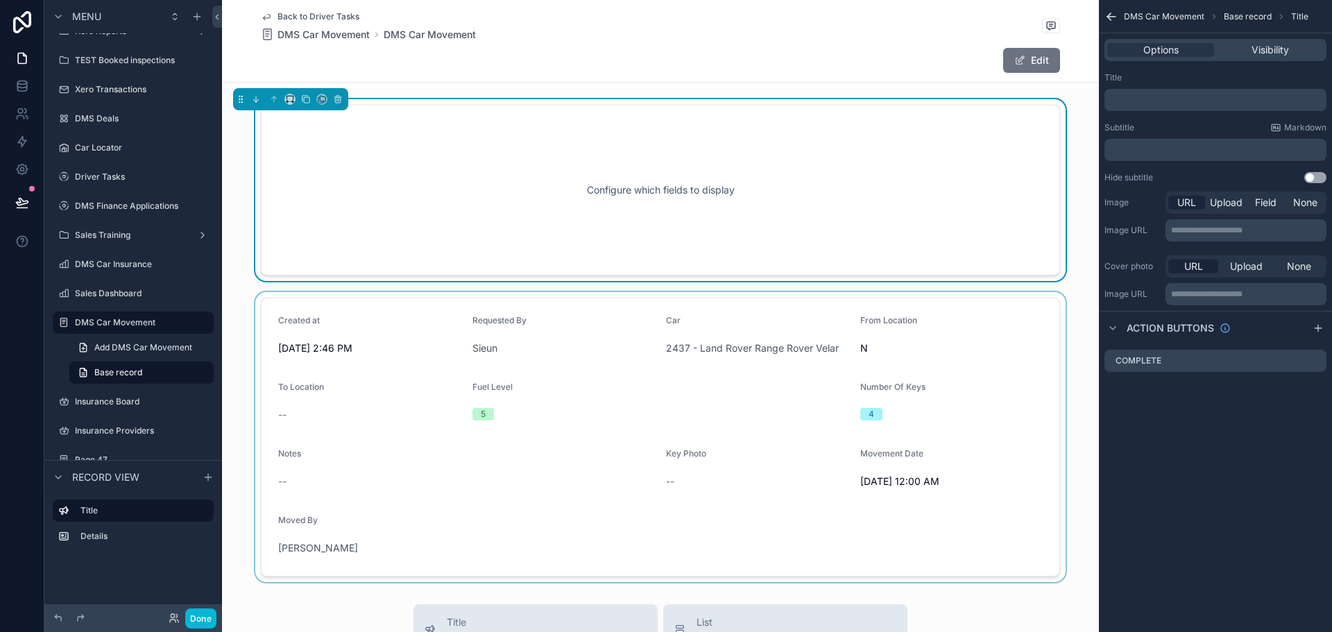
click at [800, 390] on div "scrollable content" at bounding box center [660, 437] width 877 height 290
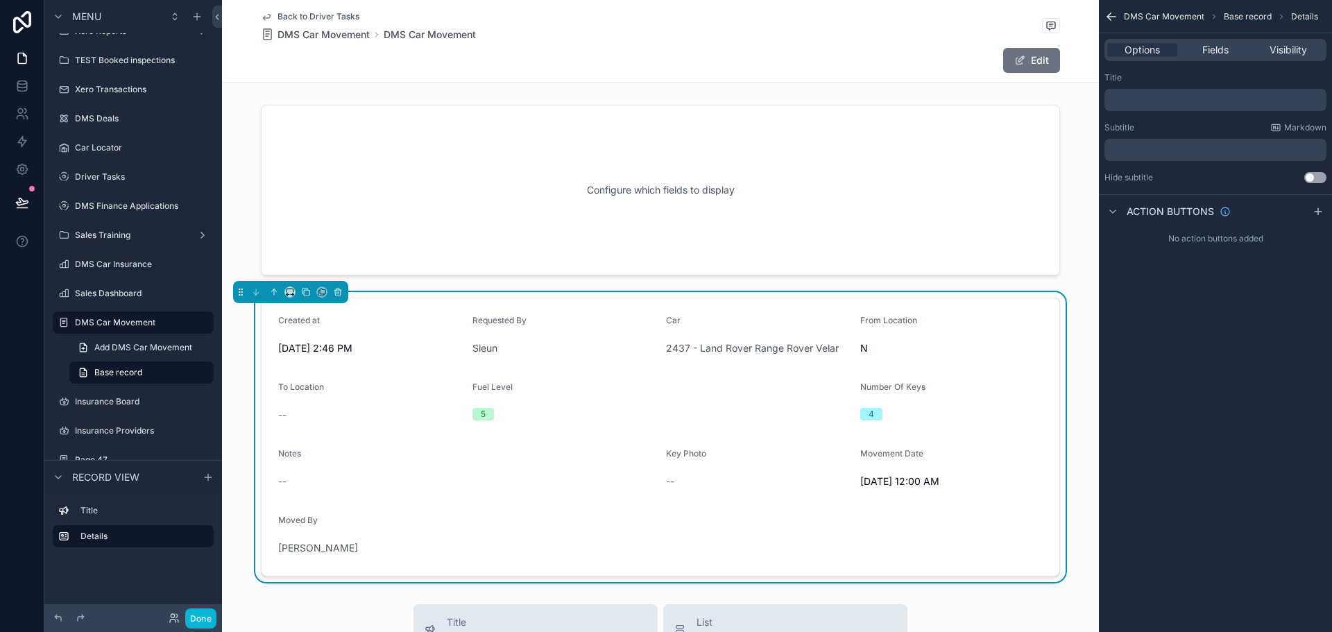
click at [1180, 97] on p "﻿" at bounding box center [1217, 99] width 214 height 11
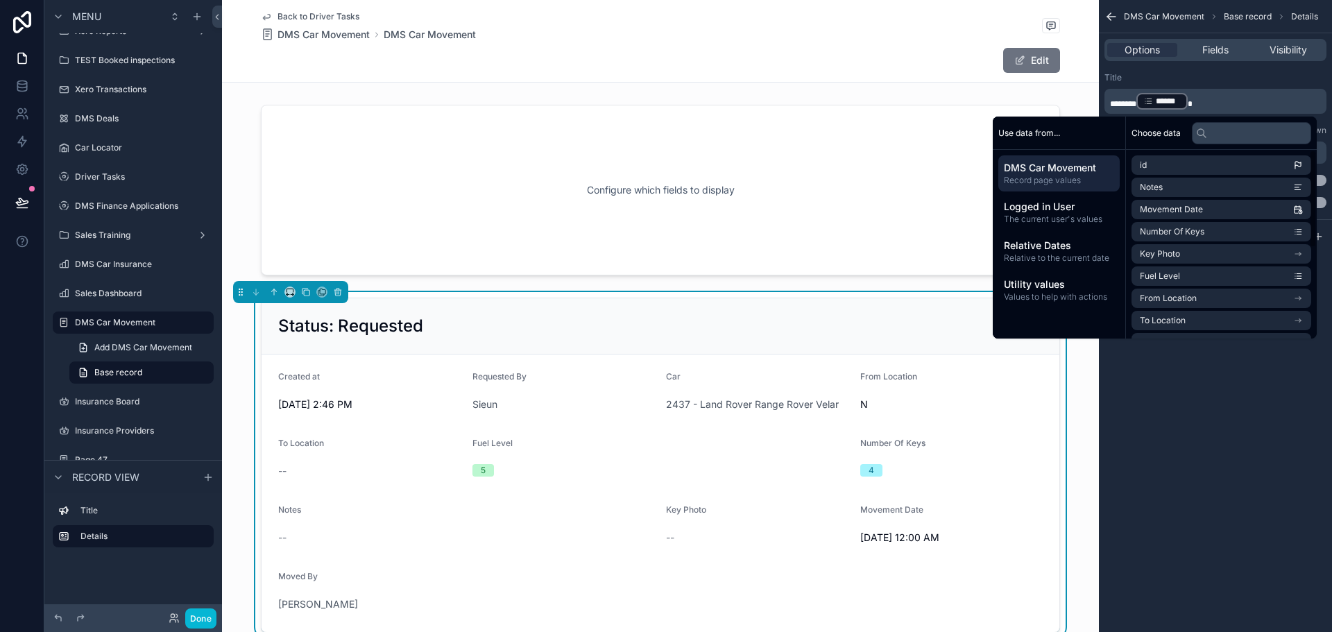
click at [1209, 432] on div "DMS Car Movement Base record Details Options Fields Visibility Title ******* **…" at bounding box center [1215, 316] width 233 height 632
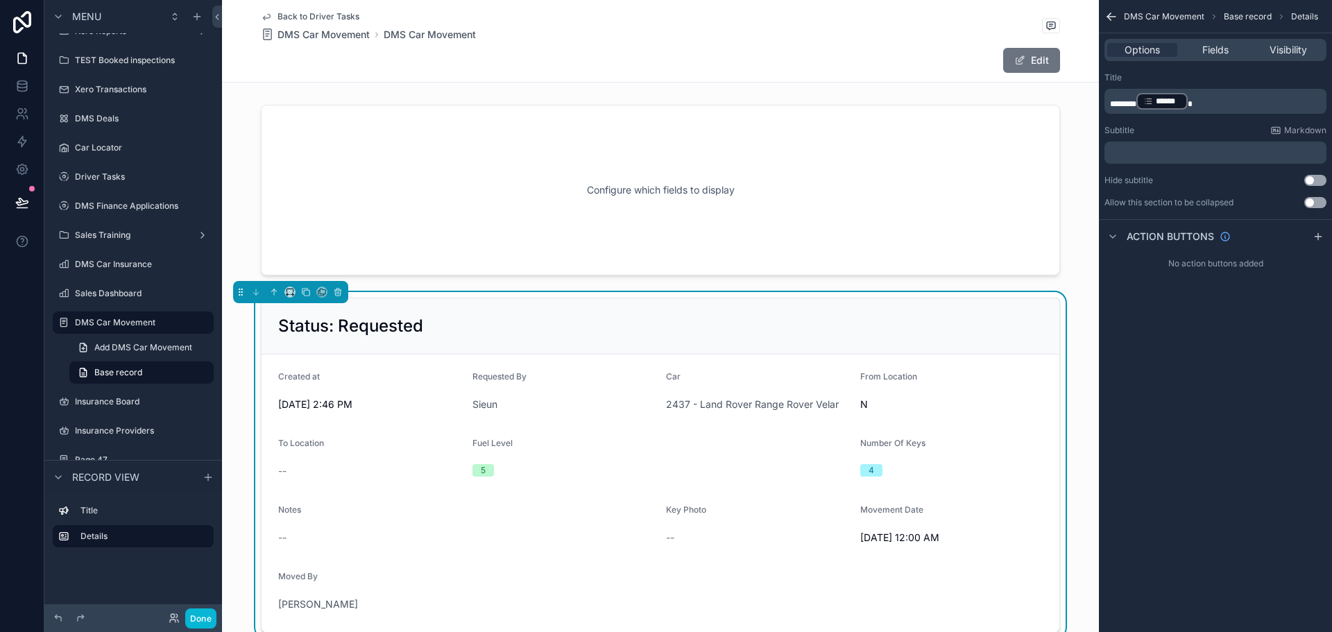
click at [1317, 179] on button "Use setting" at bounding box center [1315, 180] width 22 height 11
click at [1319, 198] on button "Use setting" at bounding box center [1315, 202] width 22 height 11
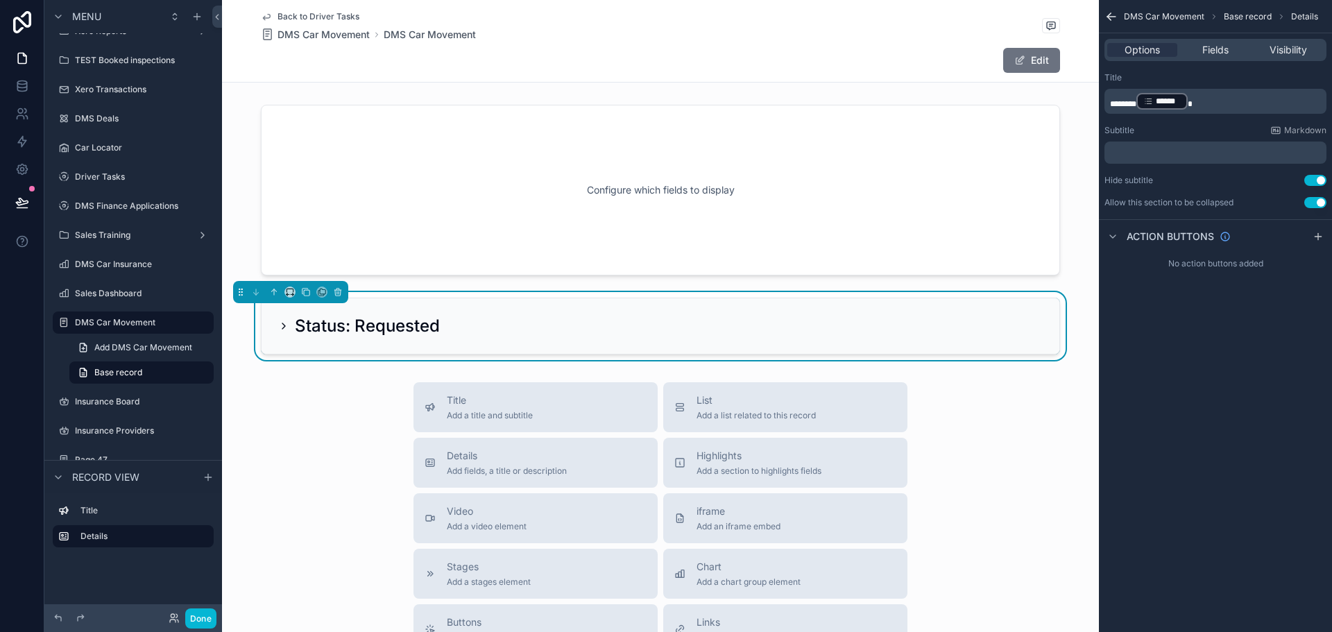
click at [1319, 198] on button "Use setting" at bounding box center [1315, 202] width 22 height 11
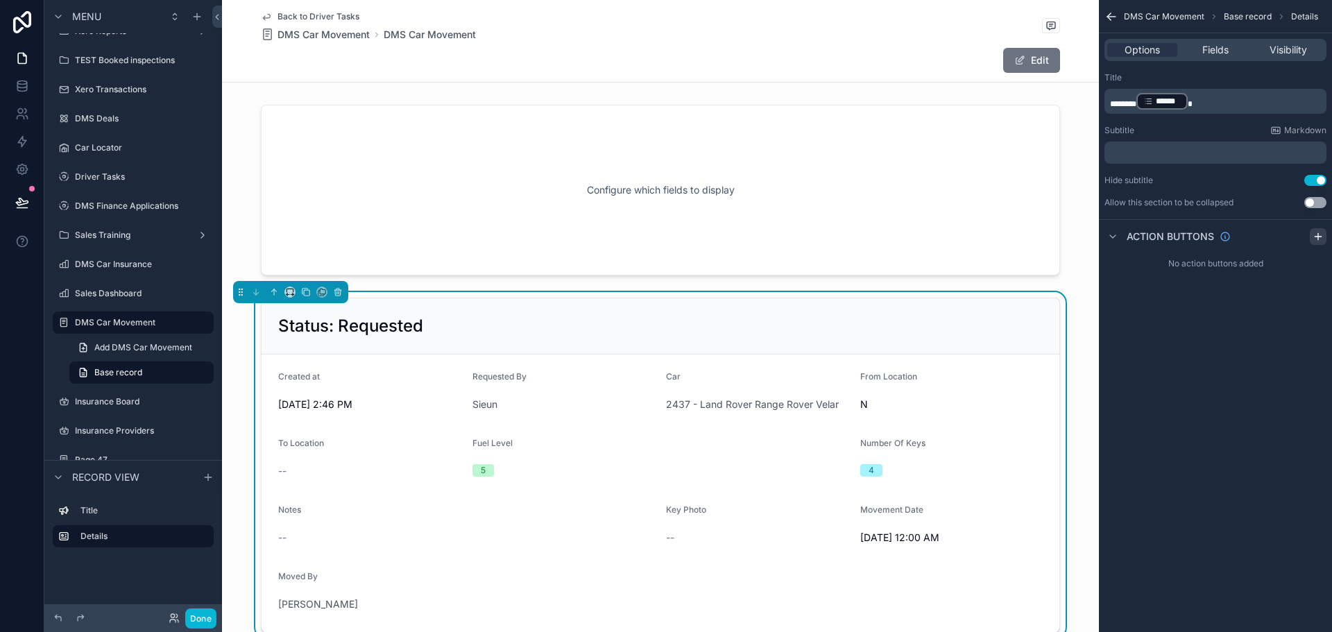
click at [1320, 238] on icon "scrollable content" at bounding box center [1318, 236] width 11 height 11
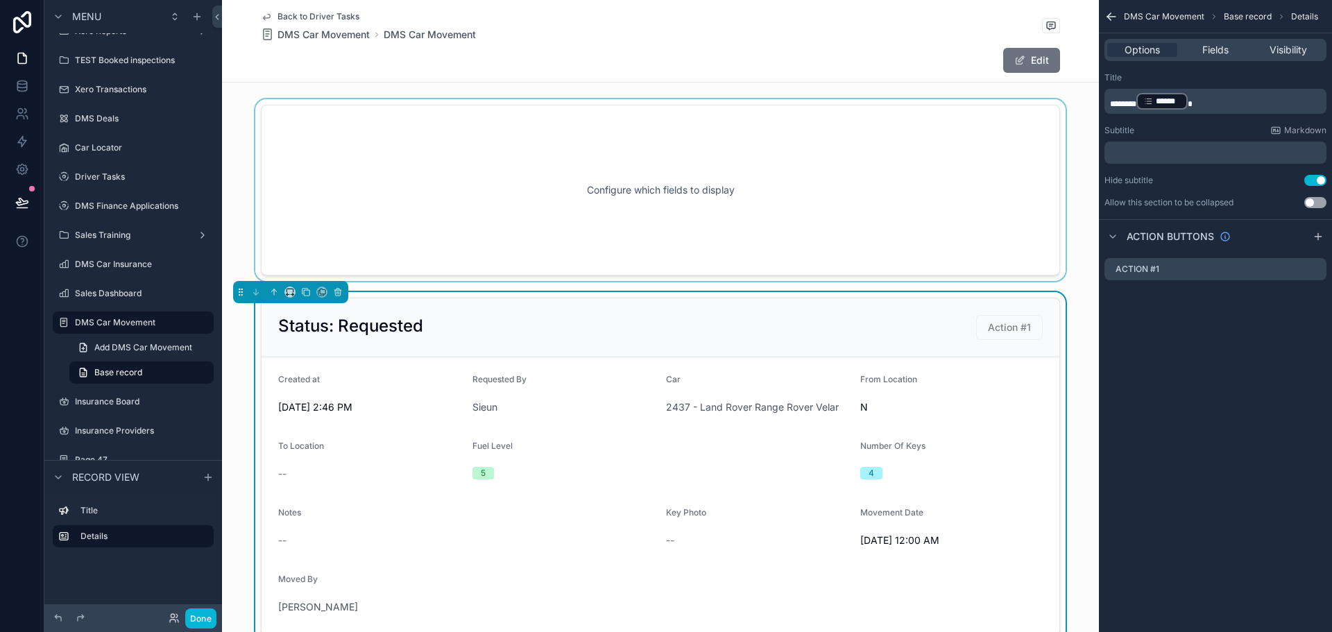
click at [810, 122] on div "scrollable content" at bounding box center [660, 190] width 877 height 182
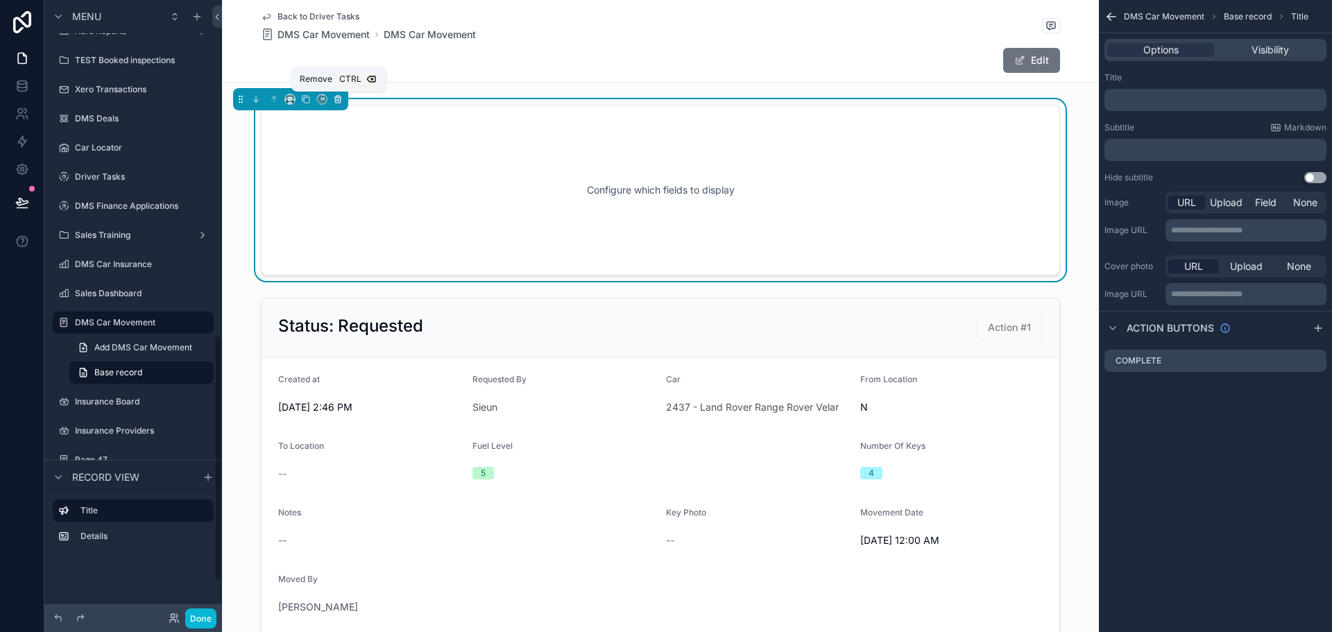
click at [341, 100] on icon "scrollable content" at bounding box center [338, 100] width 6 height 6
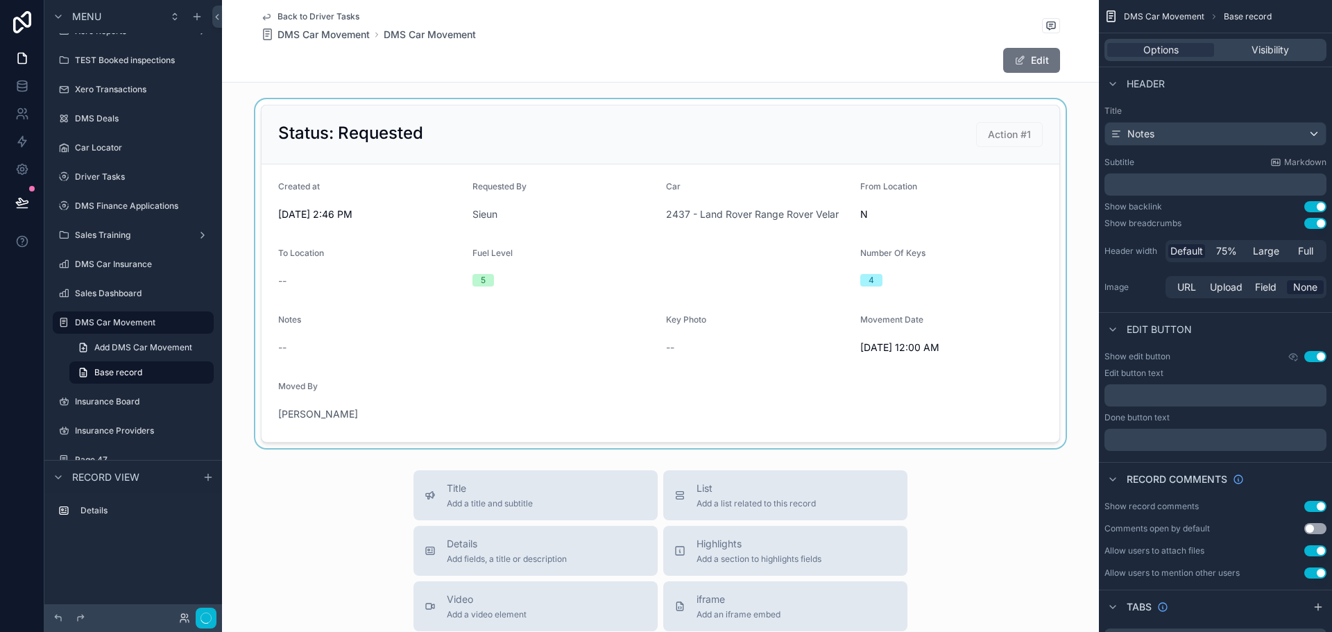
click at [387, 194] on div "scrollable content" at bounding box center [660, 273] width 877 height 349
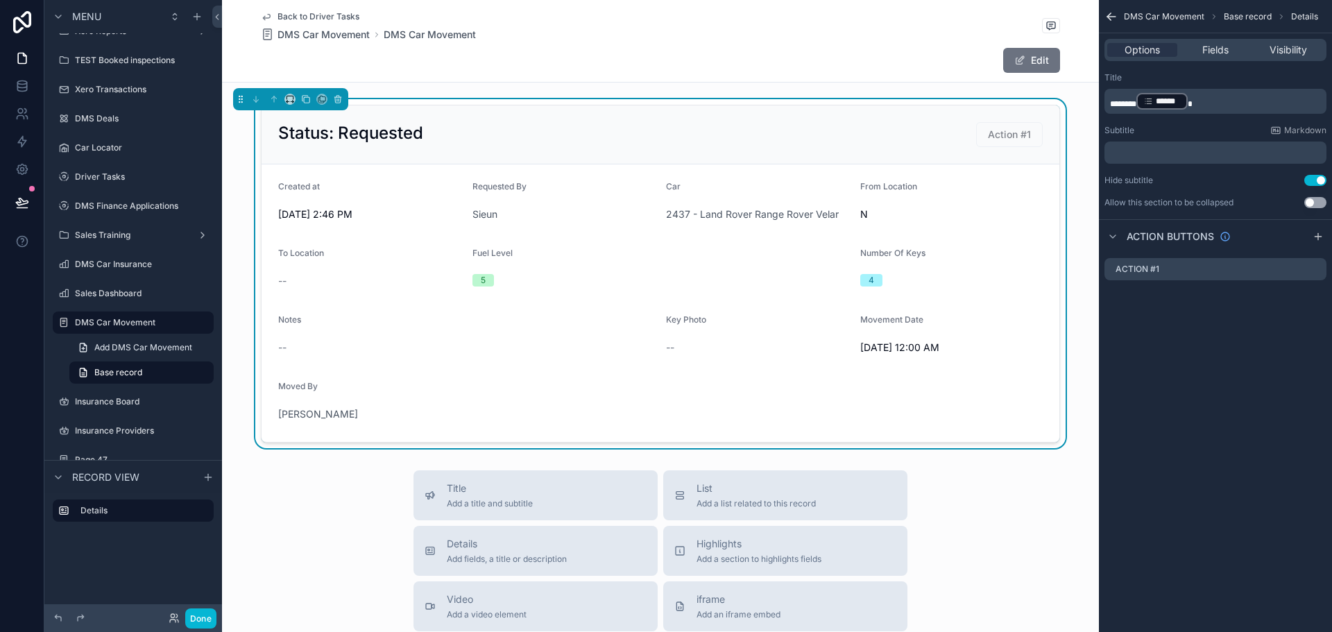
click at [1112, 15] on icon "scrollable content" at bounding box center [1112, 17] width 14 height 14
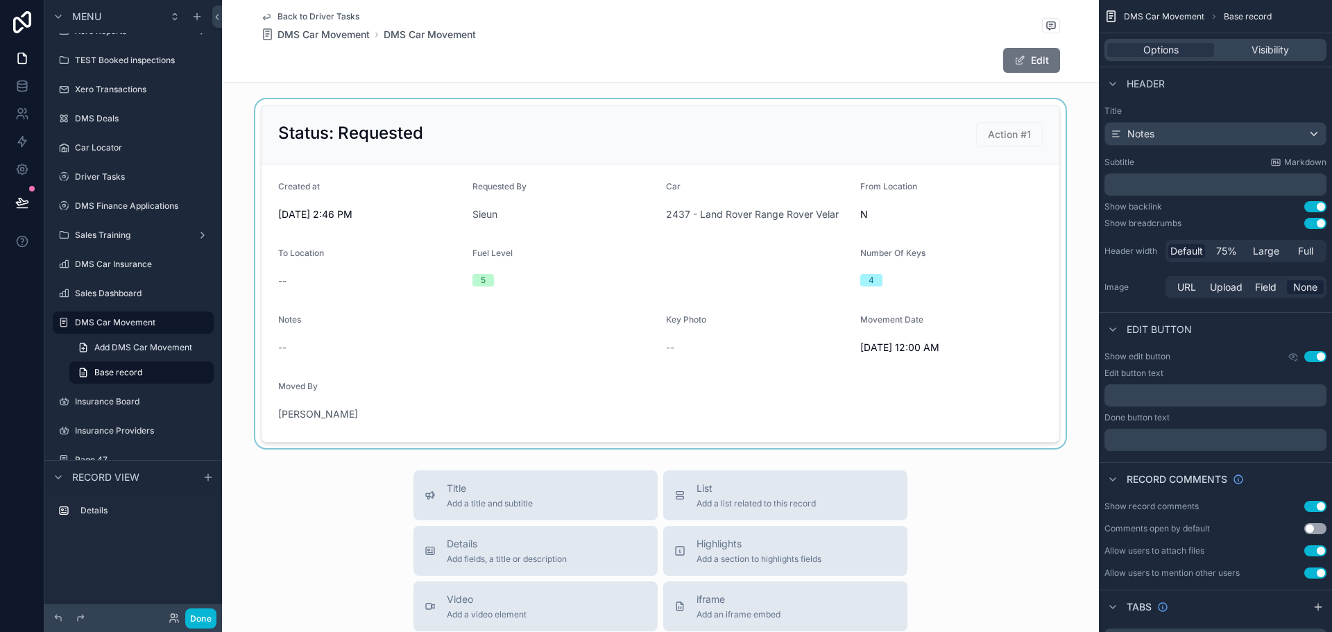
click at [678, 327] on div "scrollable content" at bounding box center [660, 273] width 877 height 349
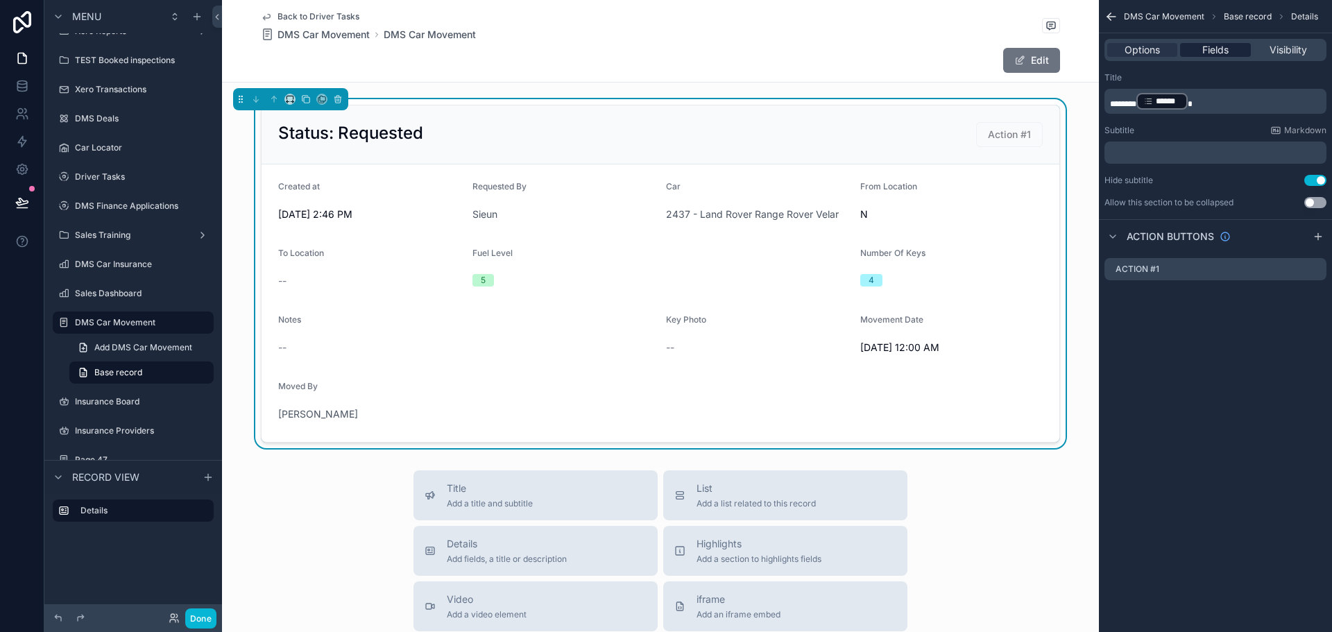
click at [1217, 44] on span "Fields" at bounding box center [1215, 50] width 26 height 14
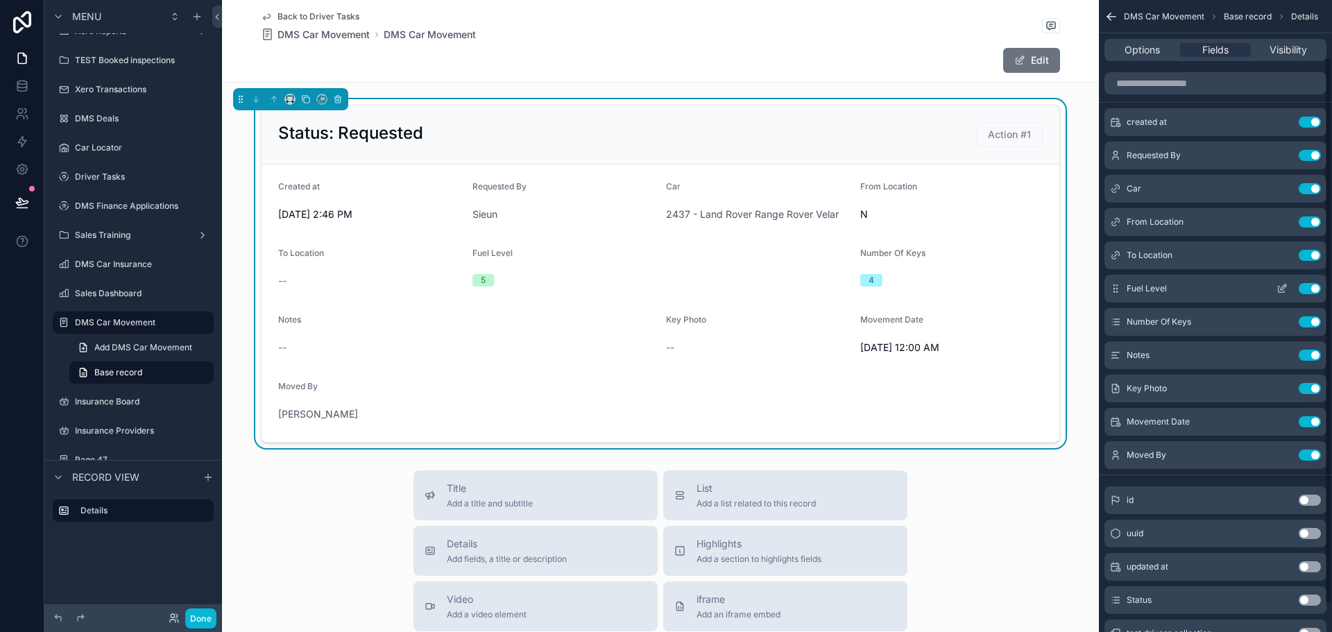
scroll to position [69, 0]
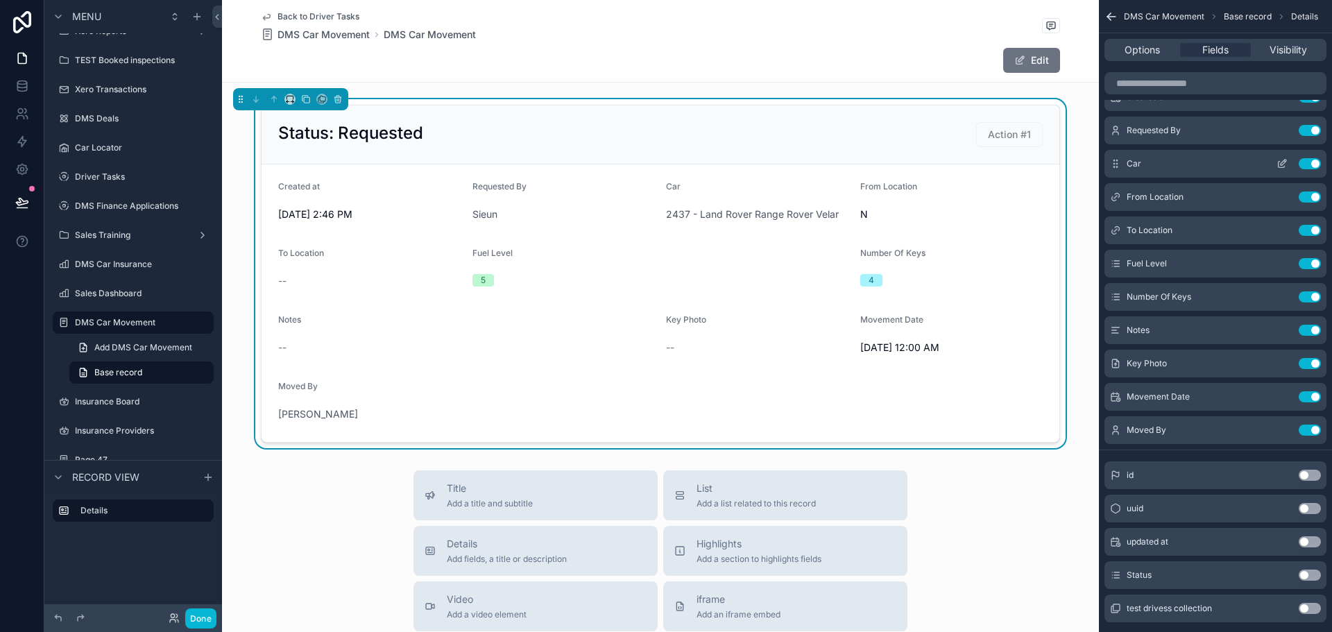
click at [1282, 165] on icon "scrollable content" at bounding box center [1284, 163] width 6 height 6
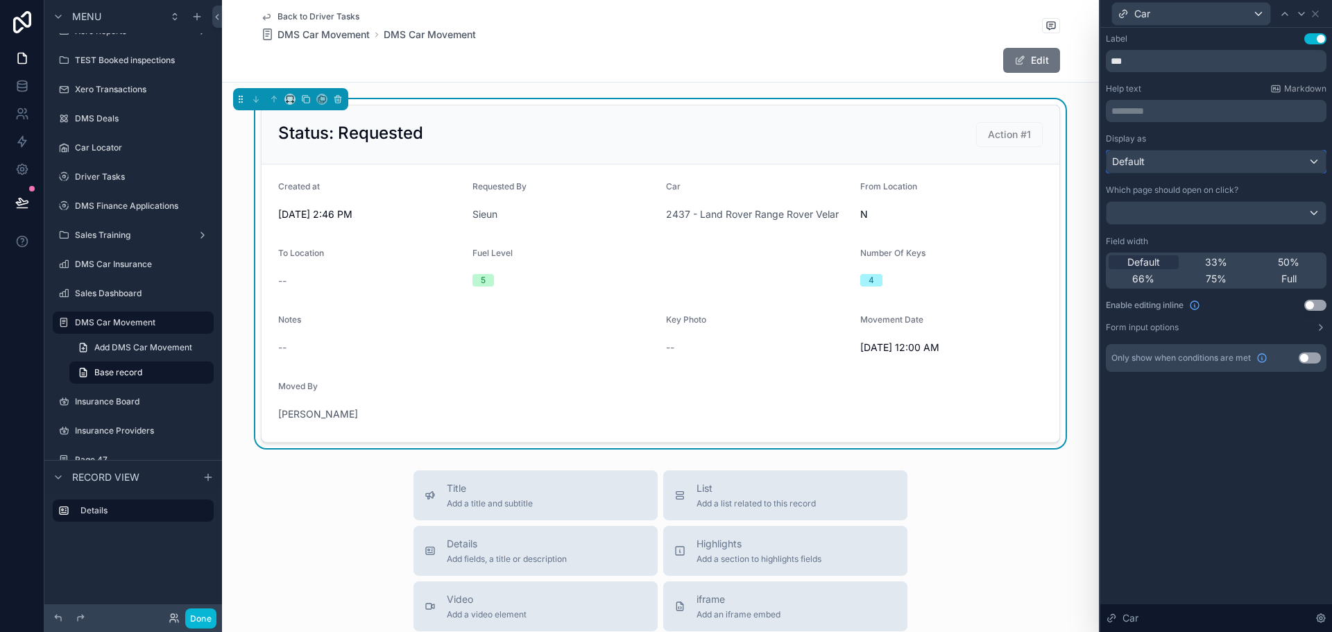
click at [1275, 168] on div "Default" at bounding box center [1216, 162] width 219 height 22
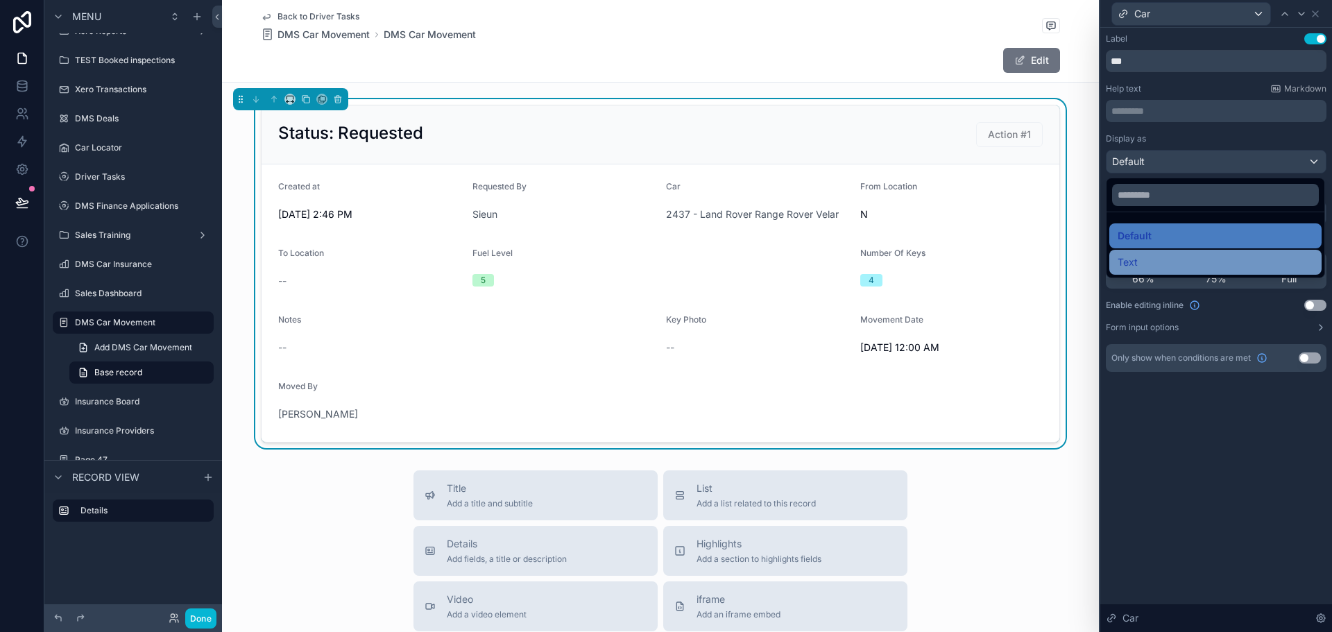
click at [1211, 258] on div "Text" at bounding box center [1216, 262] width 196 height 17
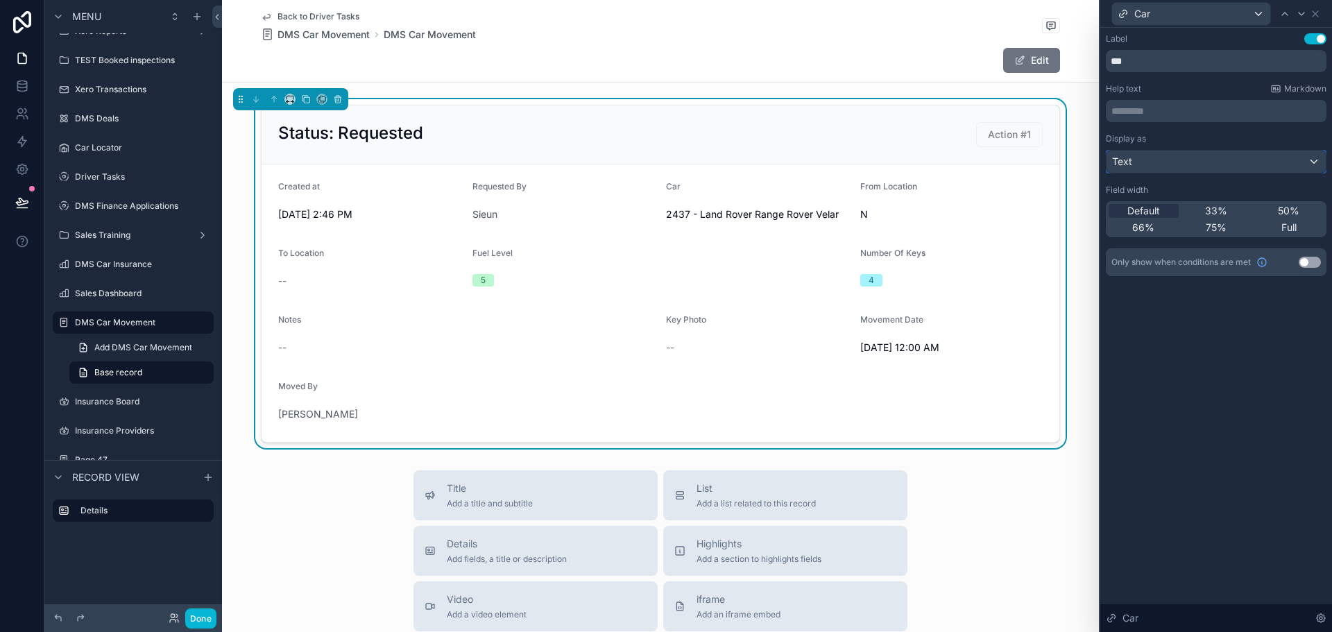
click at [1173, 155] on div "Text" at bounding box center [1216, 162] width 219 height 22
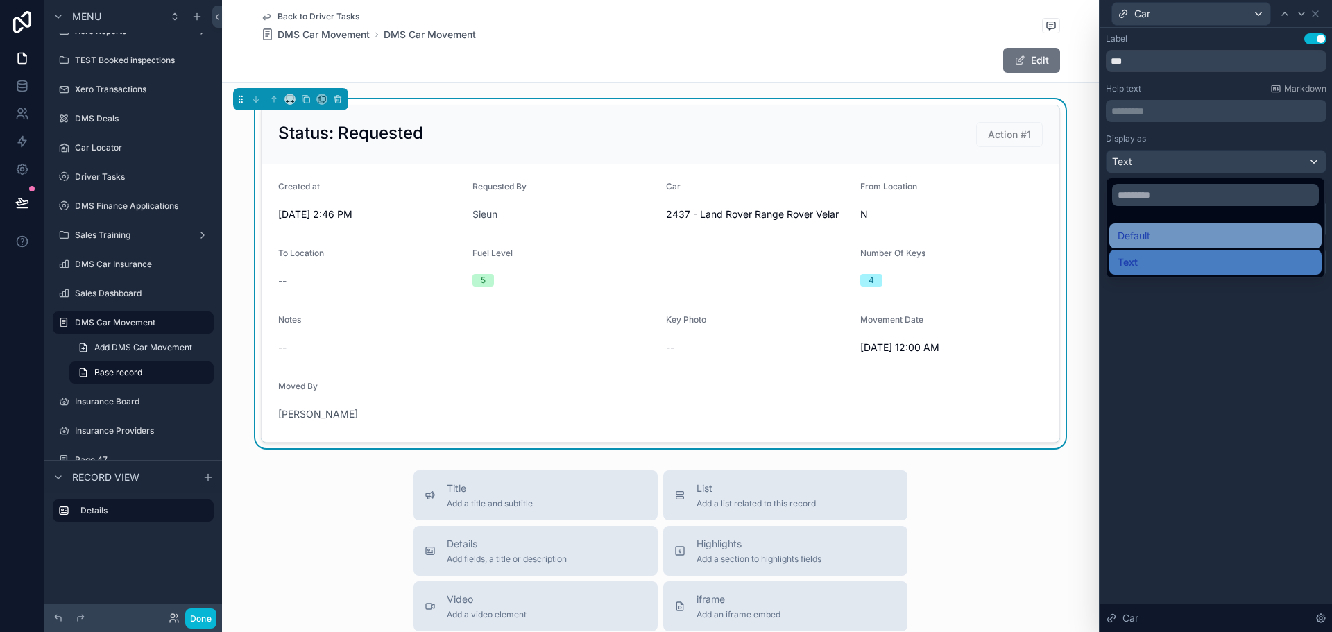
click at [1171, 231] on div "Default" at bounding box center [1216, 236] width 196 height 17
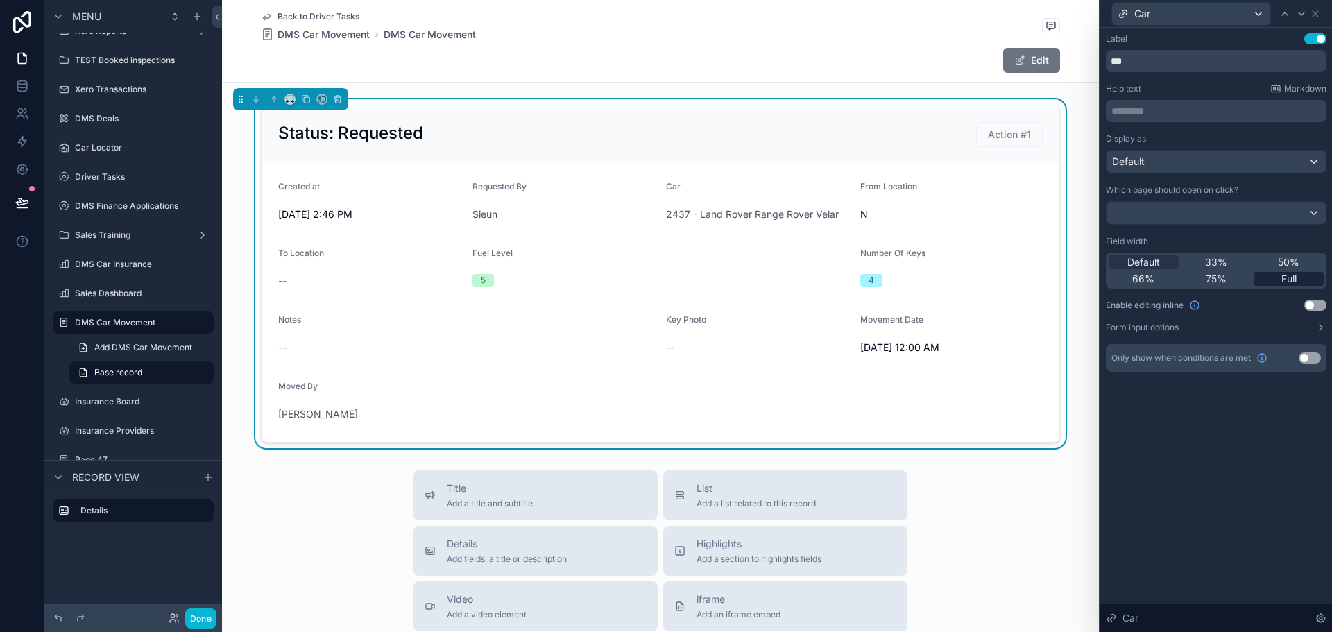
click at [1273, 278] on div "Full" at bounding box center [1289, 279] width 70 height 14
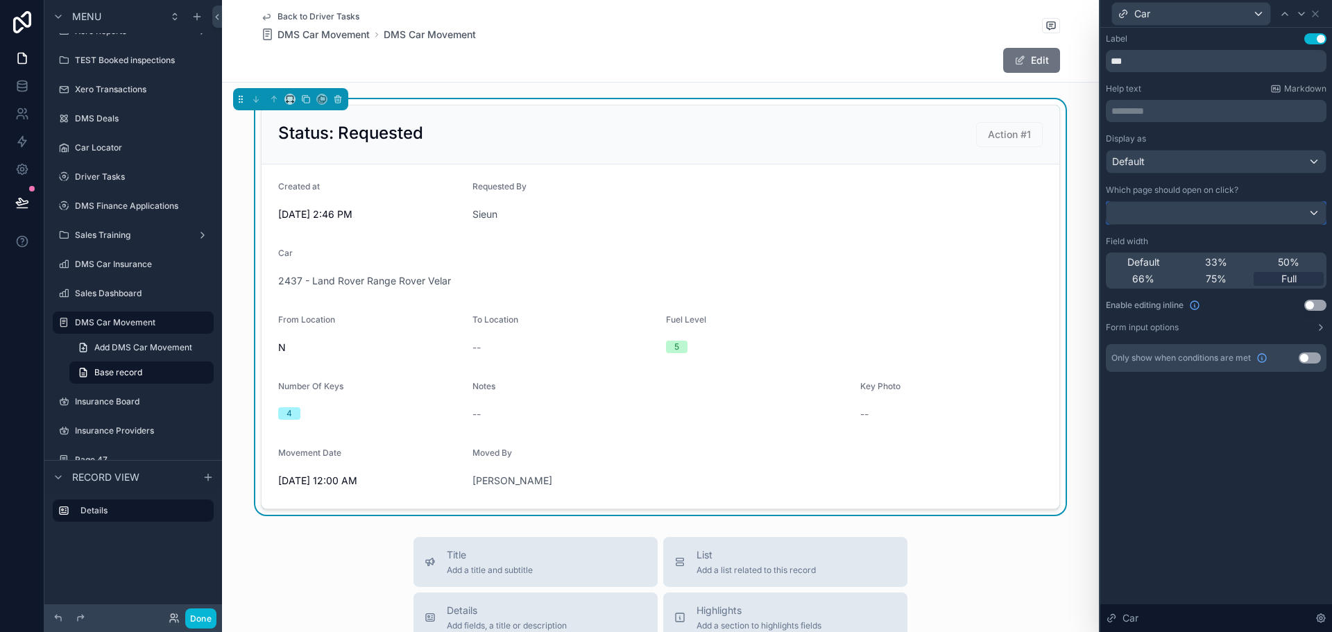
click at [1168, 214] on div at bounding box center [1216, 213] width 219 height 22
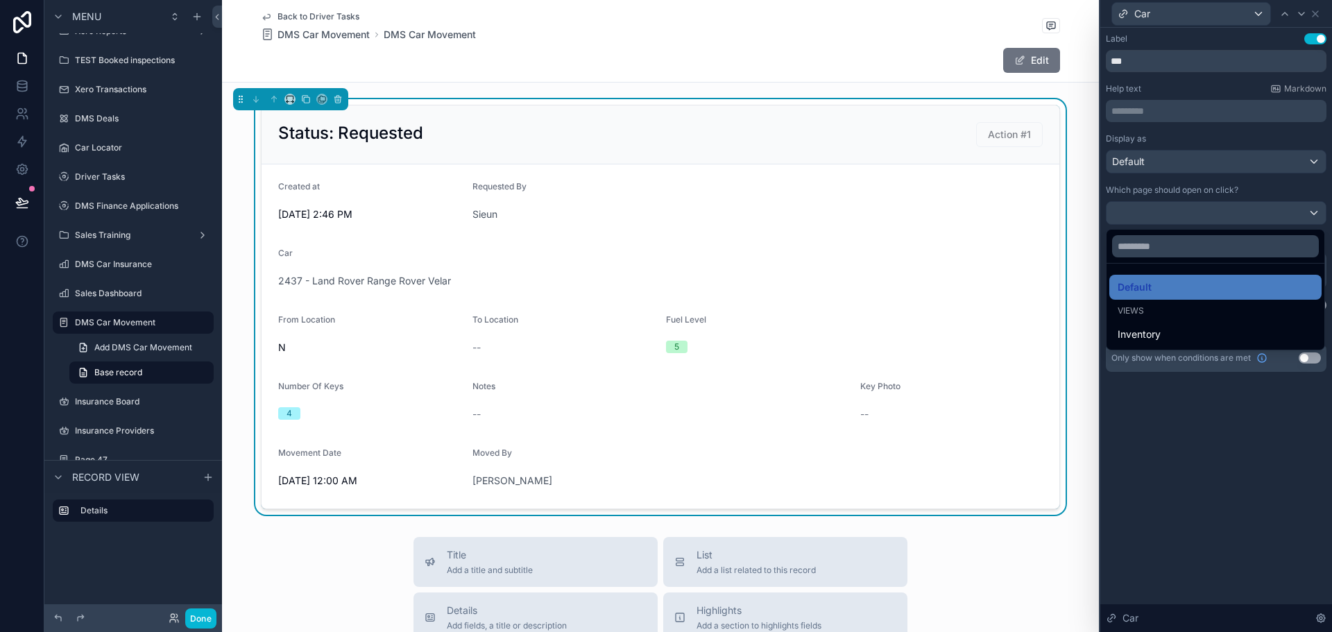
click at [1168, 214] on div at bounding box center [1216, 316] width 232 height 632
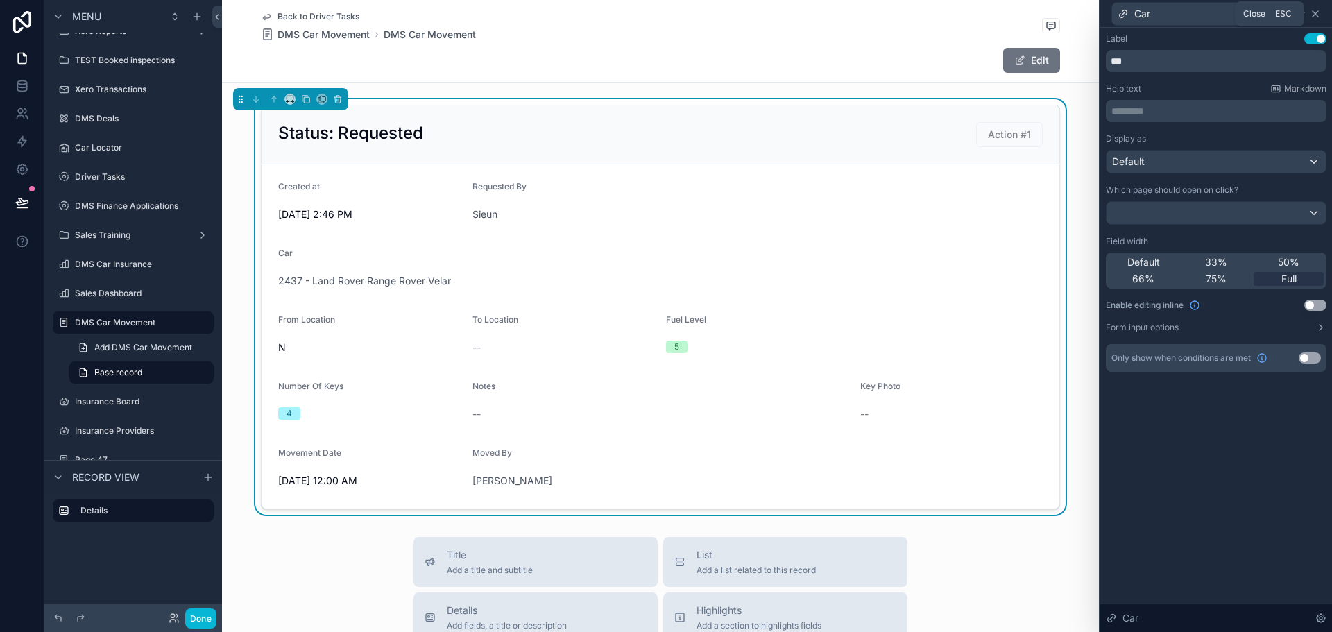
click at [1311, 17] on icon at bounding box center [1315, 13] width 11 height 11
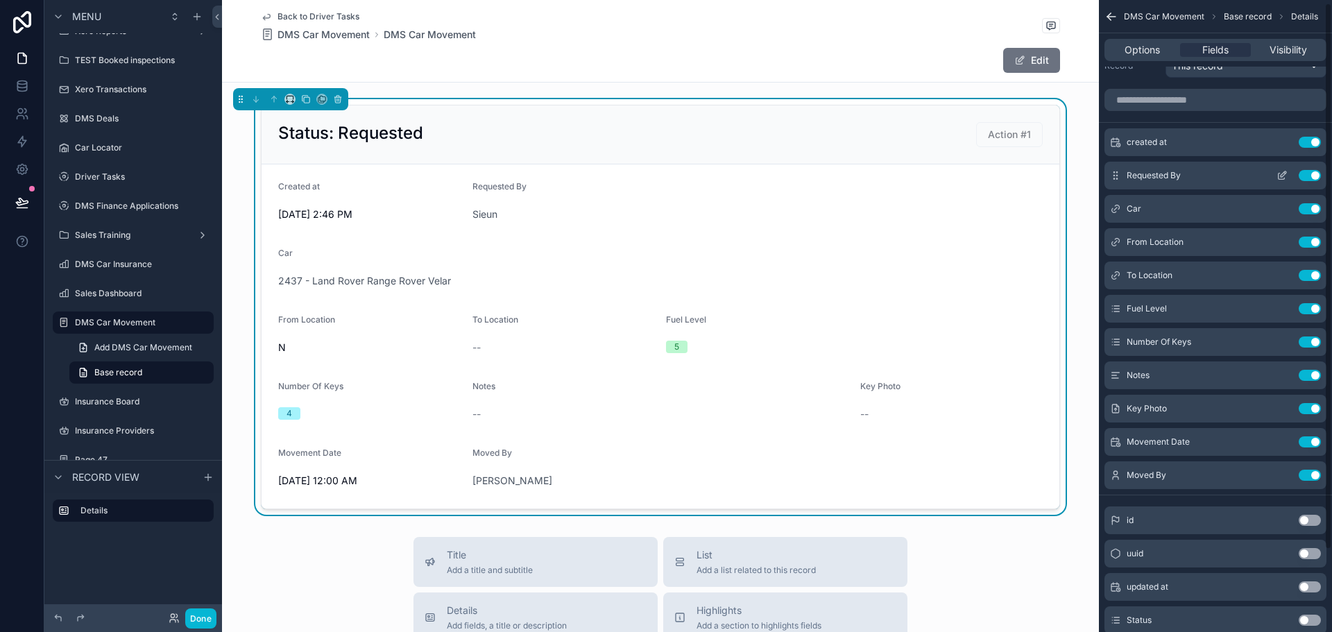
scroll to position [0, 0]
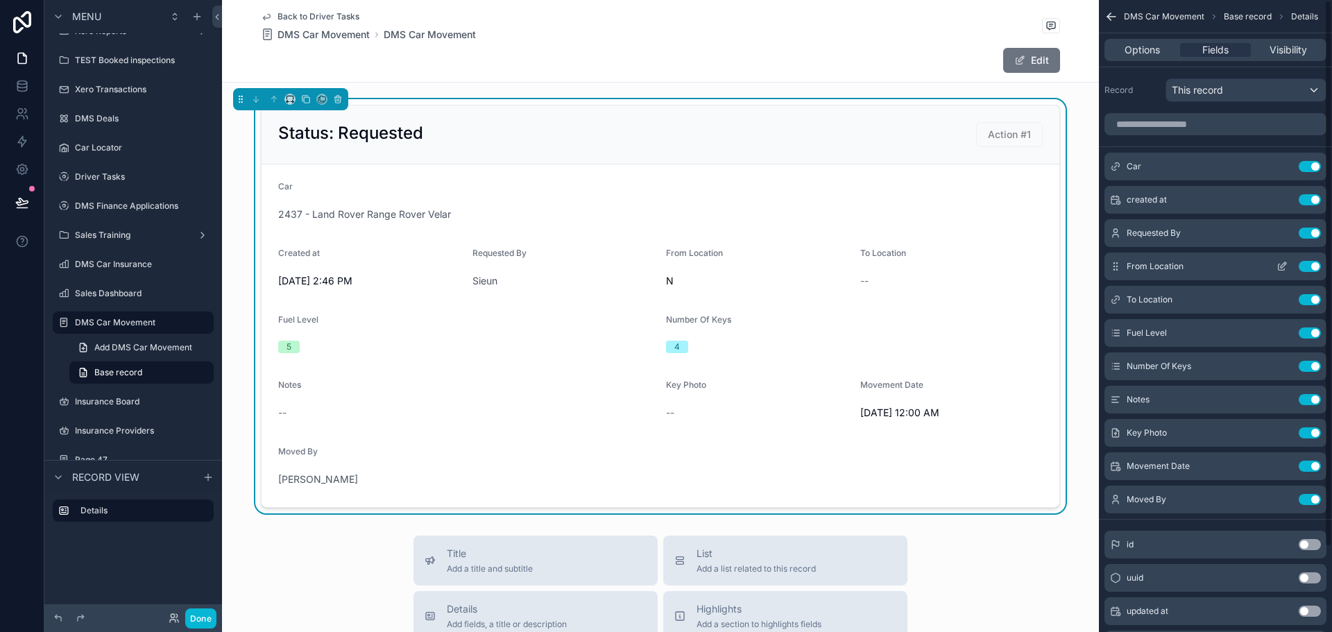
click at [1279, 266] on icon "scrollable content" at bounding box center [1282, 267] width 6 height 6
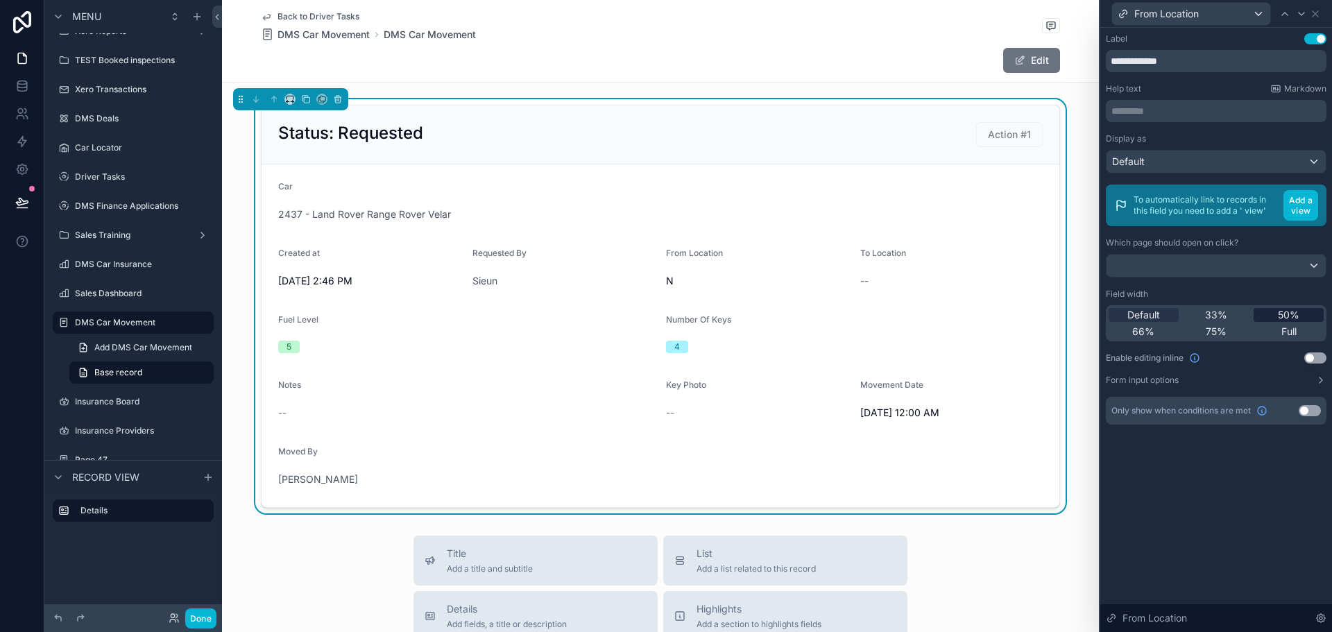
click at [1270, 311] on div "50%" at bounding box center [1289, 315] width 70 height 14
click at [1318, 10] on icon at bounding box center [1315, 13] width 11 height 11
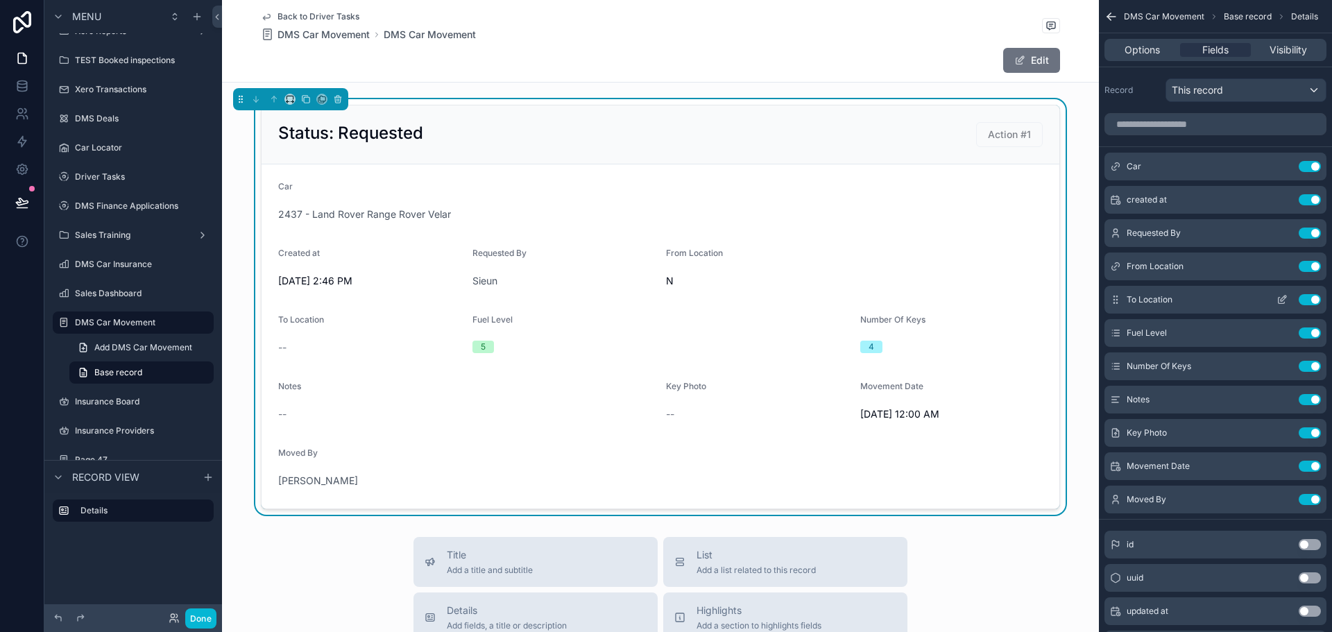
click at [1284, 294] on div "To Location Use setting" at bounding box center [1216, 300] width 222 height 28
click at [1283, 297] on icon "scrollable content" at bounding box center [1282, 299] width 11 height 11
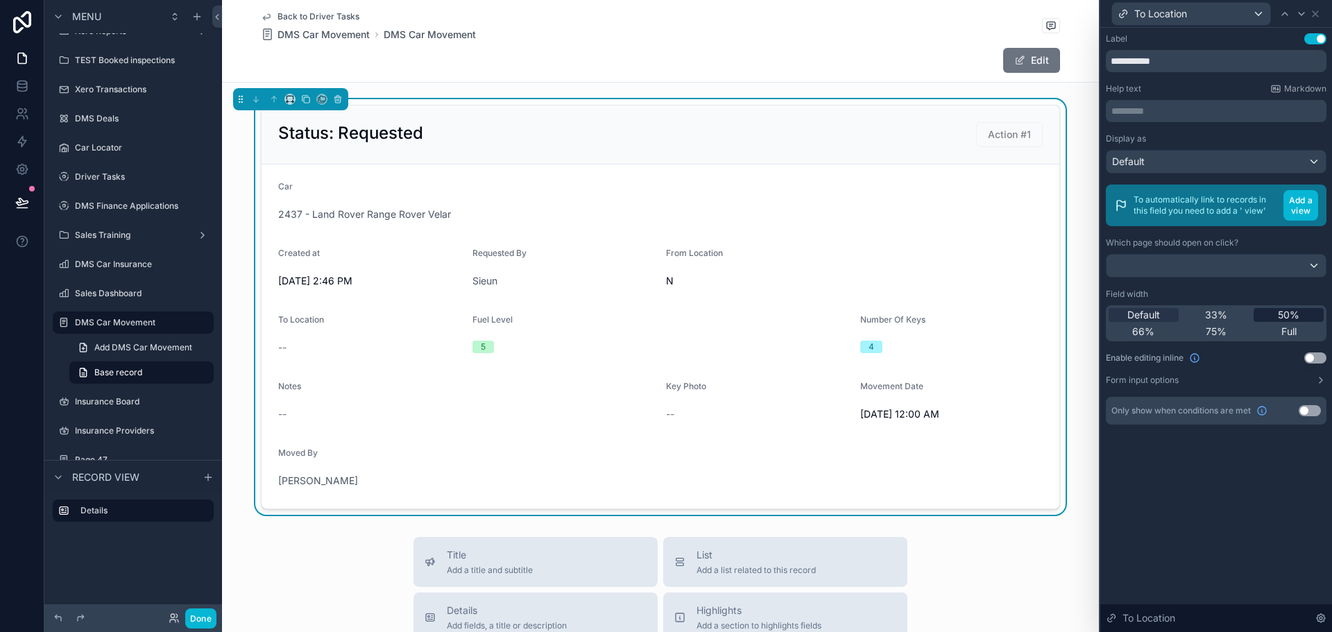
click at [1262, 313] on div "50%" at bounding box center [1289, 315] width 70 height 14
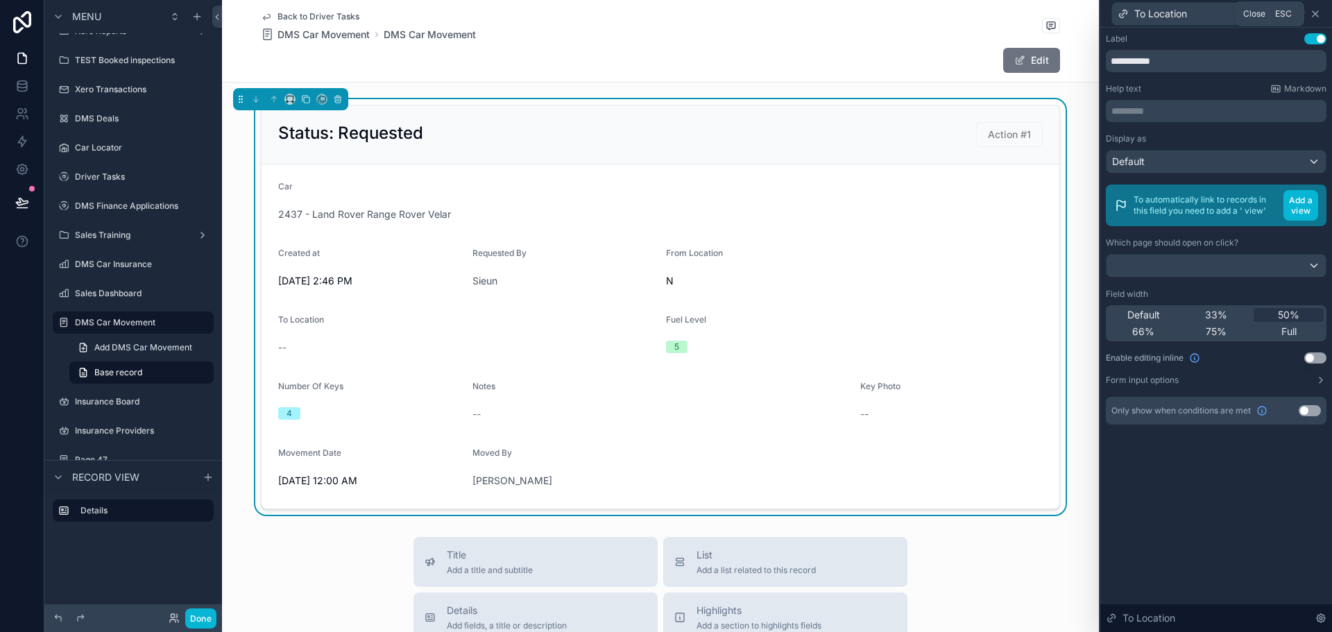
click at [1320, 12] on icon at bounding box center [1315, 13] width 11 height 11
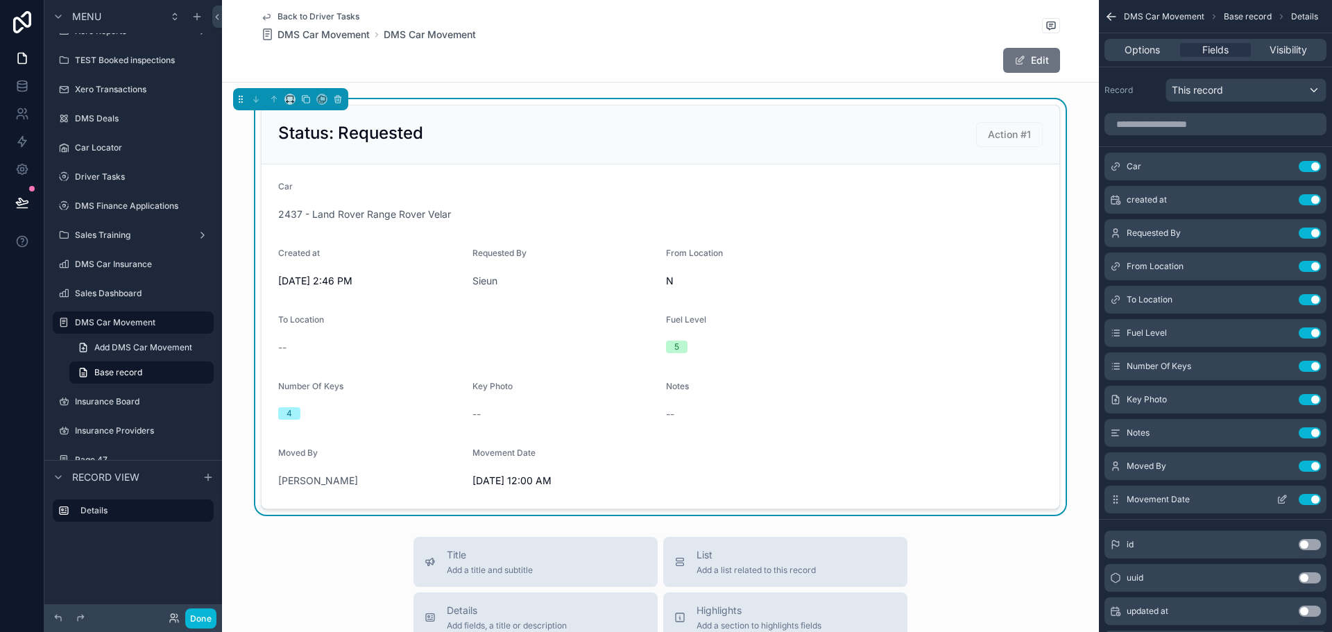
click at [1316, 499] on button "Use setting" at bounding box center [1310, 499] width 22 height 11
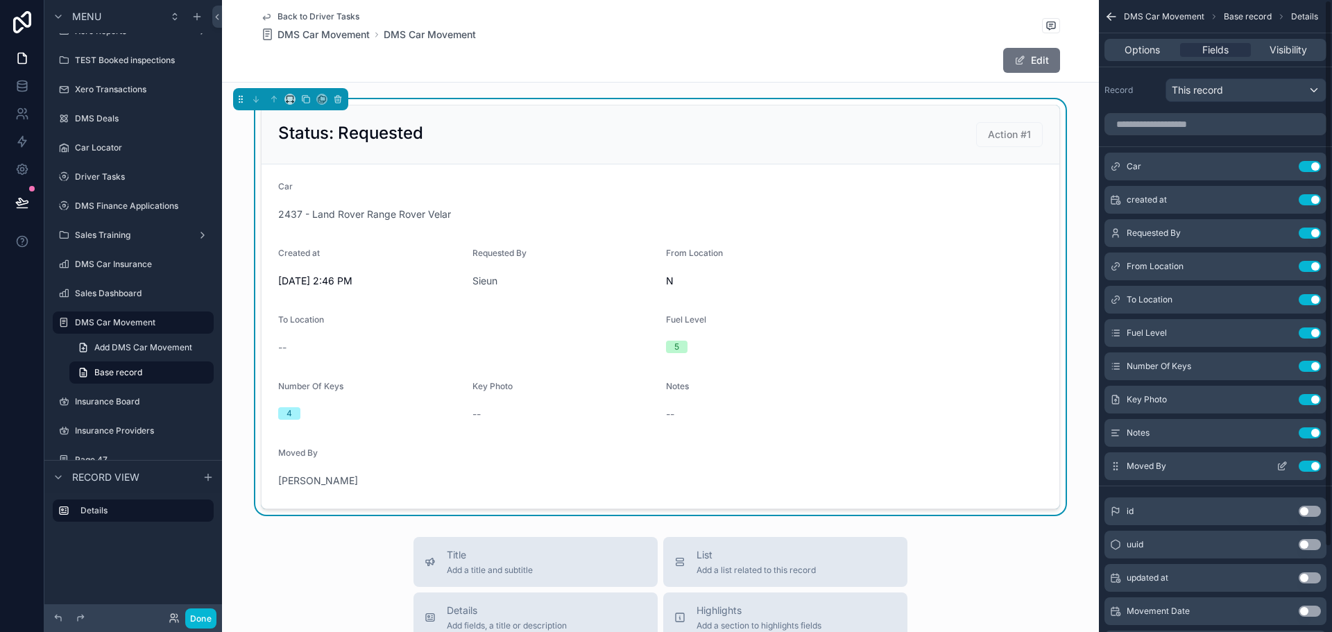
click at [1313, 473] on div "Moved By Use setting" at bounding box center [1216, 466] width 222 height 28
click at [1313, 464] on button "Use setting" at bounding box center [1310, 466] width 22 height 11
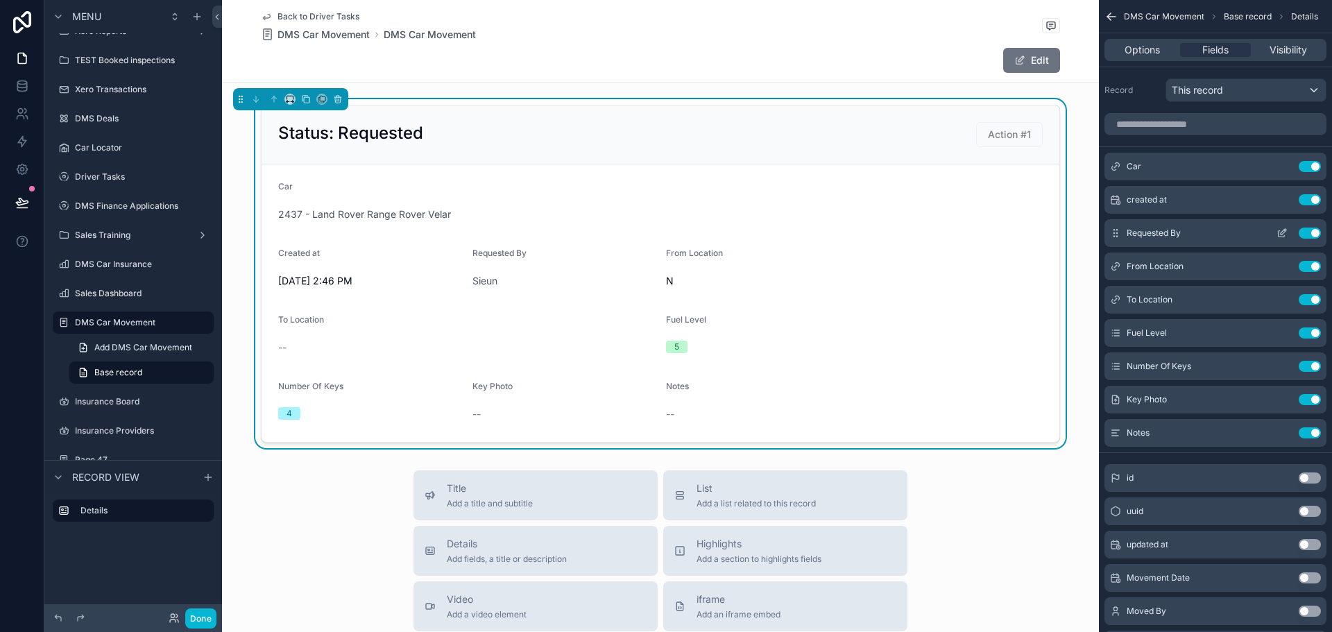
click at [1284, 234] on icon "scrollable content" at bounding box center [1282, 233] width 11 height 11
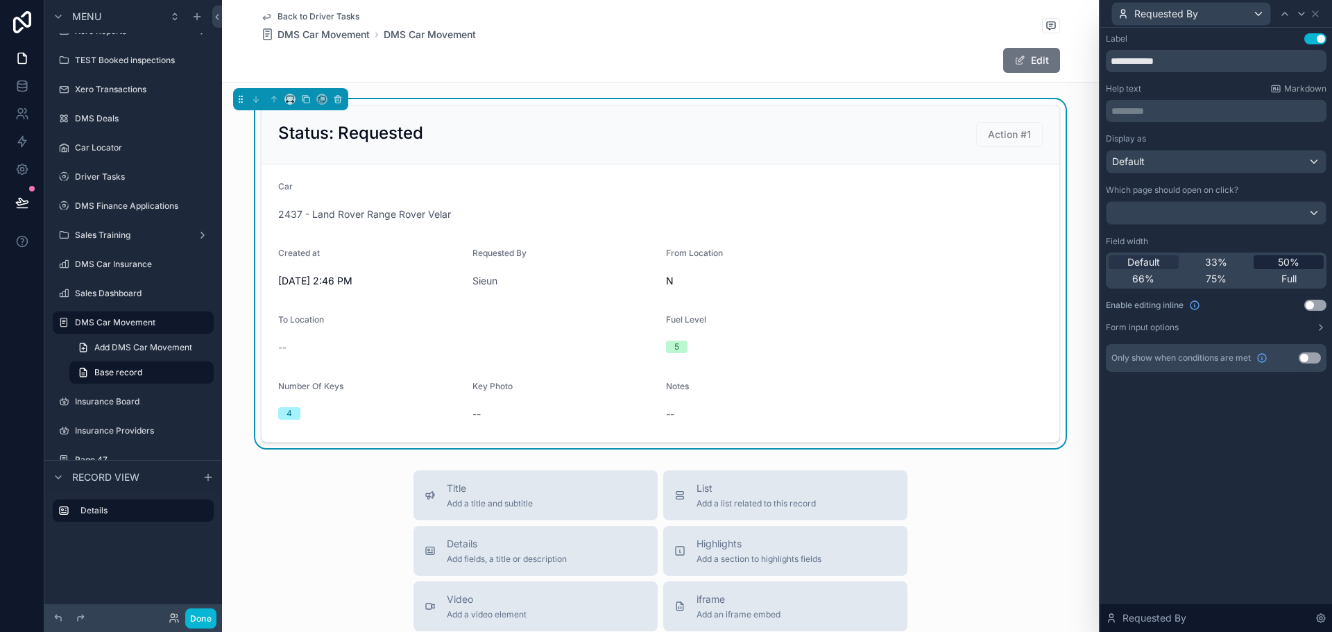
click at [1282, 261] on span "50%" at bounding box center [1289, 262] width 22 height 14
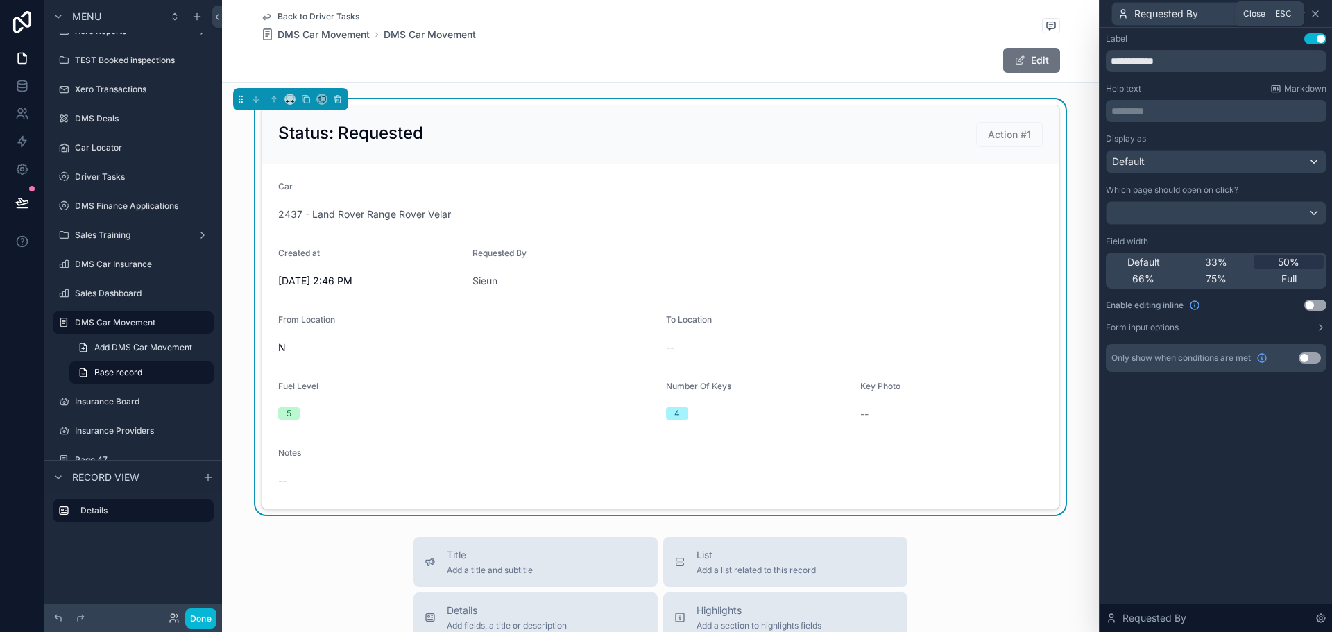
click at [1313, 15] on icon at bounding box center [1316, 14] width 6 height 6
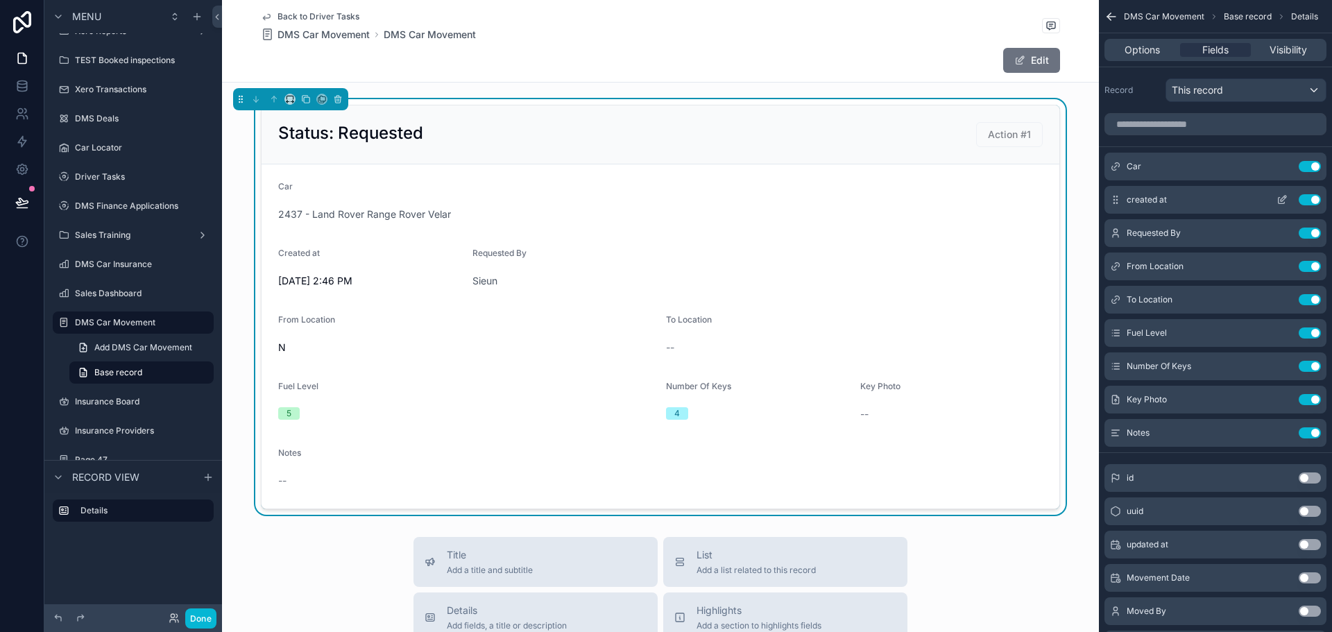
click at [1282, 200] on icon "scrollable content" at bounding box center [1282, 199] width 11 height 11
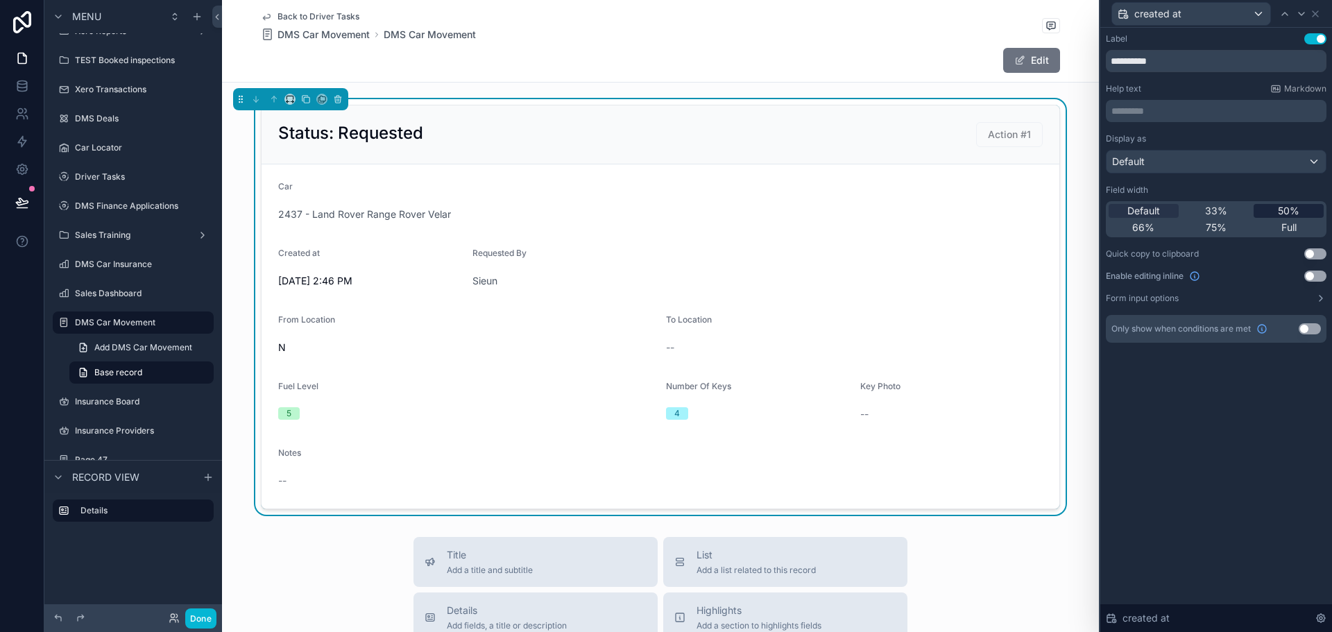
click at [1282, 211] on span "50%" at bounding box center [1289, 211] width 22 height 14
click at [1320, 10] on icon at bounding box center [1315, 13] width 11 height 11
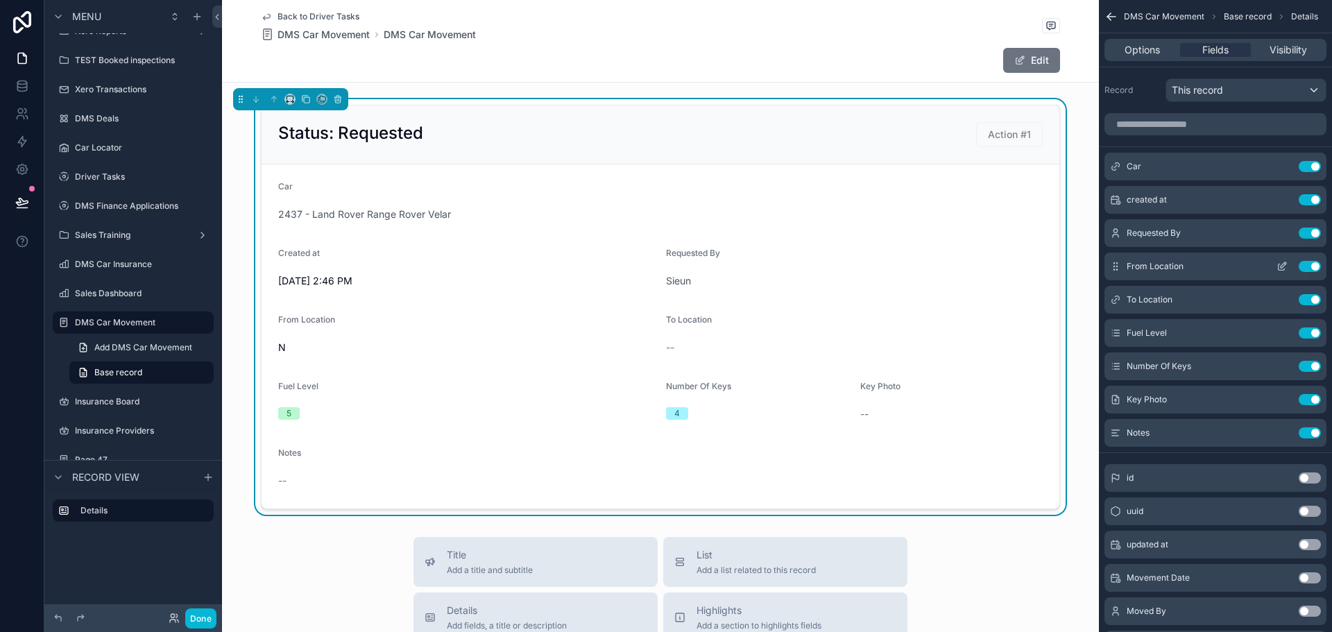
click at [1284, 262] on icon "scrollable content" at bounding box center [1282, 266] width 11 height 11
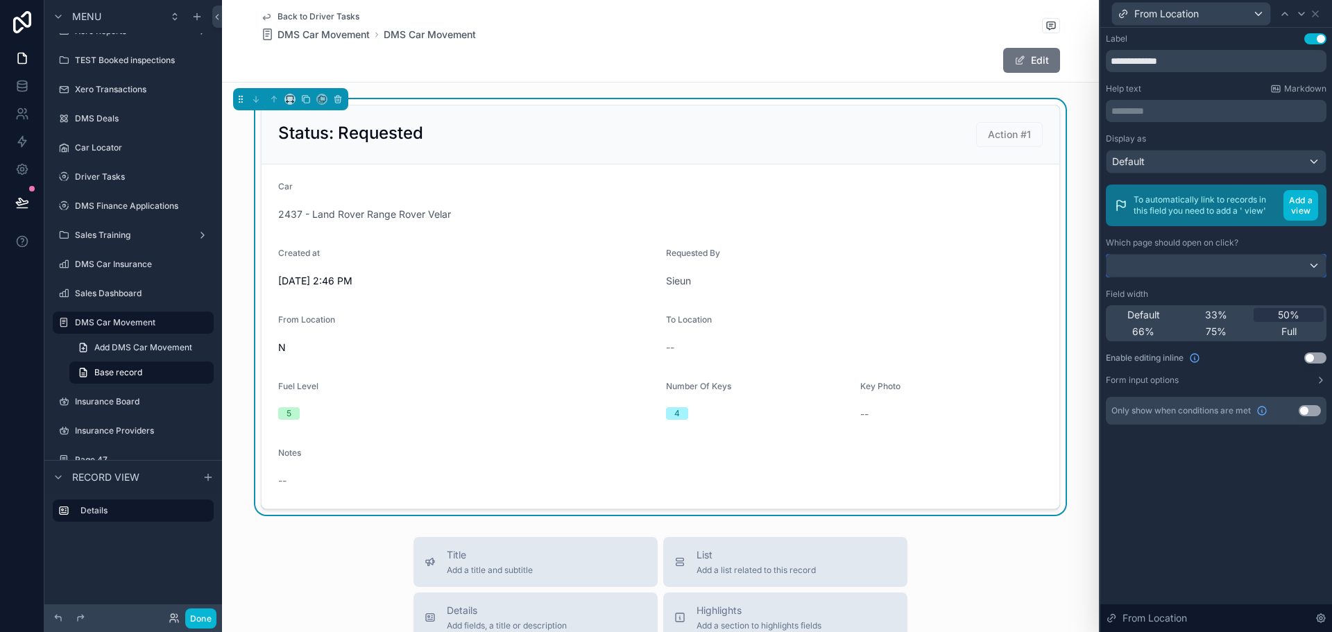
click at [1285, 264] on div at bounding box center [1216, 266] width 219 height 22
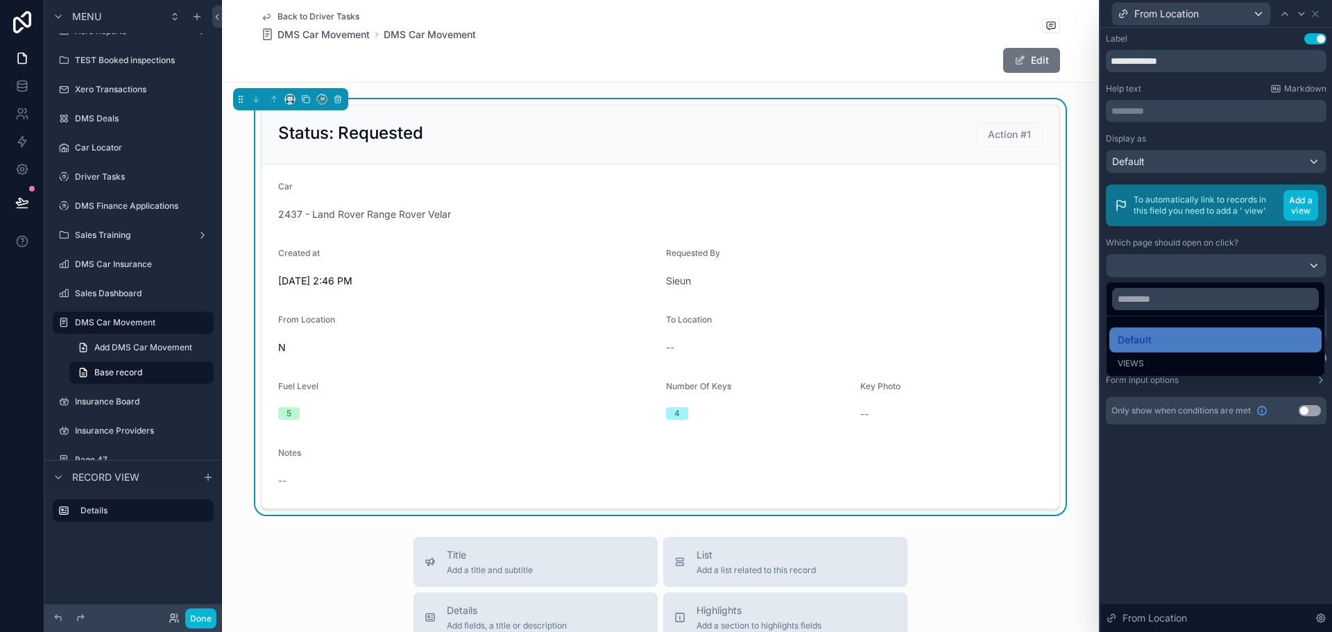
click at [1285, 264] on div at bounding box center [1216, 316] width 232 height 632
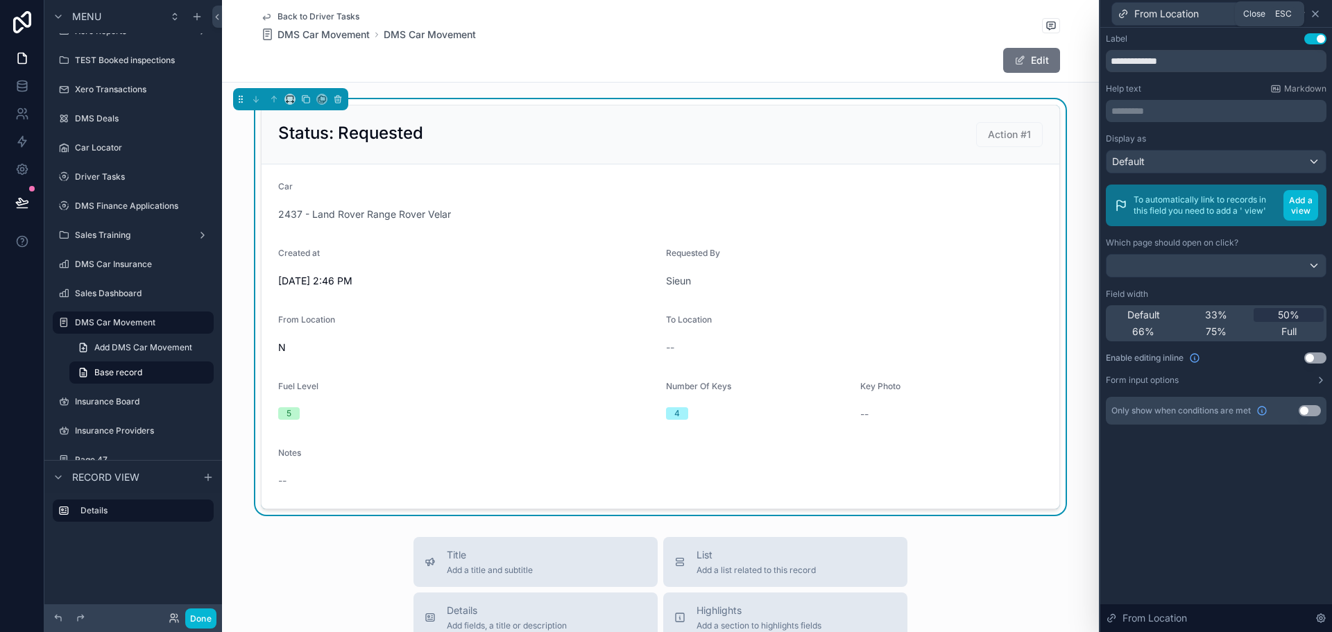
click at [1320, 15] on icon at bounding box center [1315, 13] width 11 height 11
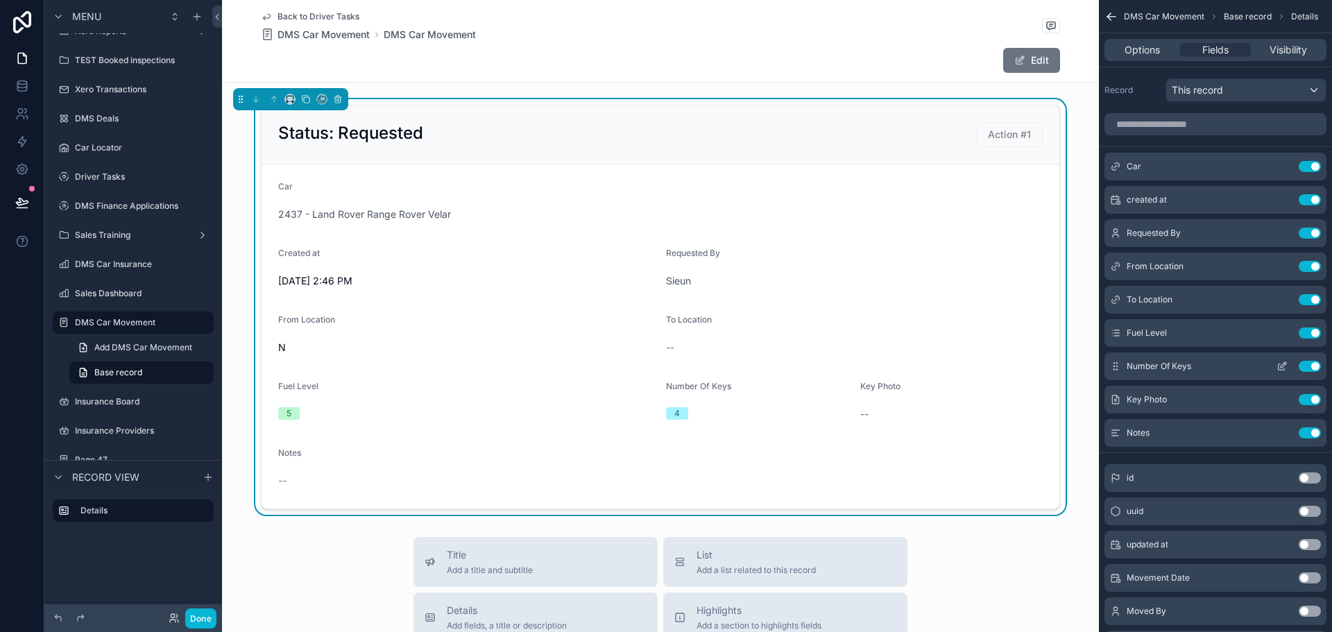
click at [1282, 368] on icon "scrollable content" at bounding box center [1284, 365] width 6 height 6
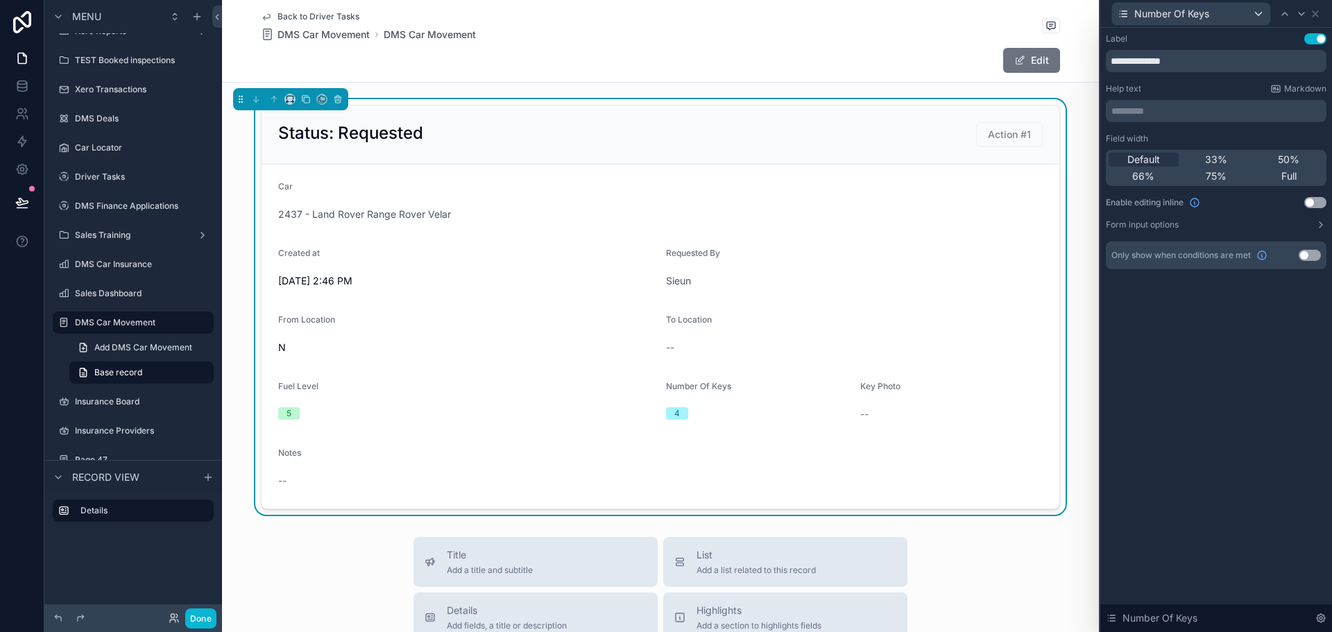
click at [1311, 203] on button "Use setting" at bounding box center [1315, 202] width 22 height 11
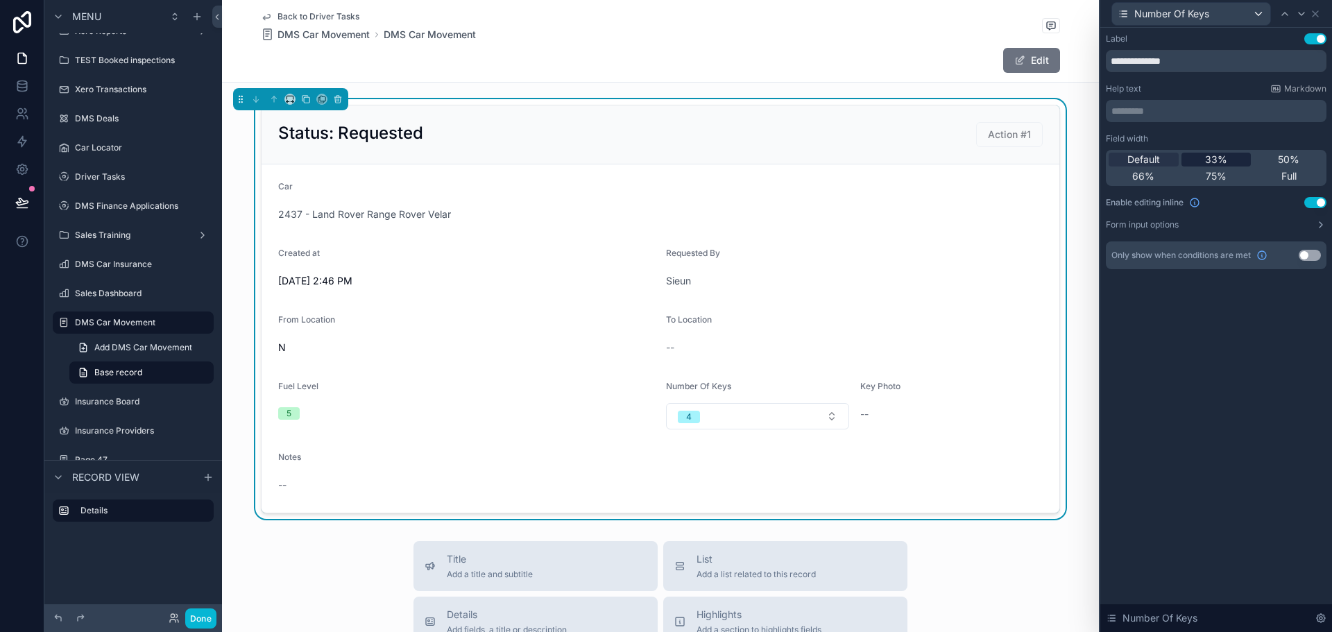
click at [1211, 155] on span "33%" at bounding box center [1216, 160] width 22 height 14
click at [1318, 15] on icon at bounding box center [1315, 13] width 11 height 11
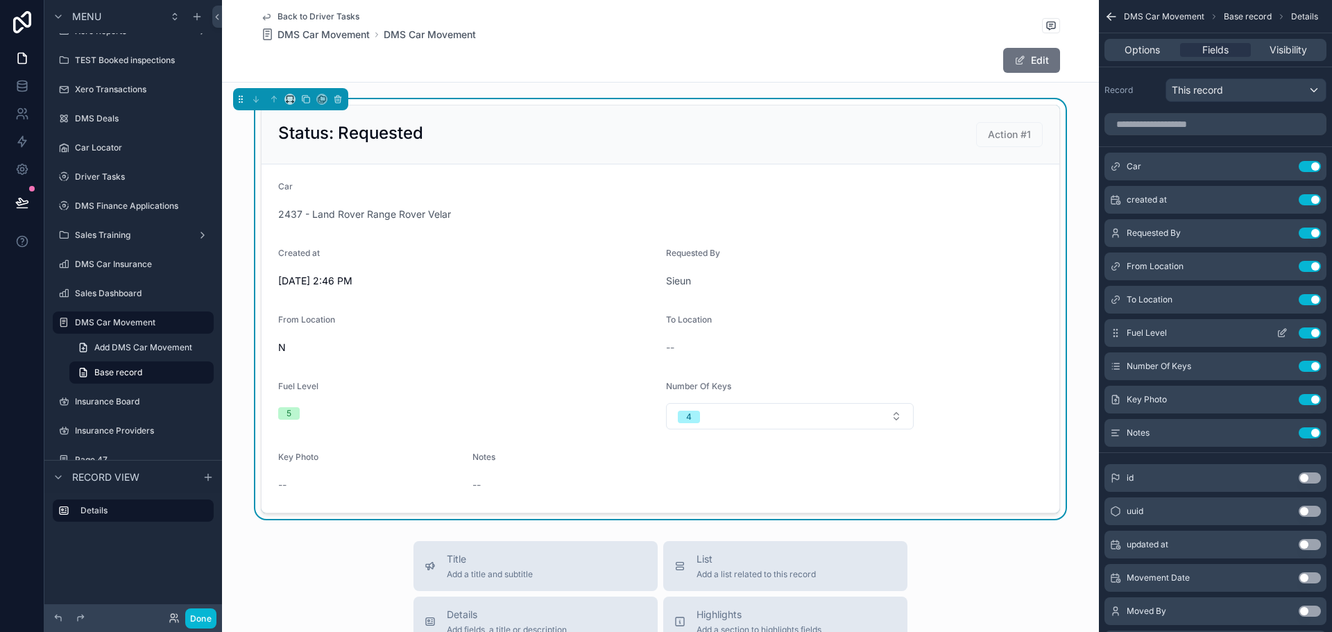
click at [1288, 329] on button "scrollable content" at bounding box center [1282, 333] width 22 height 11
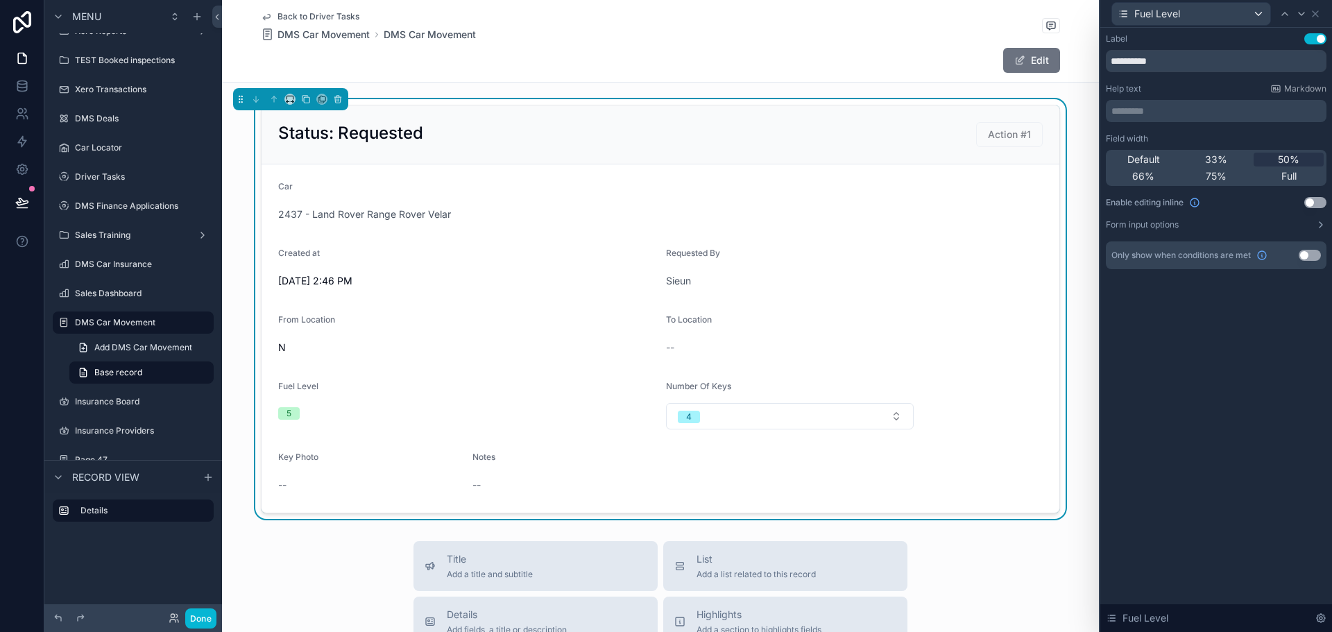
click at [1220, 151] on div "Default 33% 50% 66% 75% Full" at bounding box center [1216, 168] width 221 height 36
click at [1222, 157] on span "33%" at bounding box center [1216, 160] width 22 height 14
click at [1309, 201] on button "Use setting" at bounding box center [1315, 202] width 22 height 11
click at [1319, 13] on icon at bounding box center [1315, 13] width 11 height 11
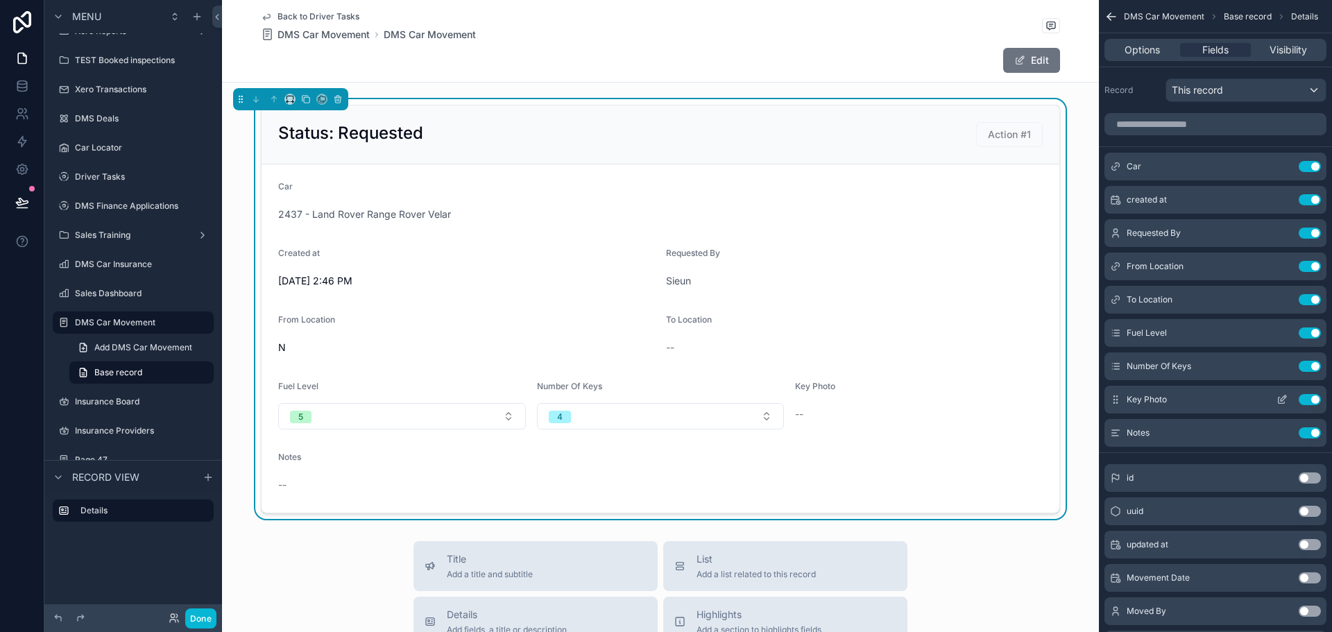
click at [1279, 400] on icon "scrollable content" at bounding box center [1282, 401] width 6 height 6
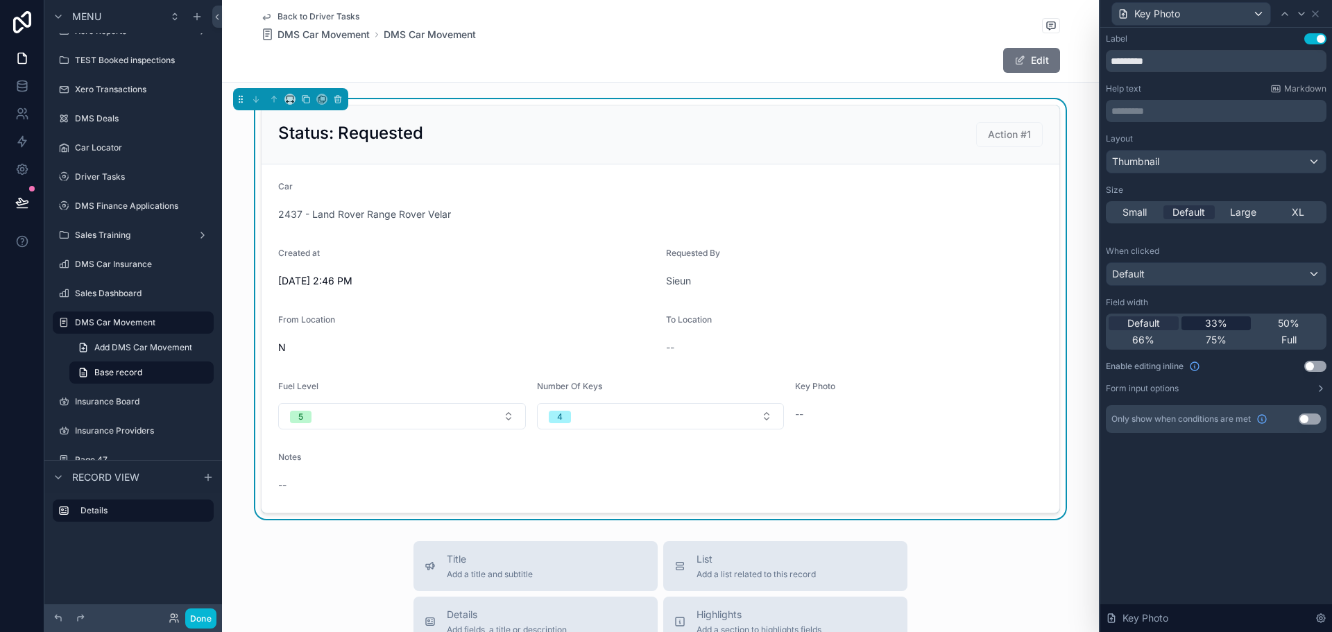
drag, startPoint x: 1218, startPoint y: 320, endPoint x: 1241, endPoint y: 323, distance: 23.1
click at [1218, 320] on span "33%" at bounding box center [1216, 323] width 22 height 14
click at [1316, 360] on div "Layout Thumbnail Size Small Default Large XL When clicked Default Field width D…" at bounding box center [1216, 263] width 221 height 261
click at [1317, 369] on button "Use setting" at bounding box center [1315, 366] width 22 height 11
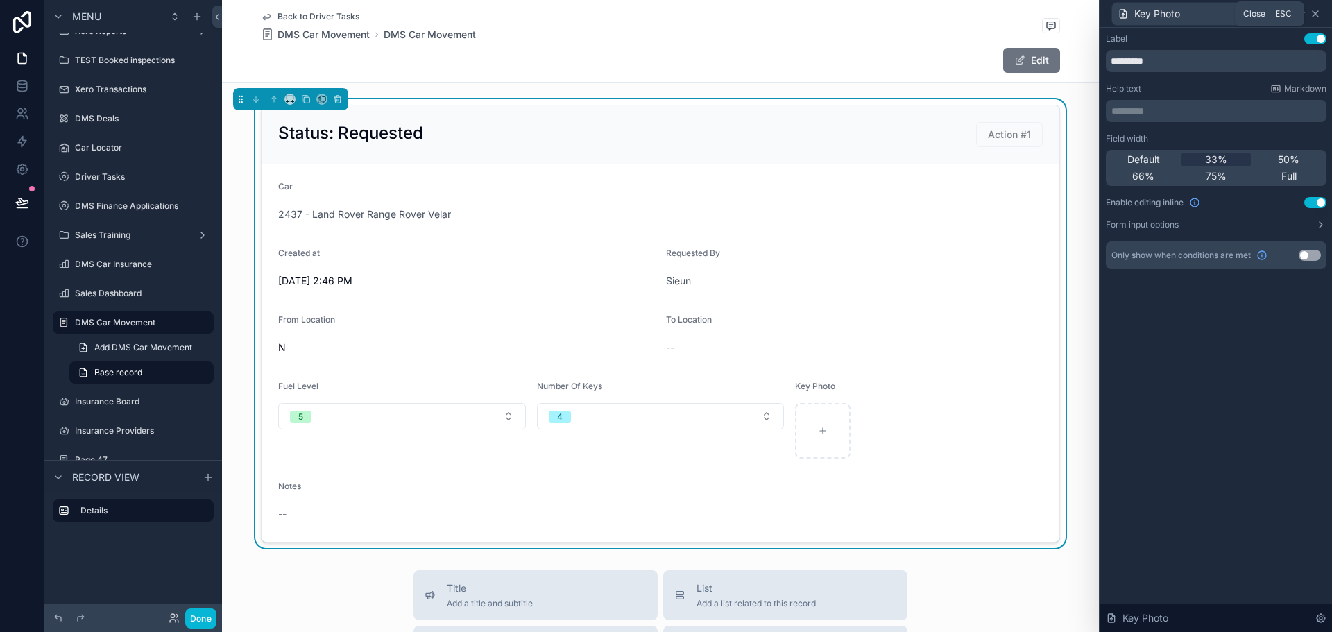
click at [1318, 13] on icon at bounding box center [1315, 13] width 11 height 11
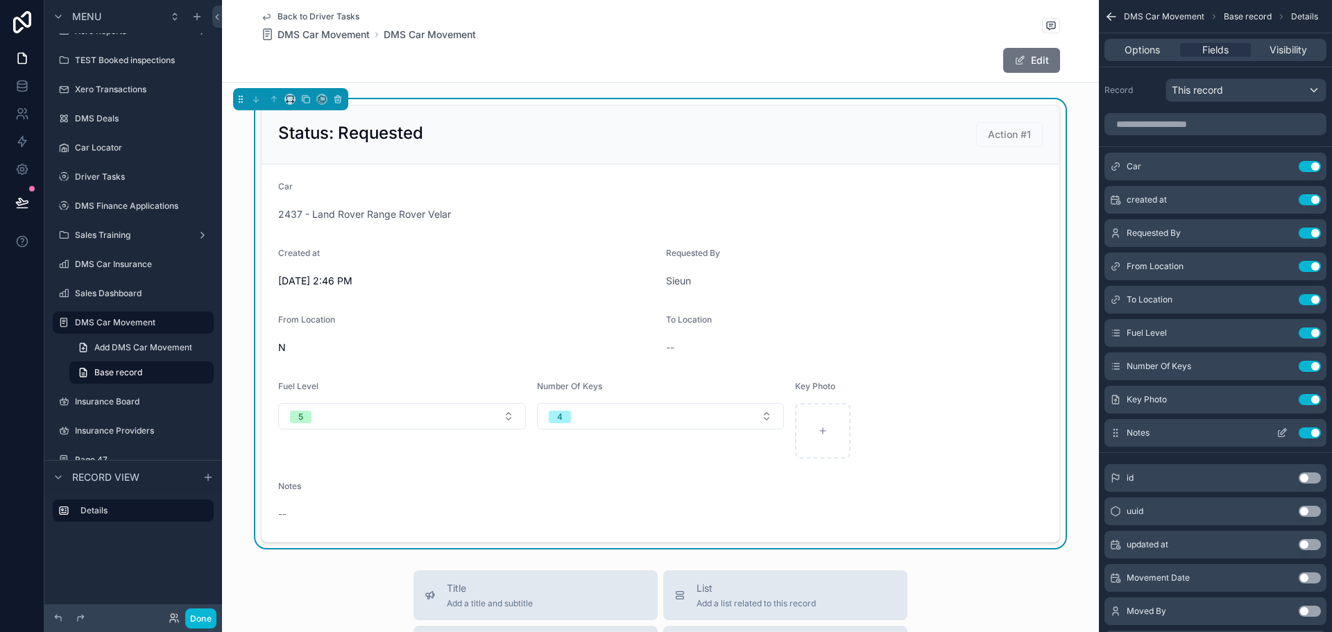
click at [1279, 436] on icon "scrollable content" at bounding box center [1282, 434] width 6 height 6
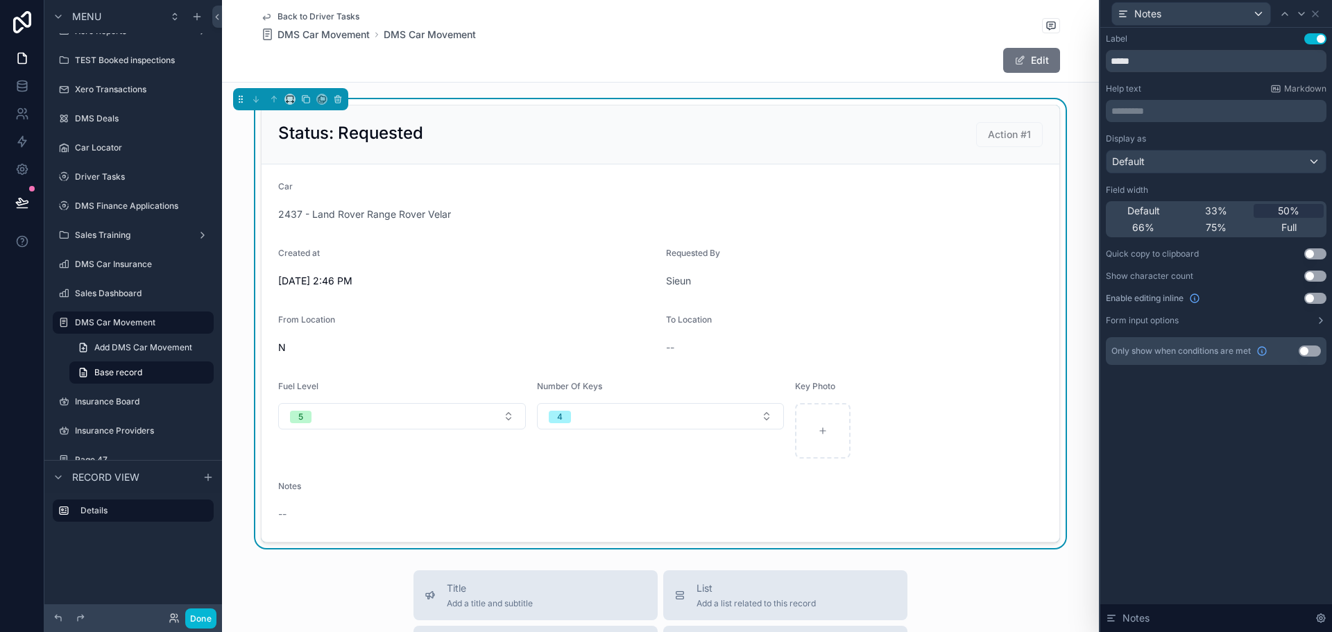
click at [1314, 295] on button "Use setting" at bounding box center [1315, 298] width 22 height 11
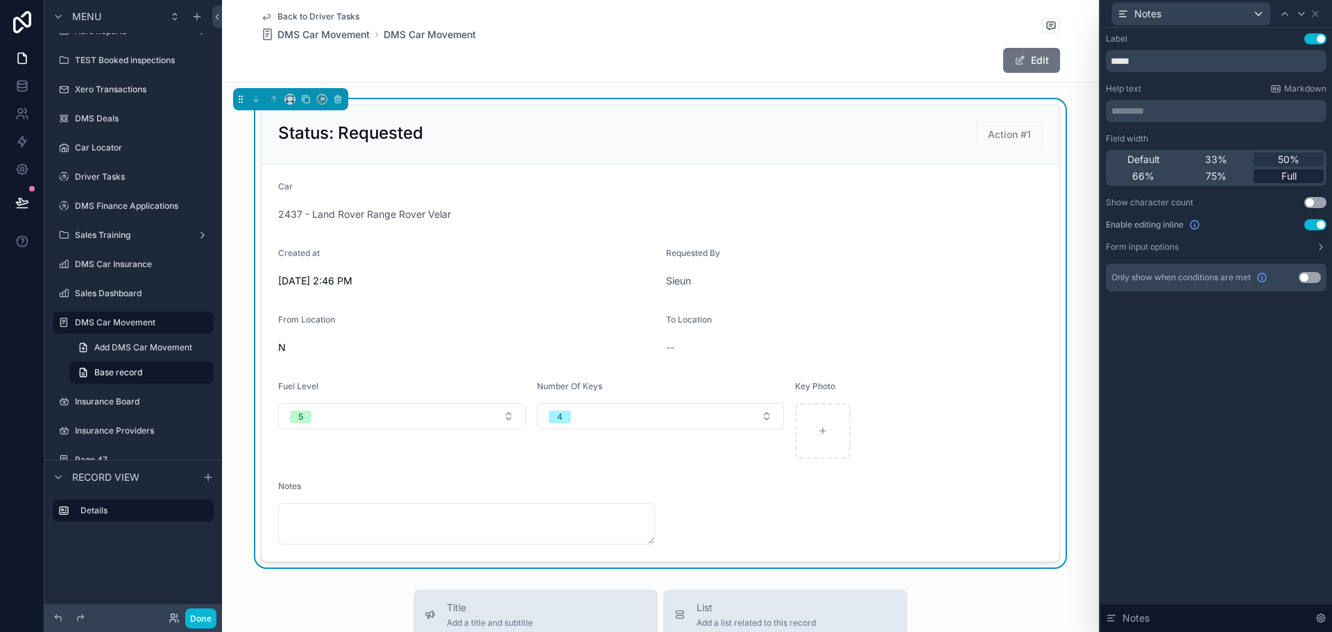
click at [1312, 175] on div "Full" at bounding box center [1289, 176] width 70 height 14
click at [1317, 17] on icon at bounding box center [1315, 13] width 11 height 11
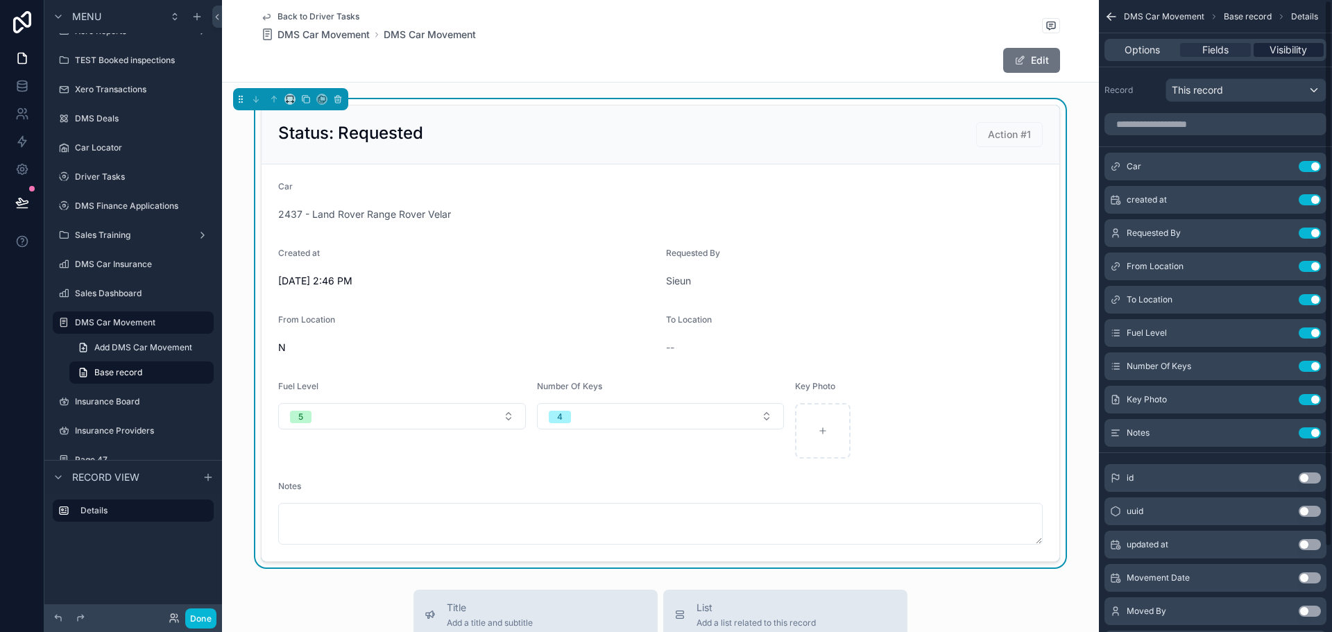
click at [1275, 45] on span "Visibility" at bounding box center [1288, 50] width 37 height 14
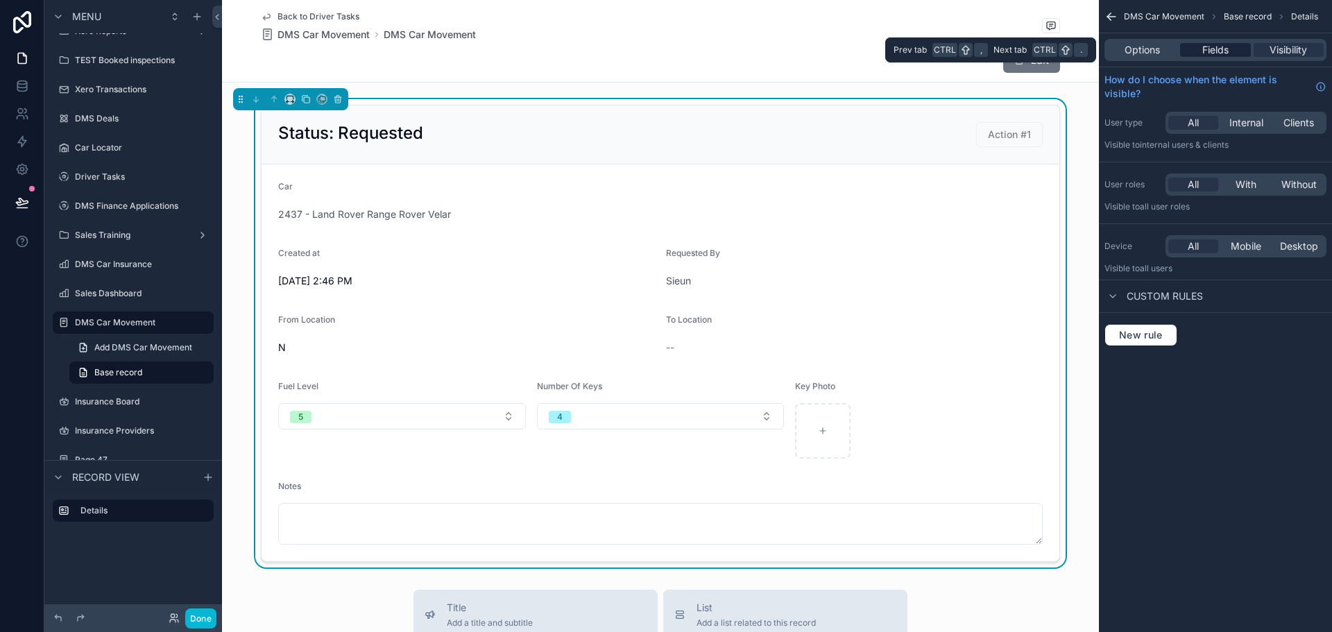
click at [1218, 50] on span "Fields" at bounding box center [1215, 50] width 26 height 14
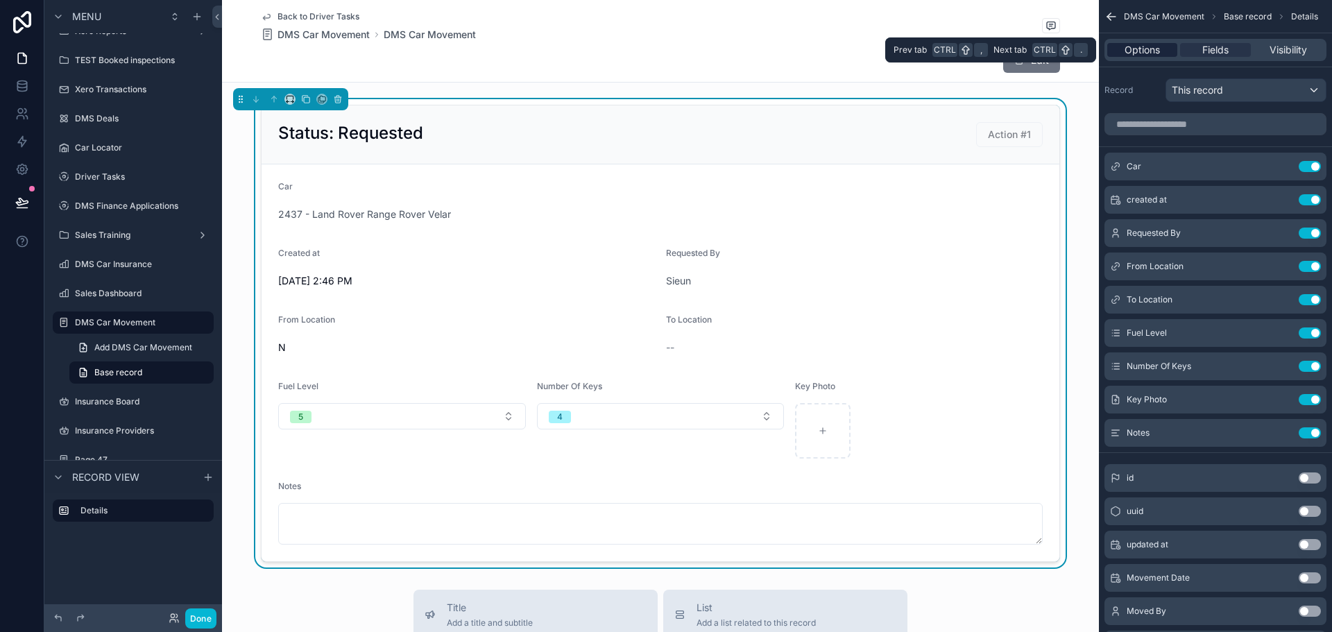
click at [1155, 53] on span "Options" at bounding box center [1142, 50] width 35 height 14
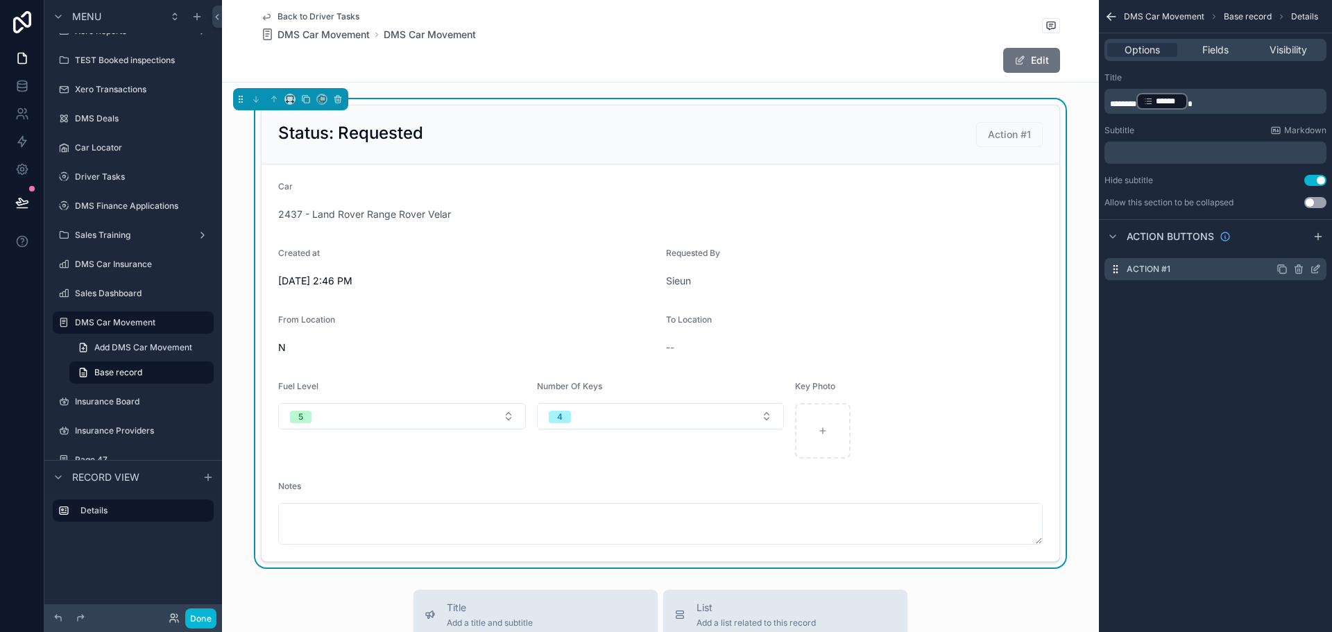
click at [1314, 269] on icon "scrollable content" at bounding box center [1315, 269] width 11 height 11
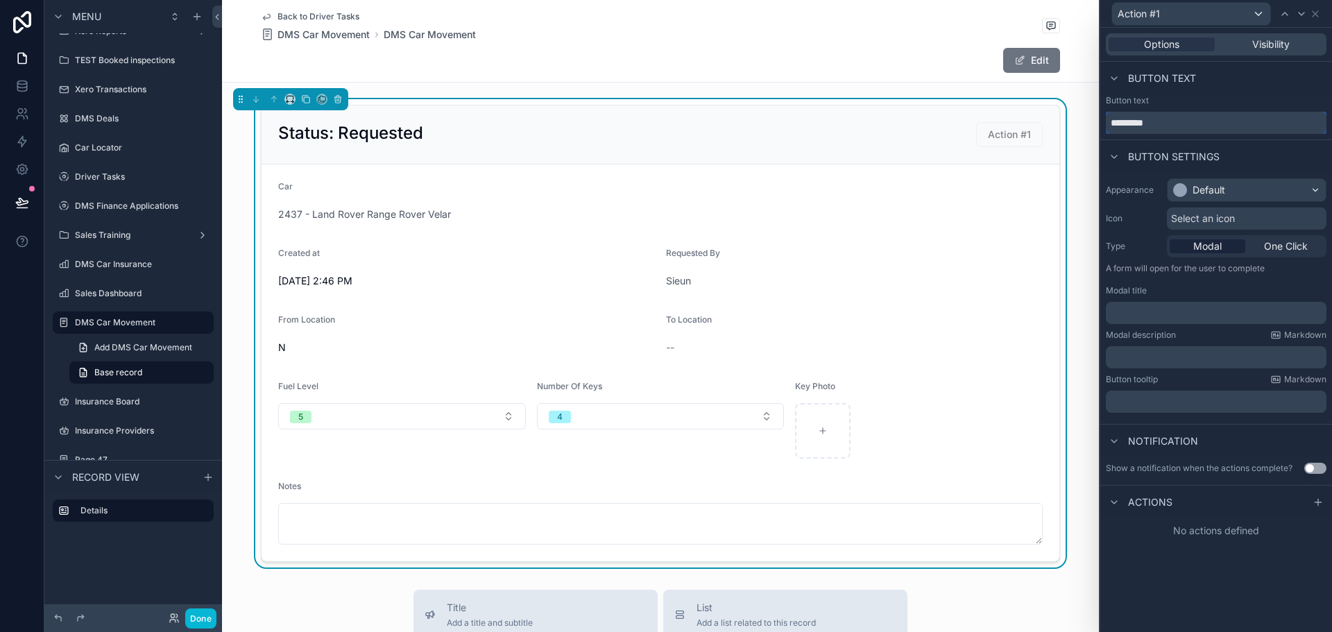
drag, startPoint x: 1164, startPoint y: 124, endPoint x: 1073, endPoint y: 116, distance: 91.2
click at [1073, 116] on div "Action #1 Options Visibility Button text Button text ********* Button settings …" at bounding box center [666, 316] width 1332 height 632
type input "********"
click at [1208, 187] on div "Default" at bounding box center [1209, 190] width 33 height 14
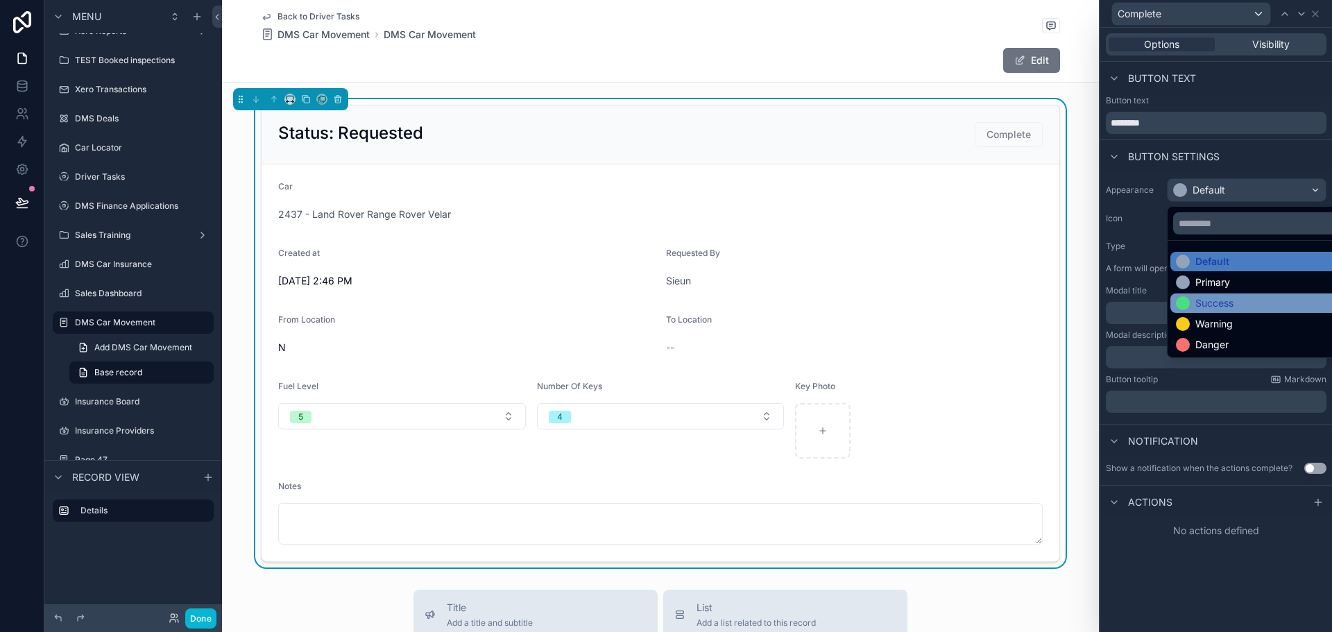
click at [1229, 307] on div "Success" at bounding box center [1215, 303] width 38 height 14
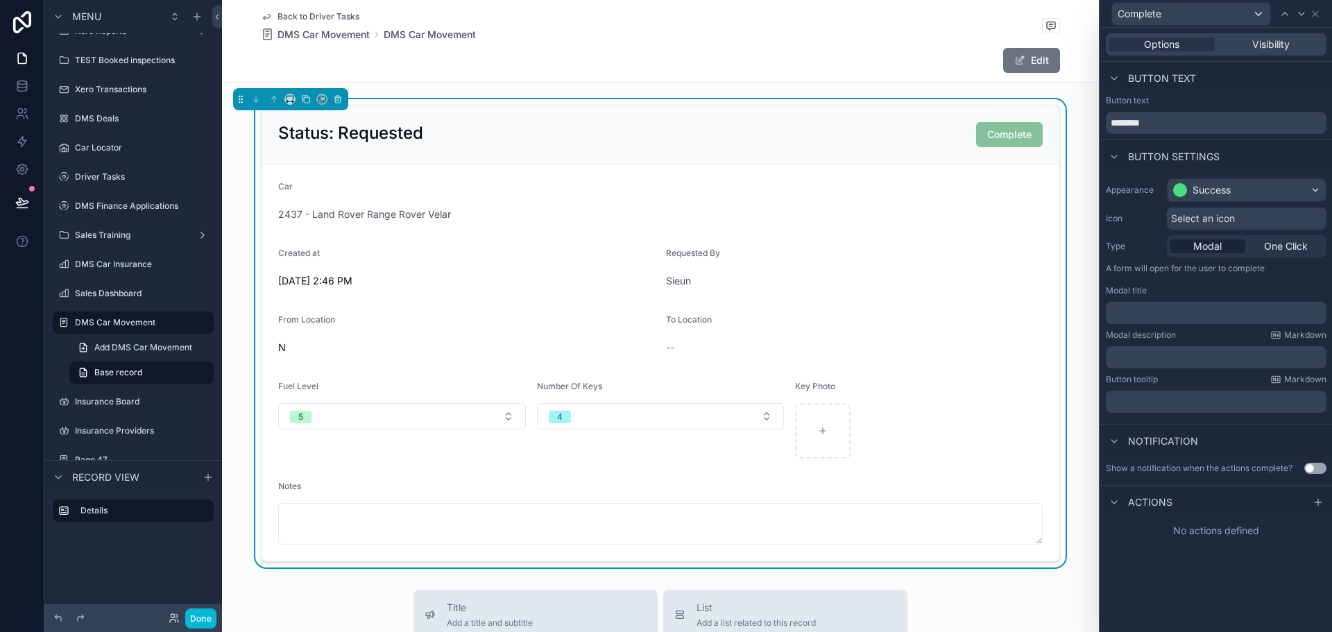
click at [1226, 219] on span "Select an icon" at bounding box center [1203, 219] width 64 height 14
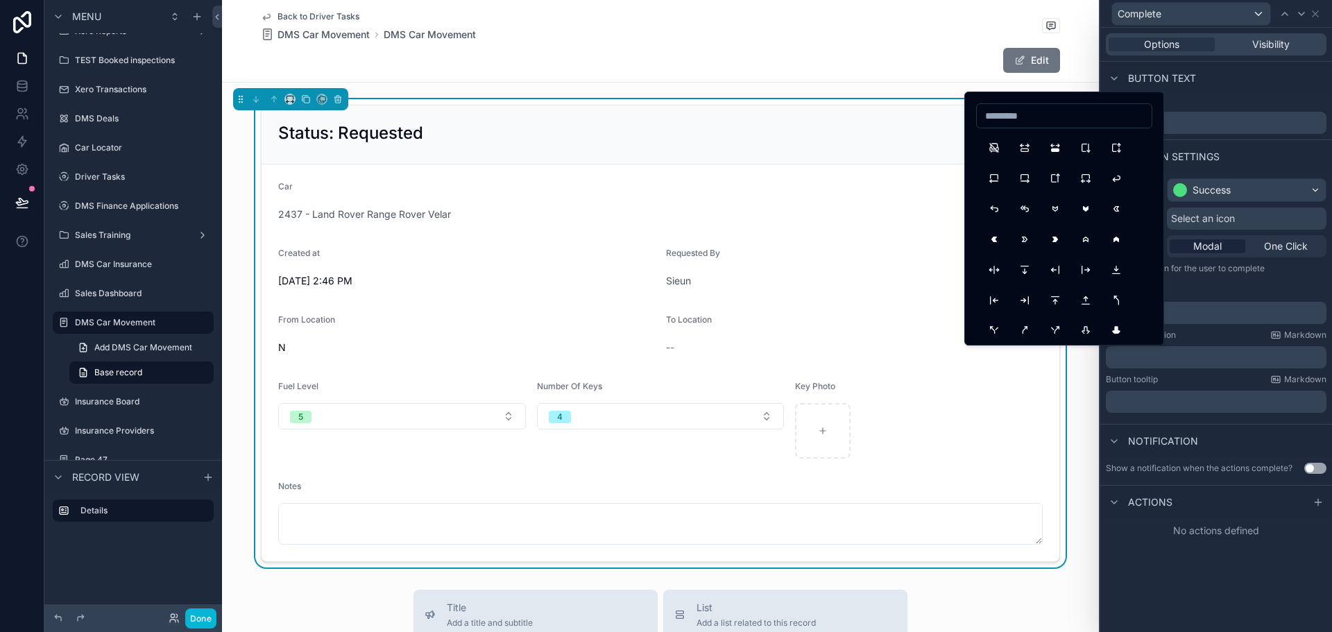
scroll to position [1041, 0]
click at [1202, 282] on div "Appearance Success Icon Select an icon Type Modal One Click A form will open fo…" at bounding box center [1216, 296] width 232 height 246
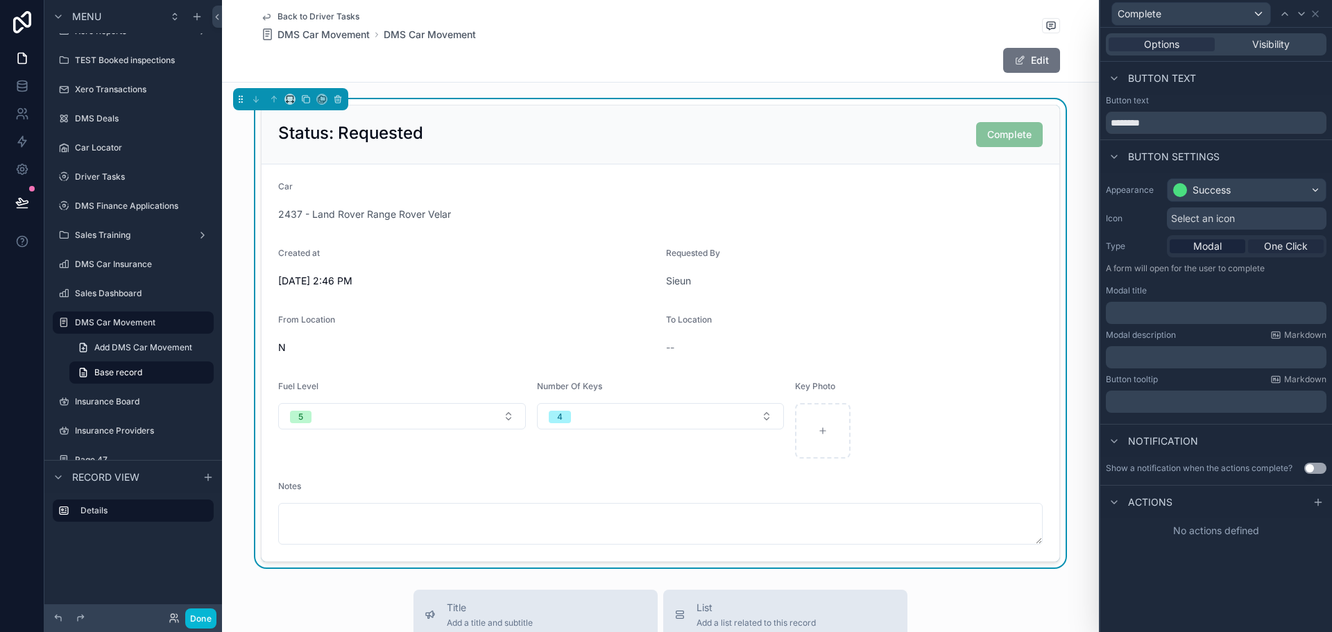
click at [1264, 248] on span "One Click" at bounding box center [1286, 246] width 44 height 14
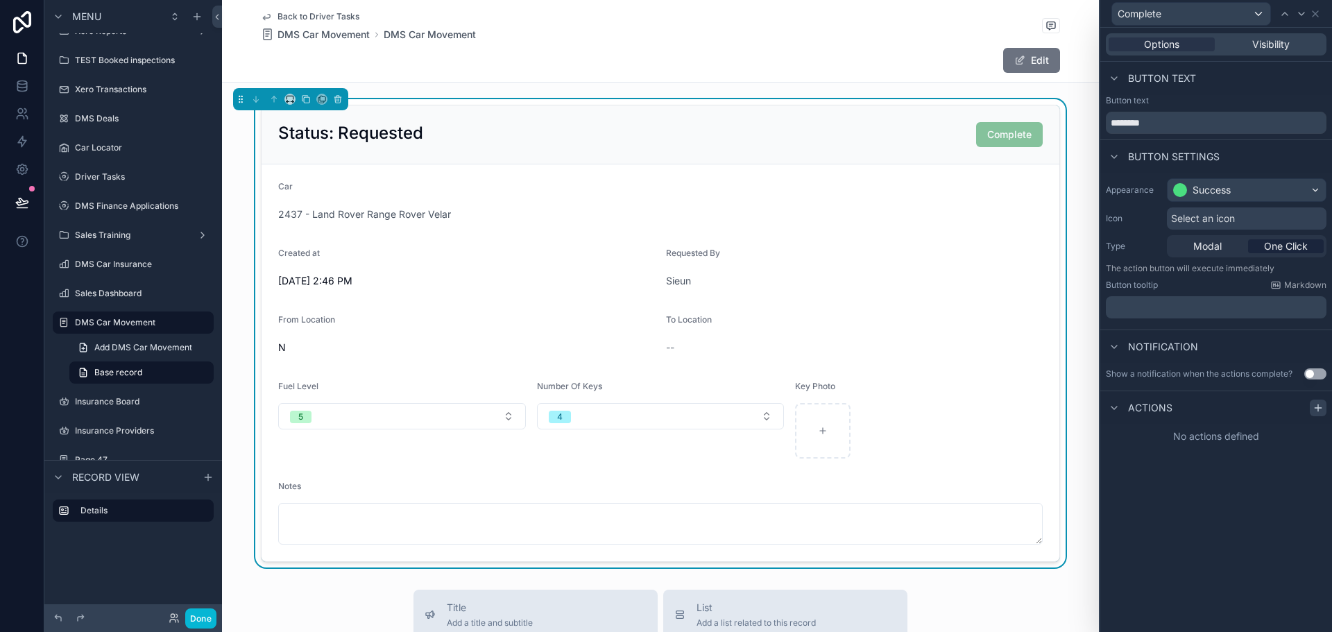
click at [1318, 405] on icon at bounding box center [1318, 407] width 11 height 11
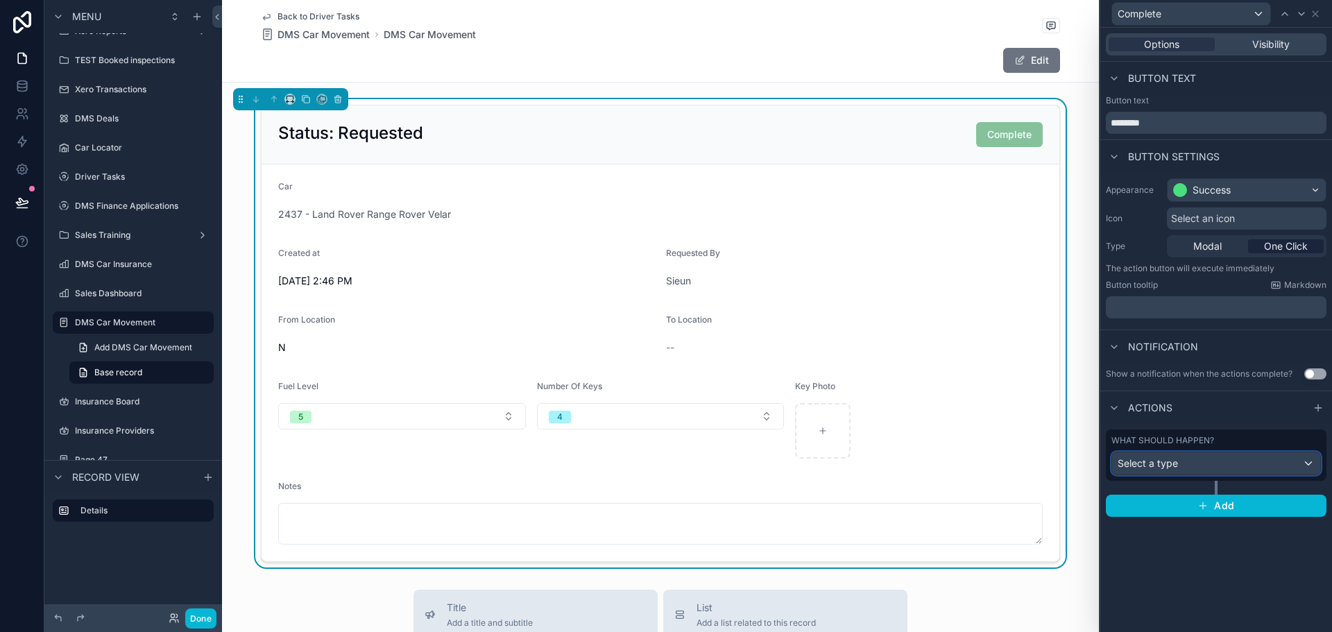
click at [1269, 461] on div "Select a type" at bounding box center [1216, 463] width 208 height 22
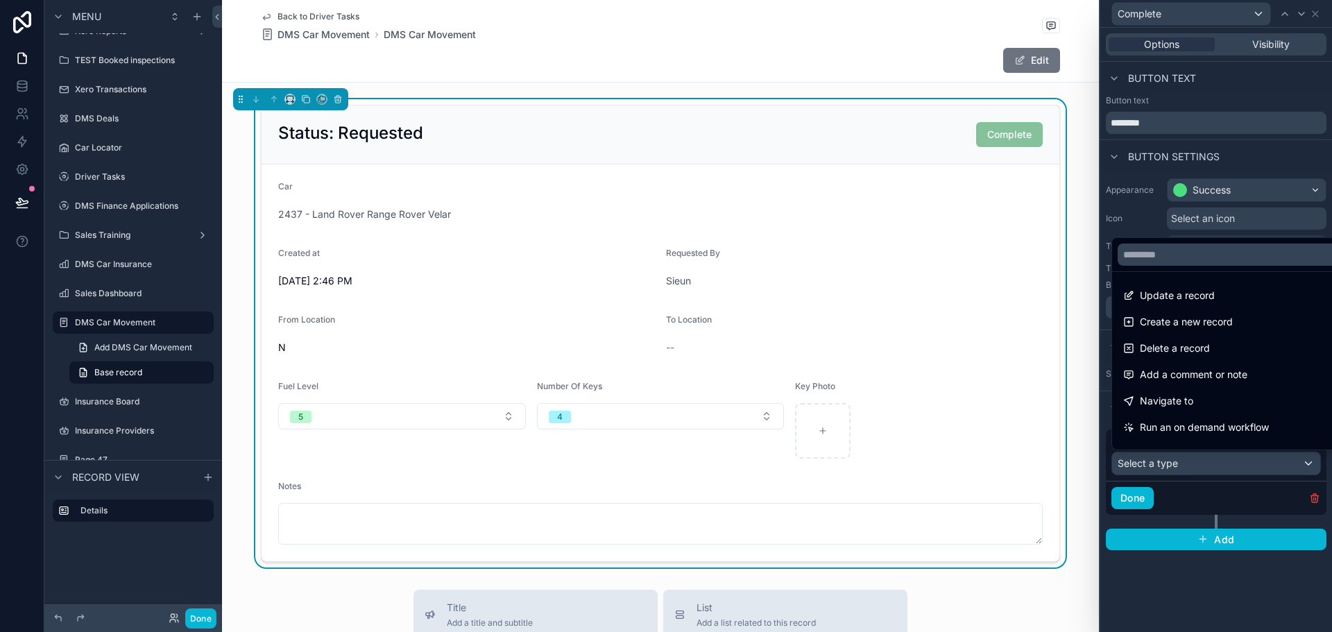
click at [1200, 294] on span "Update a record" at bounding box center [1177, 295] width 75 height 17
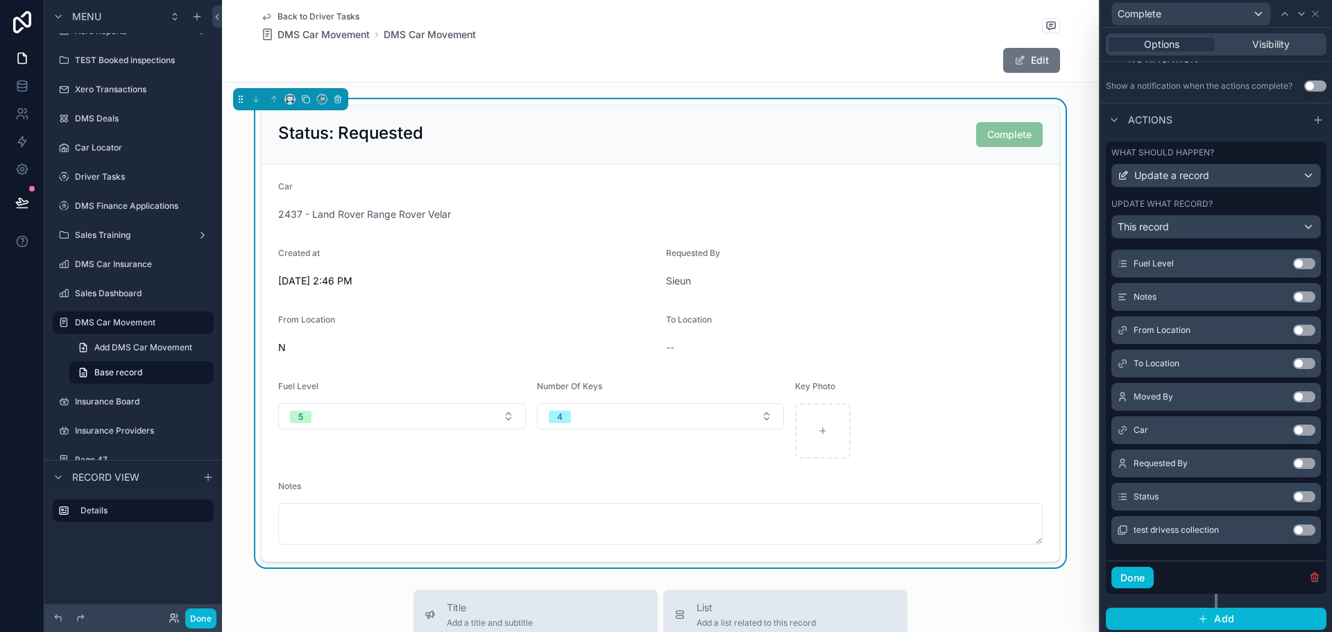
scroll to position [291, 0]
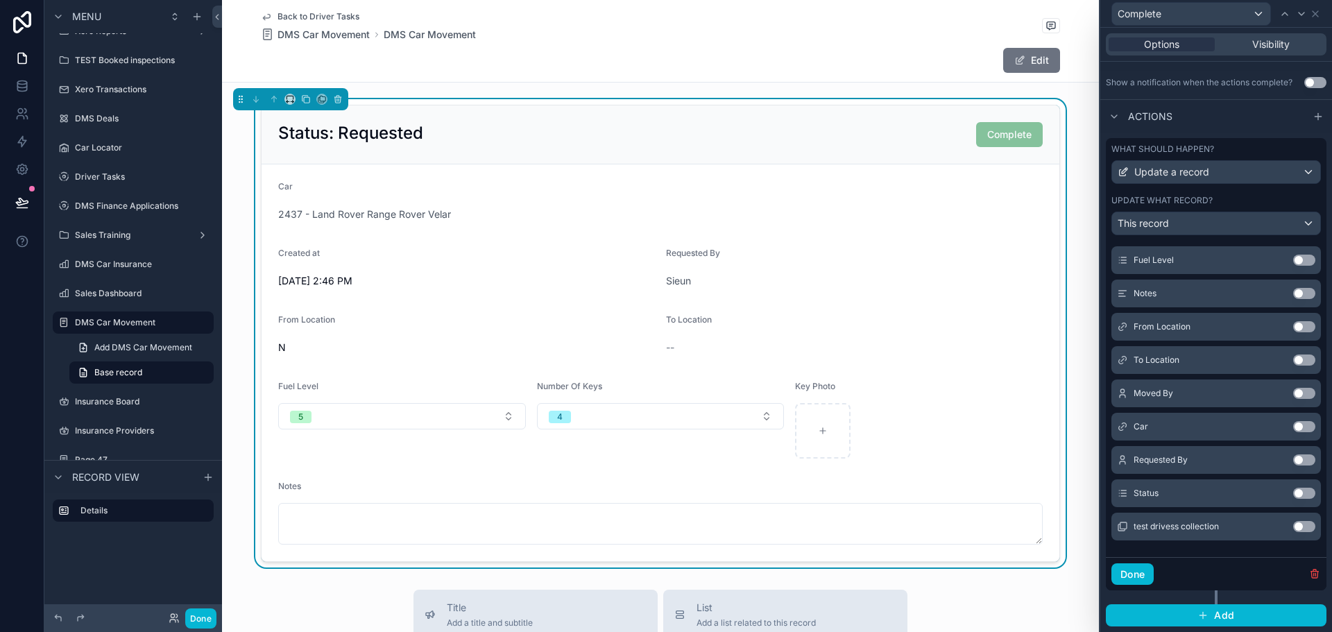
click at [1293, 492] on button "Use setting" at bounding box center [1304, 493] width 22 height 11
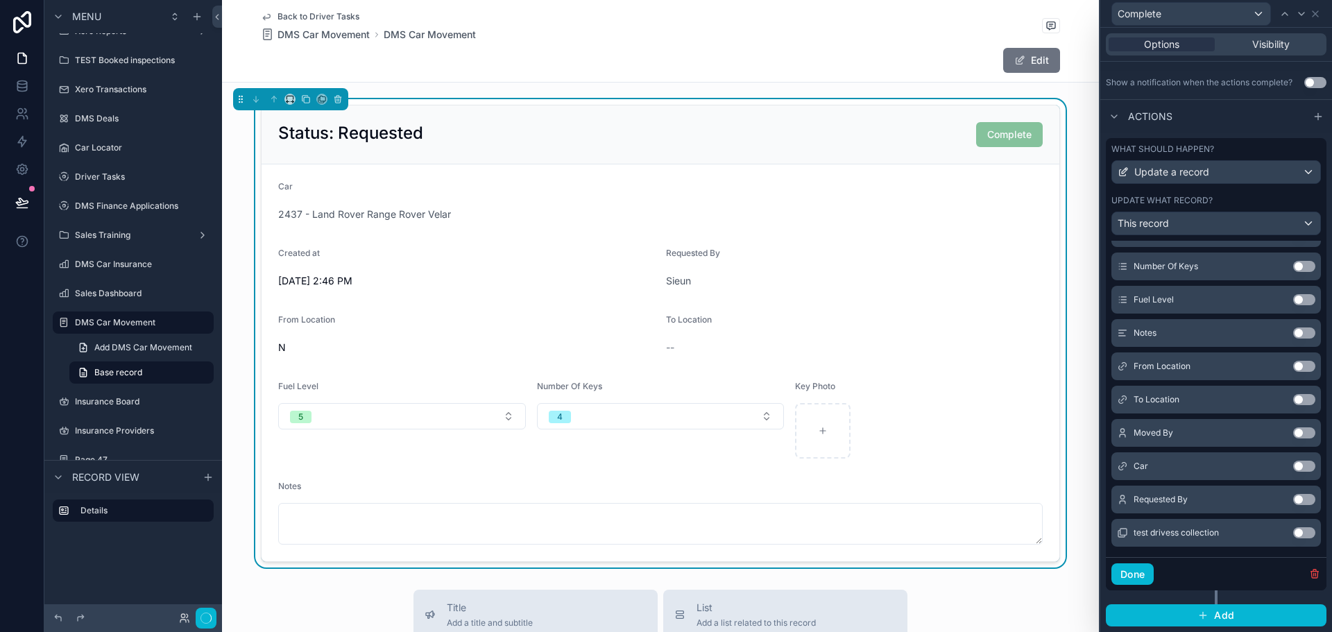
scroll to position [212, 0]
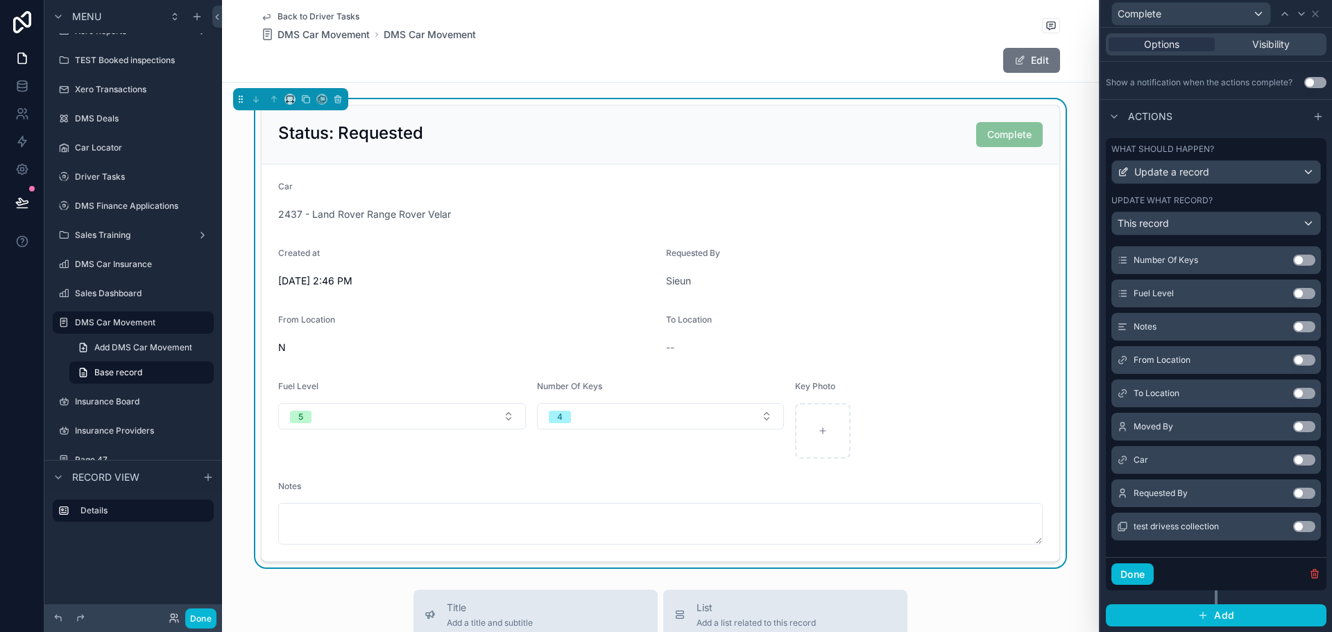
click at [1293, 432] on button "Use setting" at bounding box center [1304, 426] width 22 height 11
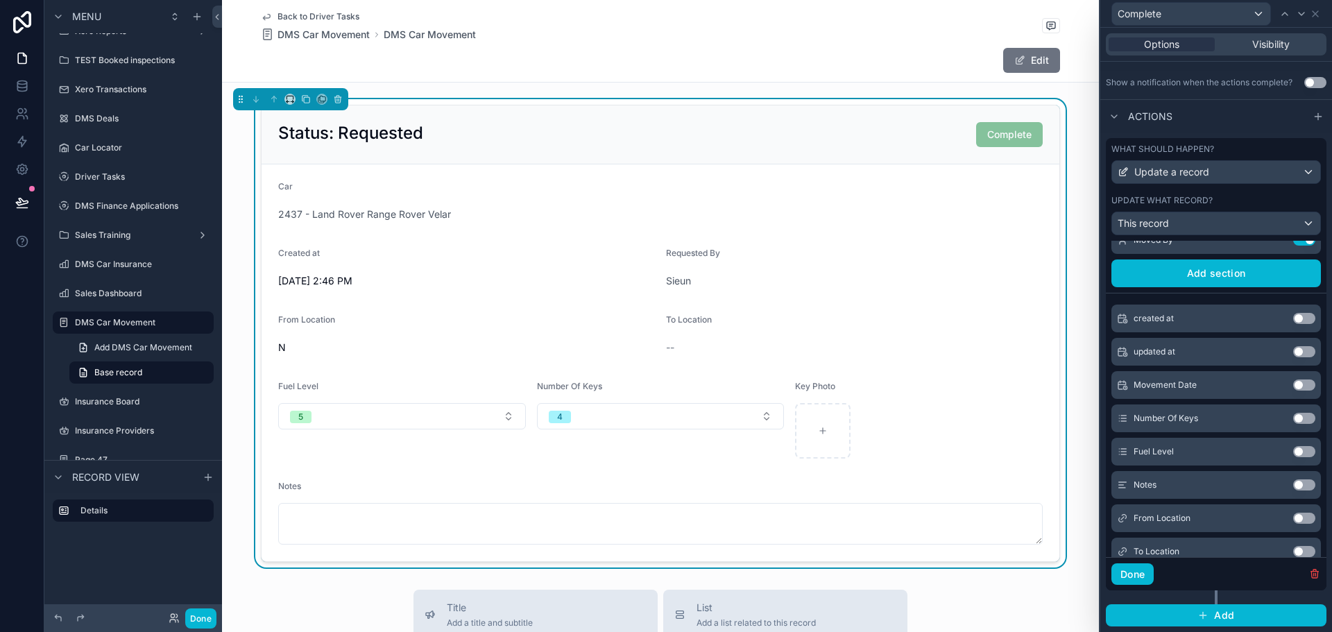
scroll to position [74, 0]
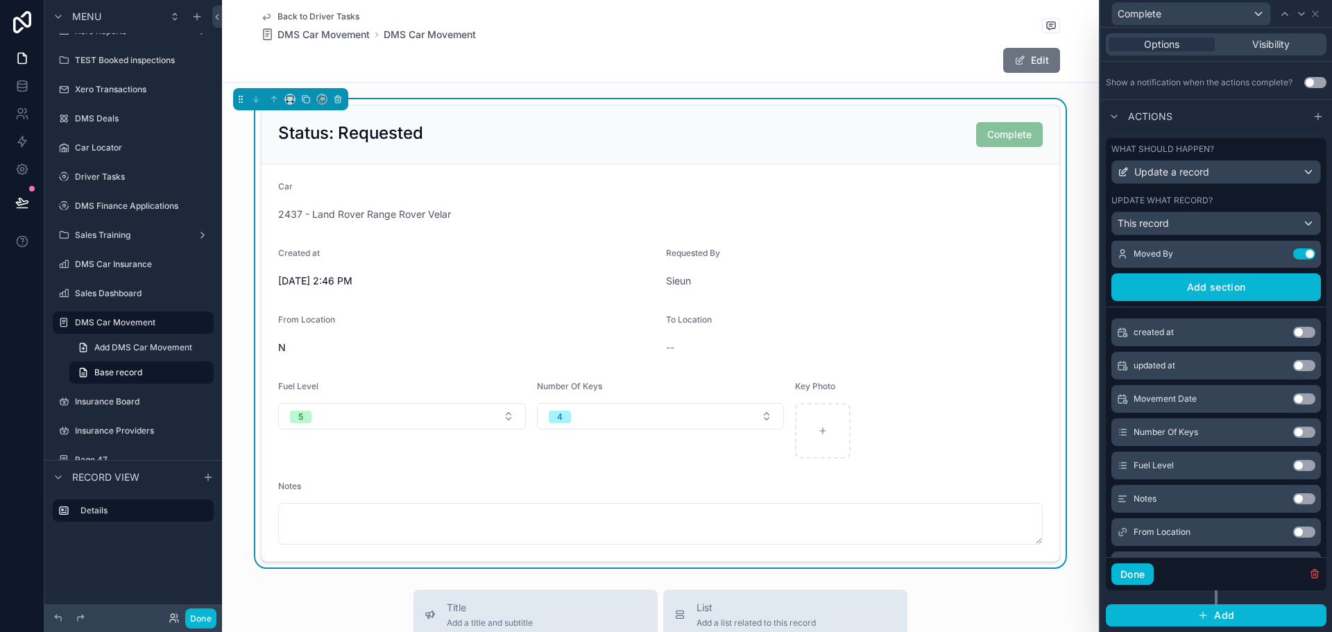
click at [1293, 402] on button "Use setting" at bounding box center [1304, 398] width 22 height 11
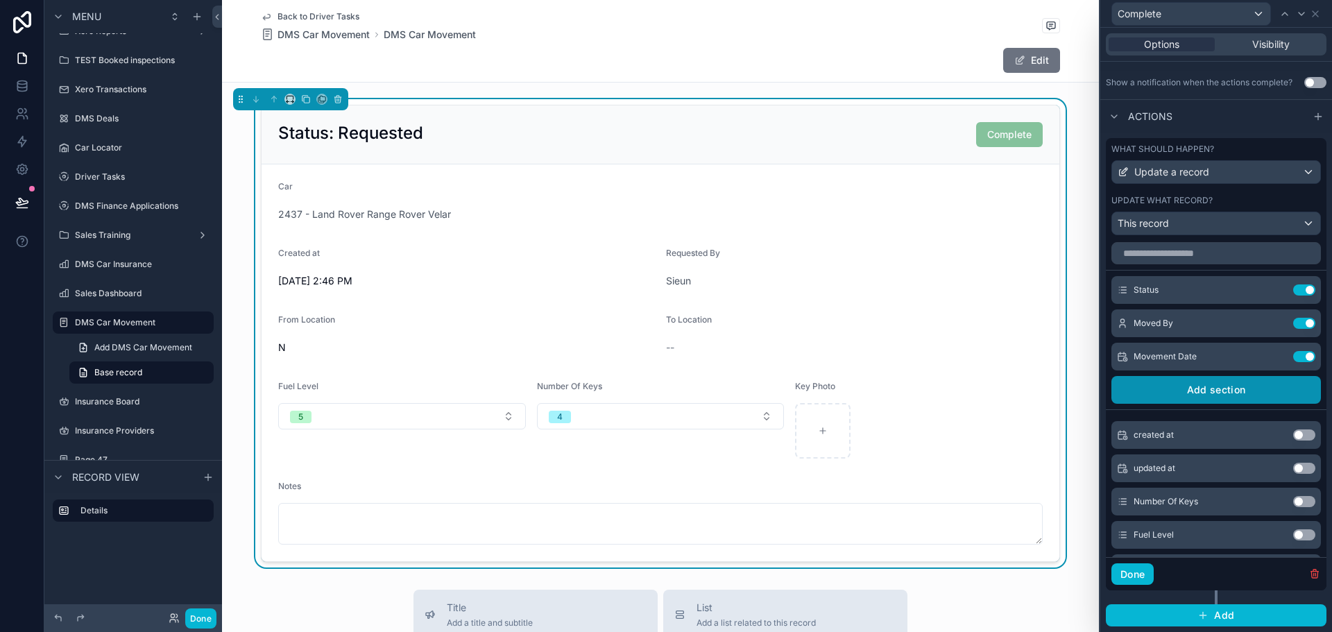
scroll to position [0, 0]
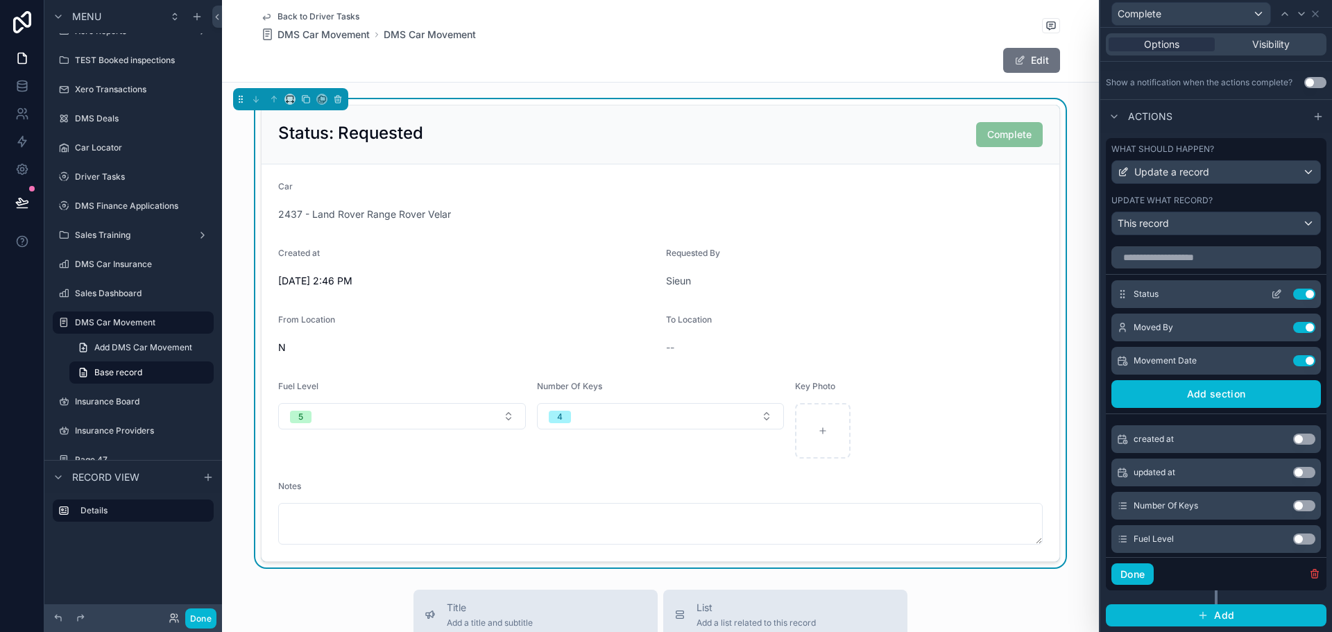
click at [1271, 294] on icon at bounding box center [1276, 294] width 11 height 11
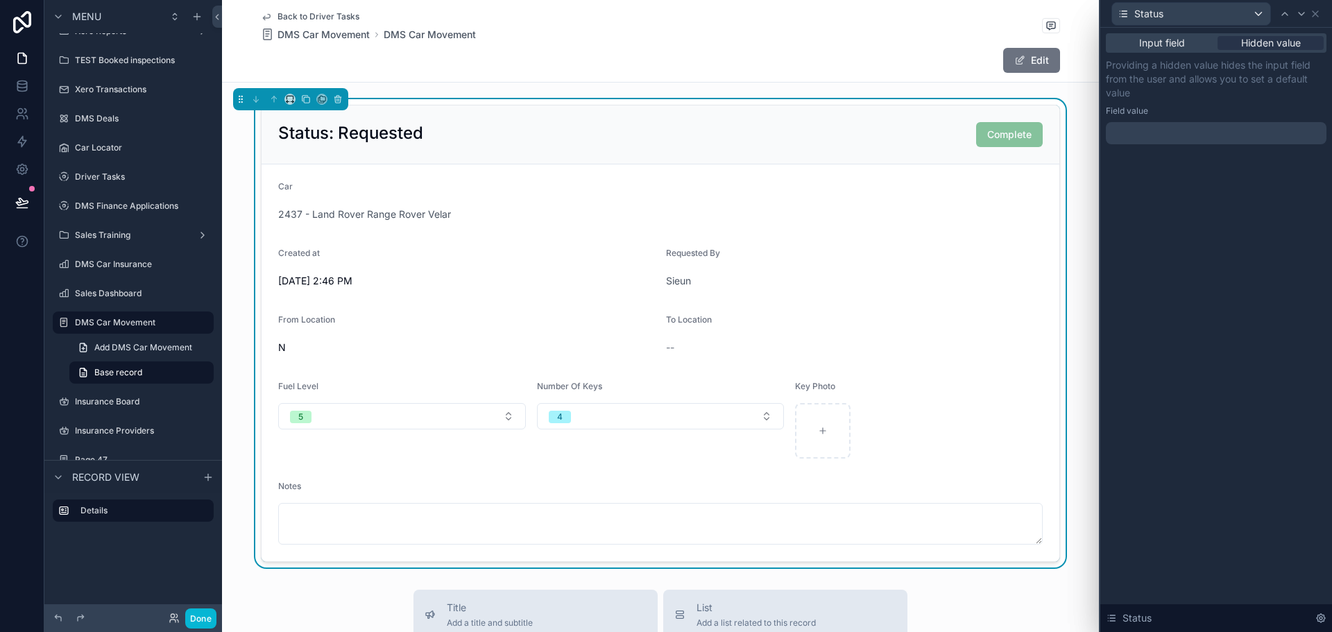
click at [1234, 129] on div at bounding box center [1216, 133] width 221 height 22
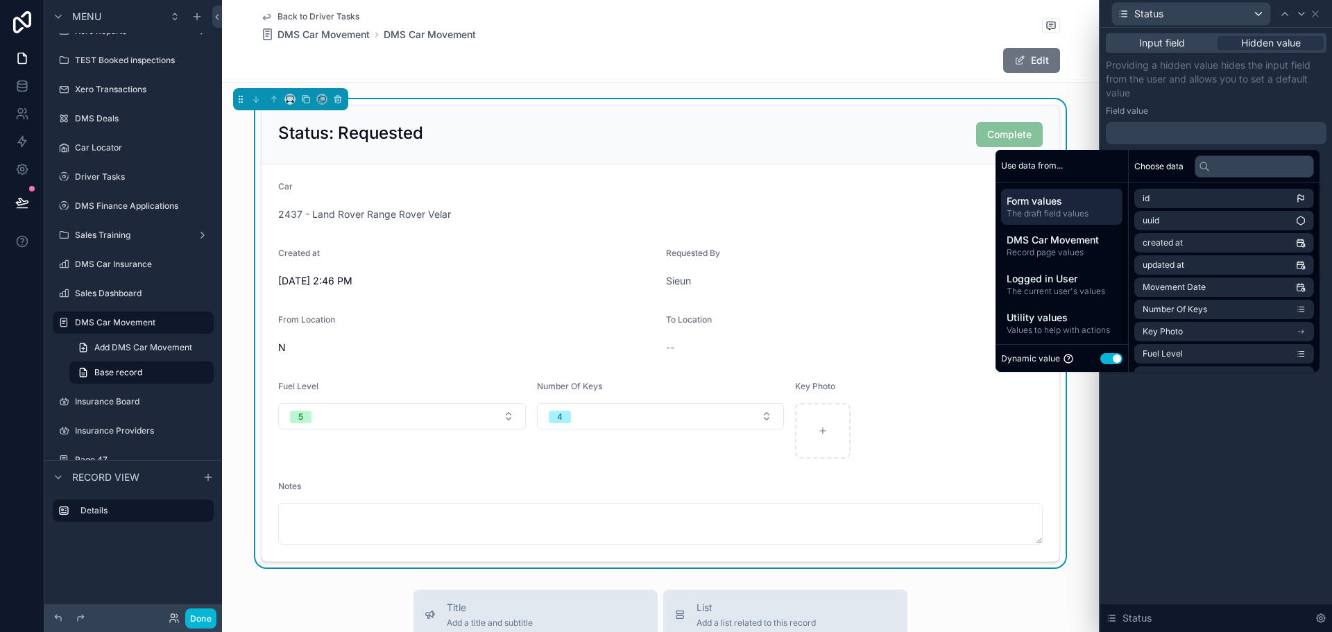
click at [1107, 358] on button "Use setting" at bounding box center [1111, 358] width 22 height 11
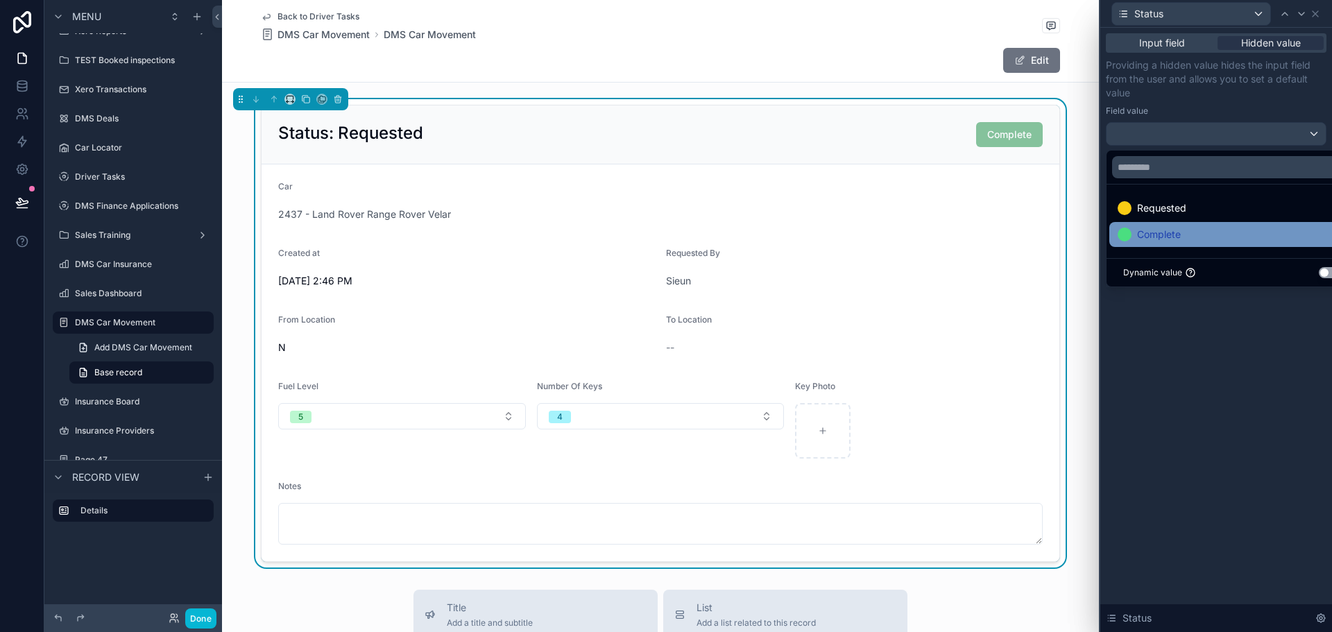
click at [1171, 237] on span "Complete" at bounding box center [1159, 234] width 44 height 17
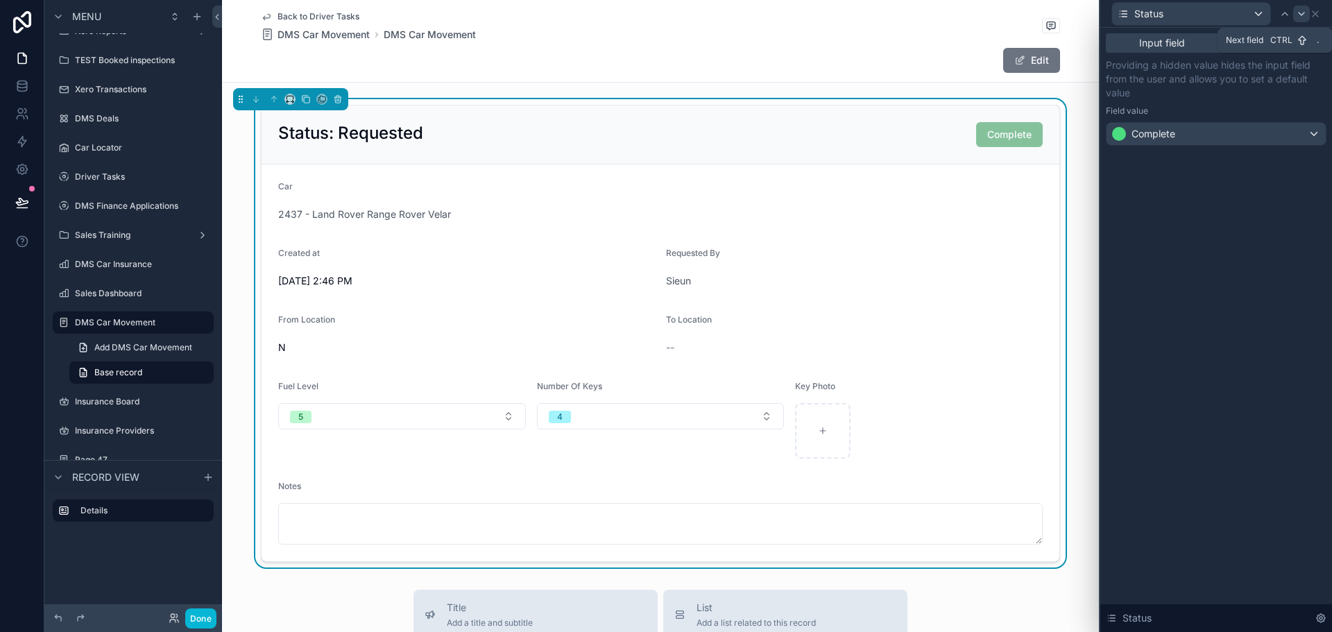
click at [1307, 11] on div at bounding box center [1301, 14] width 17 height 17
click at [1236, 140] on div at bounding box center [1216, 133] width 221 height 22
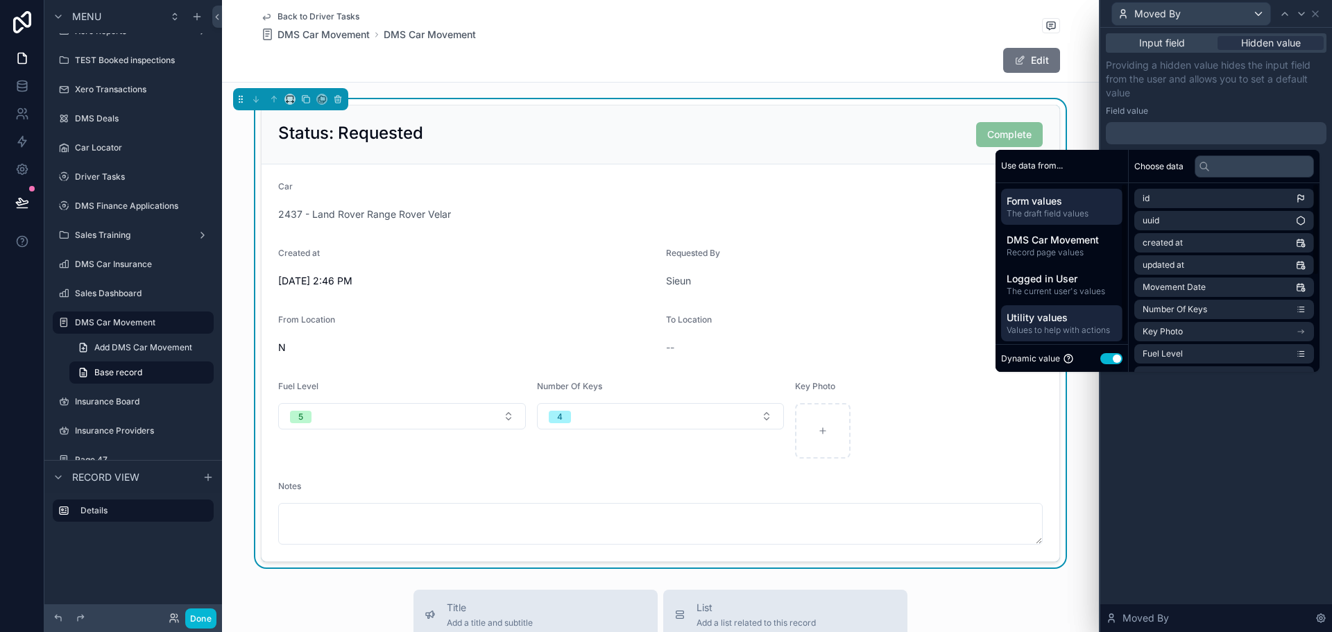
click at [1061, 320] on span "Utility values" at bounding box center [1062, 318] width 110 height 14
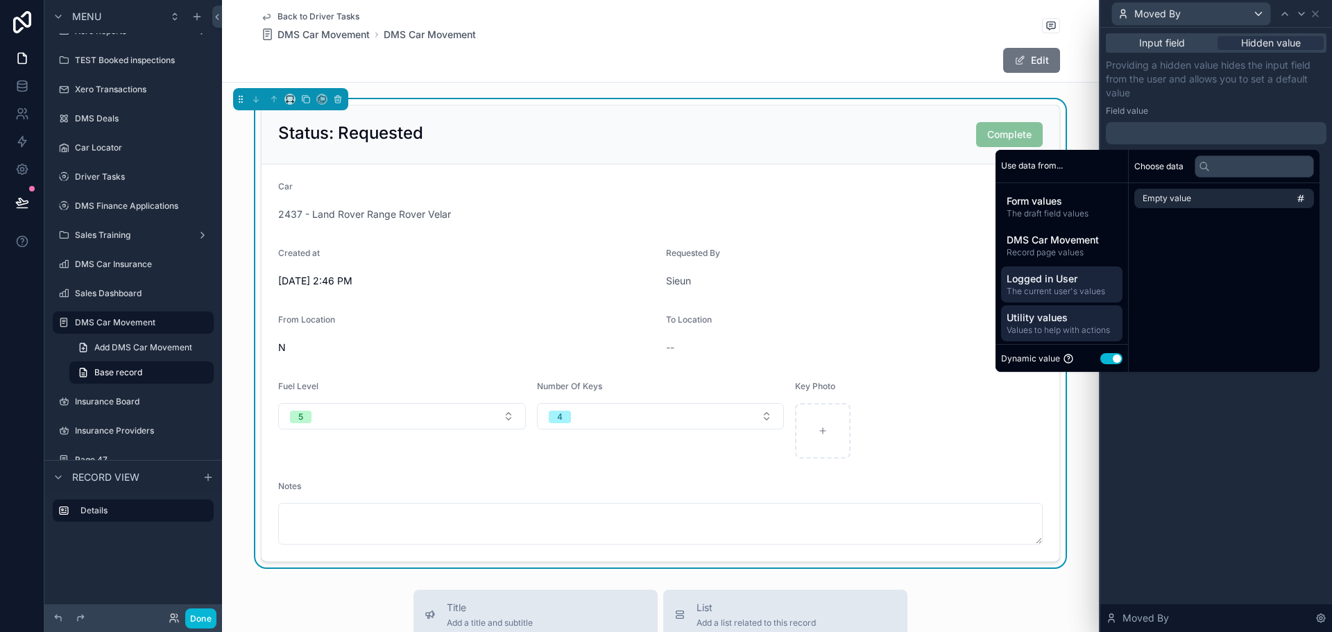
click at [1067, 280] on span "Logged in User" at bounding box center [1062, 279] width 110 height 14
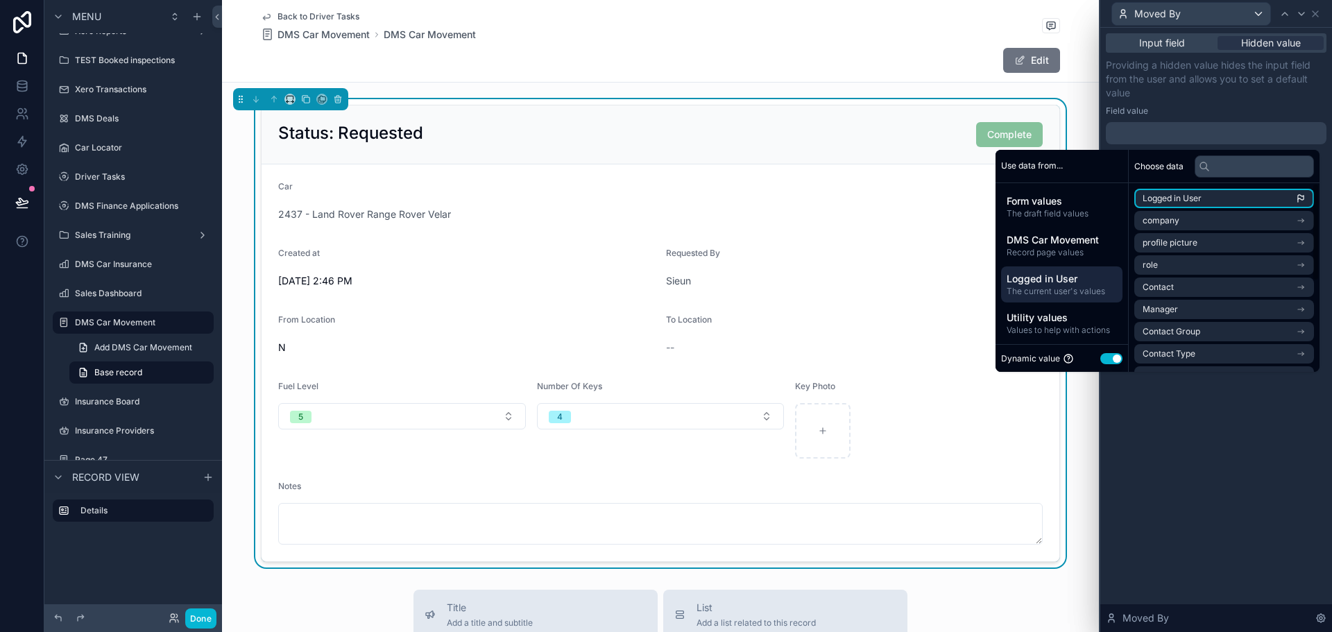
click at [1171, 198] on span "Logged in User" at bounding box center [1172, 198] width 59 height 11
click at [1301, 13] on icon at bounding box center [1301, 13] width 11 height 11
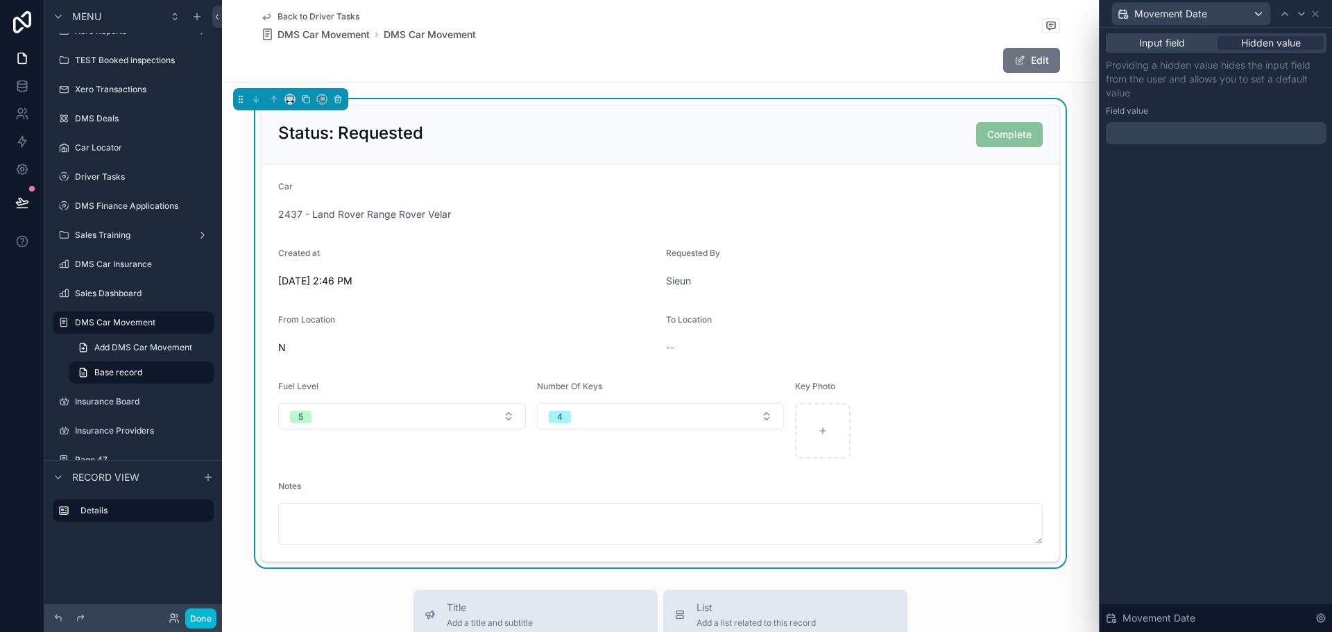
click at [1207, 136] on div at bounding box center [1216, 133] width 221 height 22
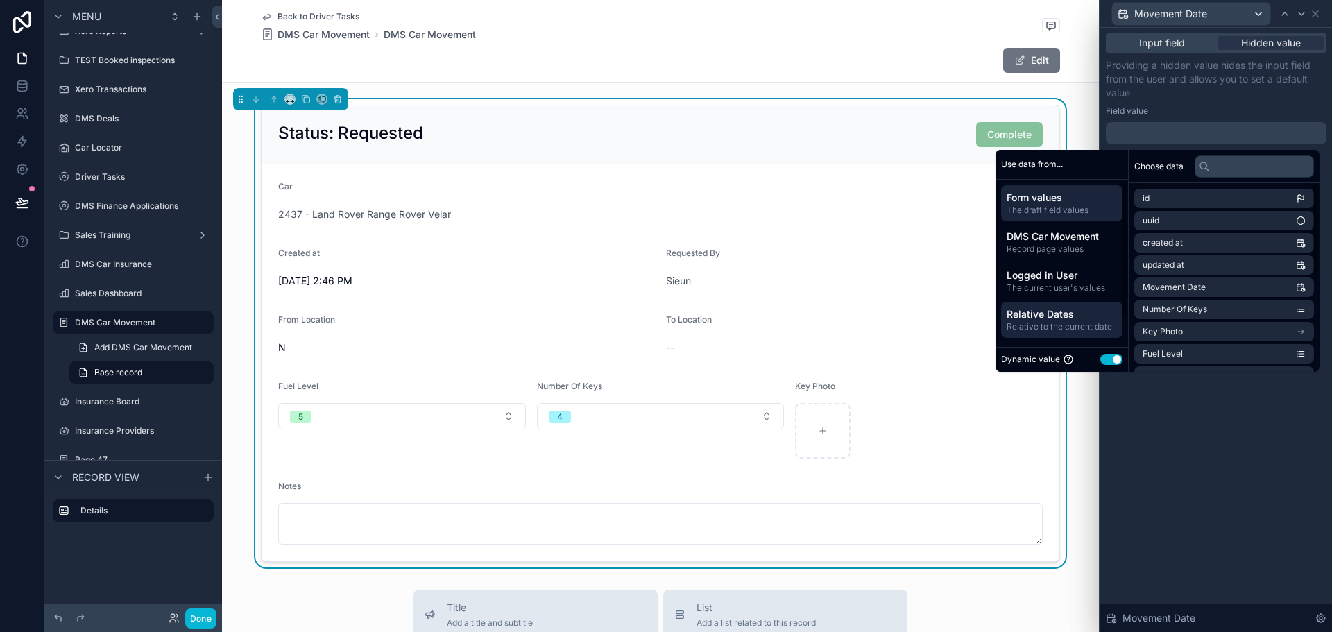
click at [1027, 318] on span "Relative Dates" at bounding box center [1062, 314] width 110 height 14
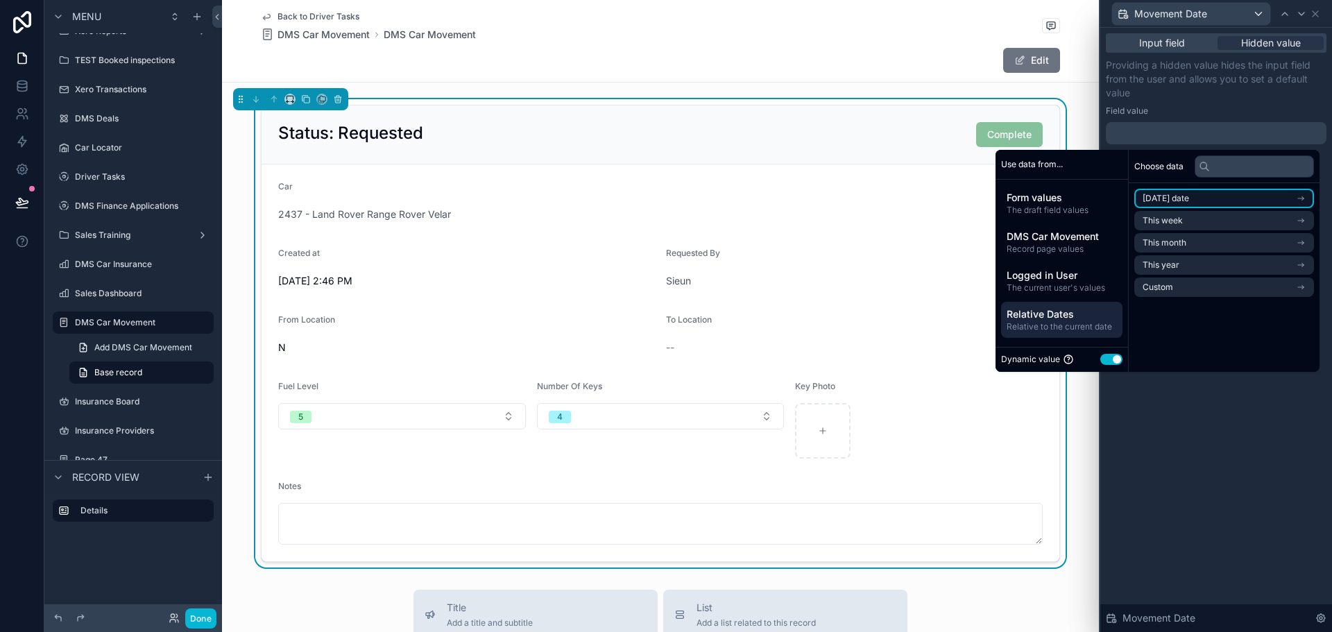
click at [1164, 198] on span "[DATE] date" at bounding box center [1166, 198] width 46 height 11
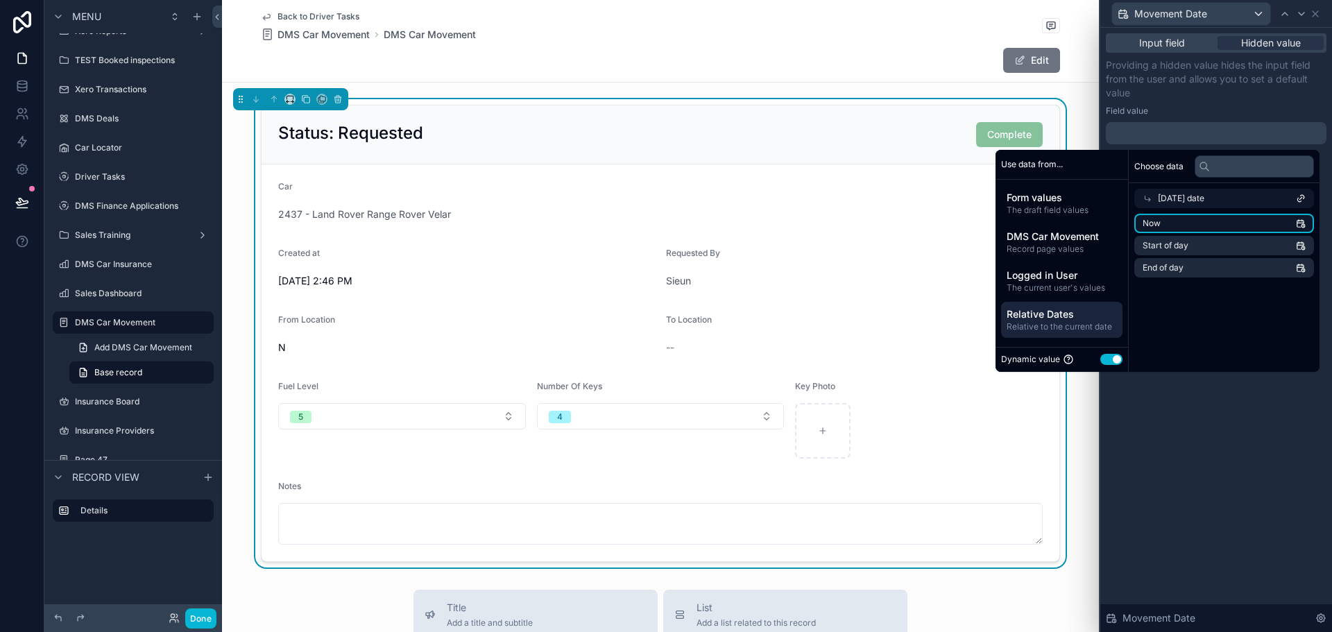
click at [1184, 221] on li "Now" at bounding box center [1224, 223] width 180 height 19
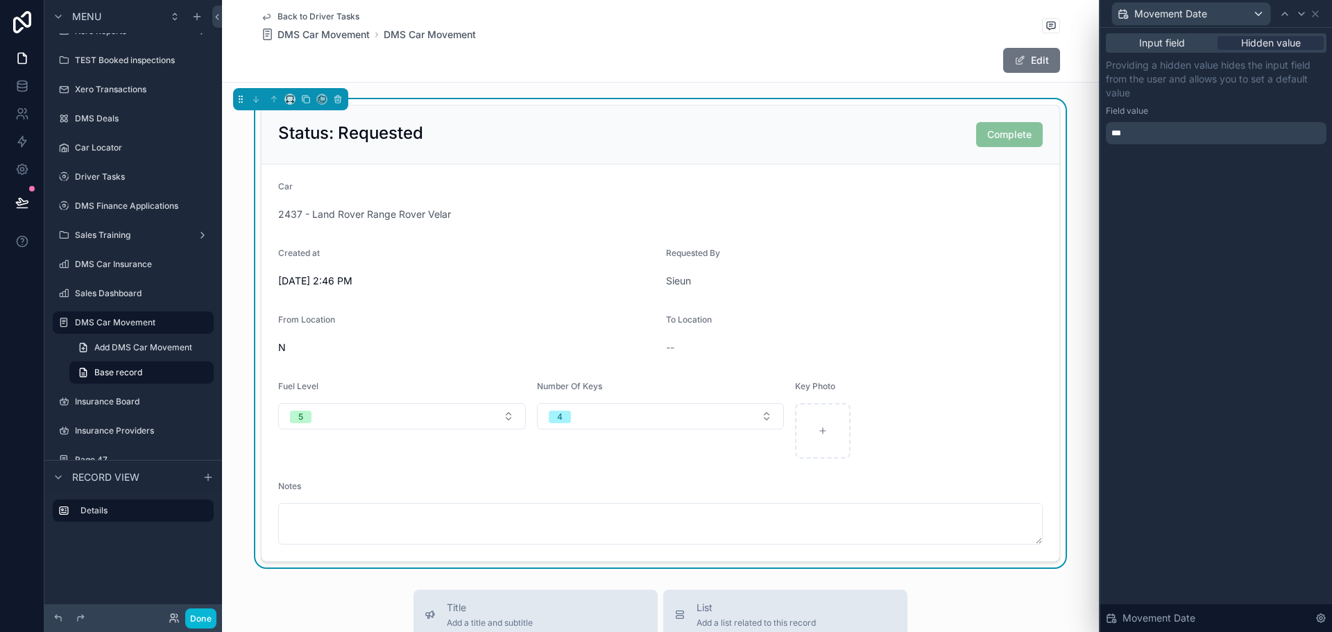
click at [1233, 101] on div "Providing a hidden value hides the input field from the user and allows you to …" at bounding box center [1216, 101] width 221 height 86
click at [1317, 14] on icon at bounding box center [1315, 13] width 11 height 11
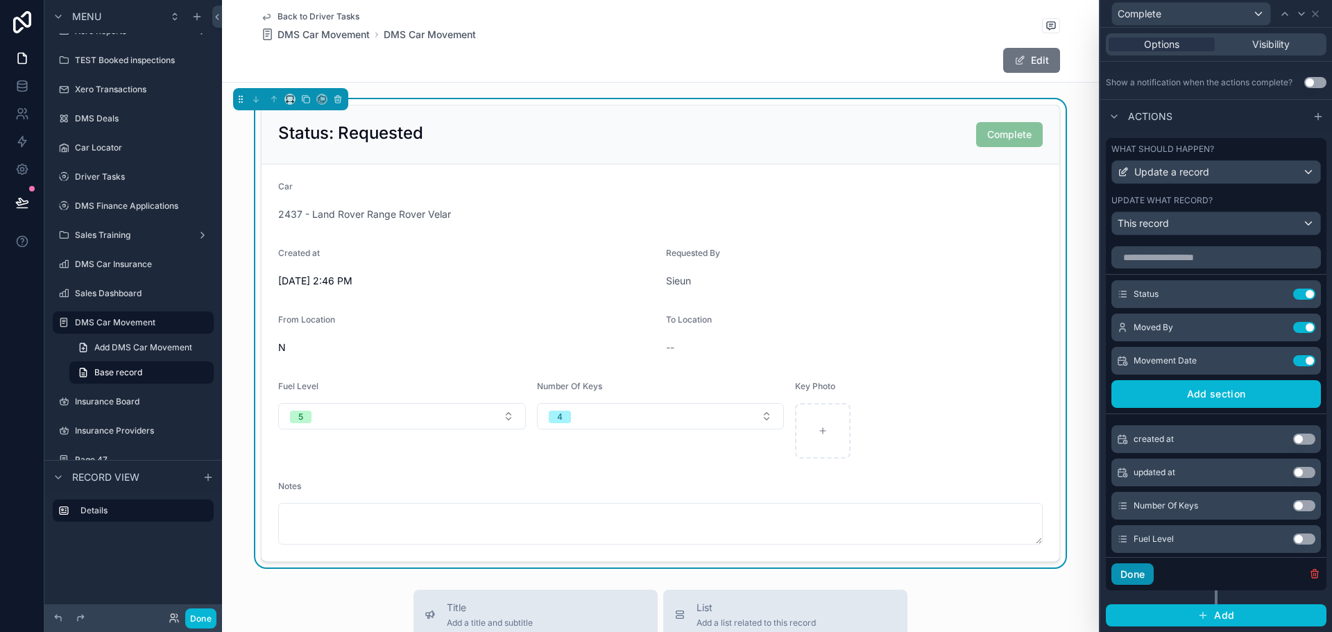
click at [1144, 570] on button "Done" at bounding box center [1133, 574] width 42 height 22
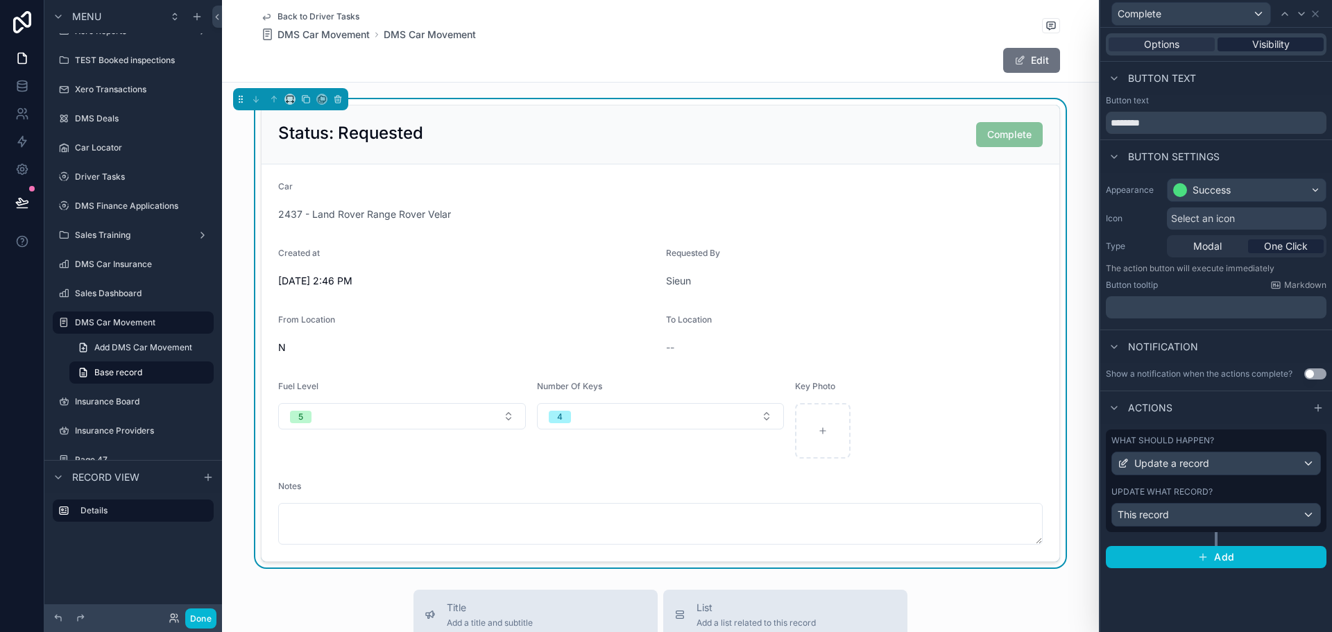
click at [1239, 48] on div "Visibility" at bounding box center [1271, 44] width 106 height 14
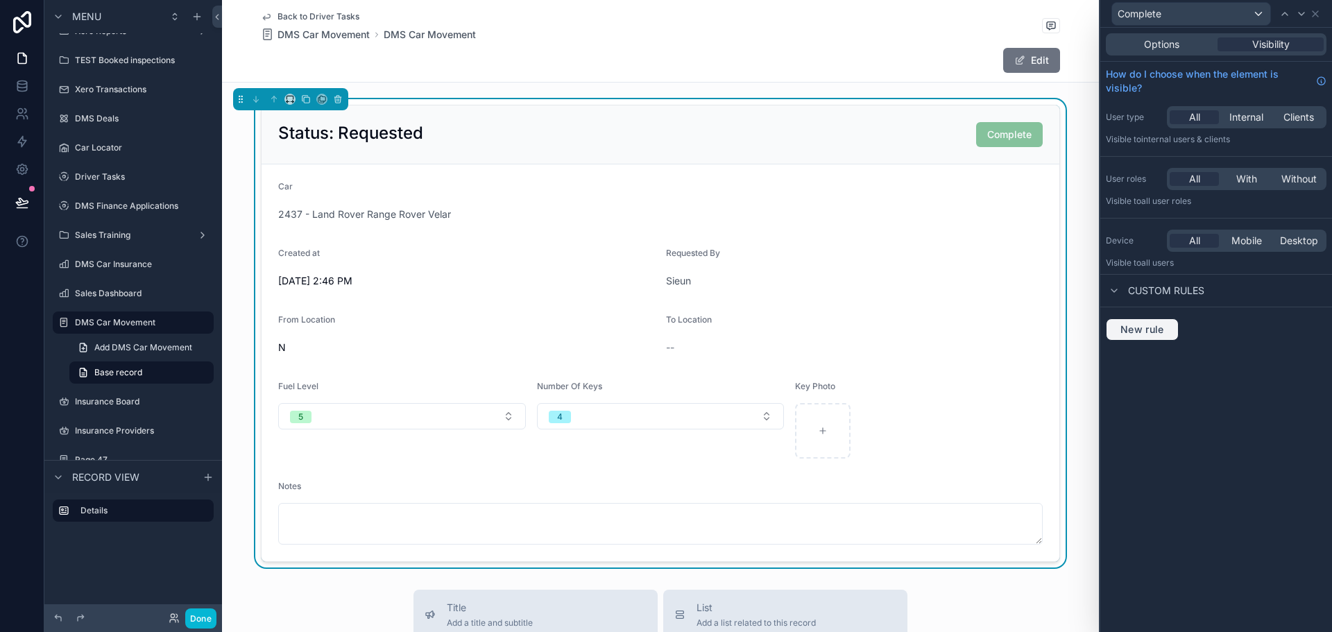
click at [1129, 332] on span "New rule" at bounding box center [1142, 329] width 55 height 12
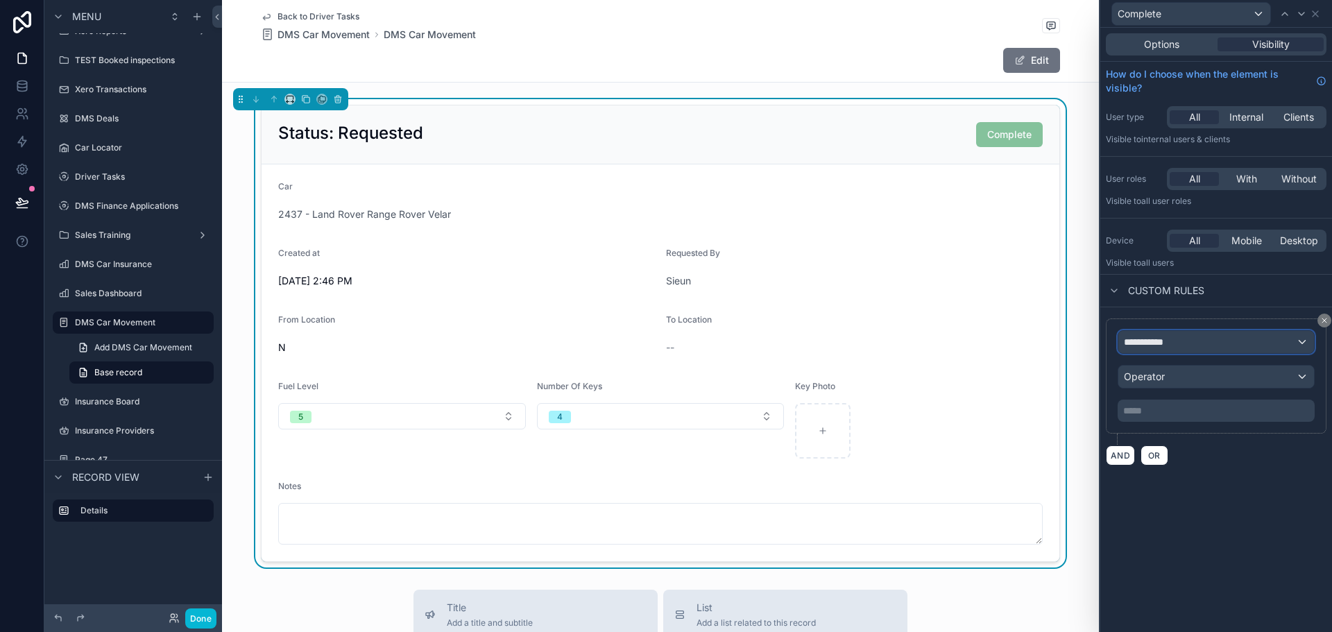
click at [1152, 335] on span "**********" at bounding box center [1149, 342] width 51 height 14
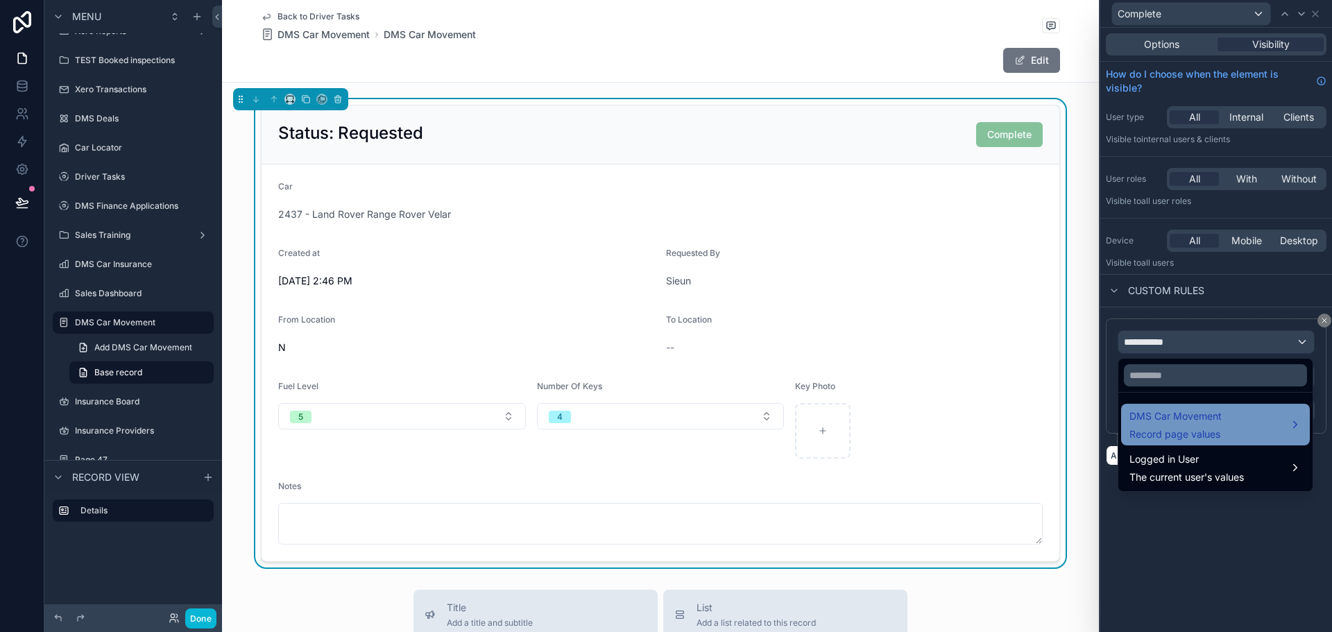
click at [1254, 432] on div "DMS Car Movement Record page values" at bounding box center [1216, 424] width 172 height 33
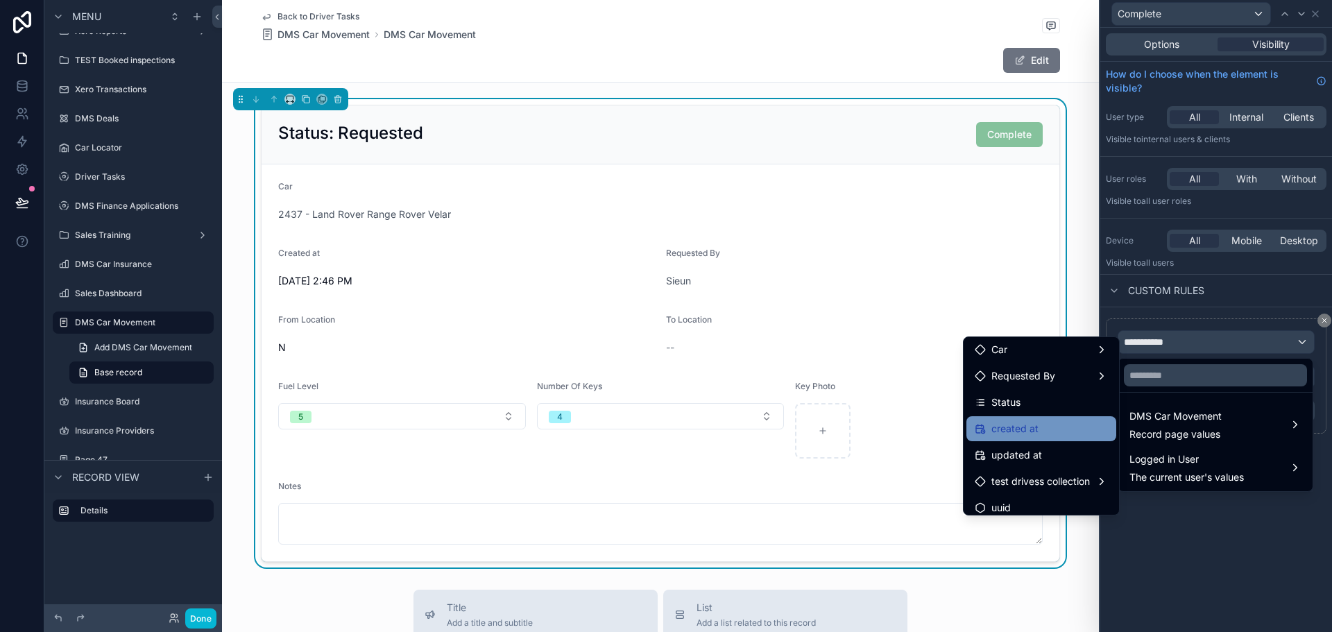
scroll to position [248, 0]
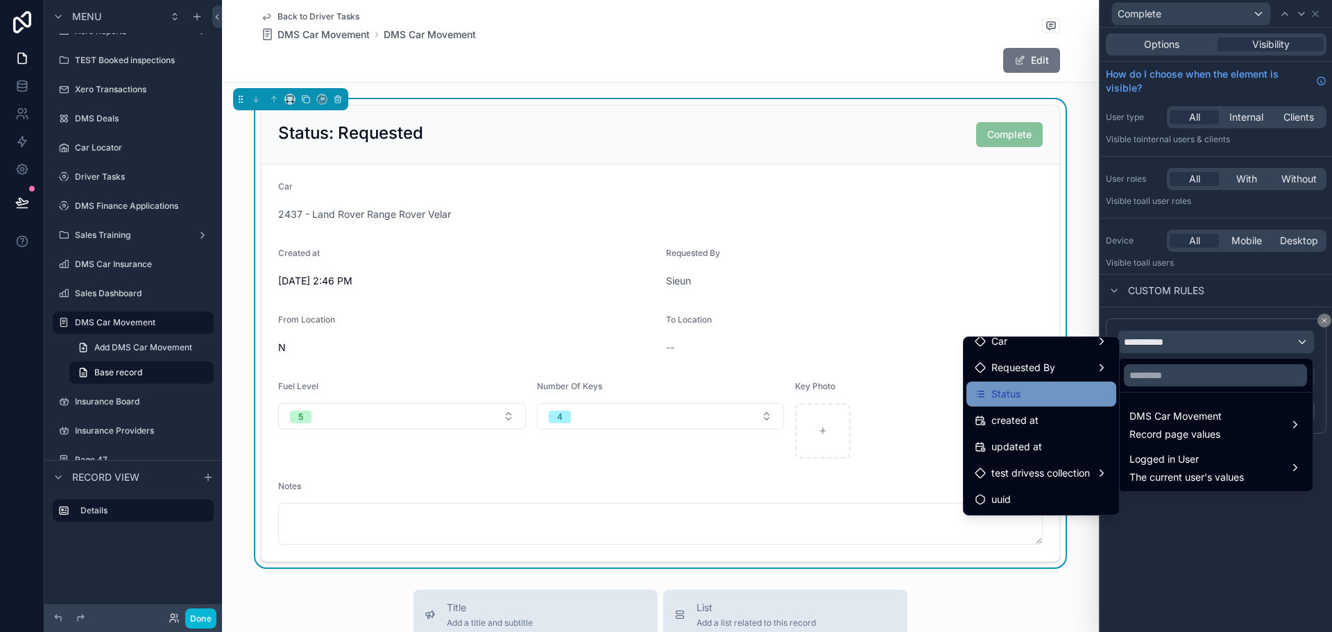
click at [1026, 393] on div "Status" at bounding box center [1041, 394] width 133 height 17
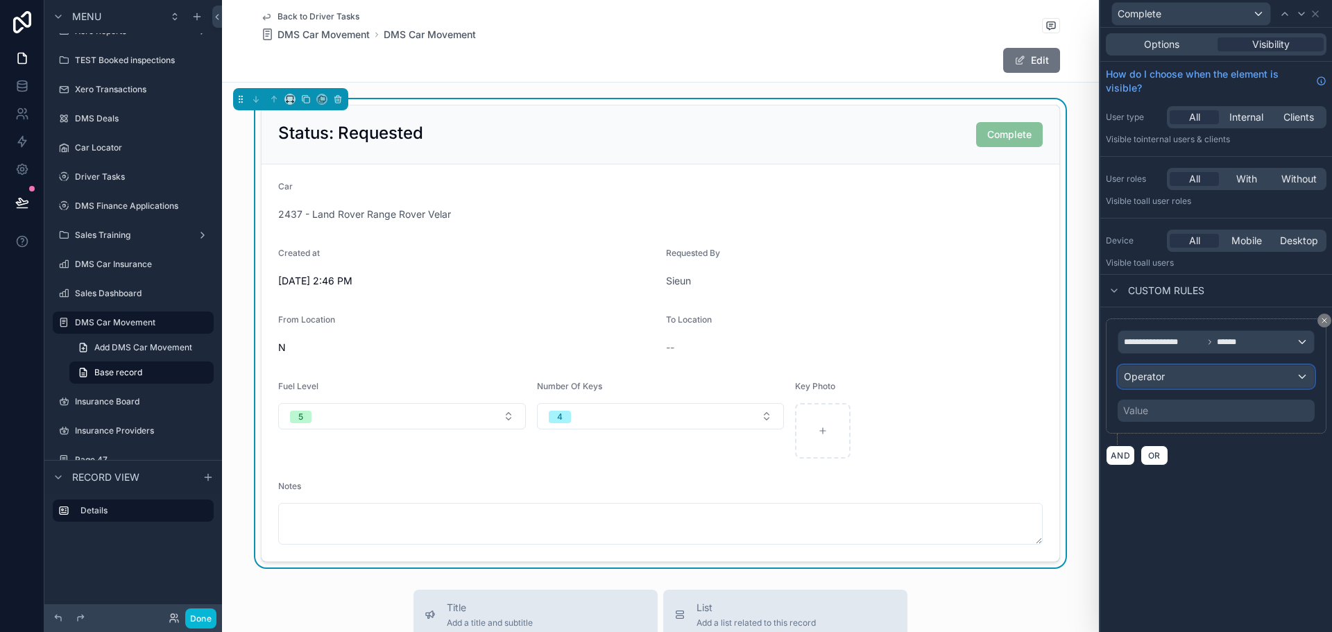
click at [1189, 386] on div "Operator" at bounding box center [1216, 377] width 196 height 22
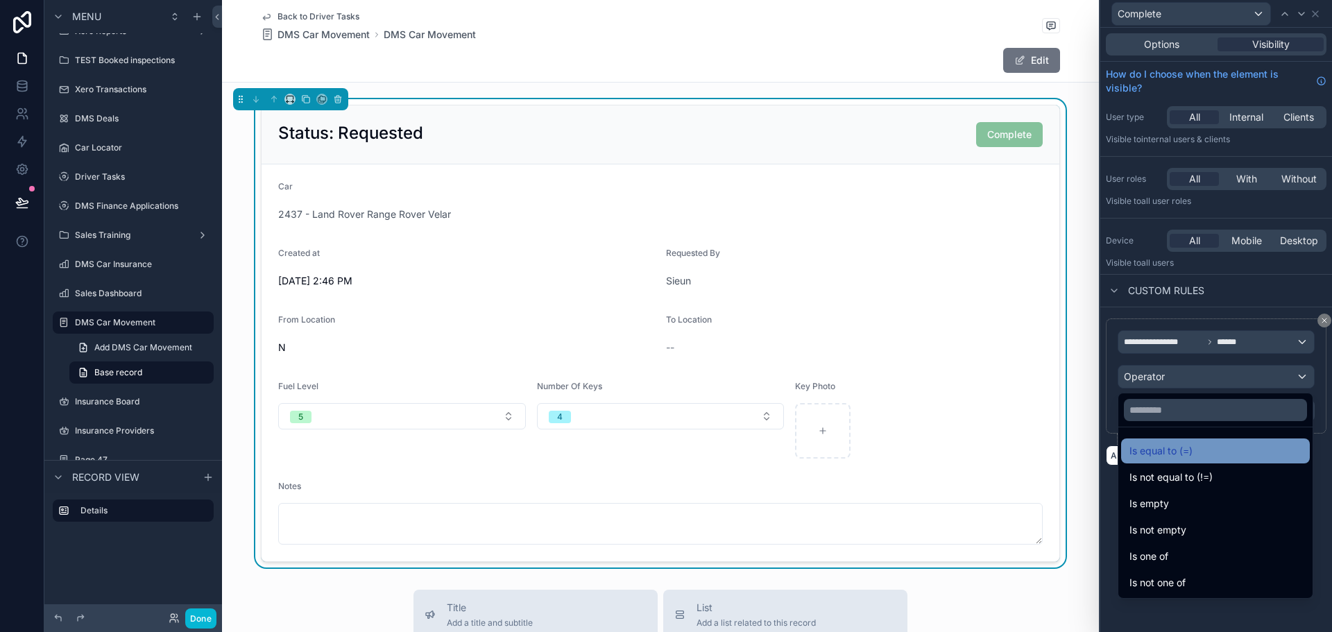
click at [1180, 452] on span "Is equal to (=)" at bounding box center [1161, 451] width 63 height 17
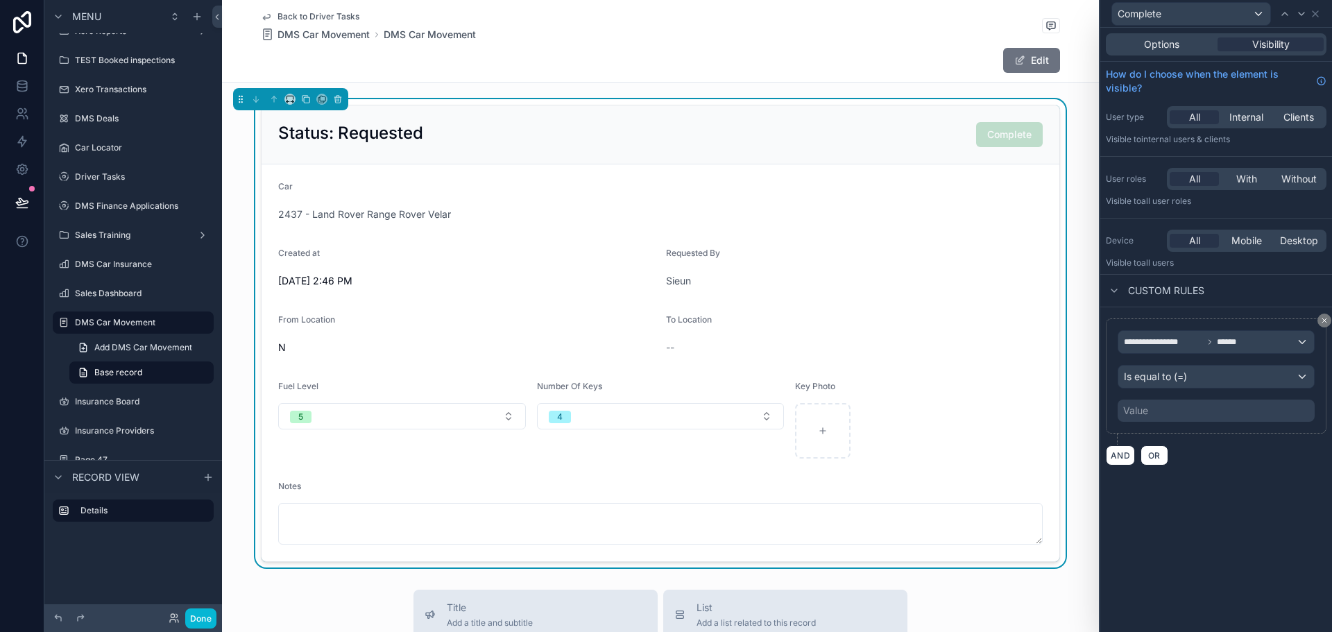
click at [1179, 417] on div "Value" at bounding box center [1216, 411] width 197 height 22
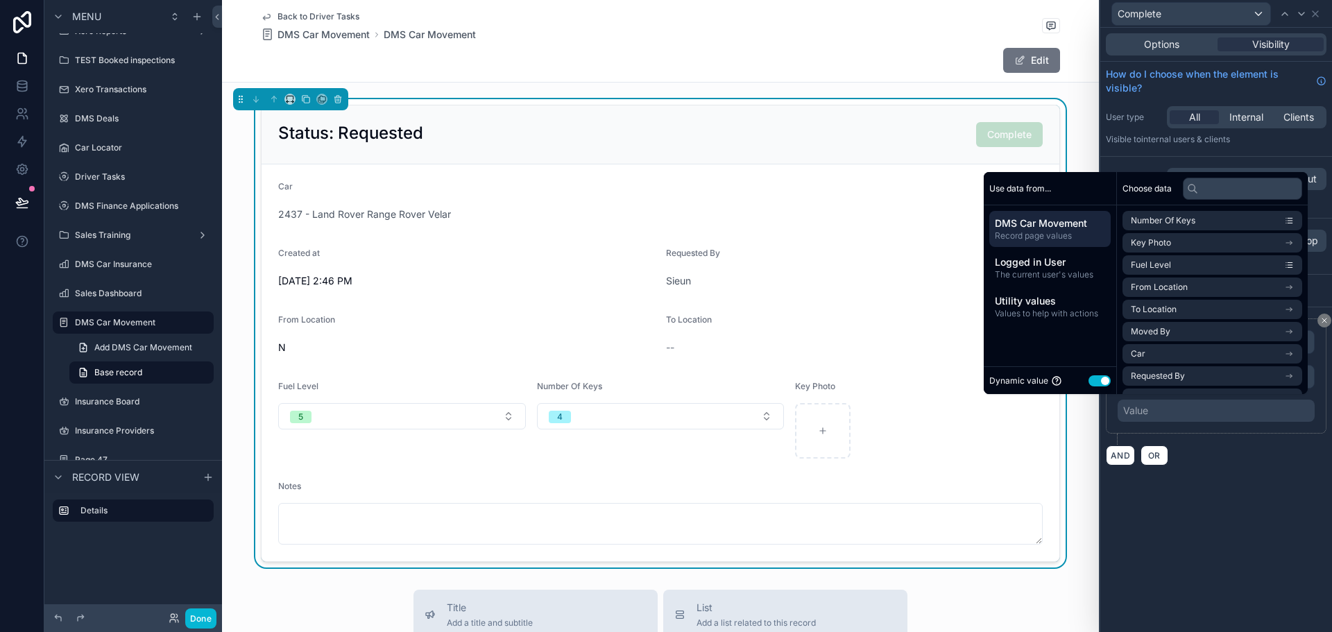
click at [1092, 377] on button "Use setting" at bounding box center [1100, 380] width 22 height 11
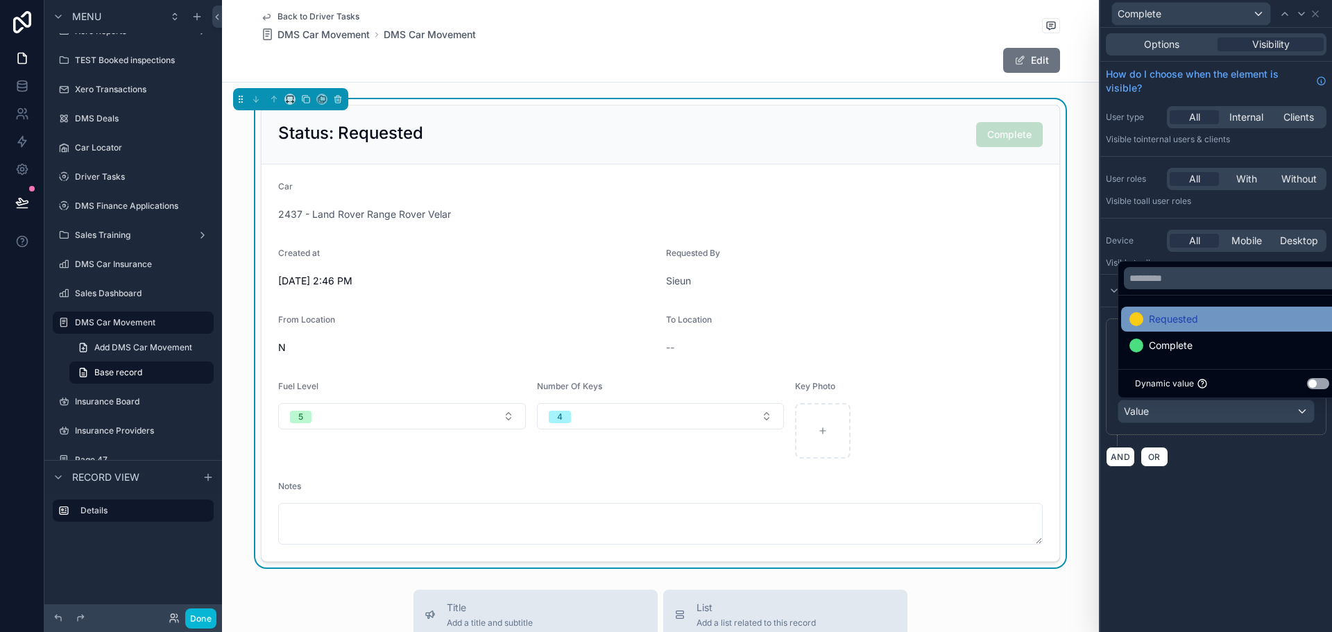
click at [1186, 329] on div "Requested" at bounding box center [1232, 319] width 222 height 25
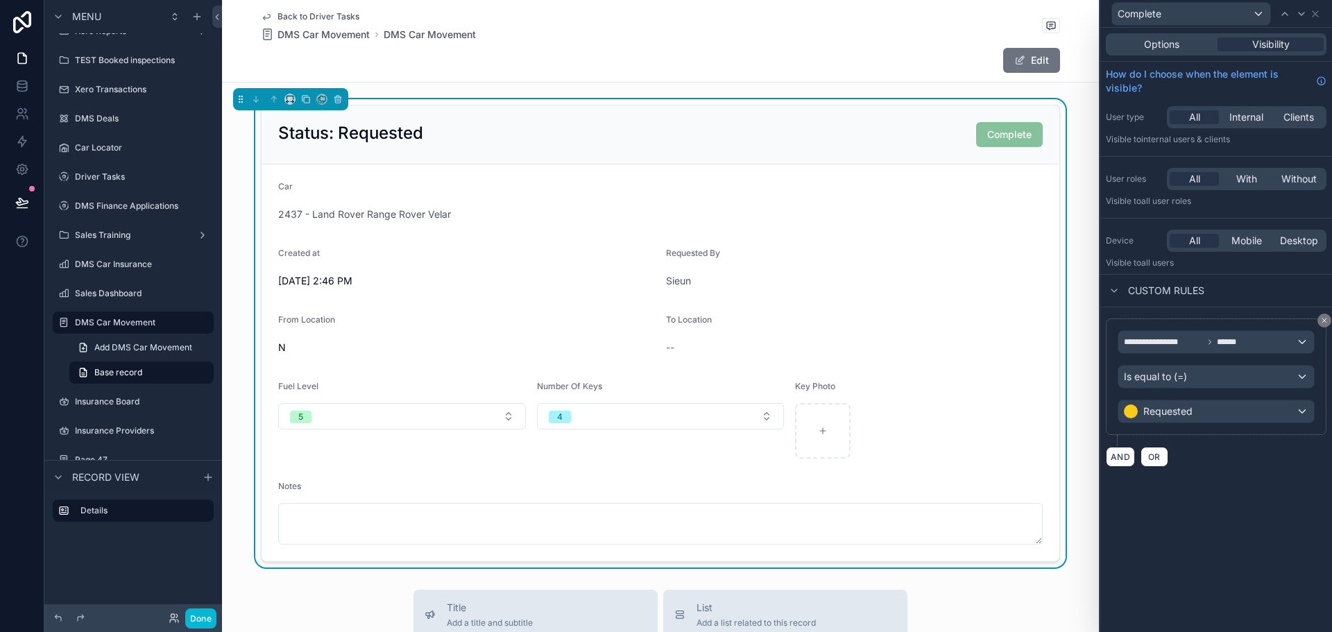
click at [1216, 463] on div "AND OR" at bounding box center [1216, 456] width 221 height 21
click at [198, 611] on button "Done" at bounding box center [200, 619] width 31 height 20
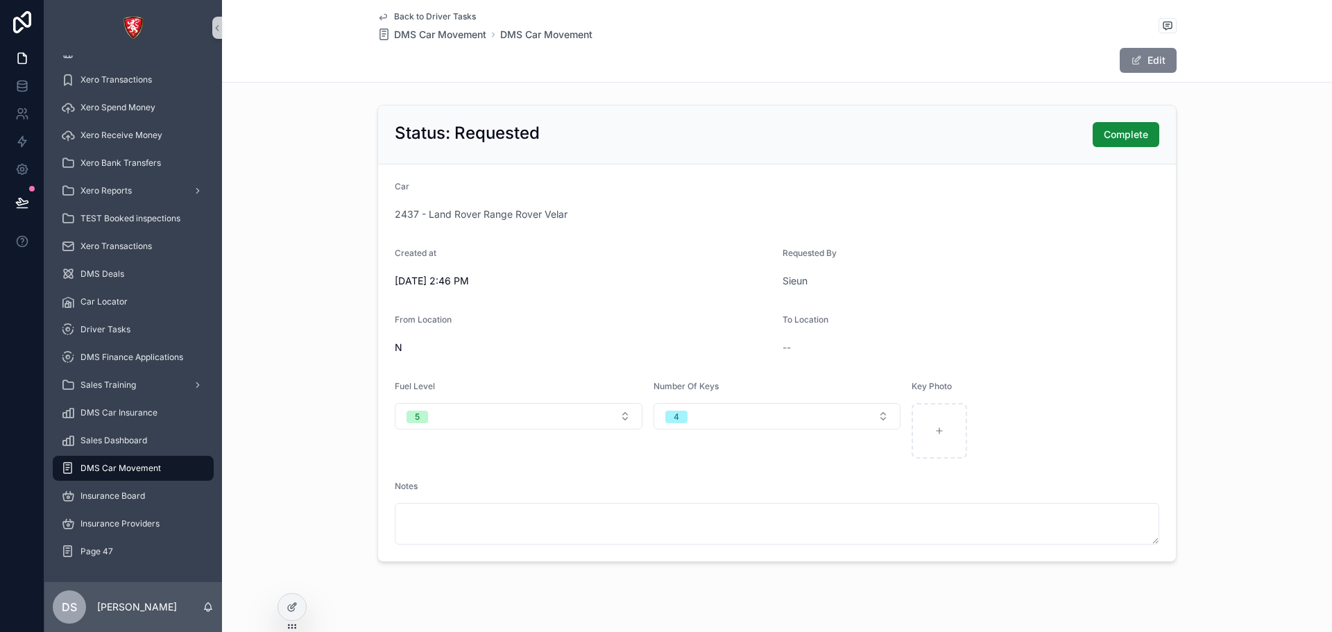
click at [1141, 63] on button "Edit" at bounding box center [1148, 60] width 57 height 25
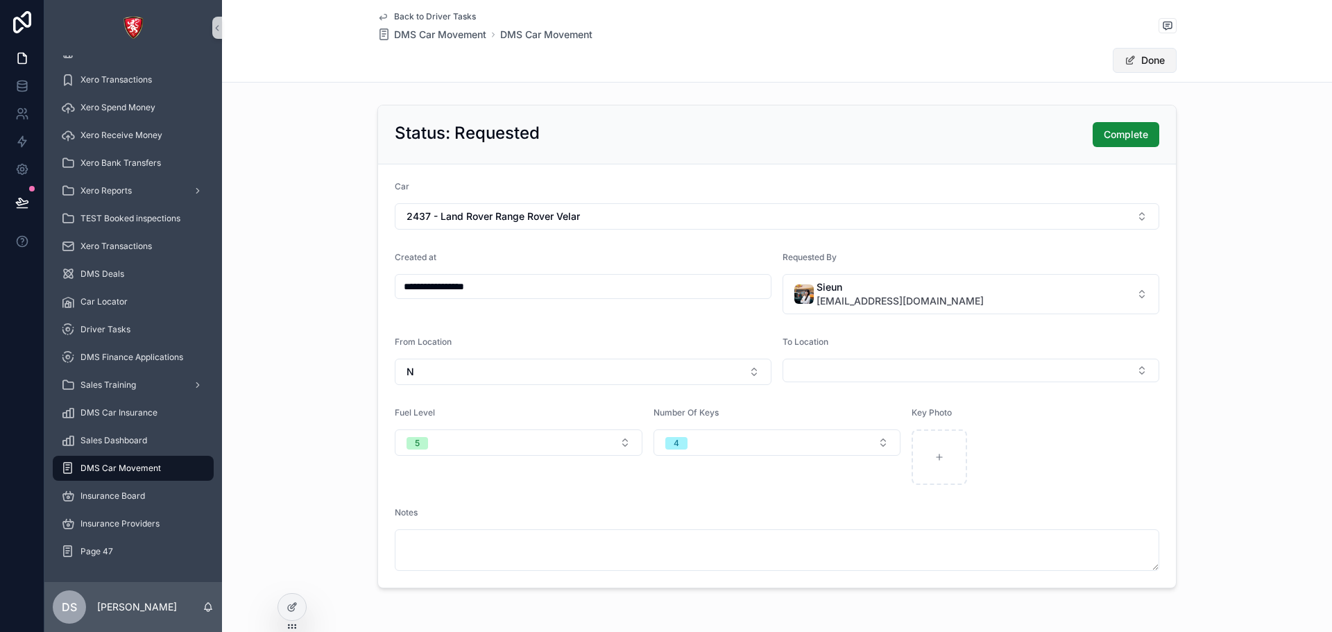
click at [1141, 63] on button "Done" at bounding box center [1145, 60] width 64 height 25
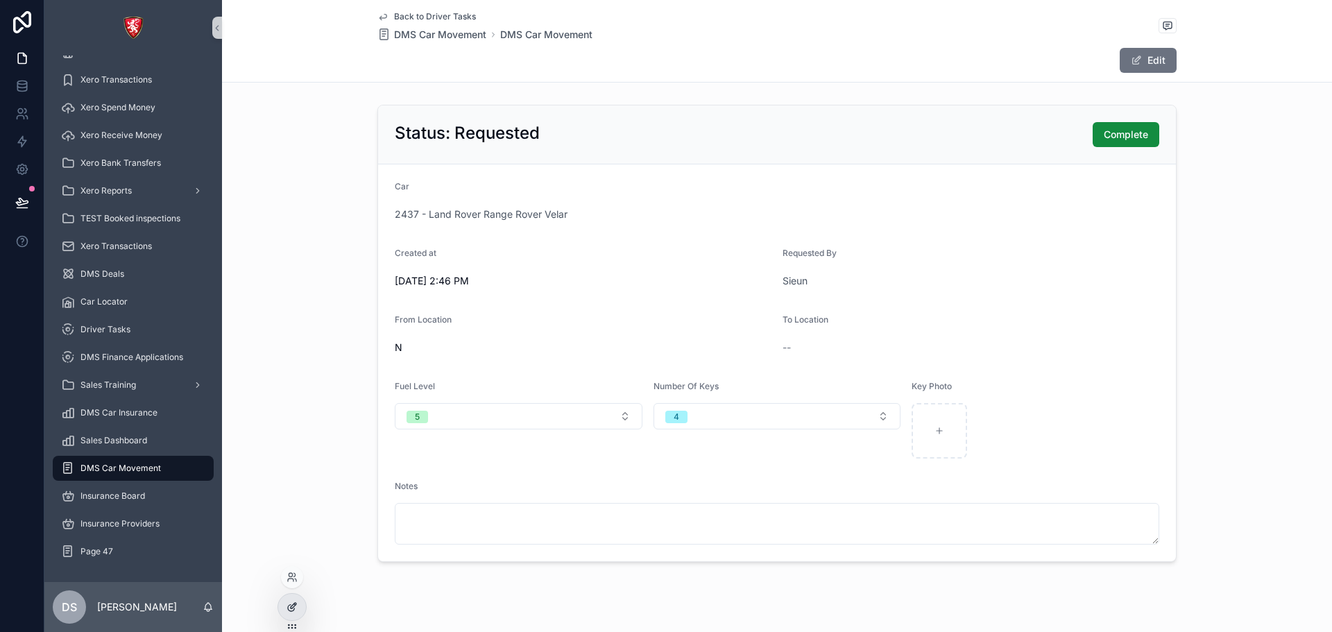
click at [298, 602] on div at bounding box center [292, 607] width 28 height 26
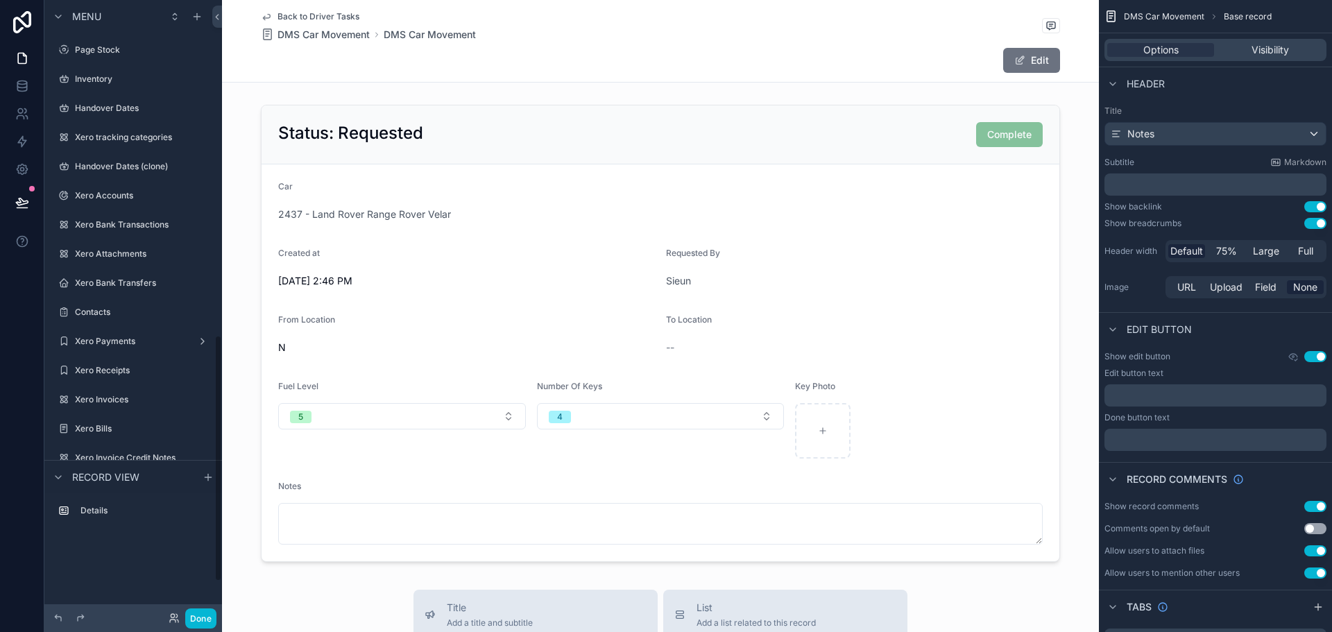
scroll to position [835, 0]
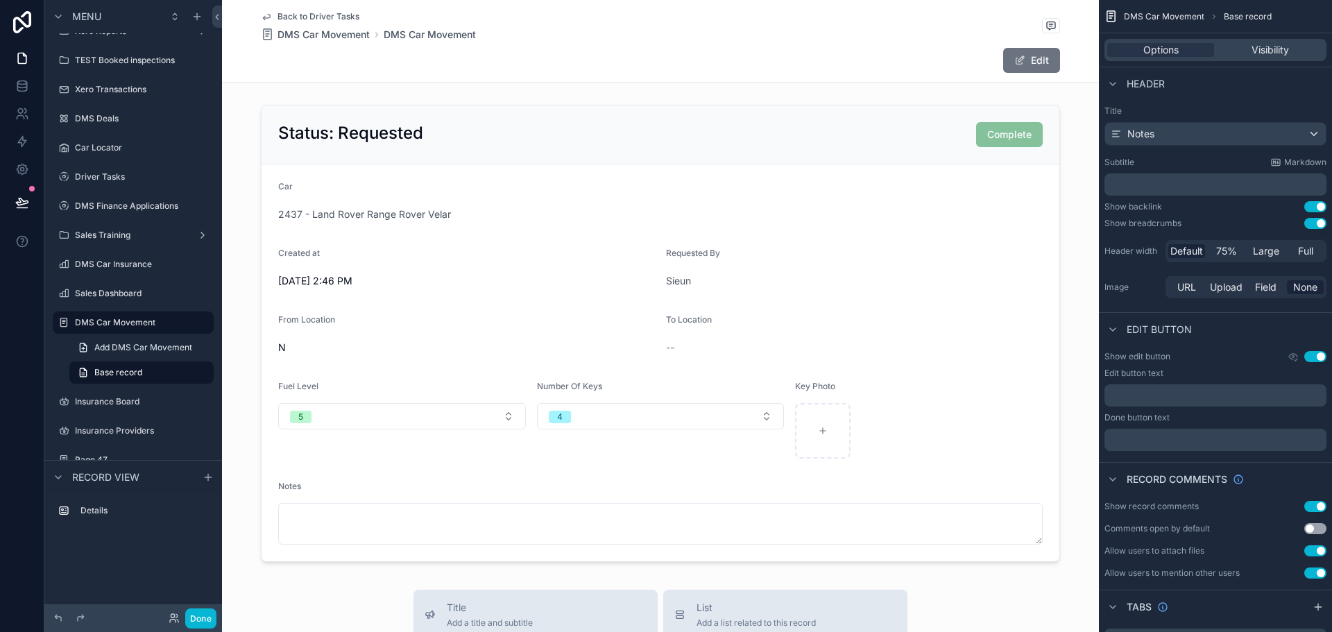
click at [928, 65] on div "Edit" at bounding box center [660, 60] width 799 height 26
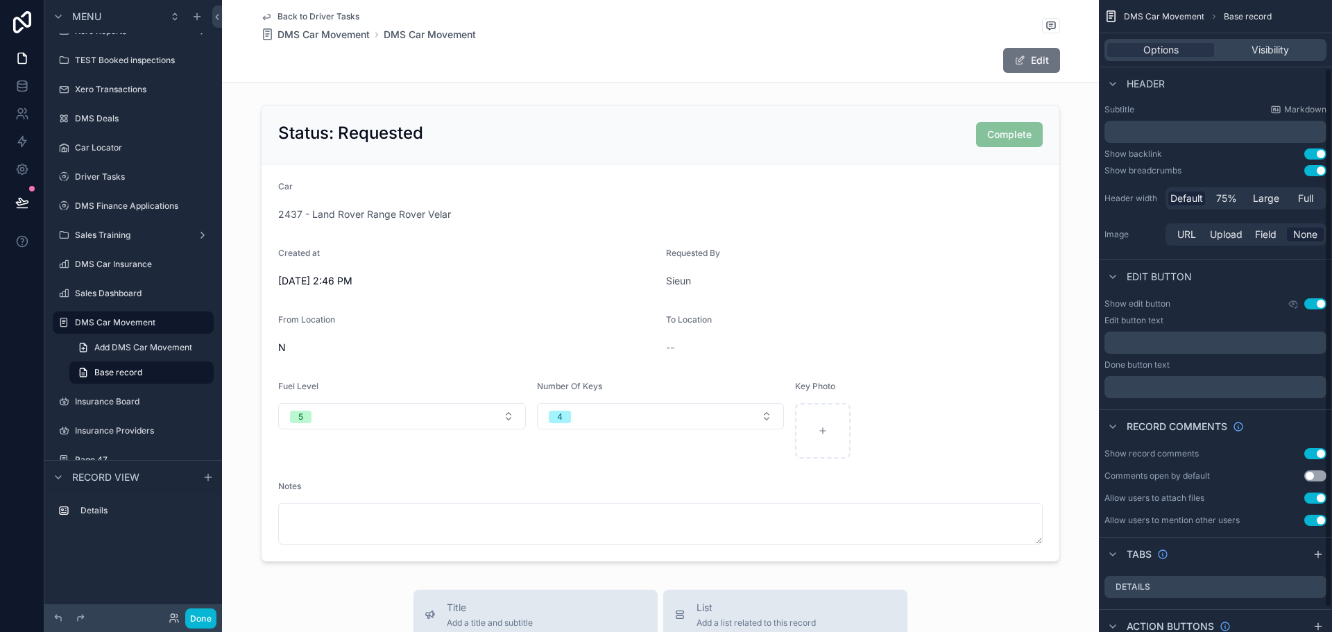
scroll to position [0, 0]
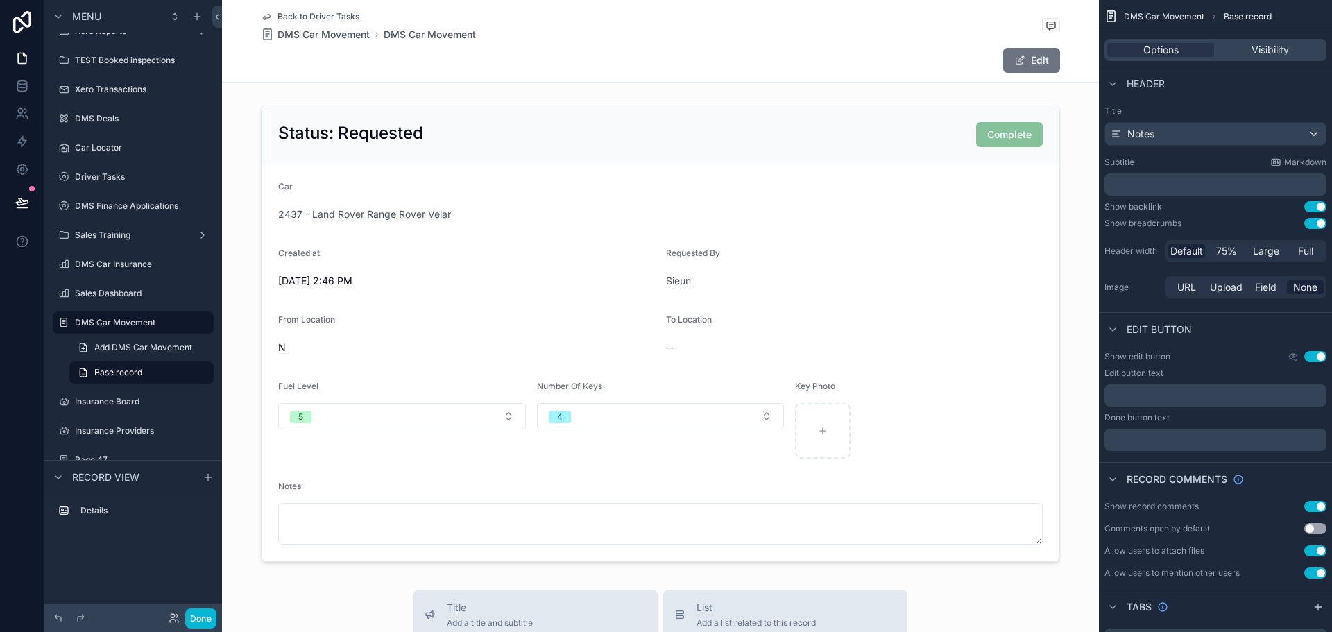
click at [976, 61] on div "Edit" at bounding box center [1008, 60] width 104 height 26
click at [1014, 58] on span "scrollable content" at bounding box center [1019, 60] width 11 height 11
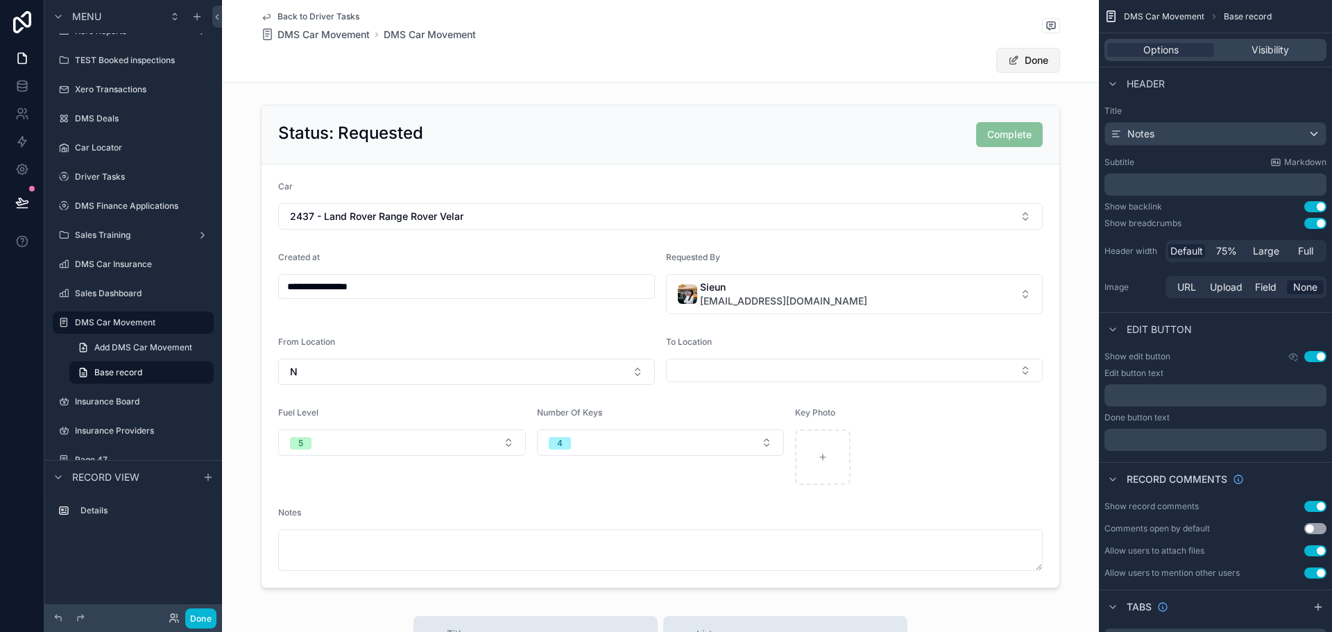
click at [1012, 58] on span "scrollable content" at bounding box center [1013, 60] width 11 height 11
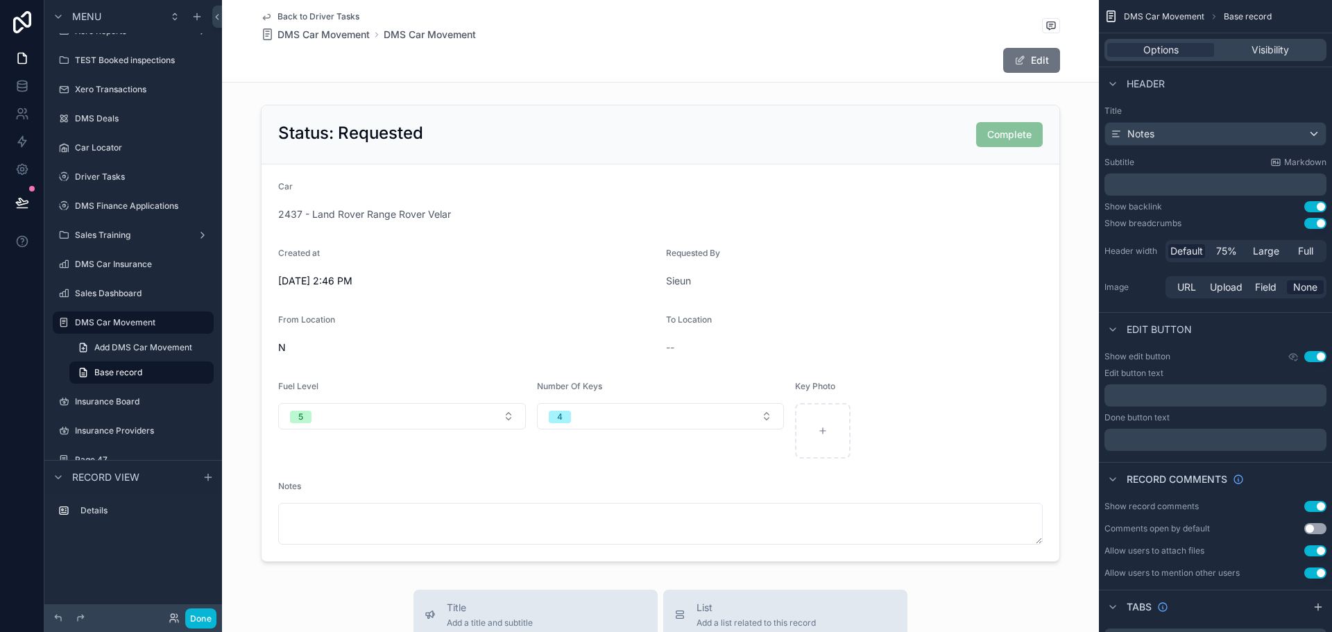
click at [871, 62] on div "Edit" at bounding box center [660, 60] width 799 height 26
click at [1228, 52] on div "Visibility" at bounding box center [1270, 50] width 107 height 14
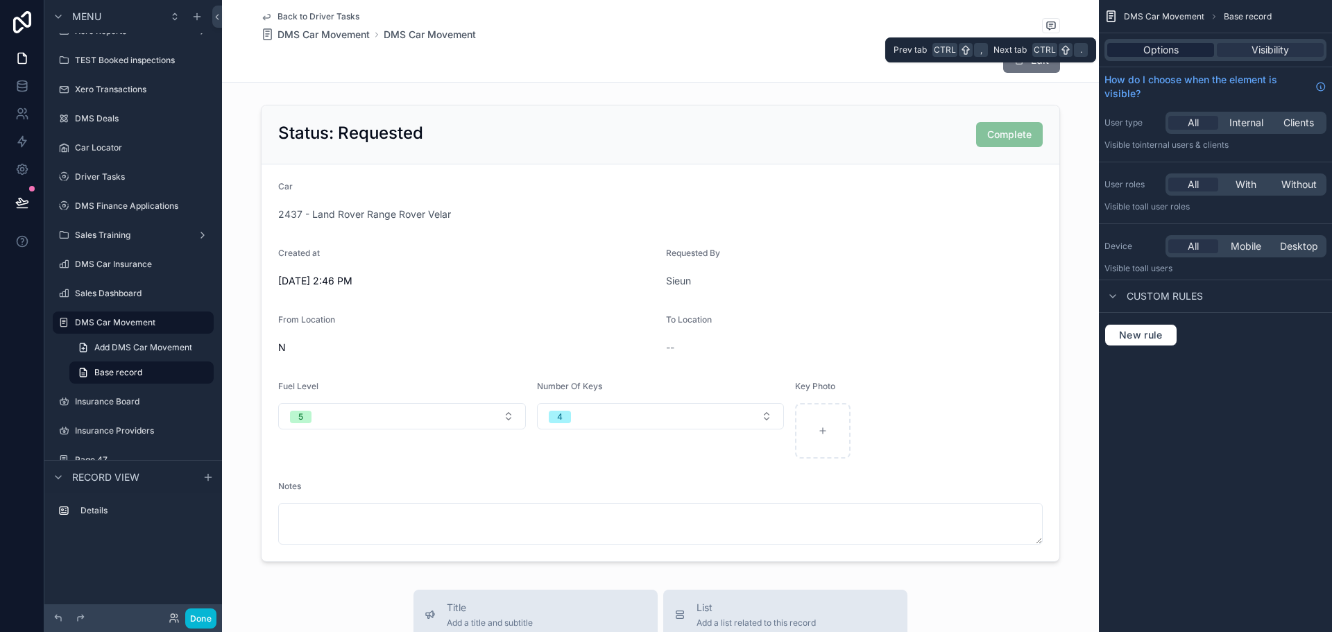
click at [1175, 51] on span "Options" at bounding box center [1160, 50] width 35 height 14
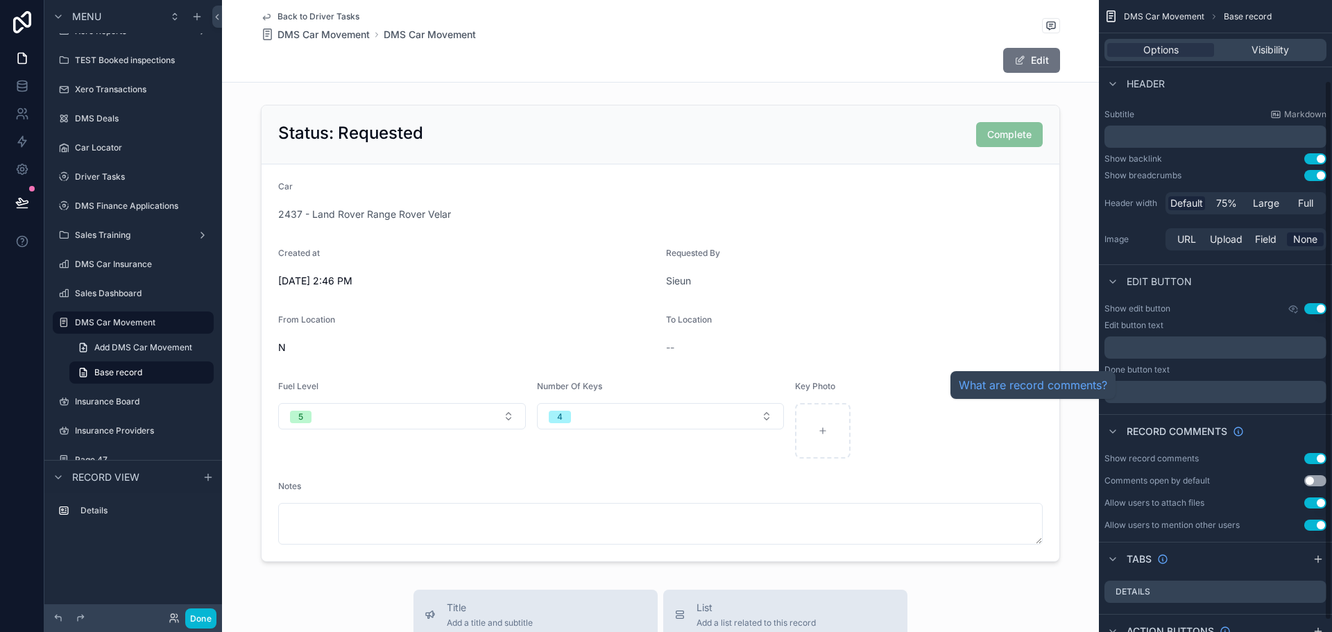
scroll to position [108, 0]
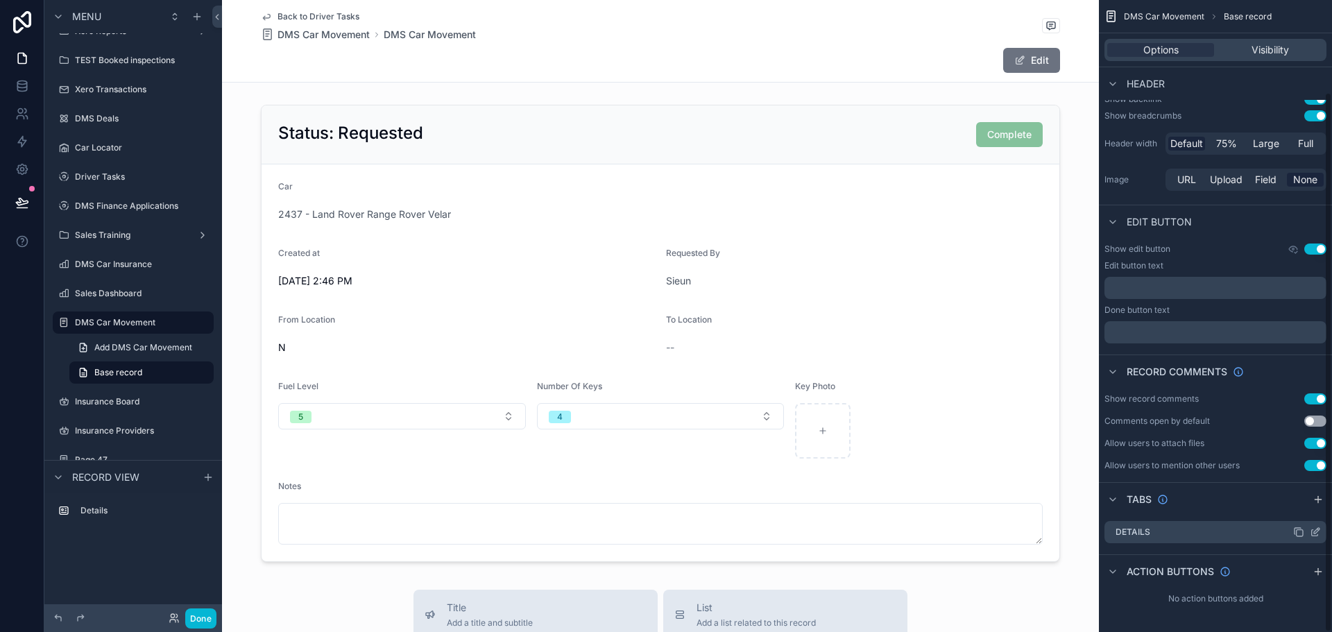
click at [1317, 531] on icon "scrollable content" at bounding box center [1315, 532] width 11 height 11
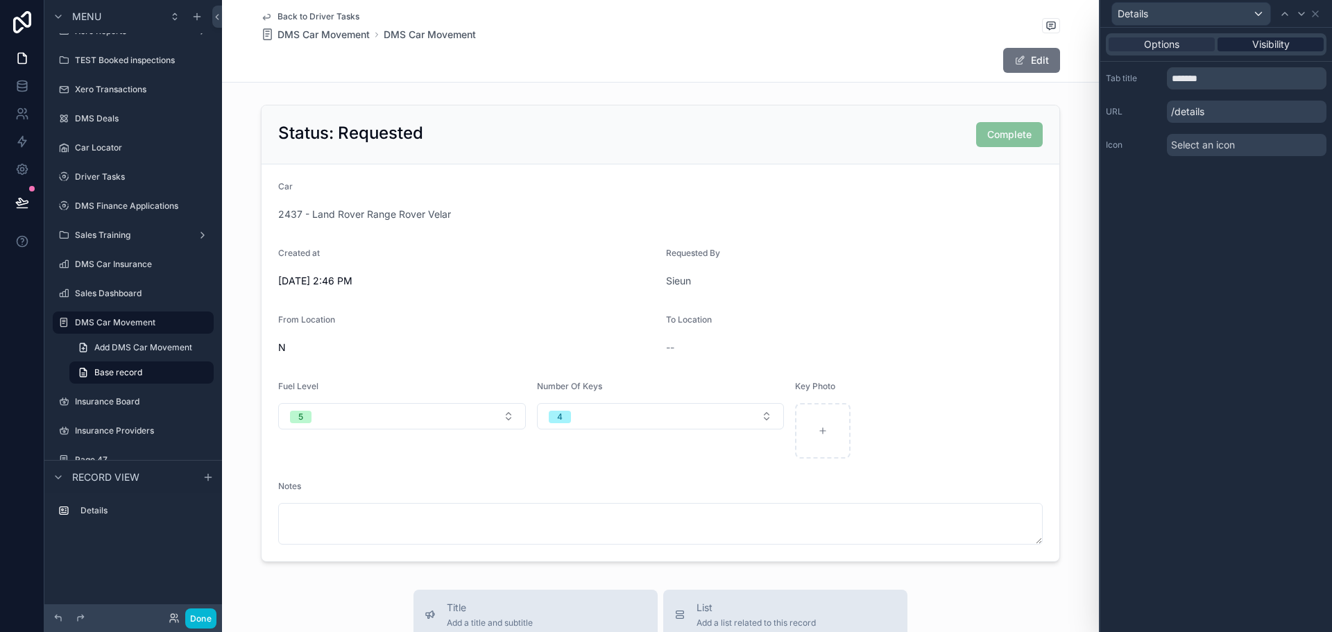
click at [1282, 49] on span "Visibility" at bounding box center [1270, 44] width 37 height 14
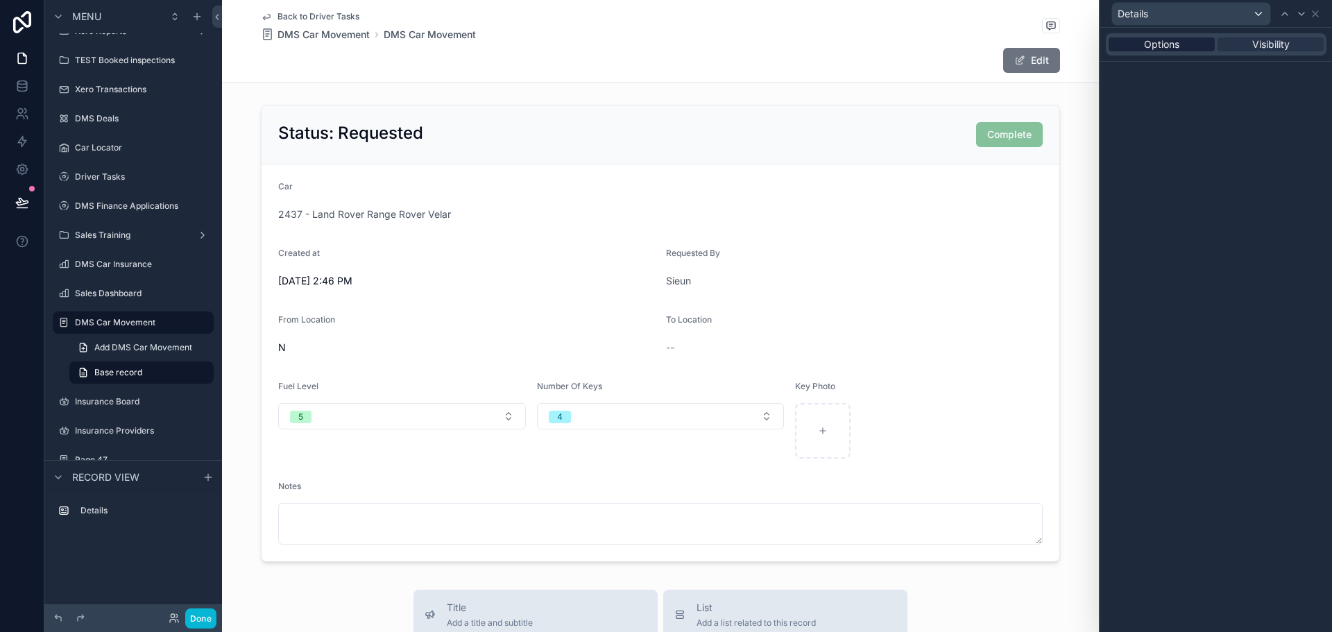
click at [1186, 47] on div "Options" at bounding box center [1162, 44] width 106 height 14
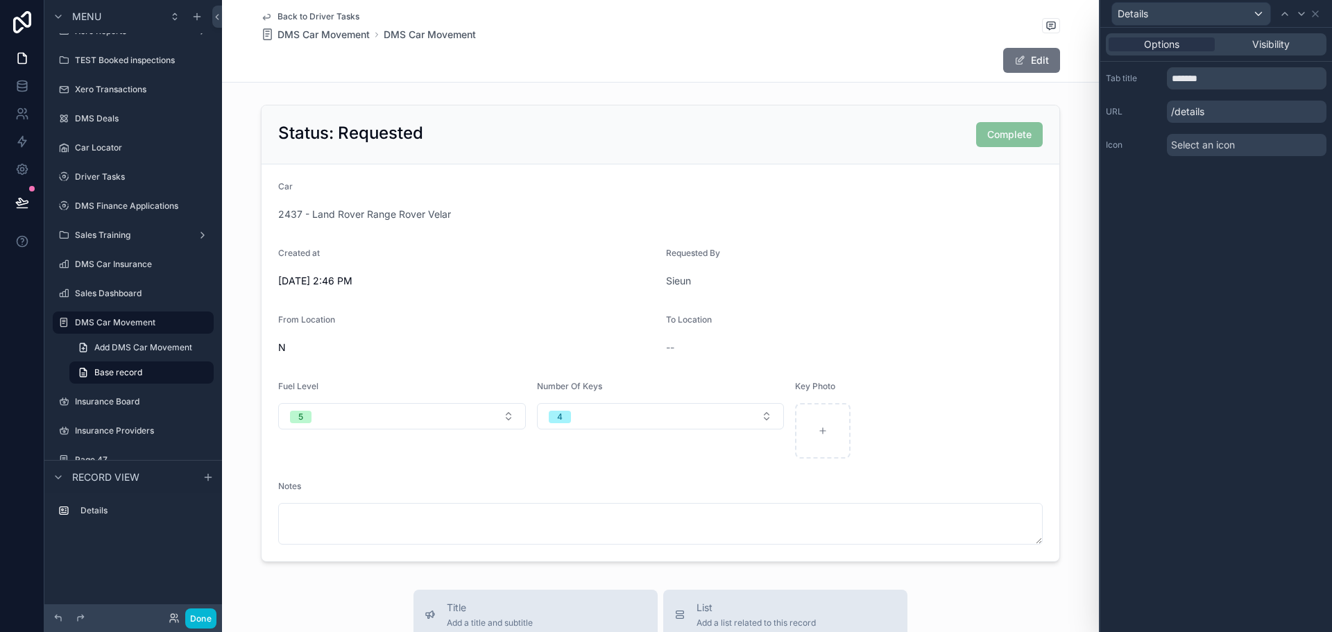
click at [1322, 13] on div "Details" at bounding box center [1216, 13] width 221 height 27
click at [1318, 13] on icon at bounding box center [1315, 13] width 11 height 11
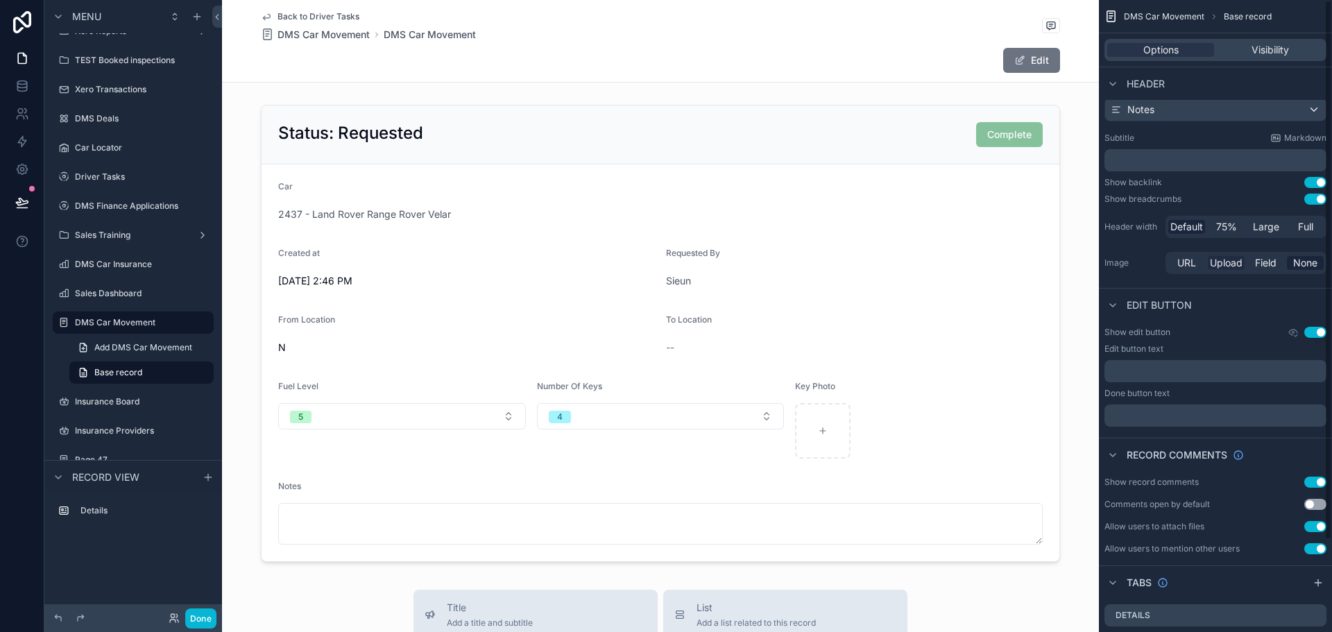
scroll to position [0, 0]
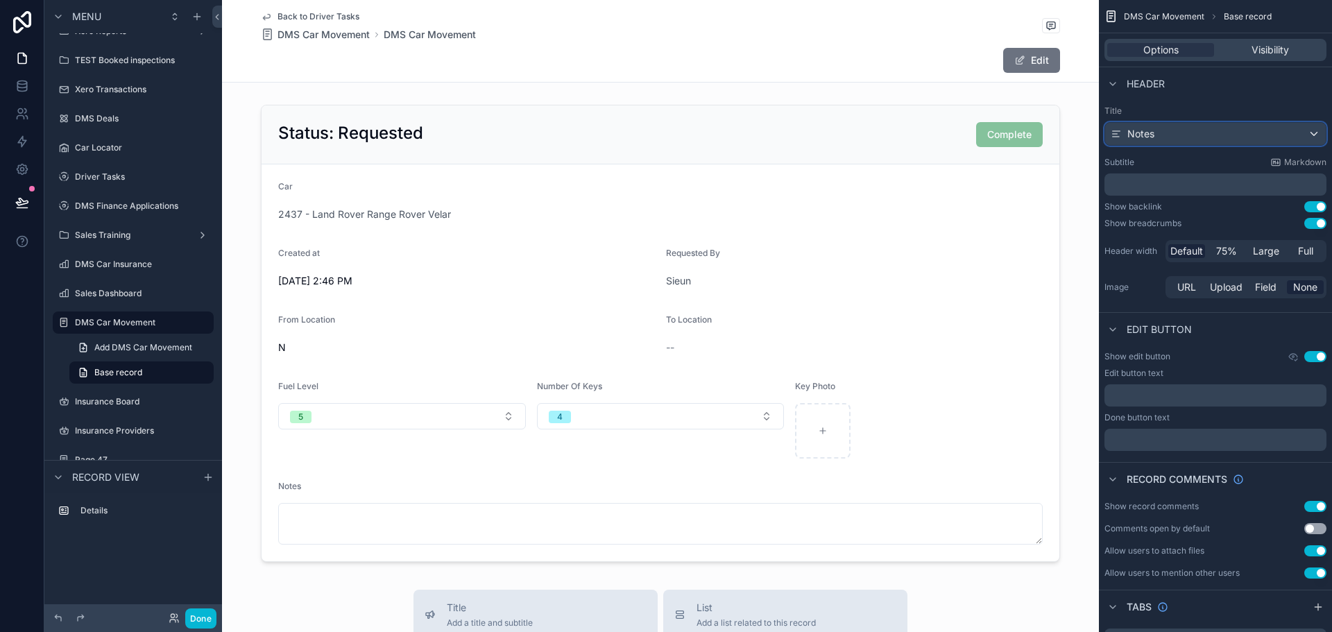
click at [1294, 137] on div "Notes" at bounding box center [1215, 134] width 221 height 22
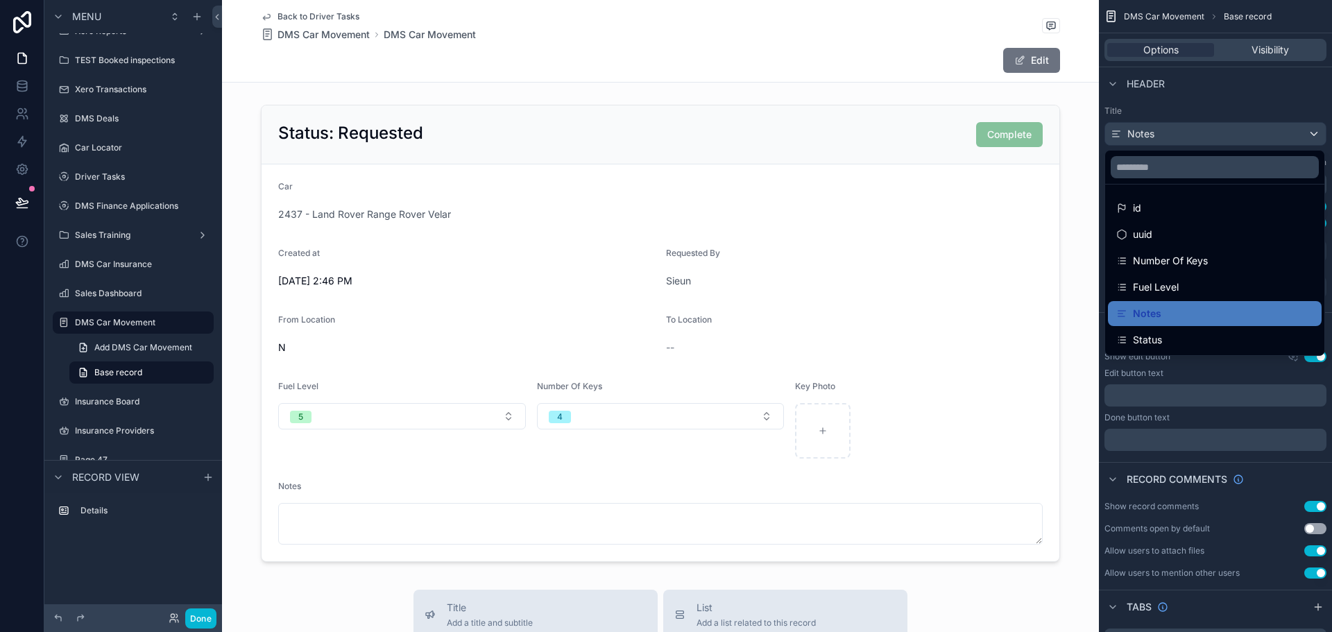
click at [1295, 135] on div "scrollable content" at bounding box center [666, 316] width 1332 height 632
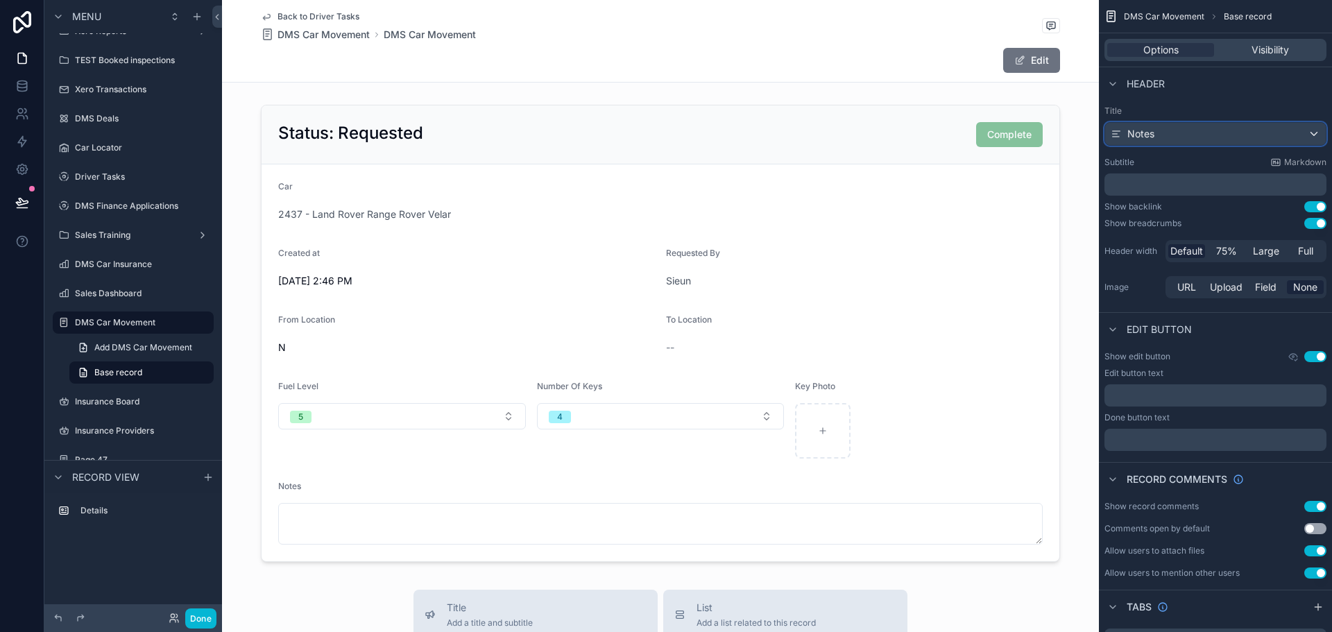
click at [1254, 129] on div "Notes" at bounding box center [1215, 134] width 221 height 22
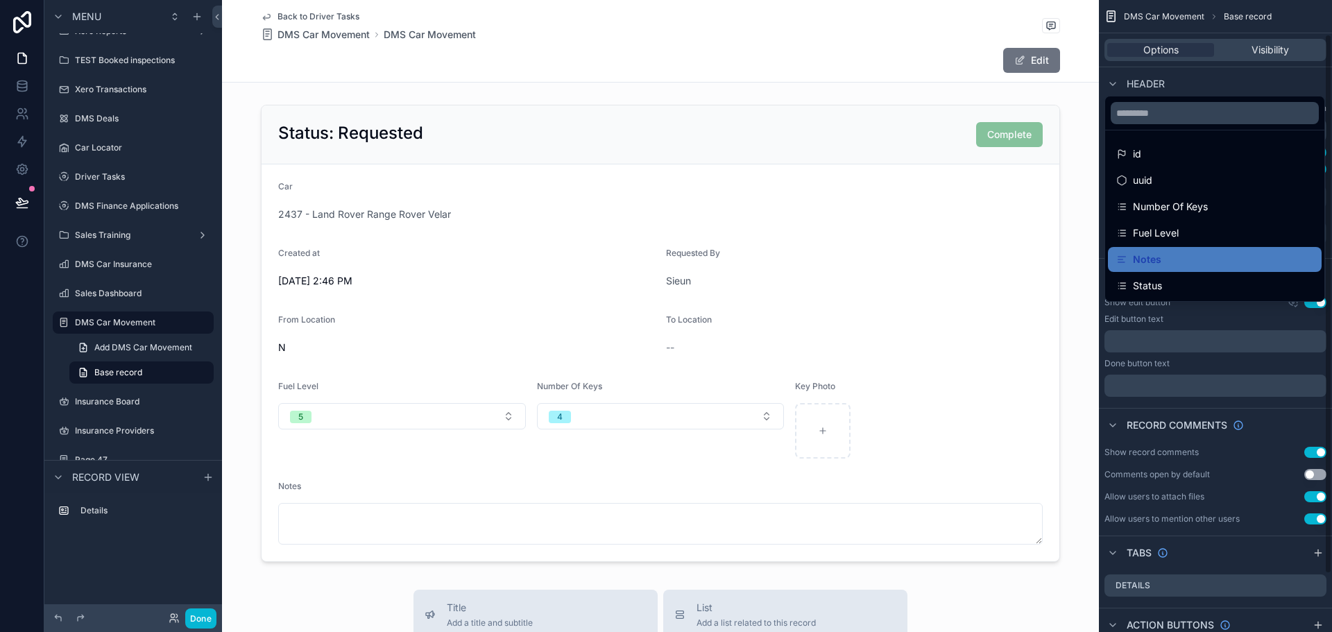
scroll to position [108, 0]
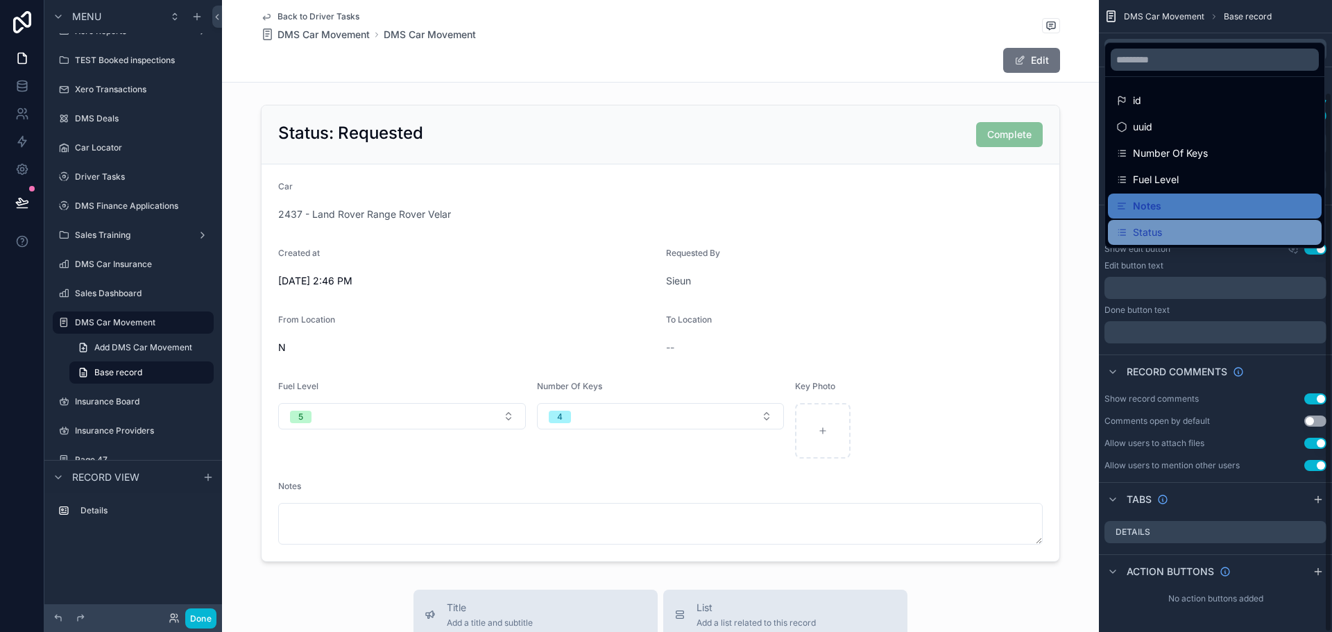
click at [1220, 221] on div "Status" at bounding box center [1215, 232] width 214 height 25
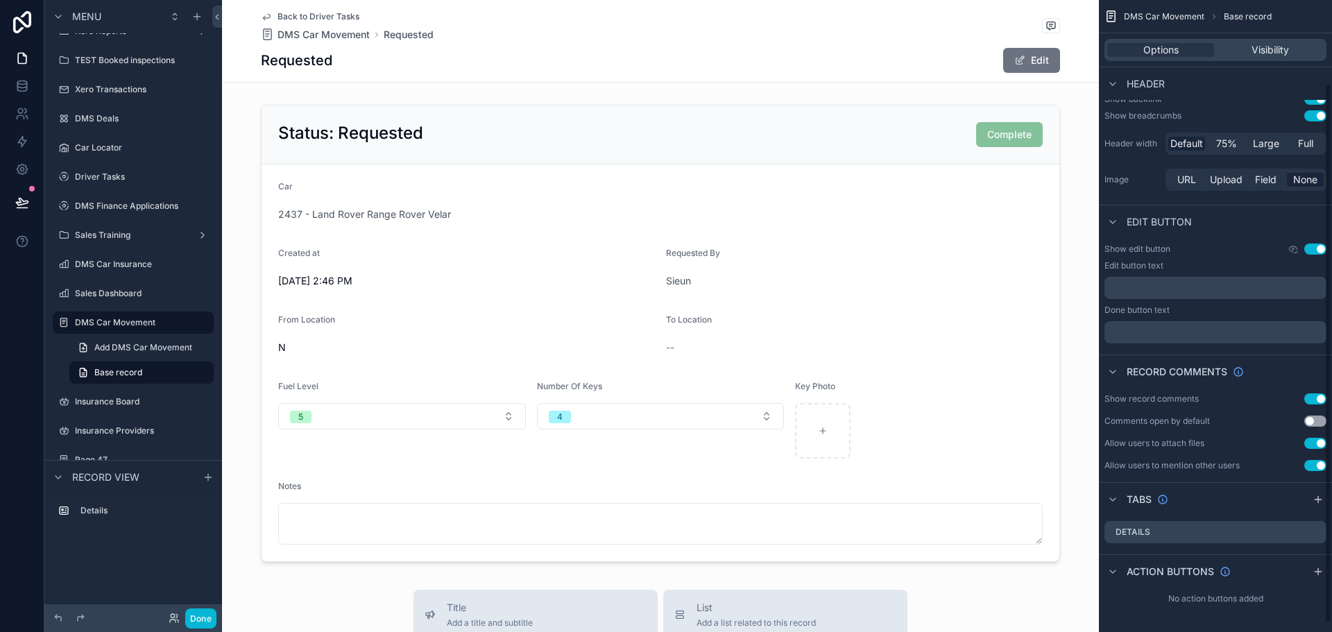
scroll to position [0, 0]
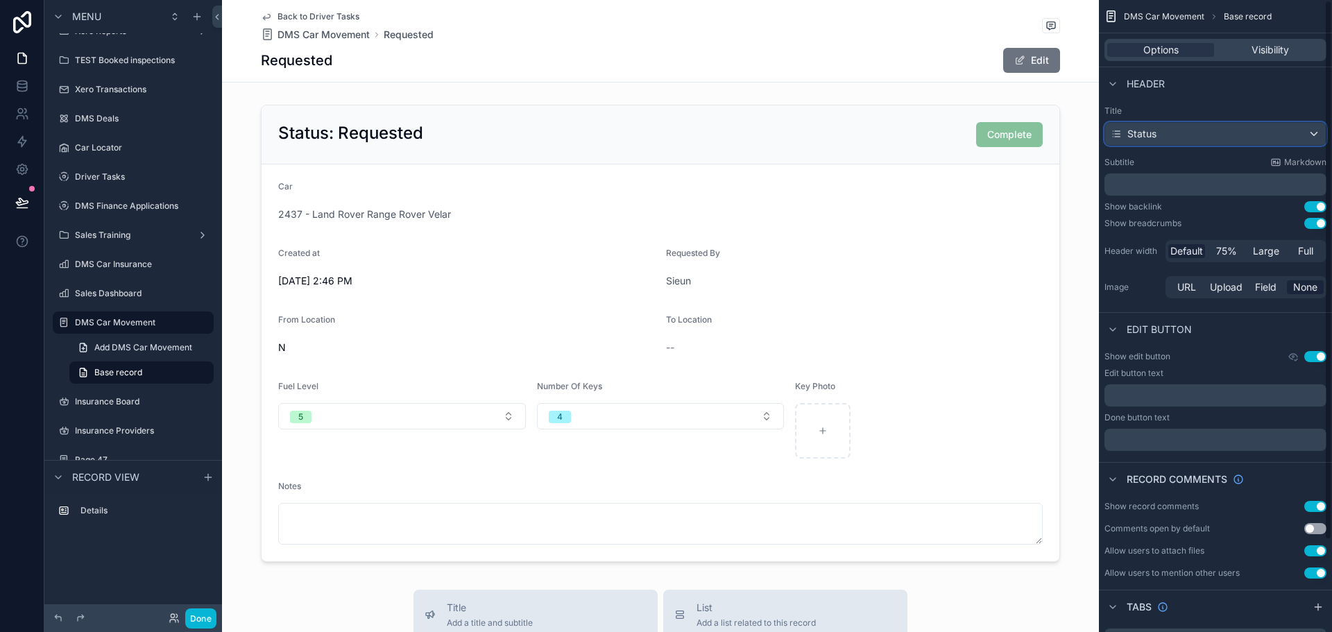
click at [1223, 139] on div "Status" at bounding box center [1215, 134] width 221 height 22
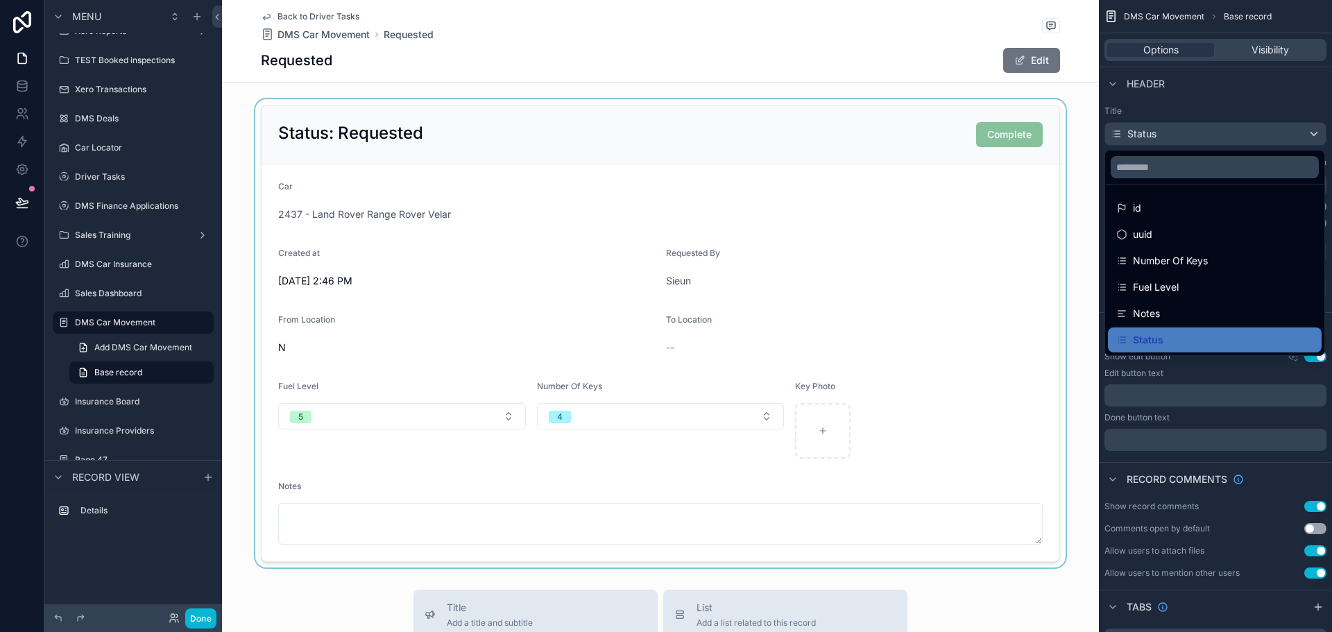
click at [652, 123] on div "scrollable content" at bounding box center [660, 333] width 877 height 468
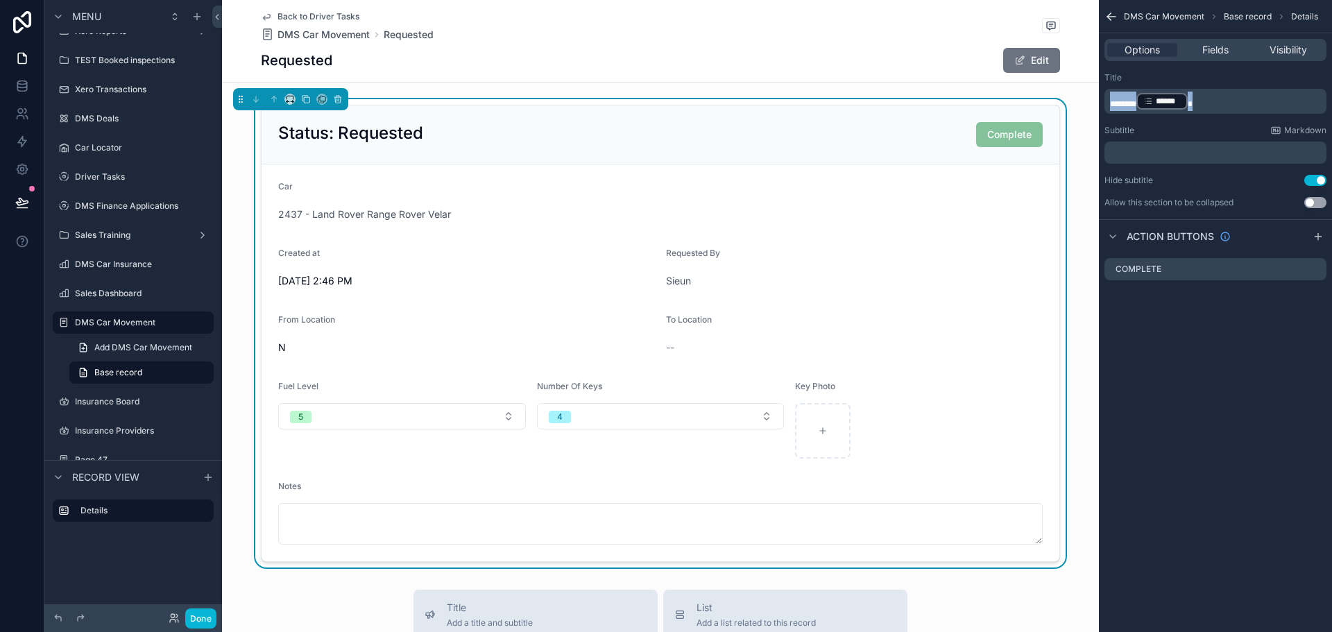
drag, startPoint x: 1223, startPoint y: 97, endPoint x: 1005, endPoint y: 98, distance: 218.6
click at [1005, 98] on div "Page Stock Inventory 1,987 Handover Dates Xero tracking categories Handover Dat…" at bounding box center [777, 316] width 1110 height 632
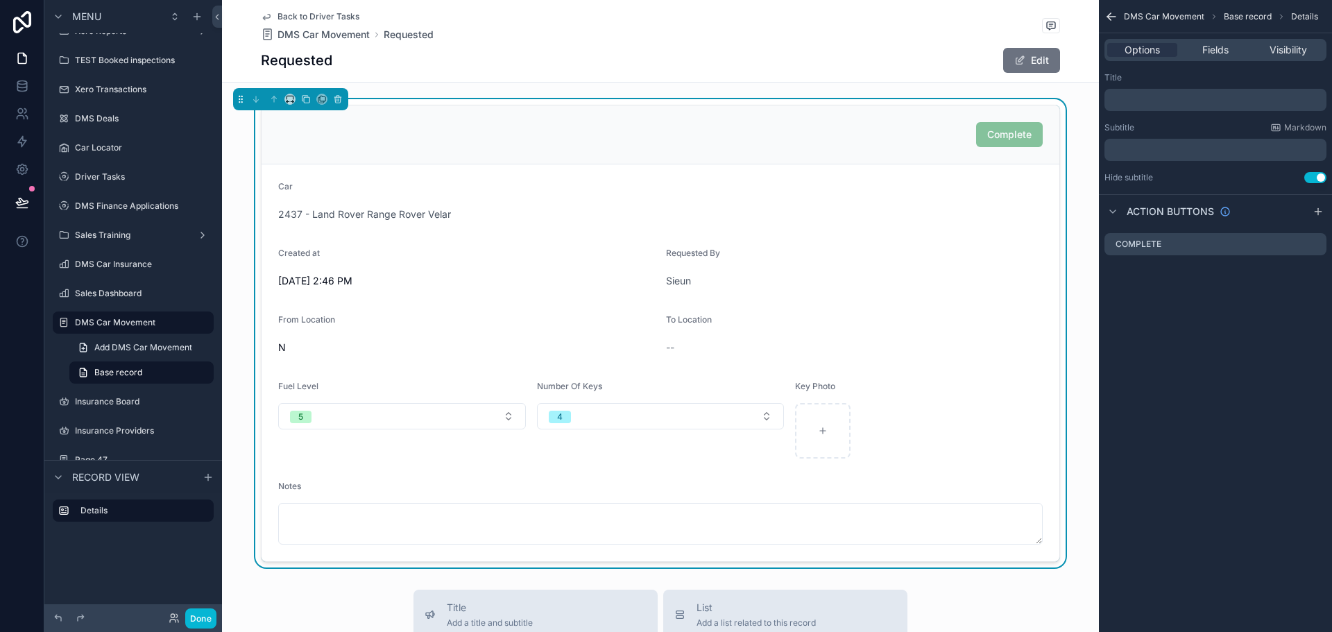
click at [1214, 383] on div "DMS Car Movement Base record Details Options Fields Visibility Title ﻿ Subtitle…" at bounding box center [1215, 316] width 233 height 632
click at [1138, 109] on div "﻿" at bounding box center [1216, 100] width 222 height 22
click at [1137, 100] on p "﻿" at bounding box center [1217, 99] width 214 height 11
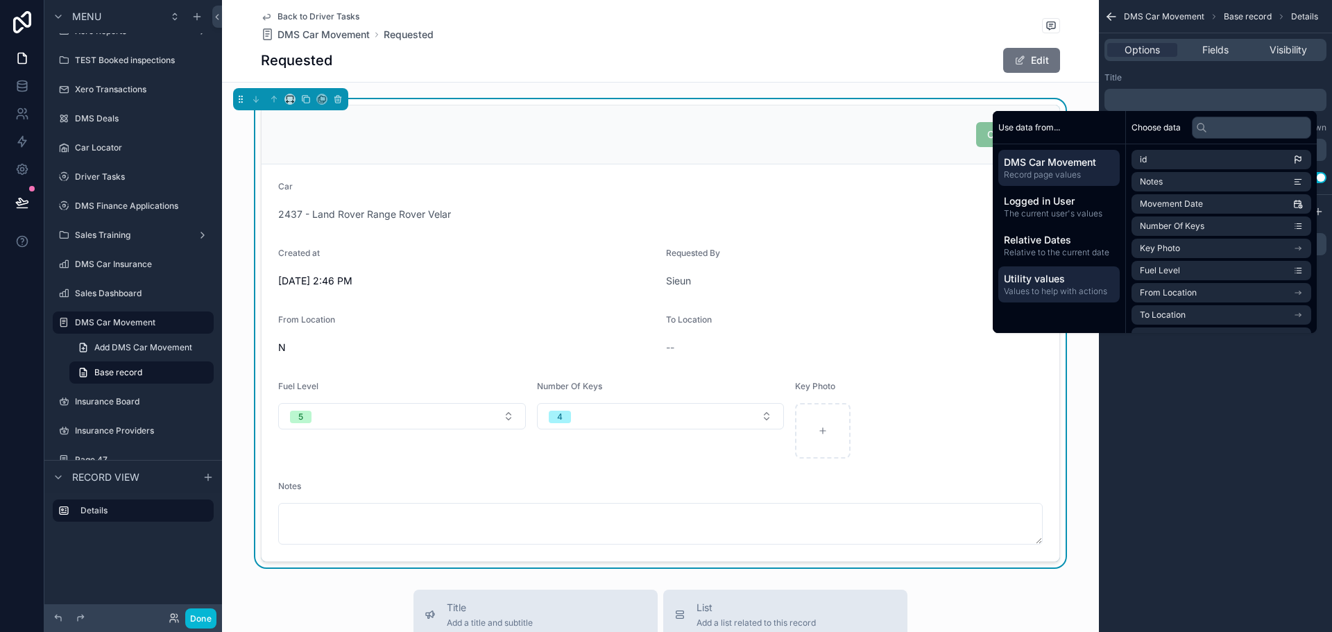
click at [1065, 274] on span "Utility values" at bounding box center [1059, 279] width 110 height 14
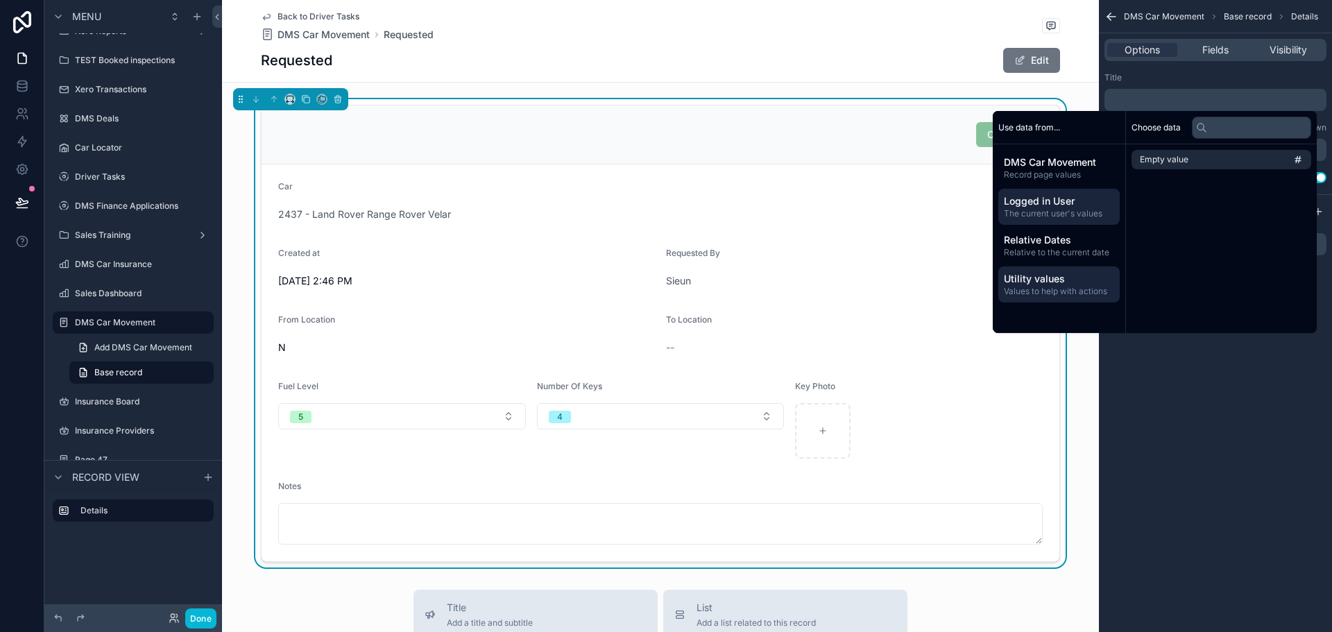
click at [1048, 196] on span "Logged in User" at bounding box center [1059, 201] width 110 height 14
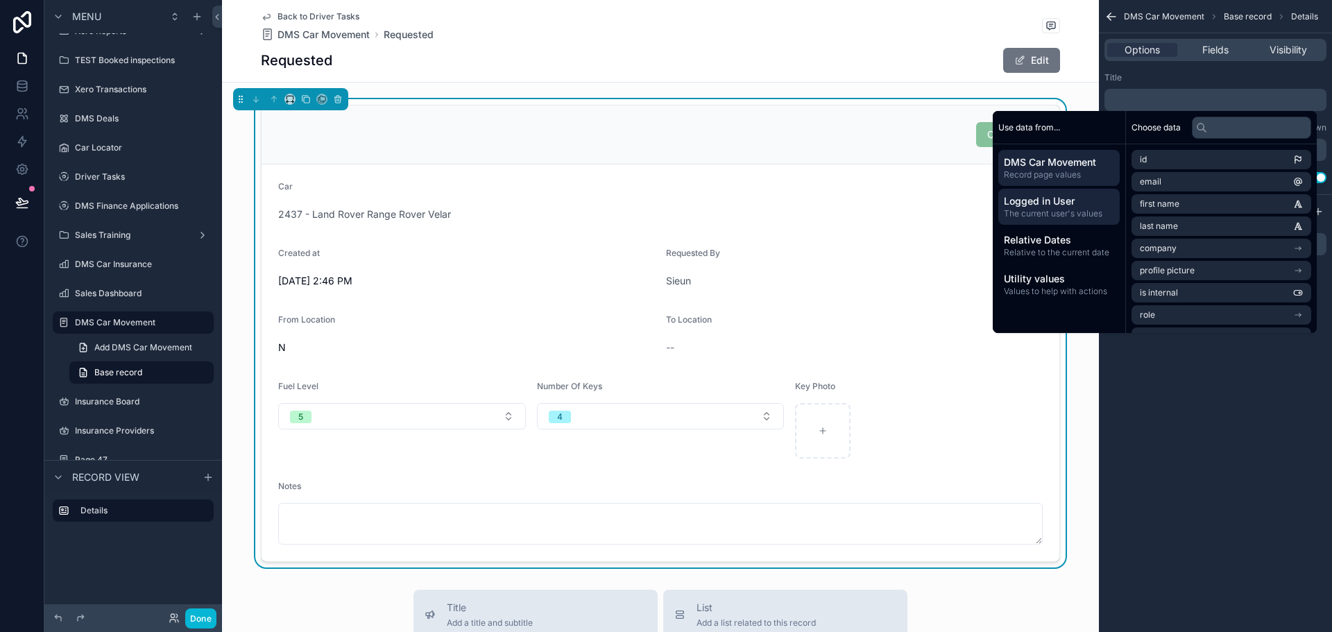
click at [1048, 167] on span "DMS Car Movement" at bounding box center [1059, 162] width 110 height 14
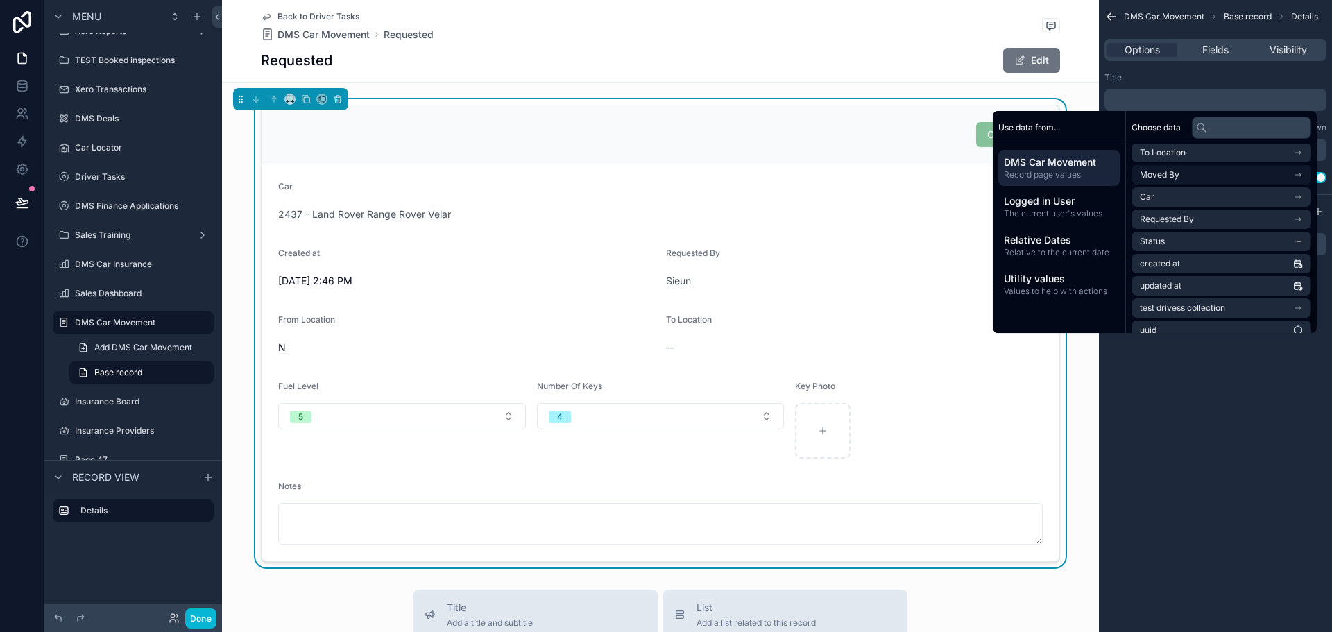
scroll to position [175, 0]
click at [1161, 187] on li "Car" at bounding box center [1222, 184] width 180 height 19
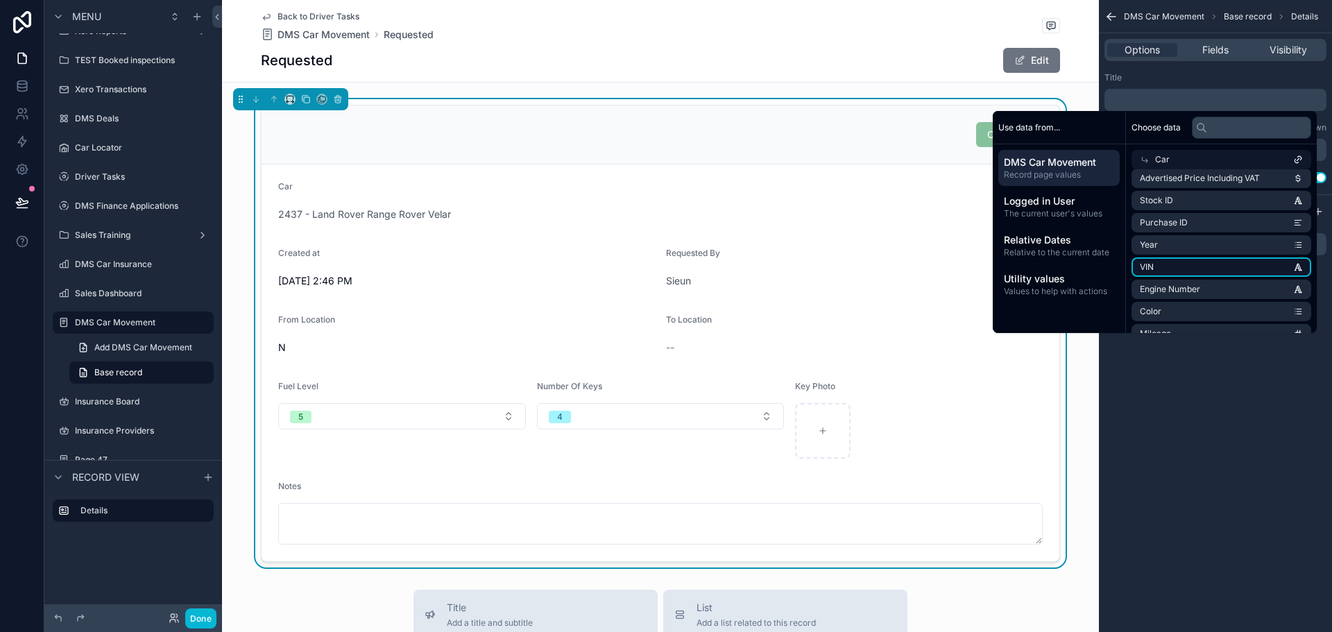
scroll to position [0, 0]
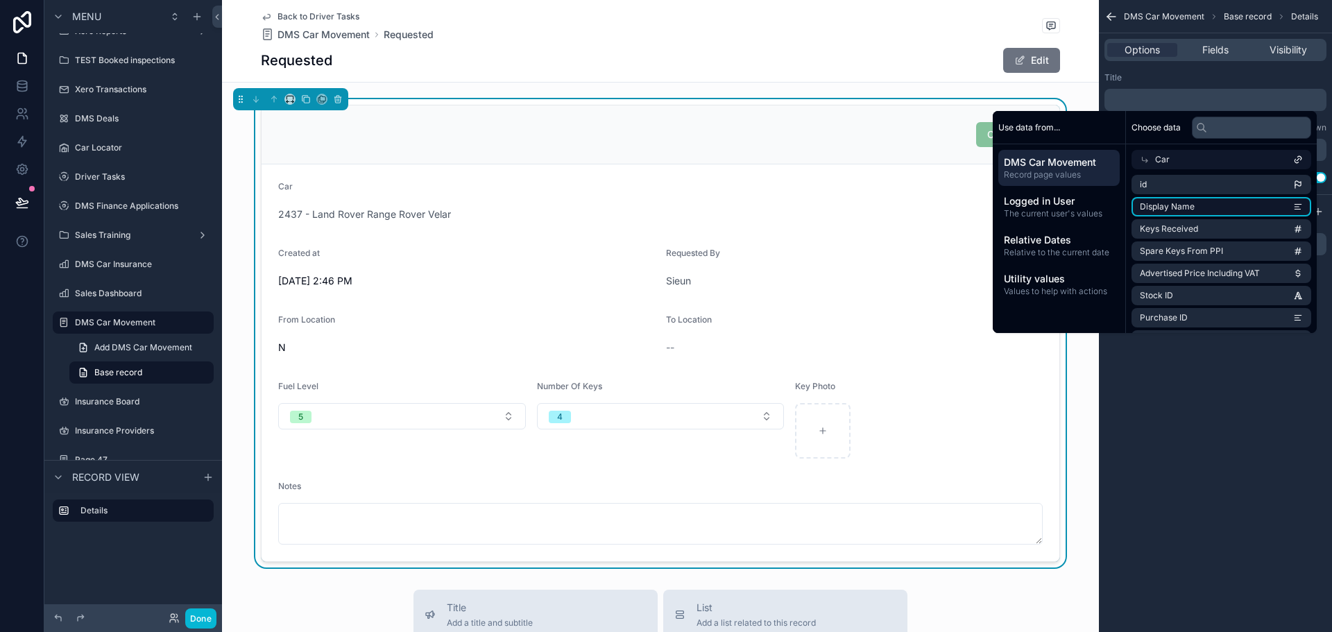
click at [1190, 203] on li "Display Name" at bounding box center [1222, 206] width 180 height 19
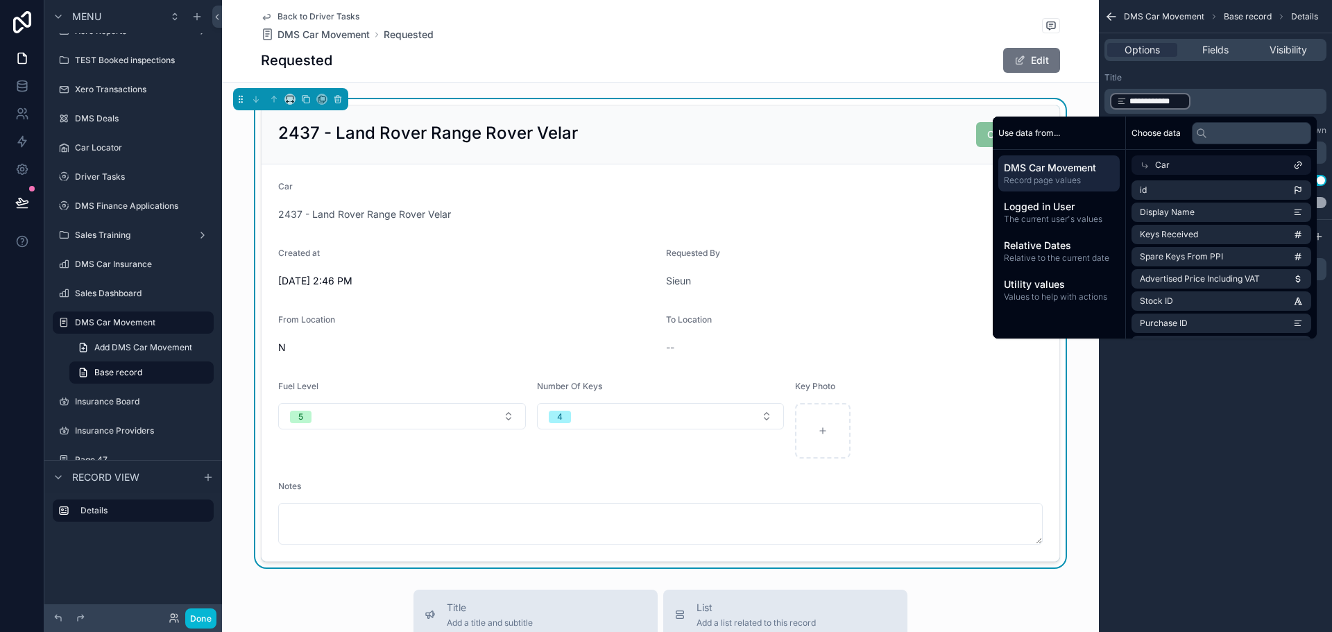
click at [1215, 426] on div "**********" at bounding box center [1215, 316] width 233 height 632
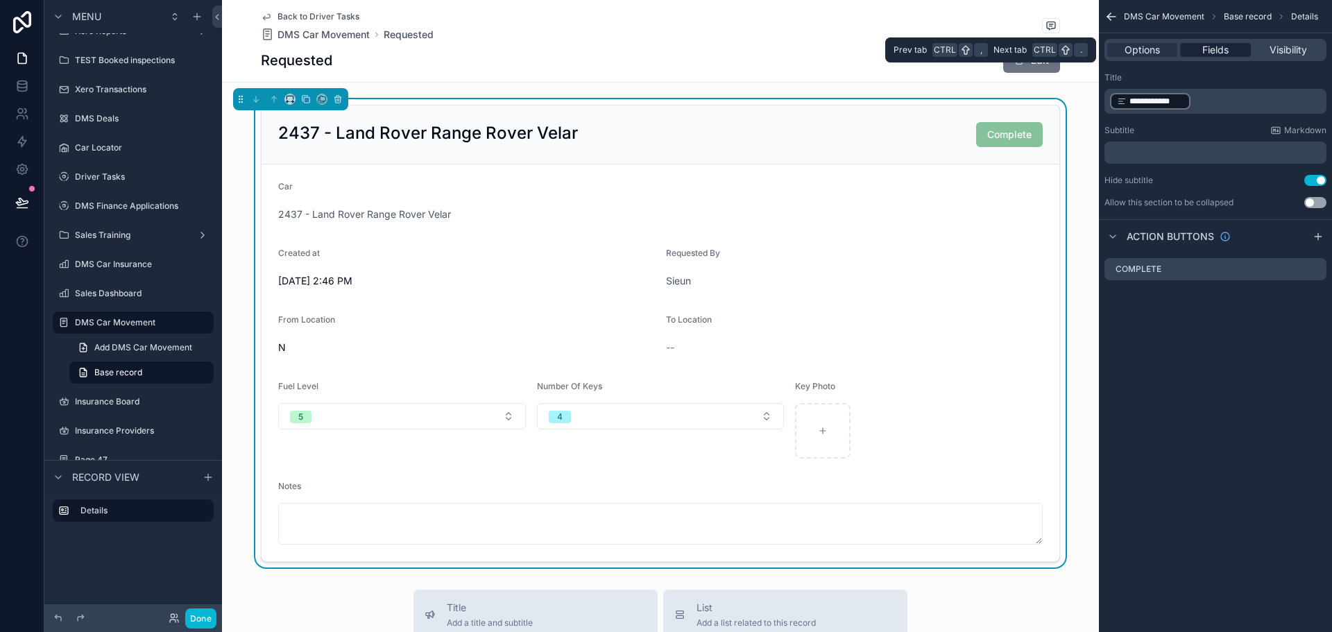
click at [1205, 47] on span "Fields" at bounding box center [1215, 50] width 26 height 14
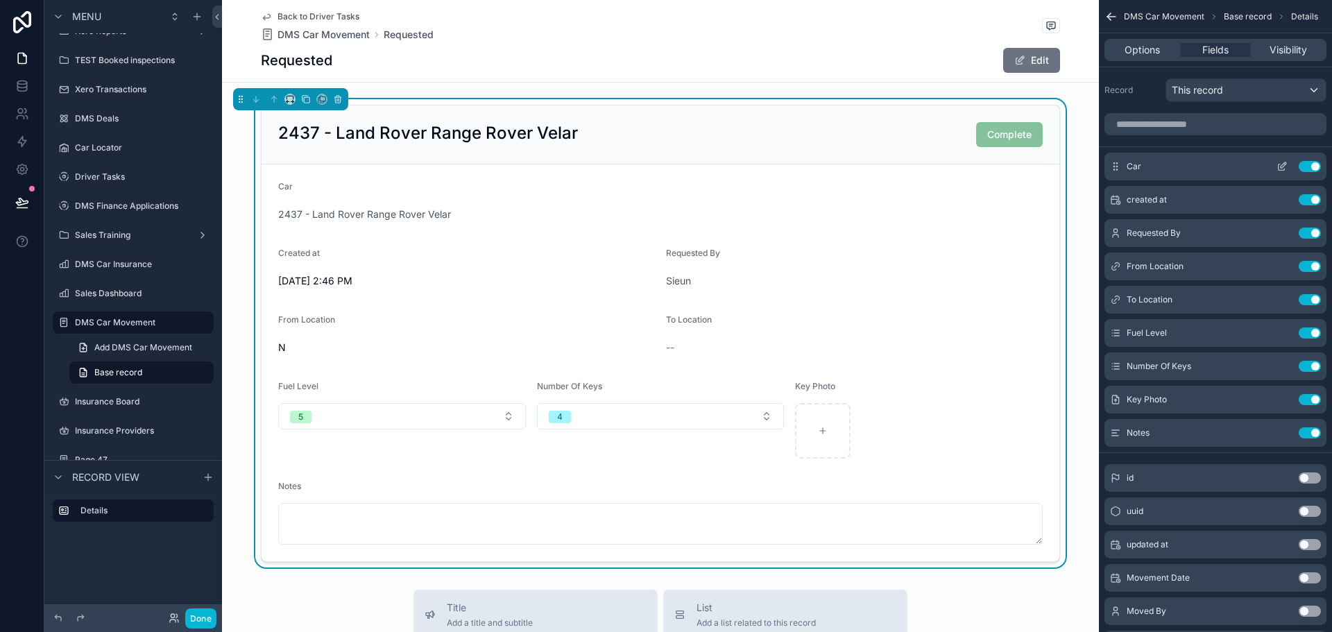
click at [1316, 166] on button "Use setting" at bounding box center [1310, 166] width 22 height 11
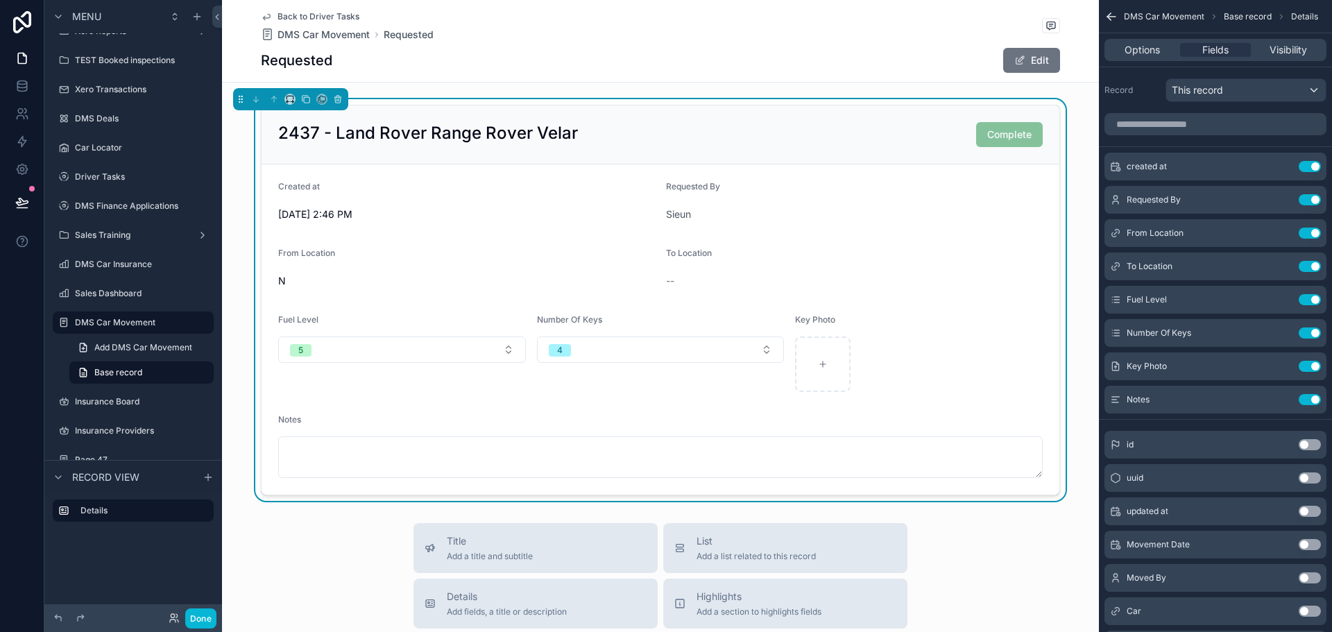
click at [1114, 18] on icon "scrollable content" at bounding box center [1112, 17] width 14 height 14
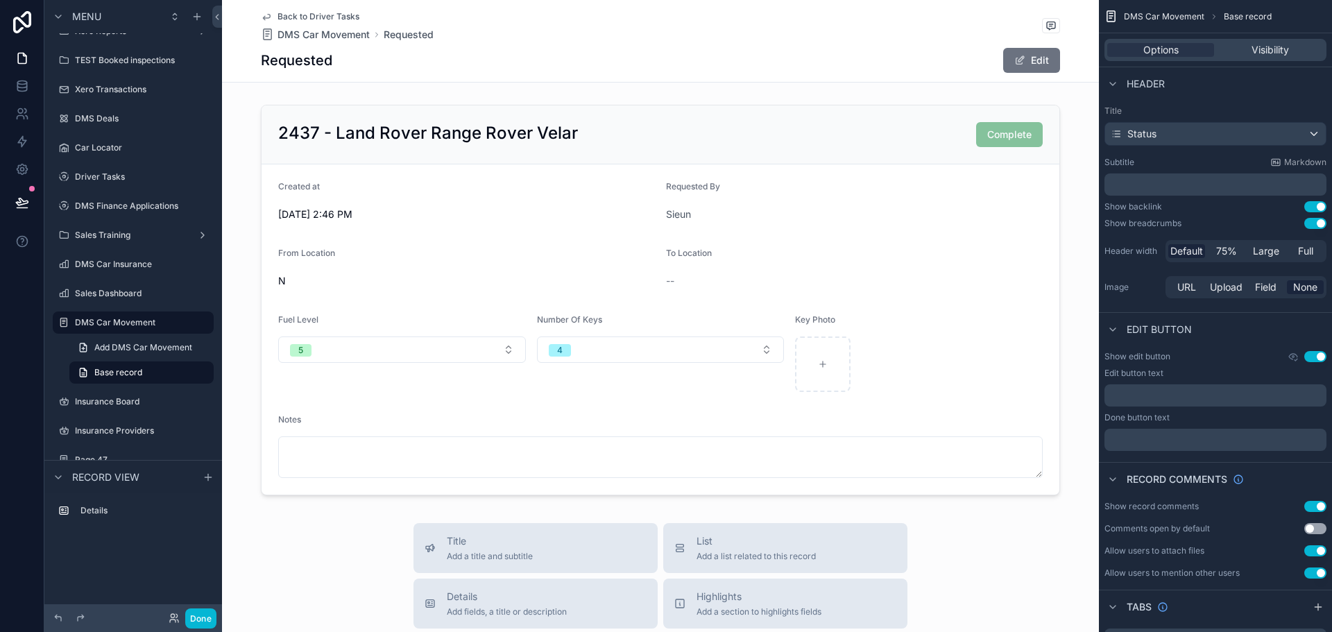
click at [930, 61] on div "Requested Edit" at bounding box center [660, 60] width 799 height 26
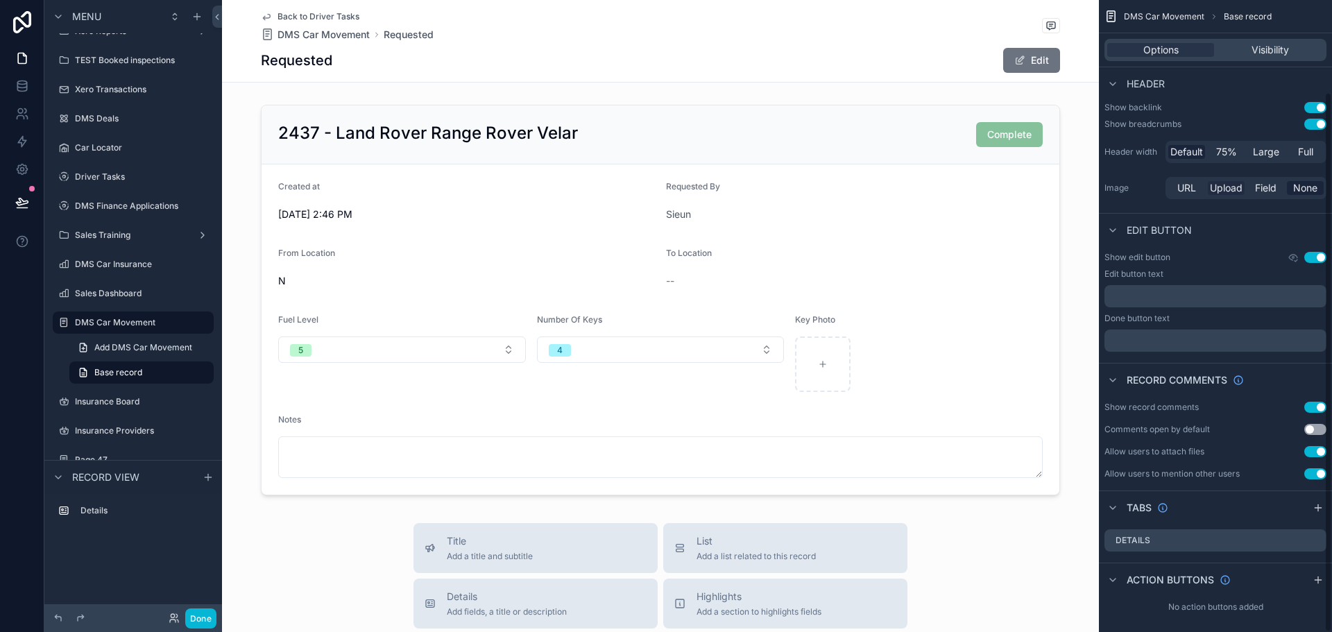
scroll to position [108, 0]
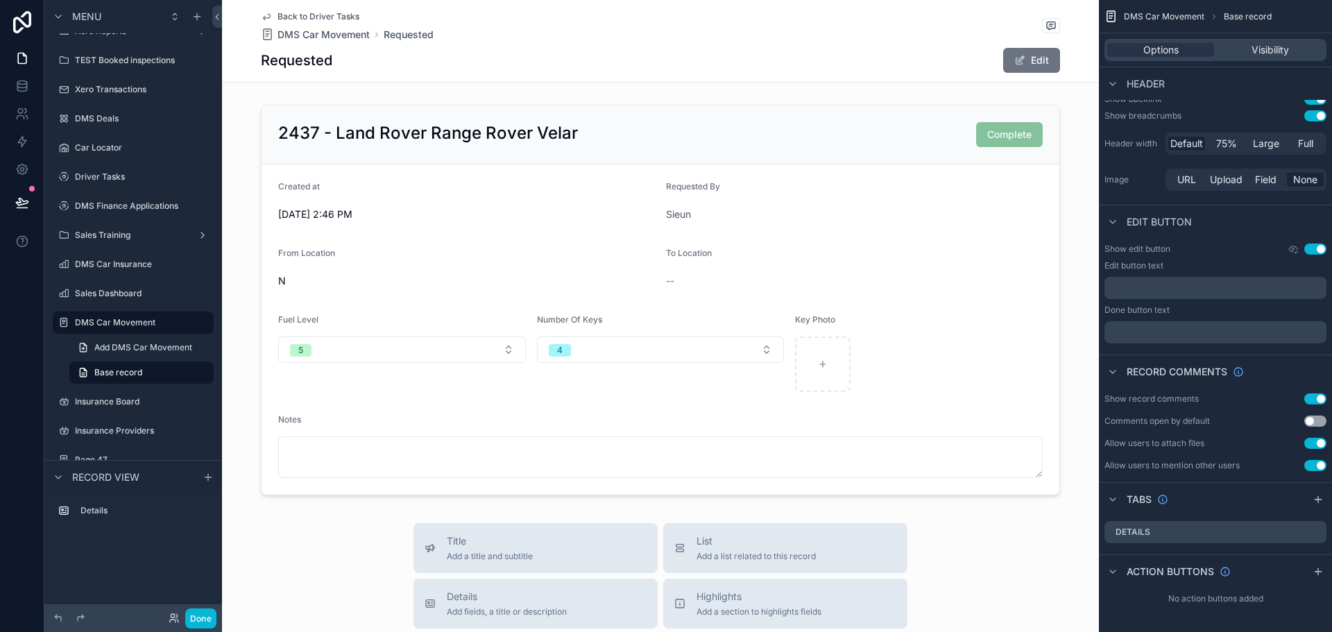
click at [1317, 248] on button "Use setting" at bounding box center [1315, 249] width 22 height 11
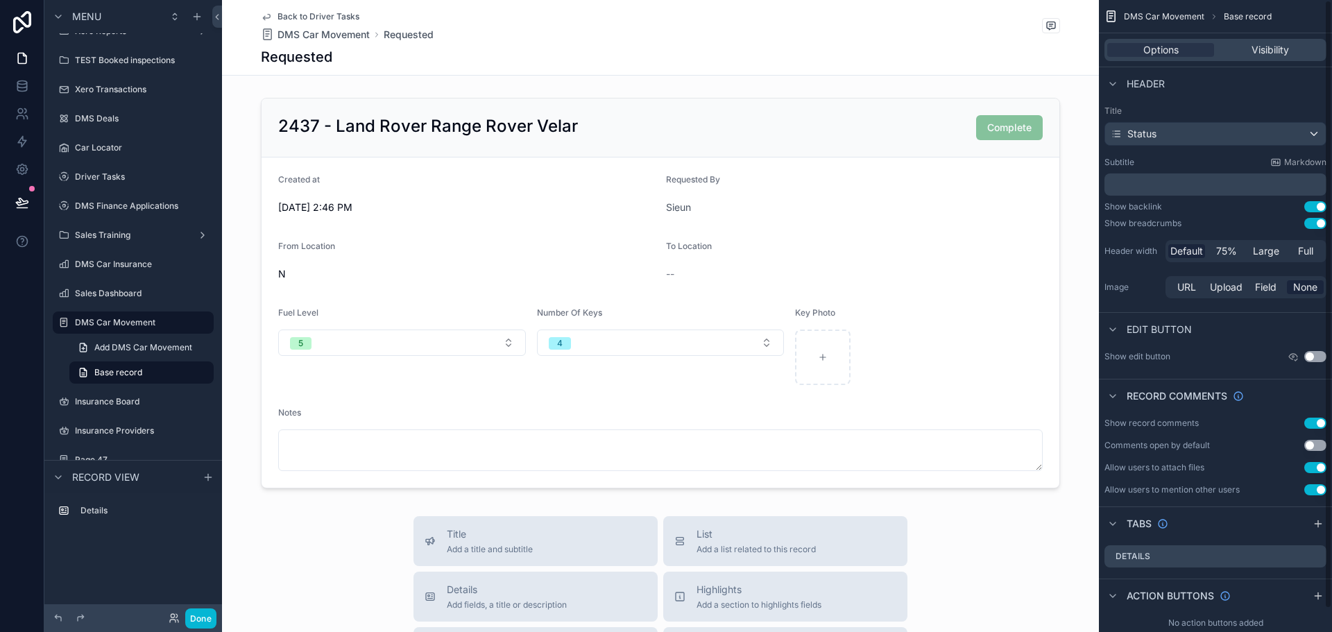
scroll to position [24, 0]
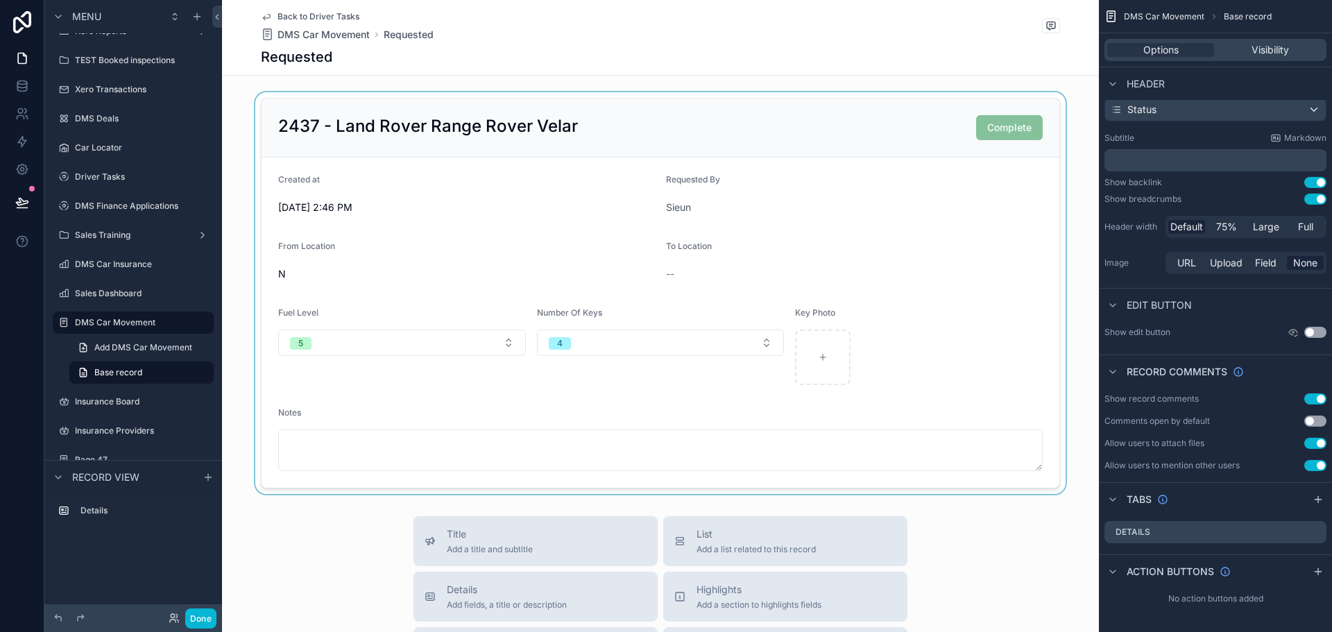
click at [654, 103] on div "scrollable content" at bounding box center [660, 293] width 877 height 402
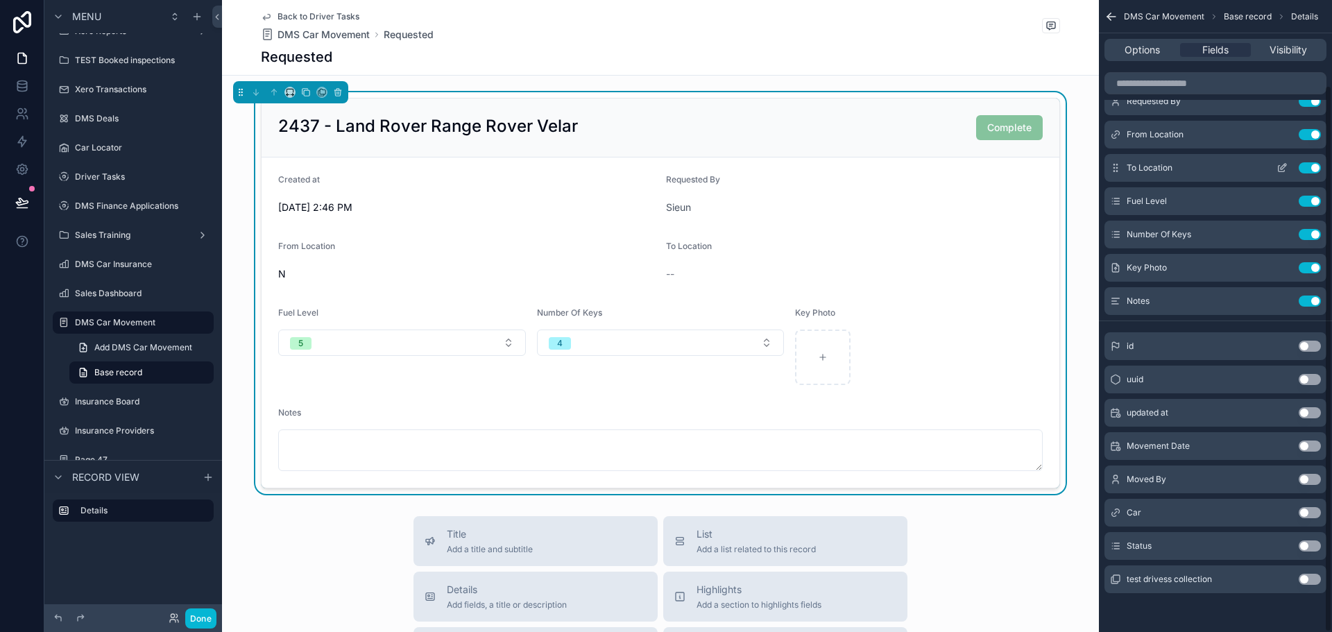
scroll to position [0, 0]
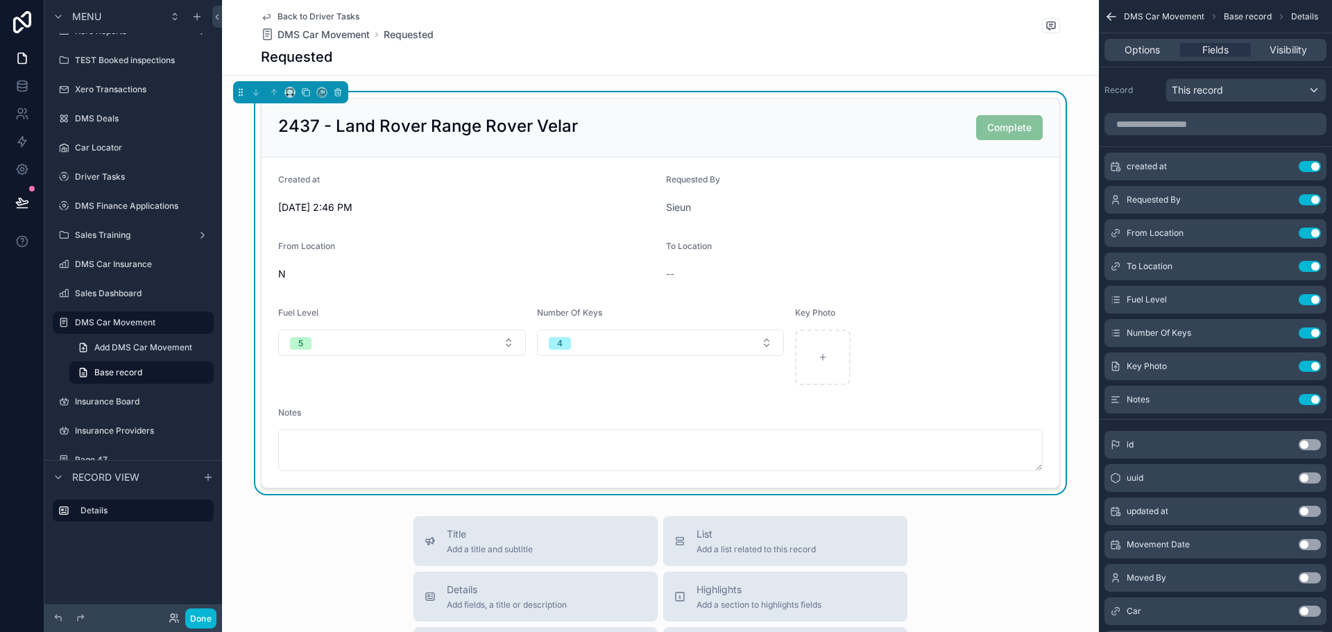
click at [1114, 14] on icon "scrollable content" at bounding box center [1112, 17] width 14 height 14
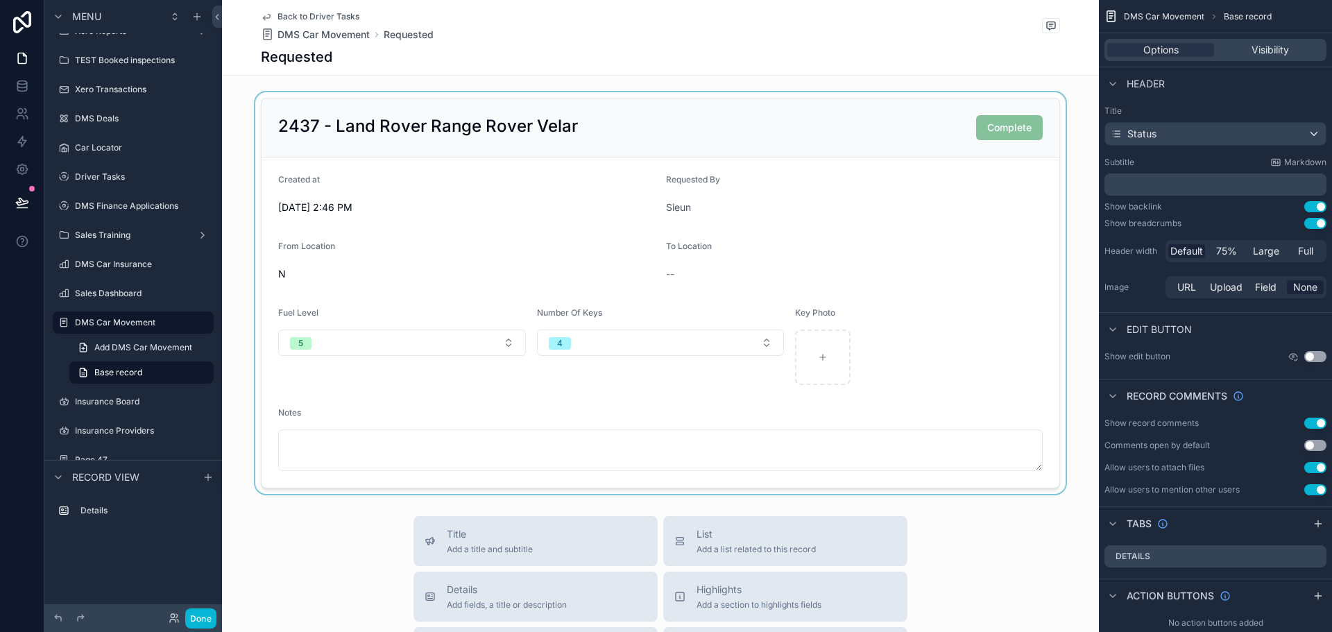
click at [698, 164] on div "scrollable content" at bounding box center [660, 293] width 877 height 402
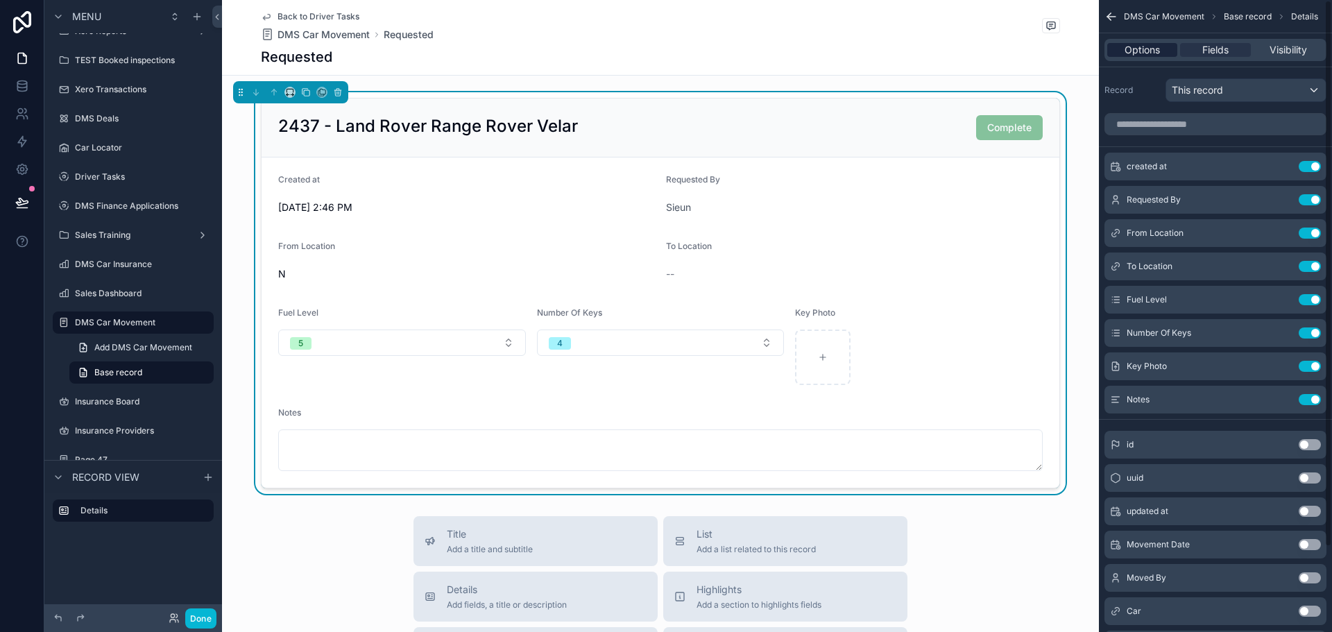
click at [1163, 48] on div "Options" at bounding box center [1142, 50] width 70 height 14
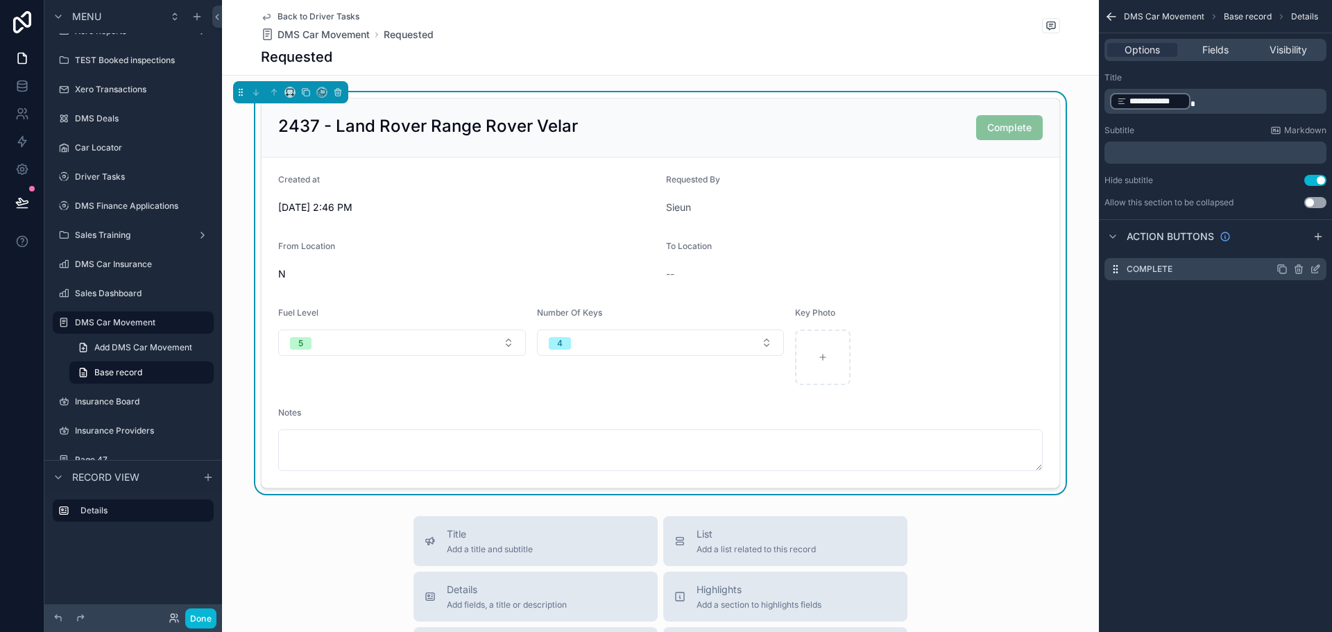
click at [1315, 269] on icon "scrollable content" at bounding box center [1315, 269] width 11 height 11
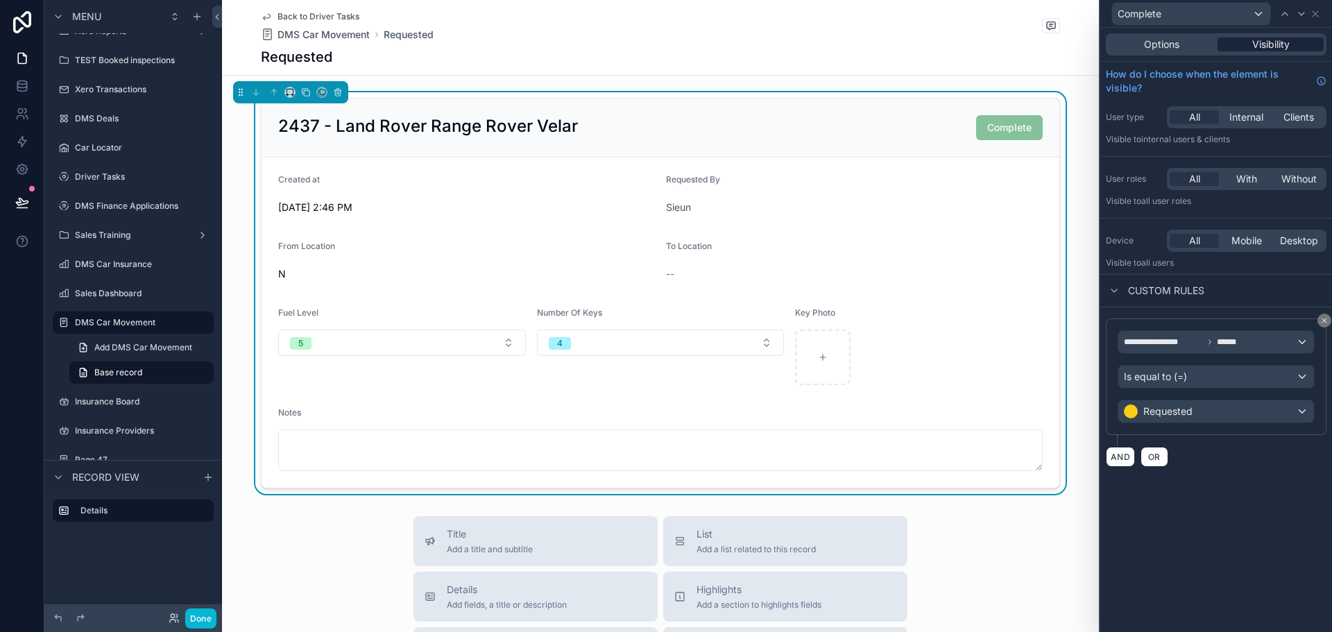
click at [1256, 44] on span "Visibility" at bounding box center [1270, 44] width 37 height 14
click at [1130, 454] on button "AND" at bounding box center [1120, 457] width 29 height 20
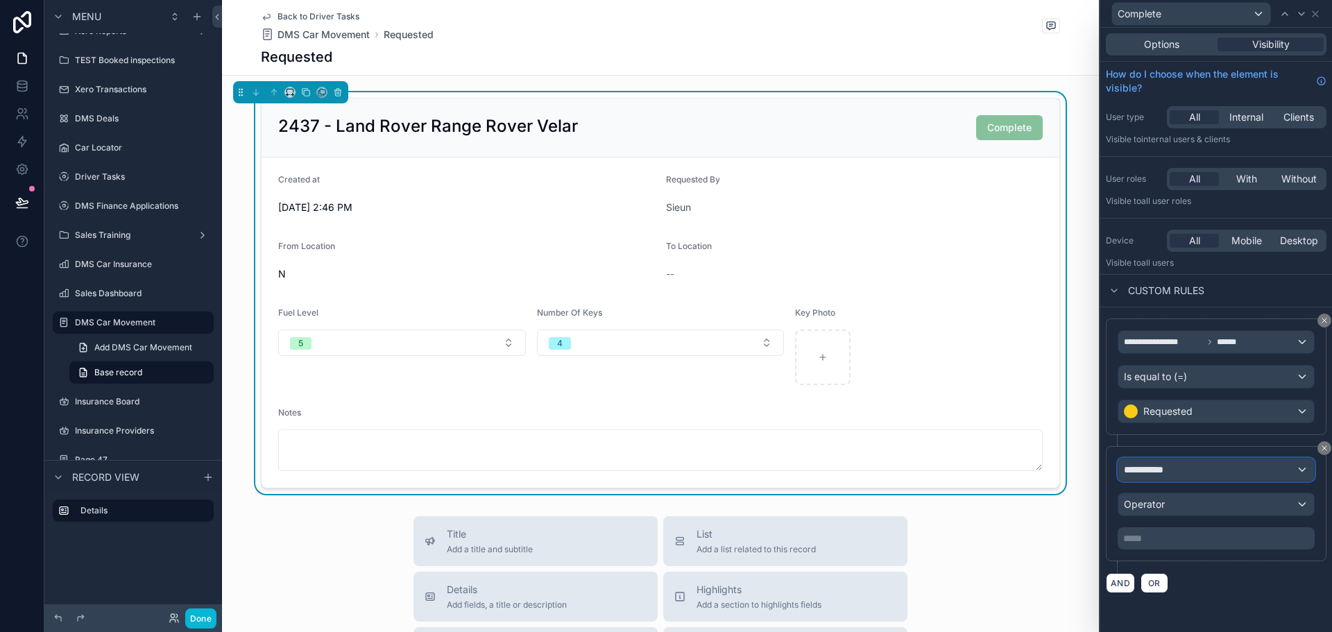
click at [1148, 466] on span "**********" at bounding box center [1149, 470] width 51 height 14
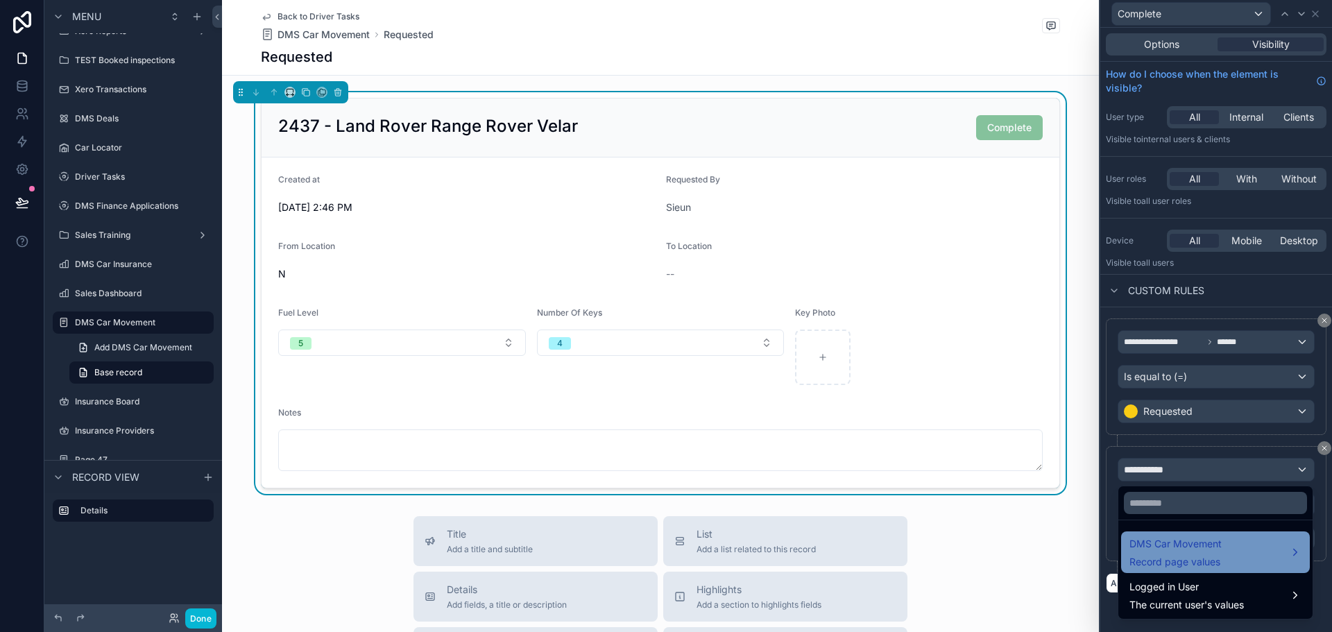
click at [1150, 543] on span "DMS Car Movement" at bounding box center [1176, 544] width 92 height 17
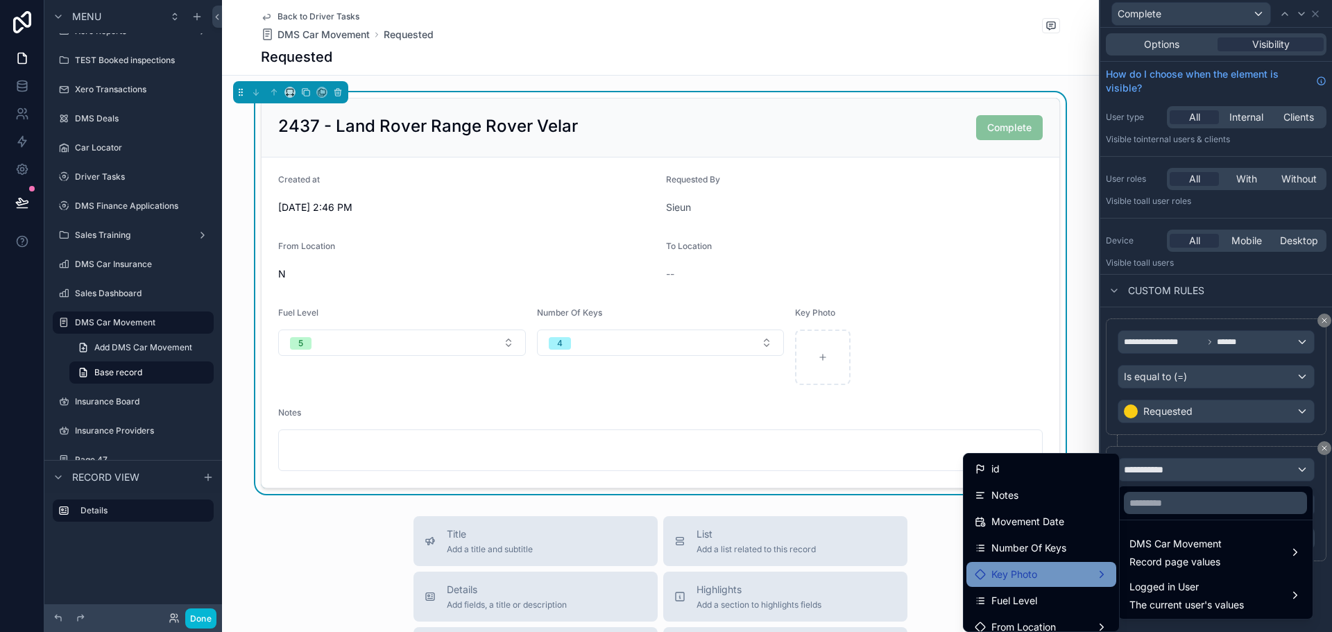
click at [1041, 578] on div "Key Photo" at bounding box center [1041, 574] width 133 height 17
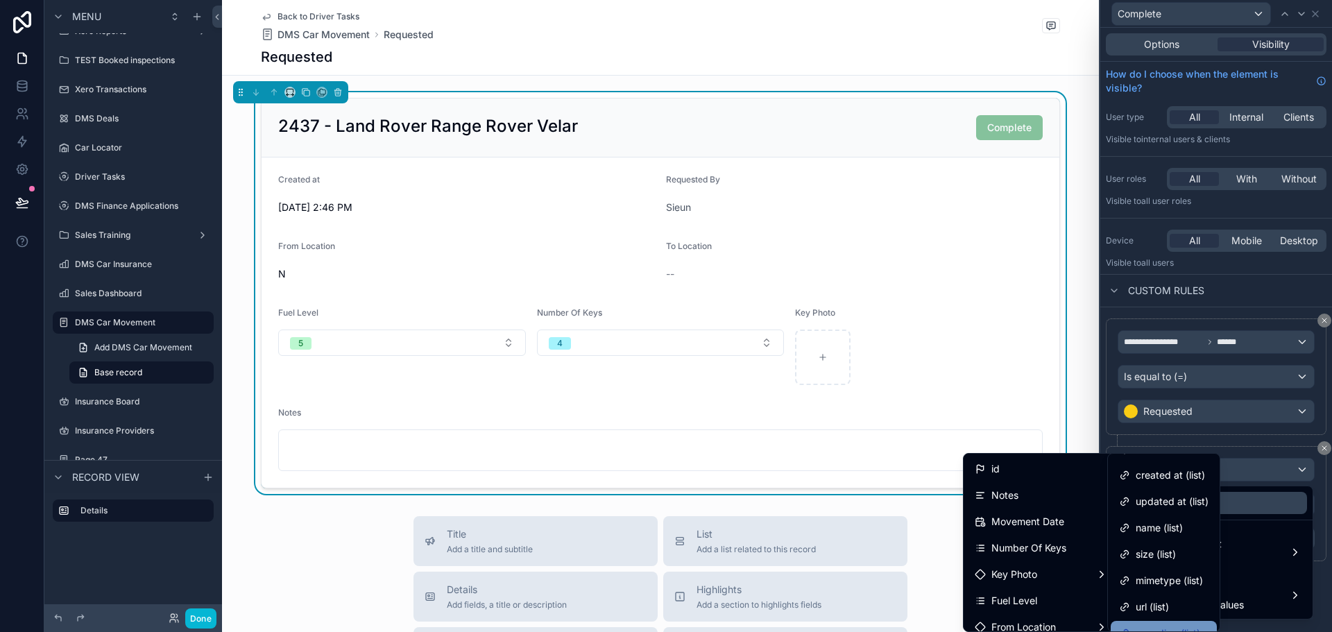
scroll to position [90, 0]
click at [1170, 612] on span "Total count" at bounding box center [1161, 616] width 51 height 17
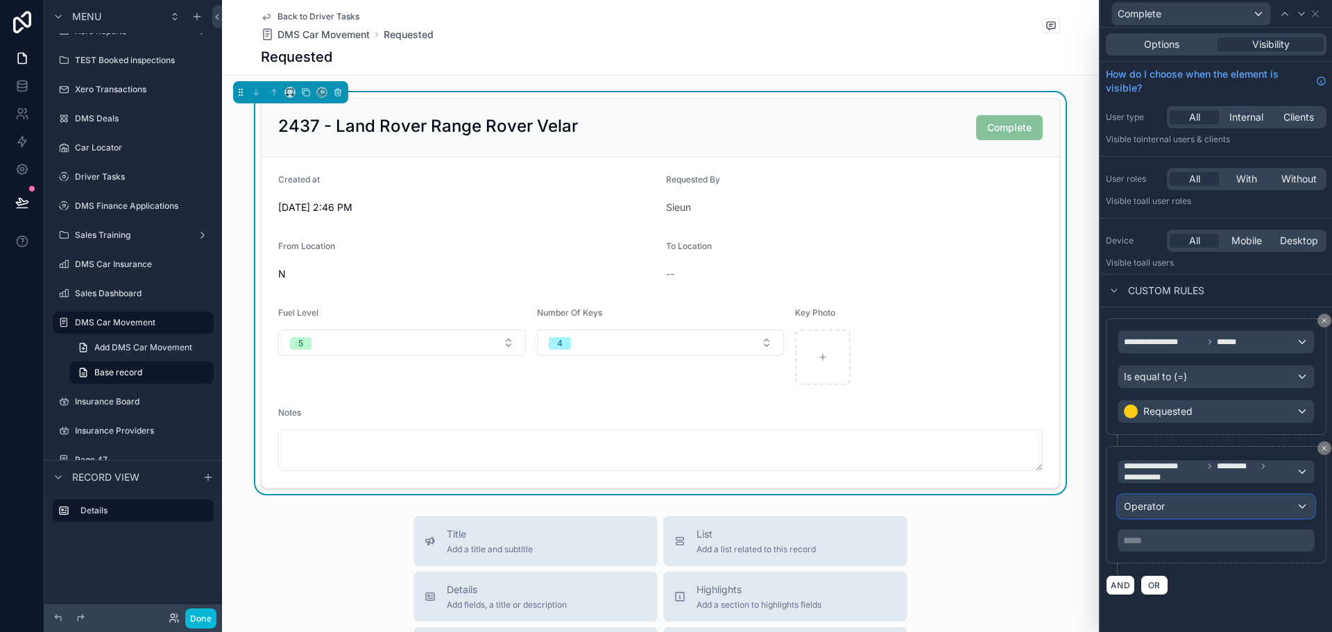
click at [1184, 504] on div "Operator" at bounding box center [1216, 506] width 196 height 22
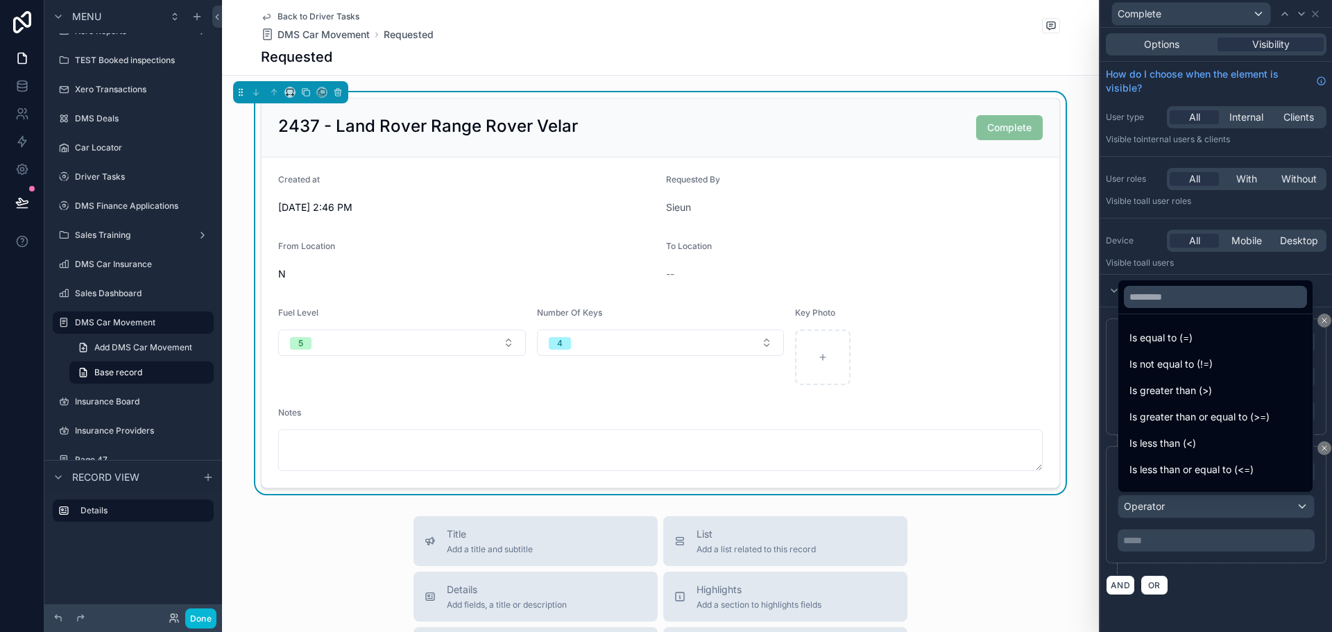
click at [1233, 599] on div at bounding box center [1216, 316] width 232 height 632
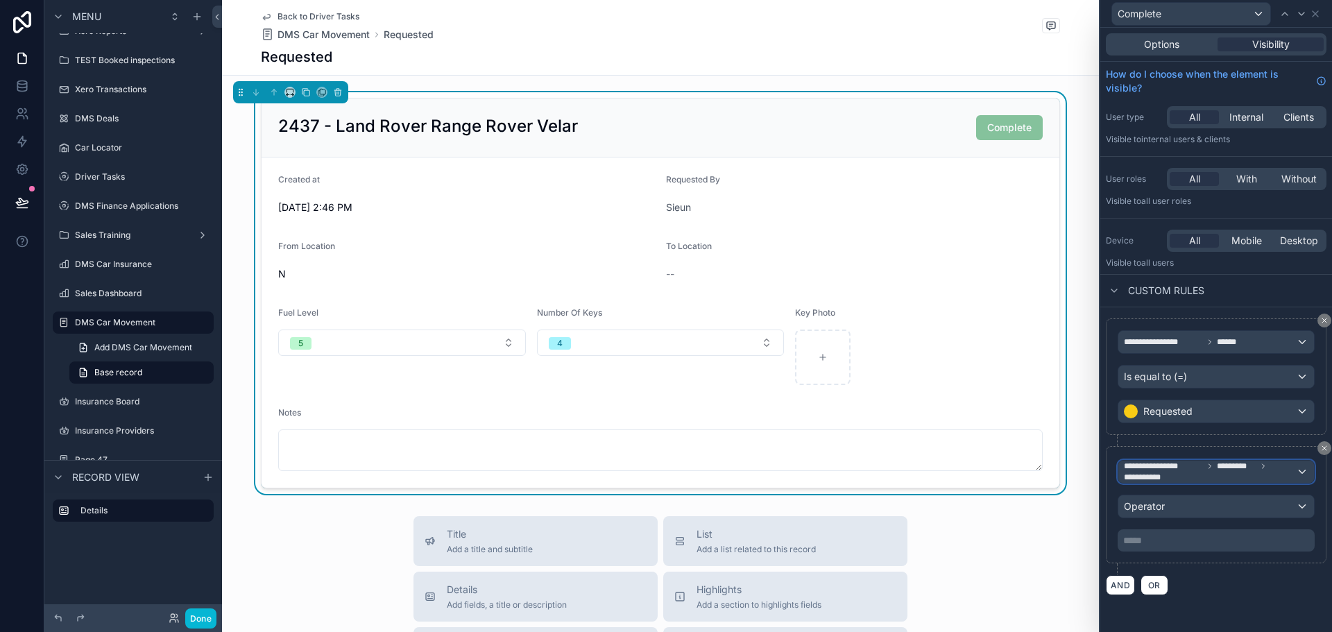
click at [1198, 466] on span "**********" at bounding box center [1163, 466] width 79 height 11
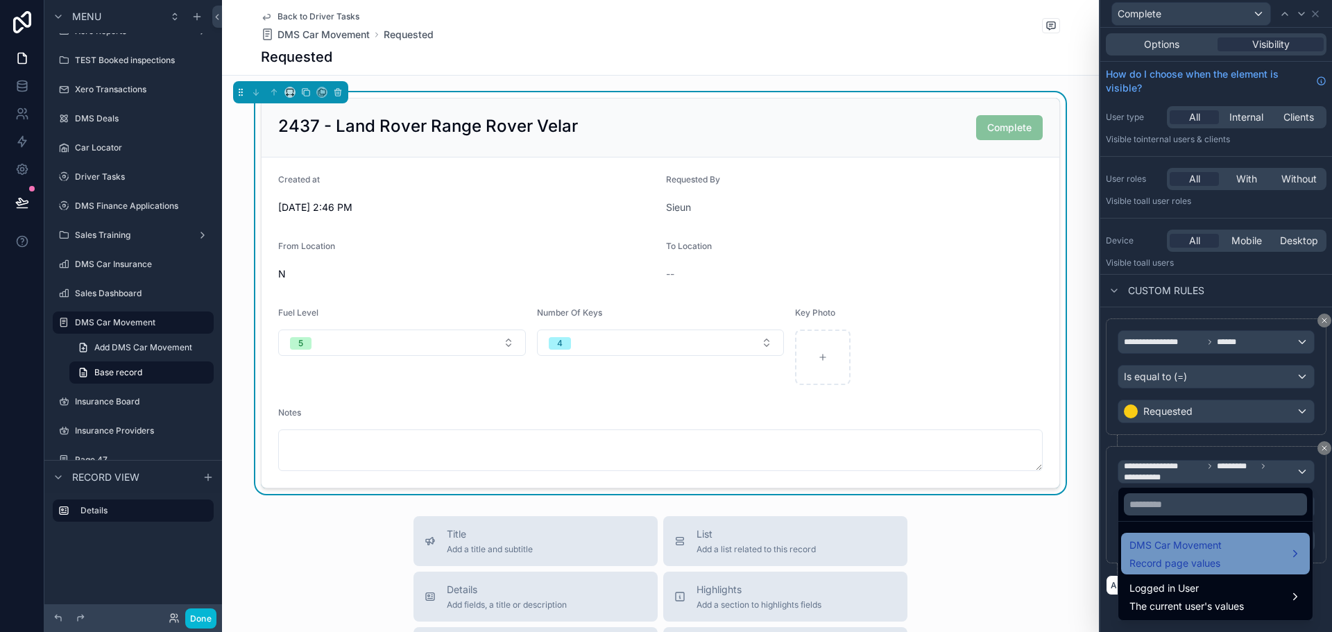
click at [1191, 543] on span "DMS Car Movement" at bounding box center [1176, 545] width 92 height 17
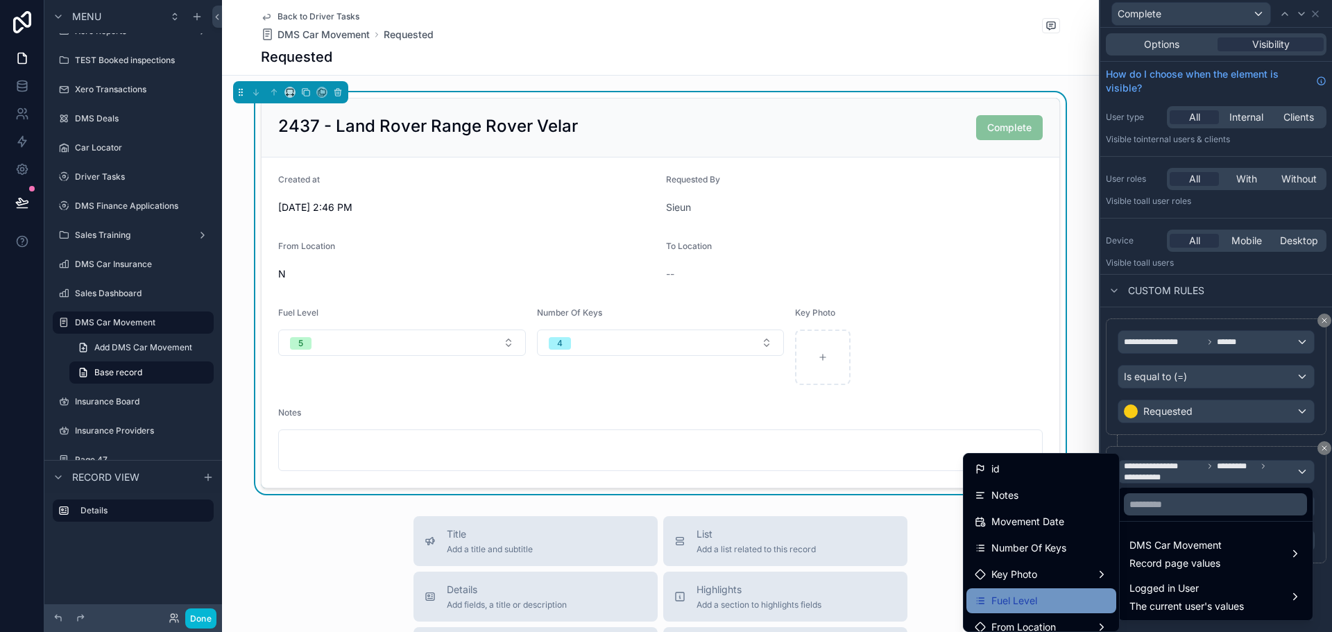
click at [1021, 600] on span "Fuel Level" at bounding box center [1015, 601] width 46 height 17
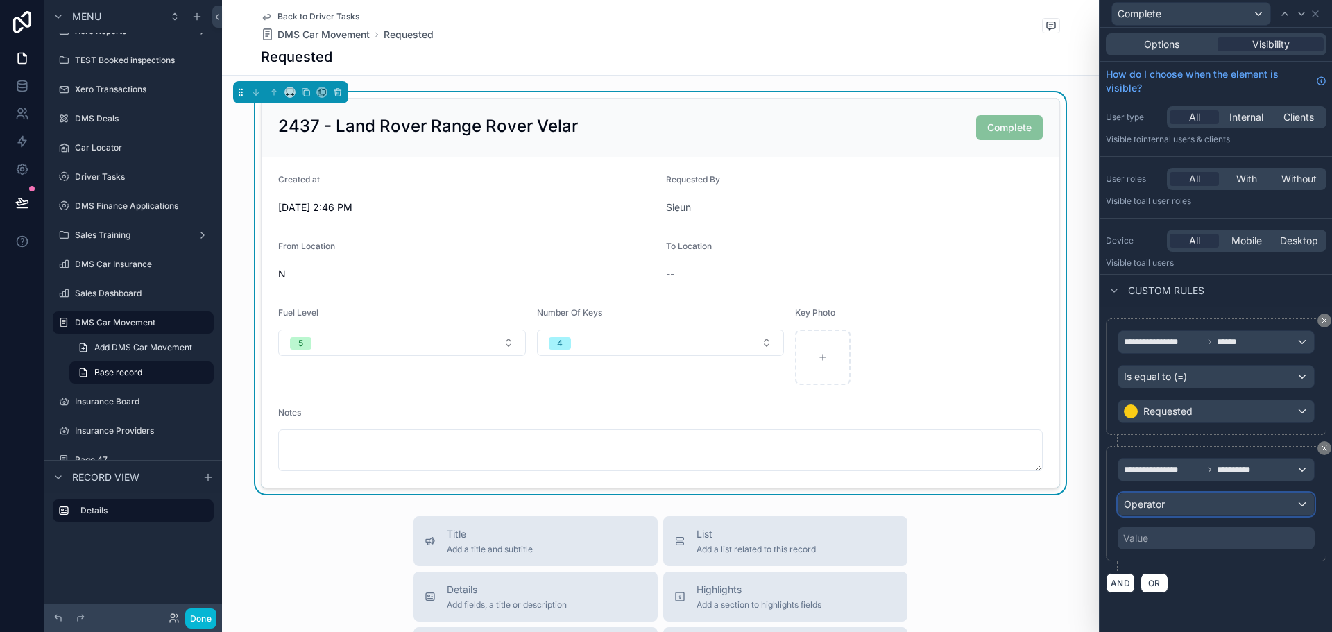
click at [1205, 503] on div "Operator" at bounding box center [1216, 504] width 196 height 22
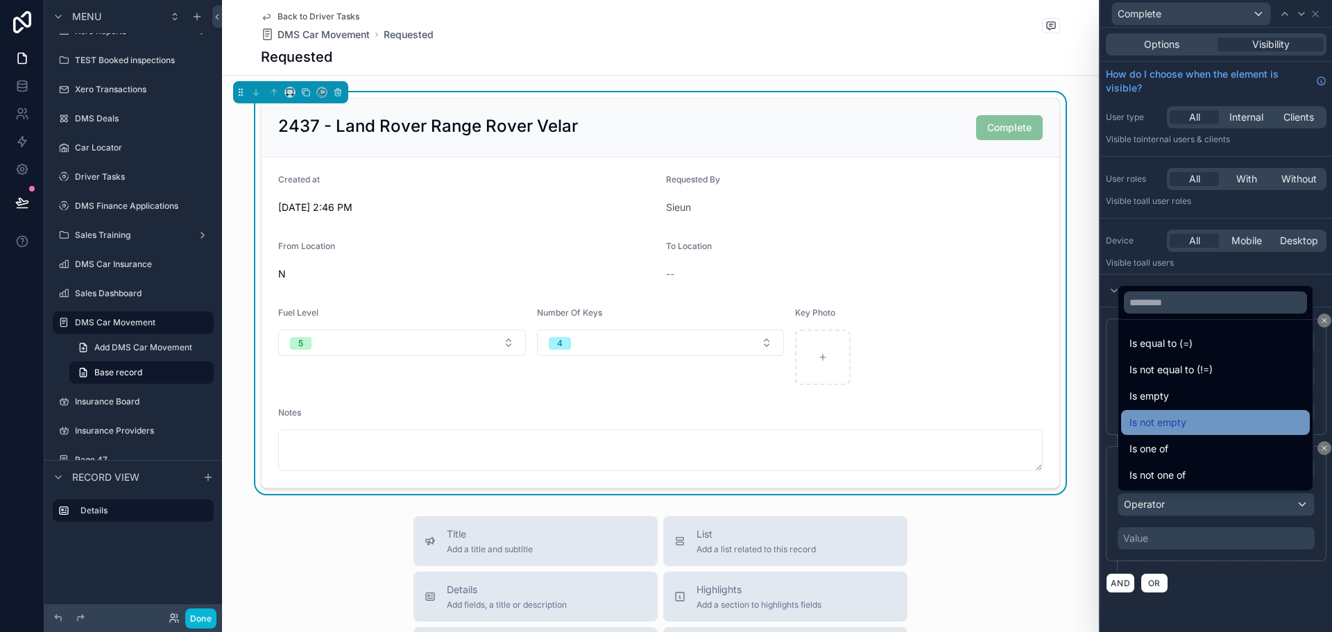
click at [1183, 411] on div "Is not empty" at bounding box center [1215, 422] width 189 height 25
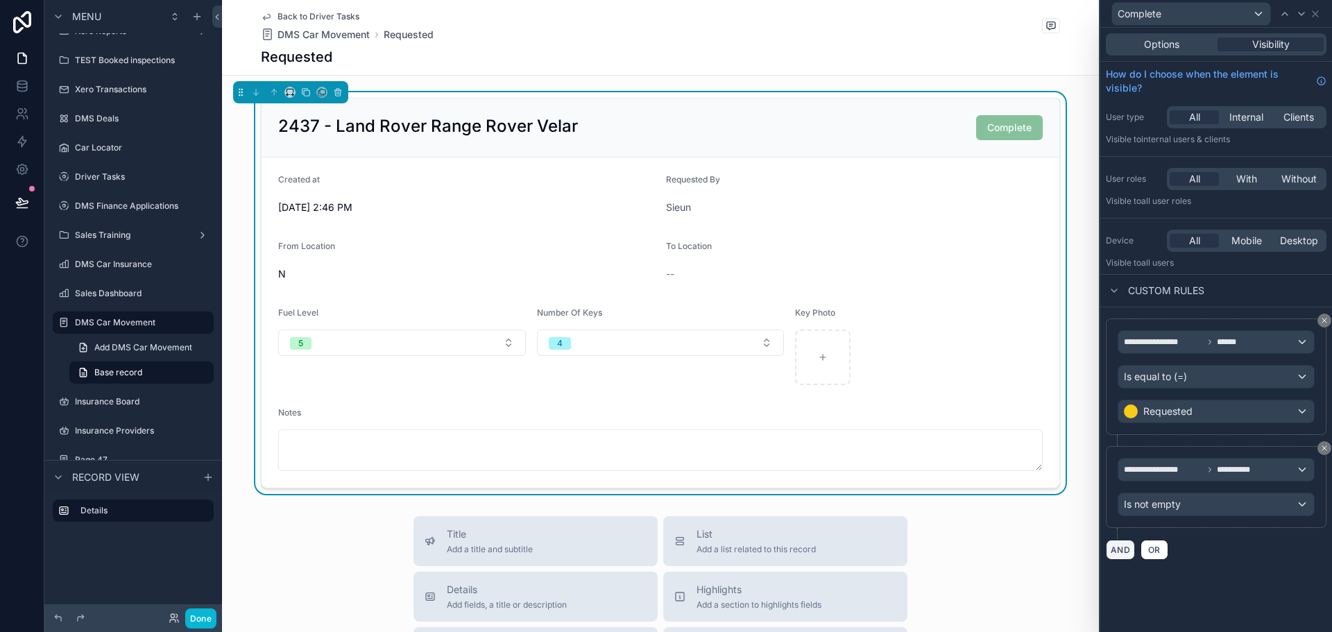
click at [1114, 554] on button "AND" at bounding box center [1120, 550] width 29 height 20
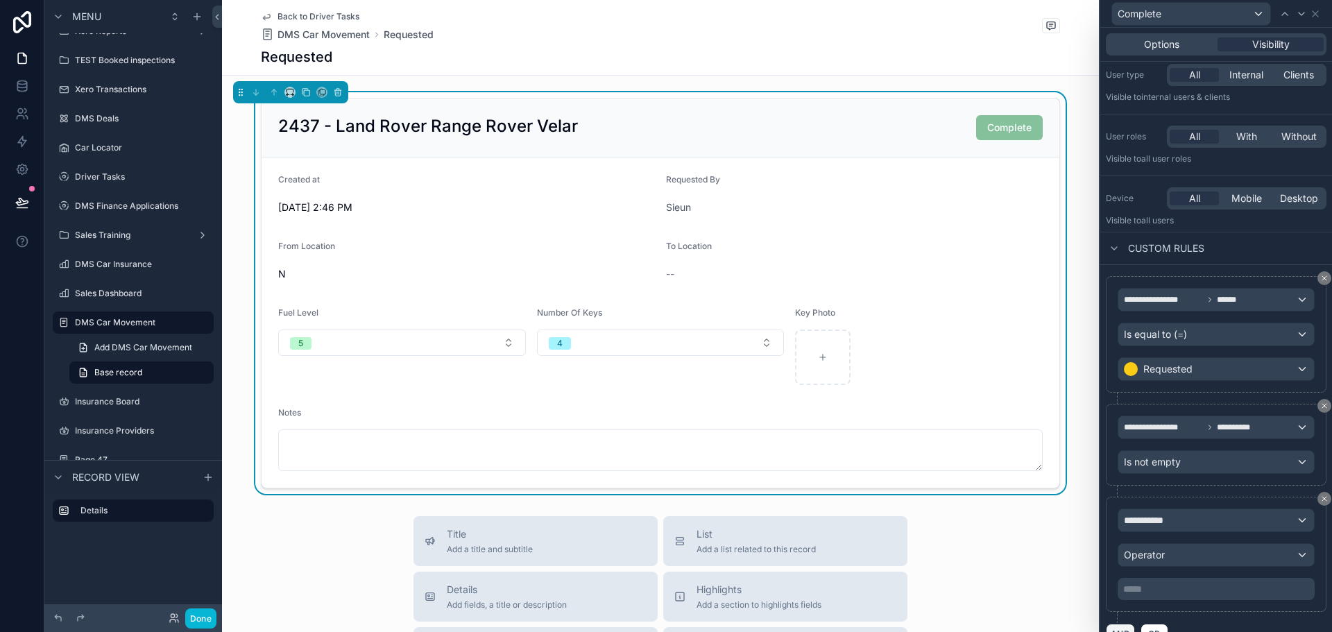
scroll to position [65, 0]
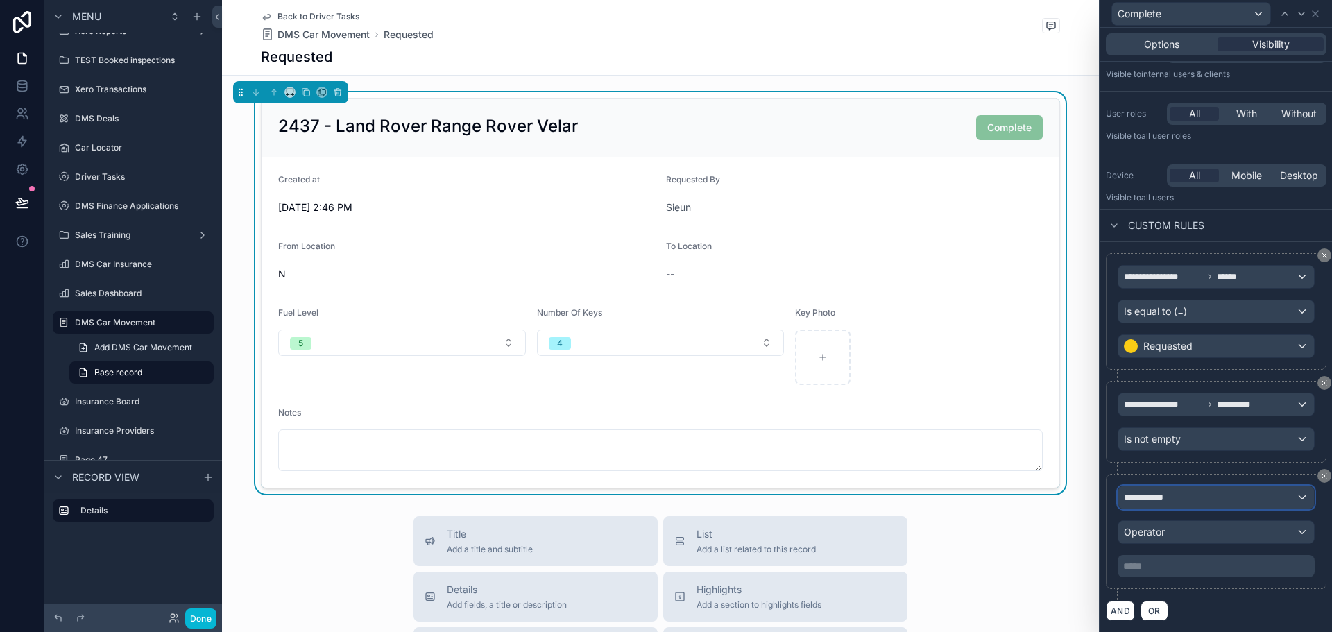
click at [1174, 499] on span "**********" at bounding box center [1149, 498] width 51 height 14
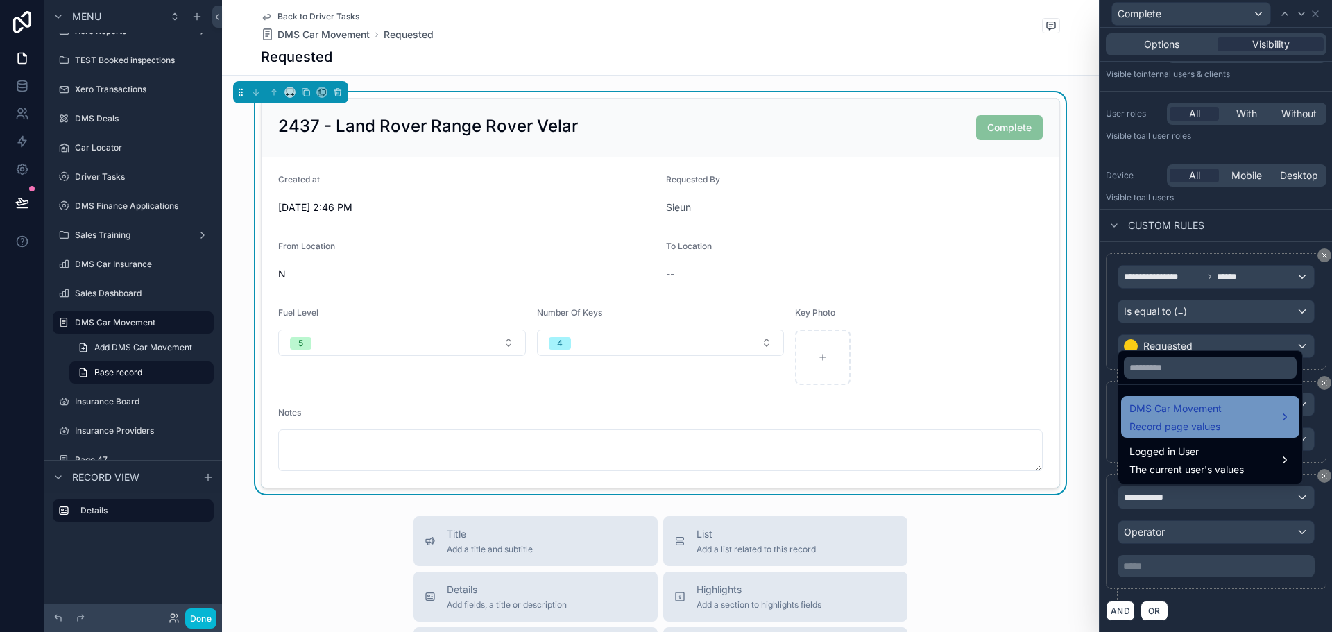
click at [1184, 411] on span "DMS Car Movement" at bounding box center [1176, 408] width 92 height 17
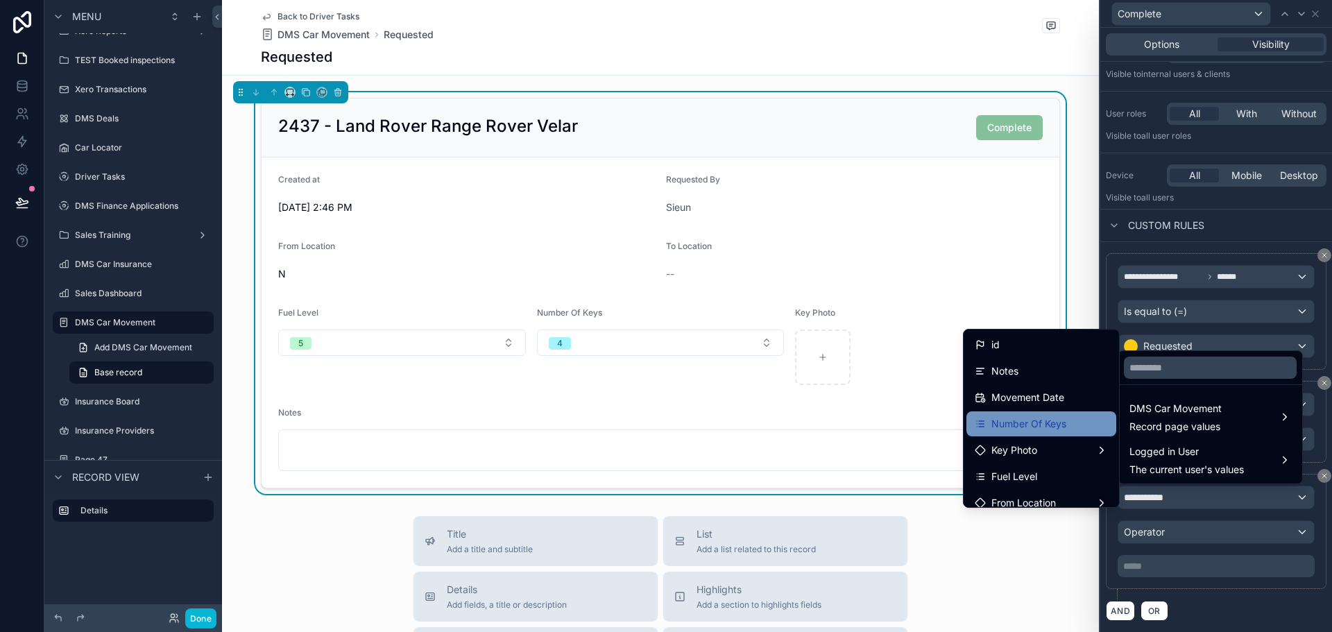
click at [1048, 424] on span "Number Of Keys" at bounding box center [1029, 424] width 75 height 17
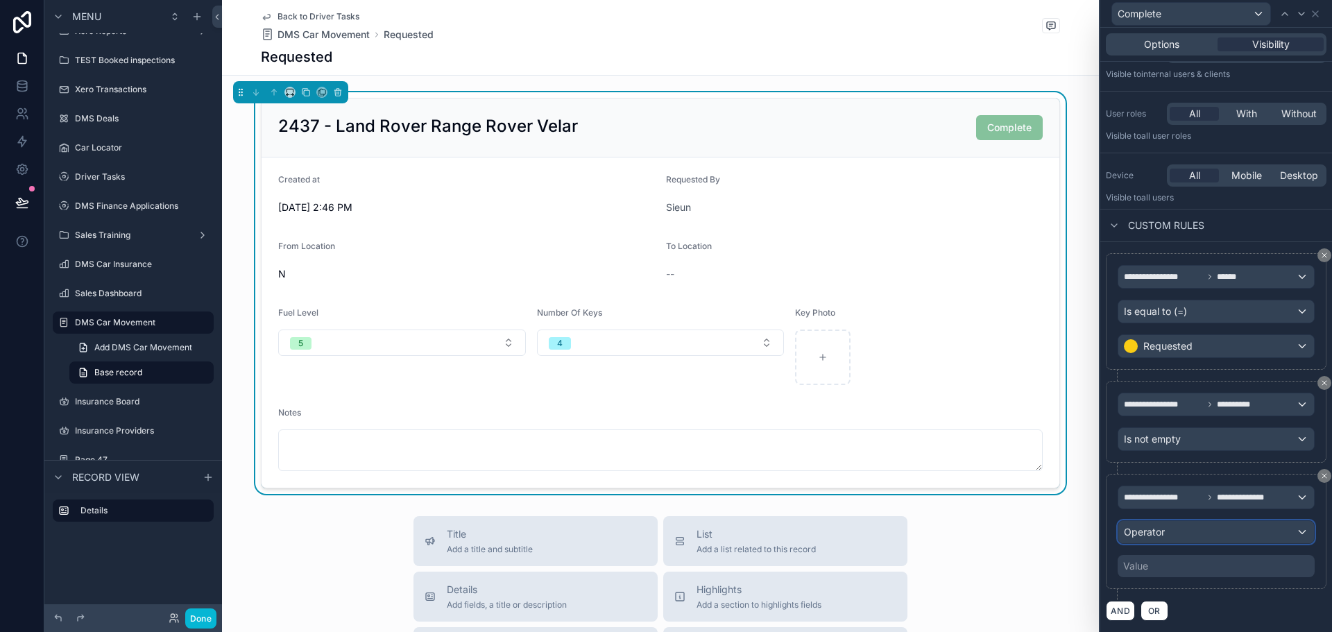
click at [1203, 531] on div "Operator" at bounding box center [1216, 532] width 196 height 22
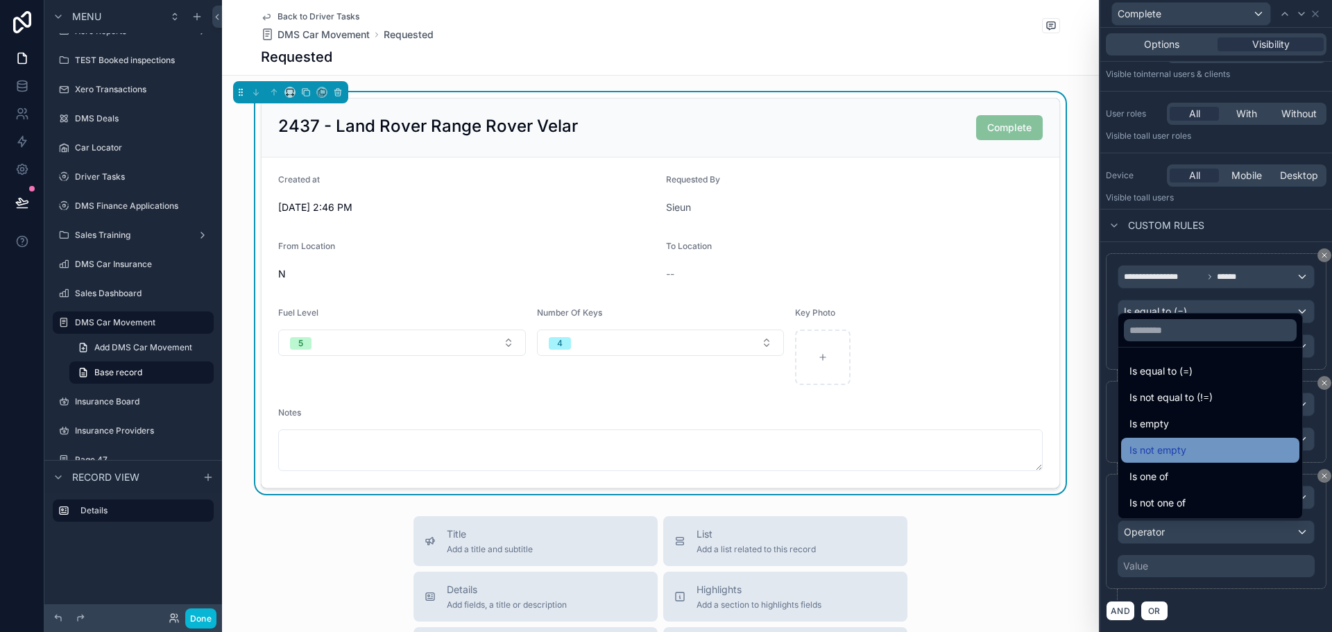
click at [1168, 445] on span "Is not empty" at bounding box center [1158, 450] width 57 height 17
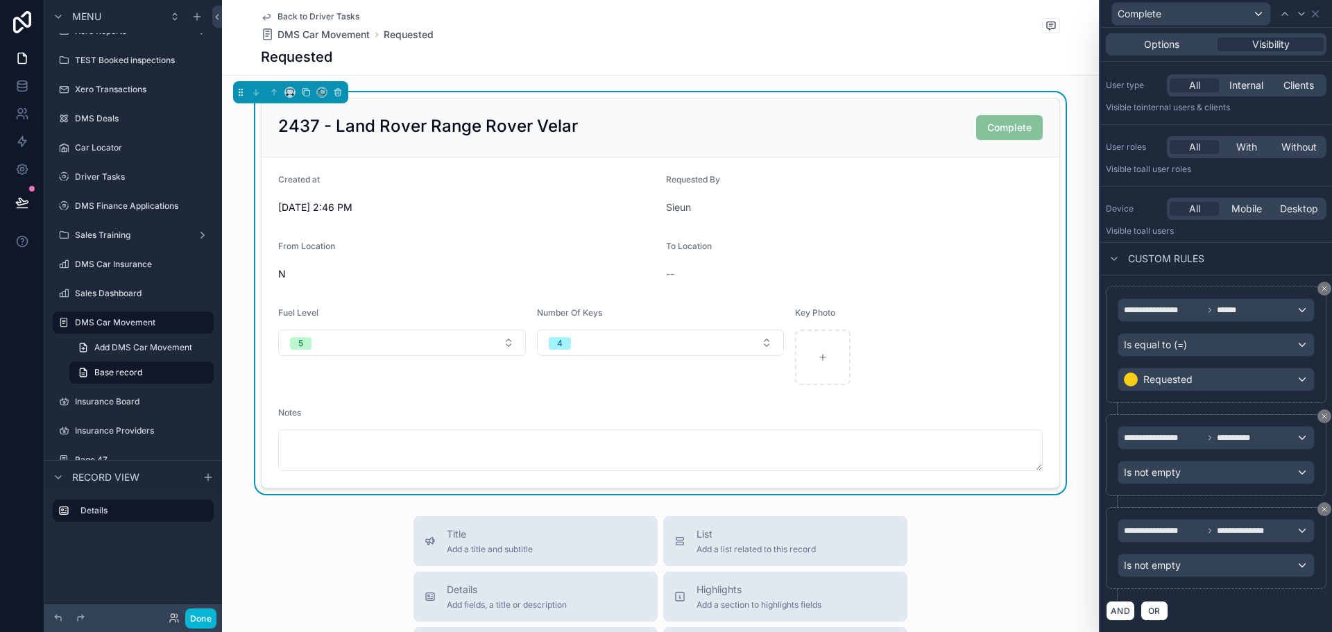
scroll to position [0, 0]
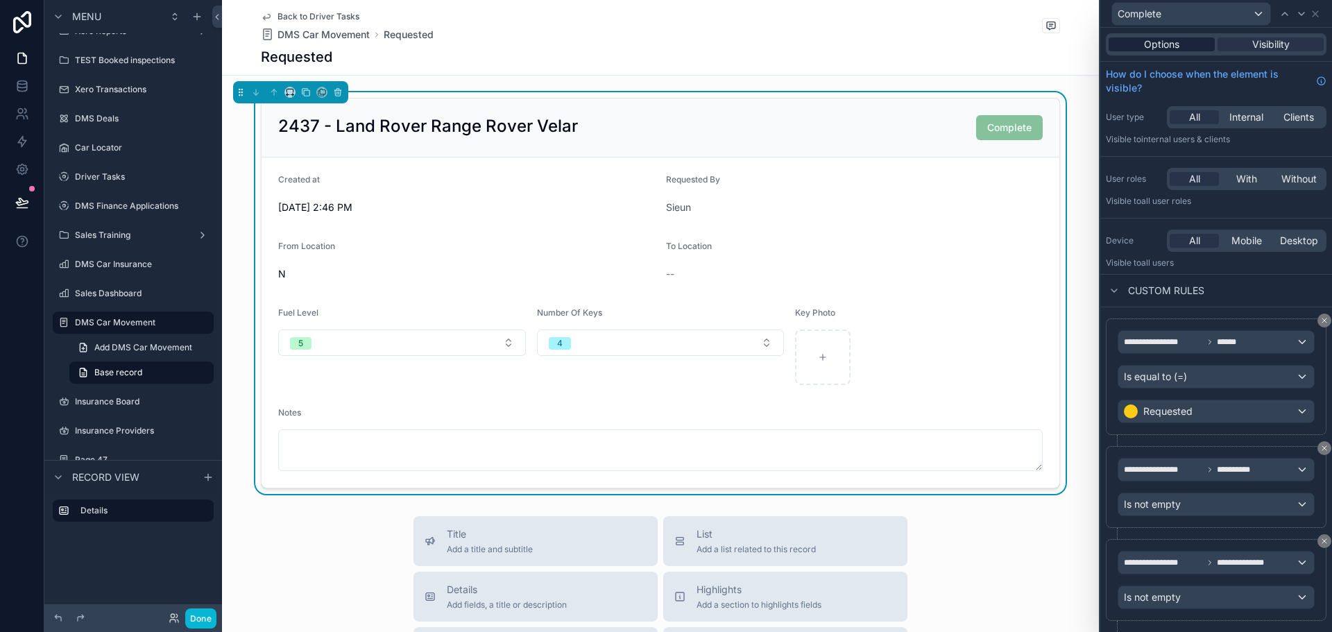
click at [1175, 41] on span "Options" at bounding box center [1161, 44] width 35 height 14
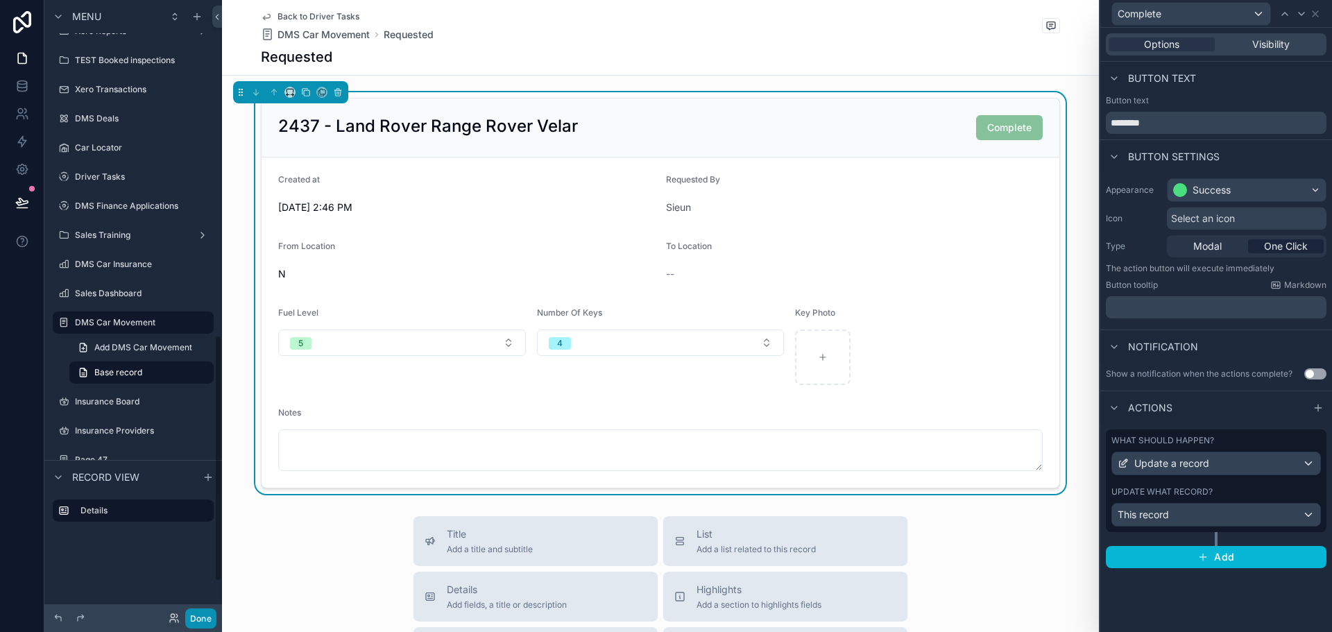
click at [197, 622] on button "Done" at bounding box center [200, 619] width 31 height 20
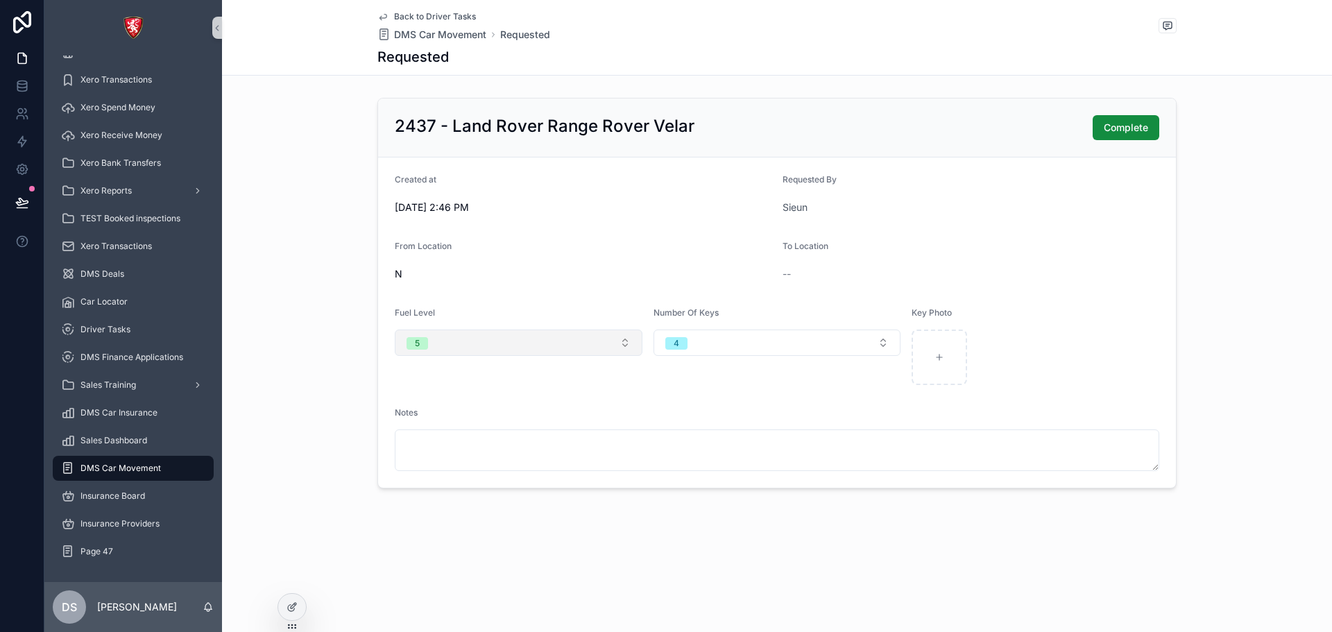
click at [522, 347] on button "5" at bounding box center [519, 343] width 248 height 26
click at [485, 399] on div "None" at bounding box center [518, 398] width 241 height 21
click at [395, 327] on button "Select a Fuel Level" at bounding box center [519, 340] width 248 height 26
